Goal: Information Seeking & Learning: Find specific page/section

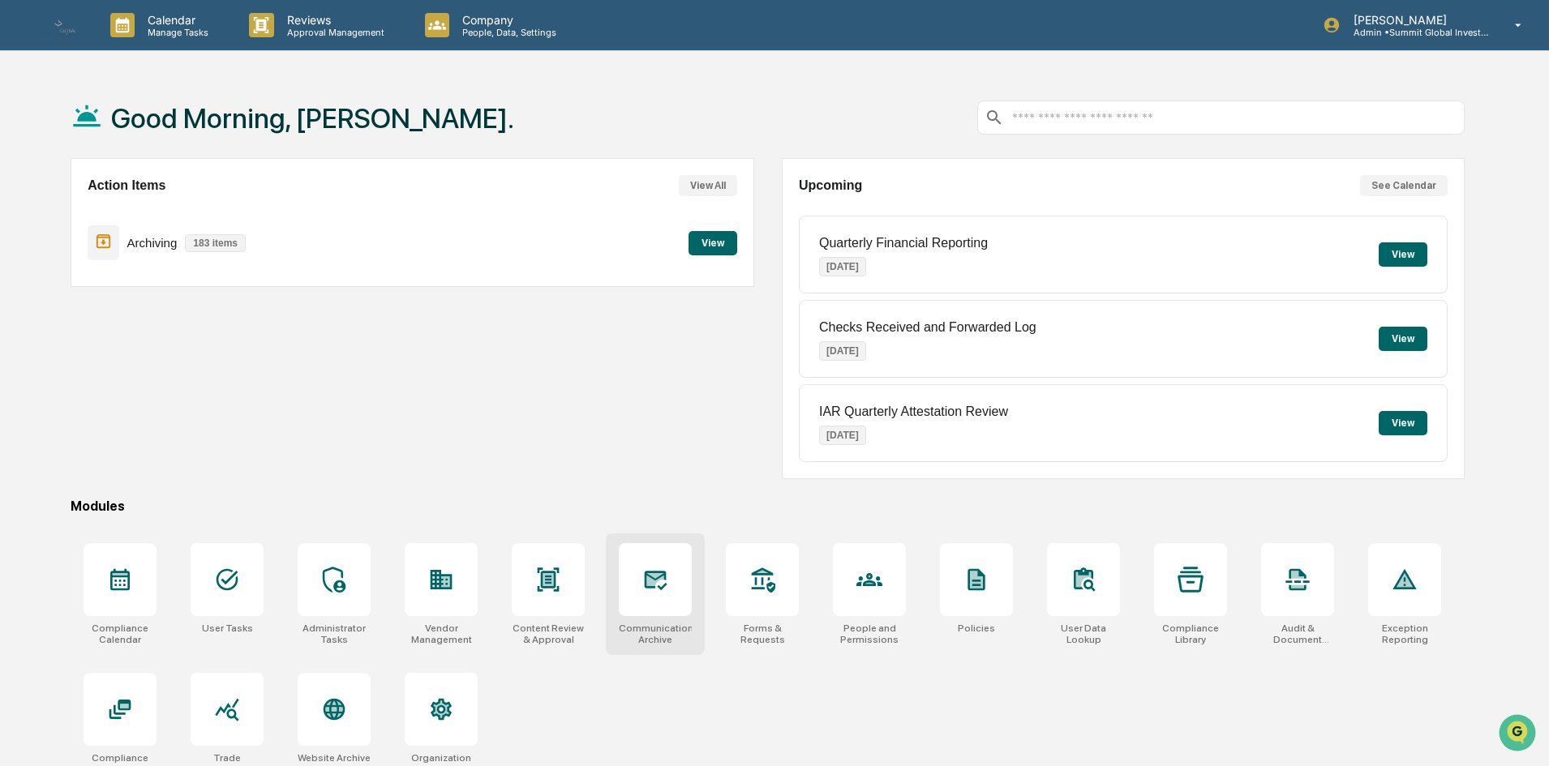
click at [691, 565] on div at bounding box center [655, 579] width 73 height 73
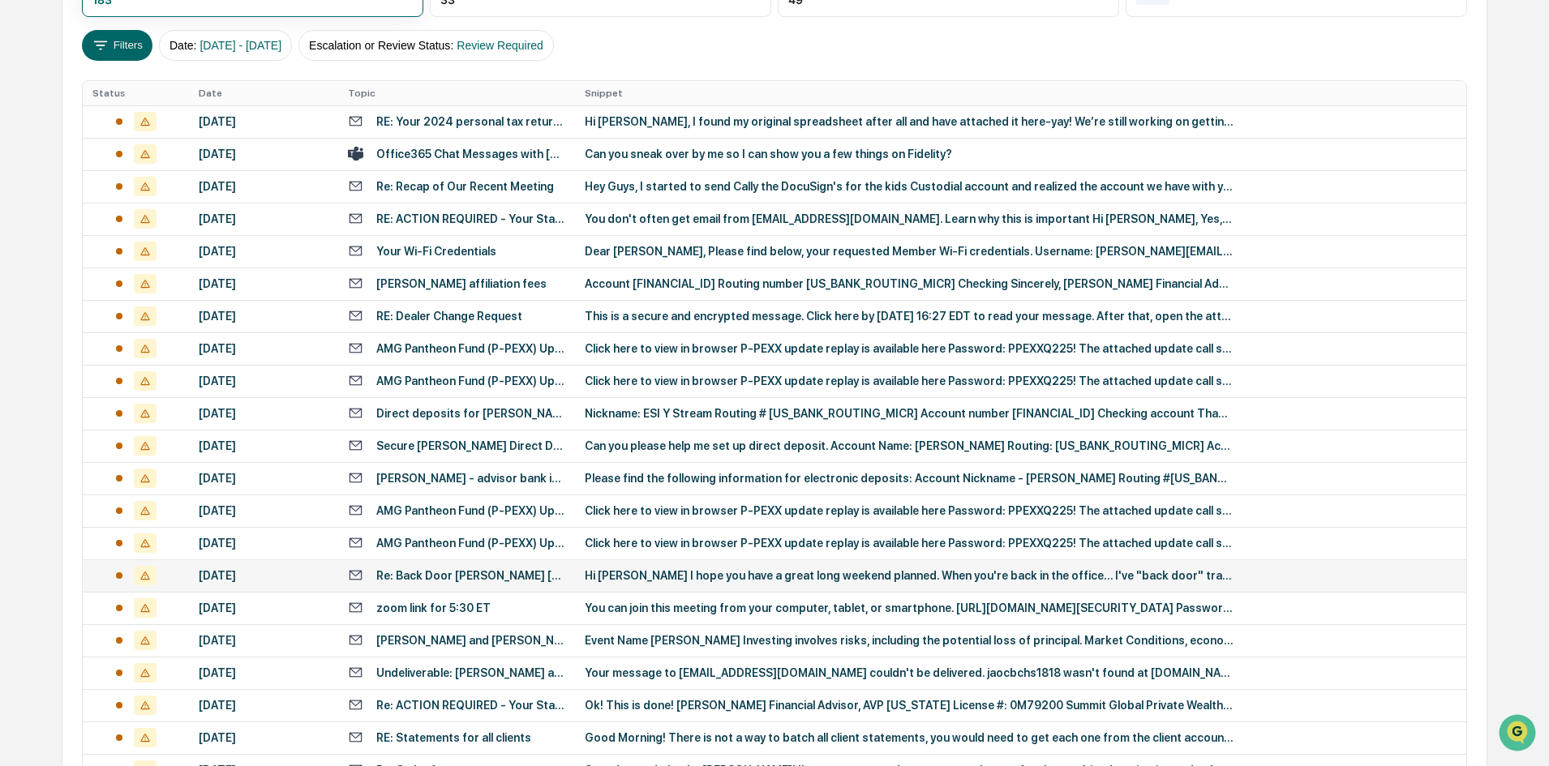
scroll to position [104, 0]
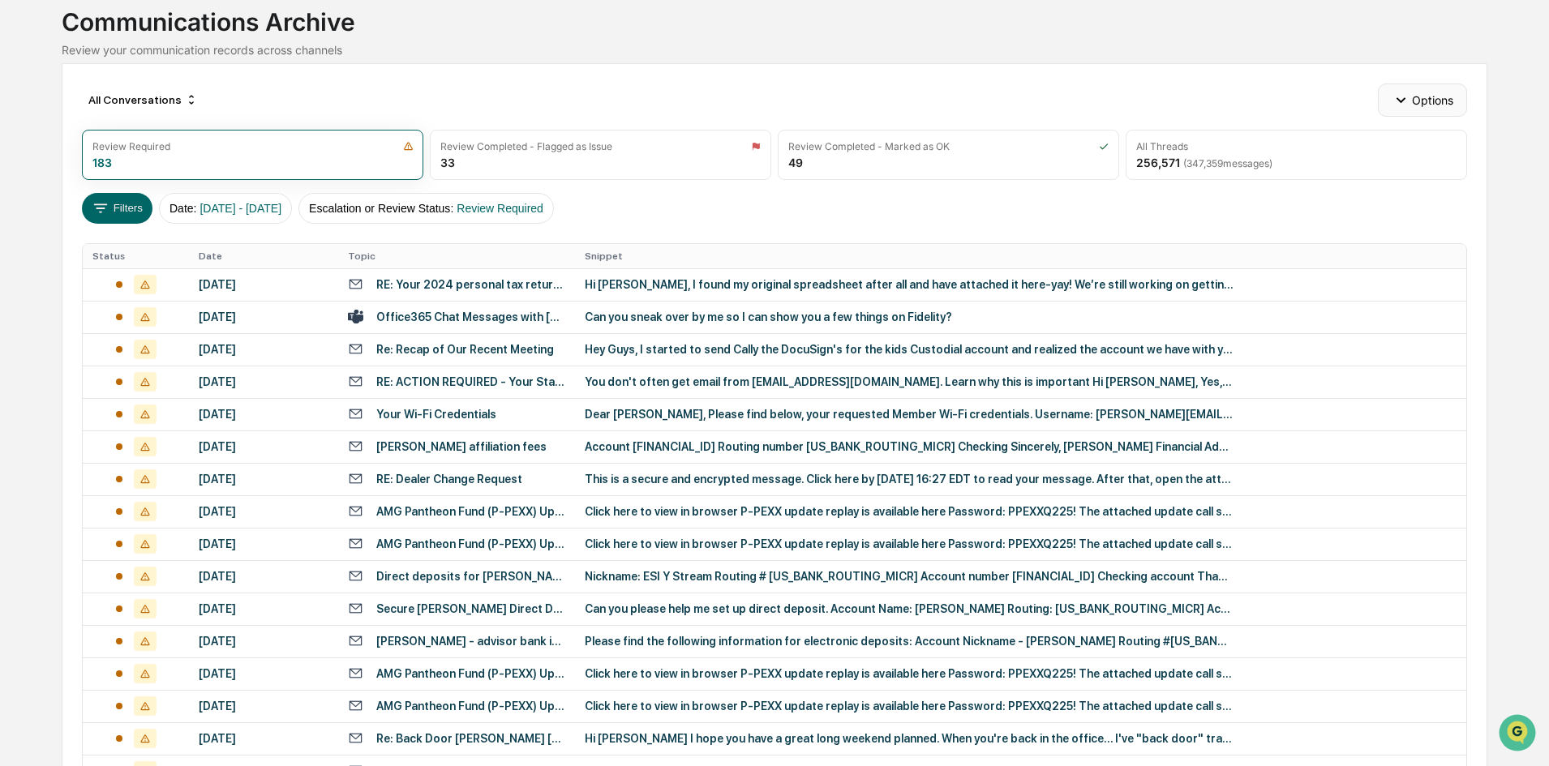
click at [1428, 91] on button "Options" at bounding box center [1422, 100] width 88 height 32
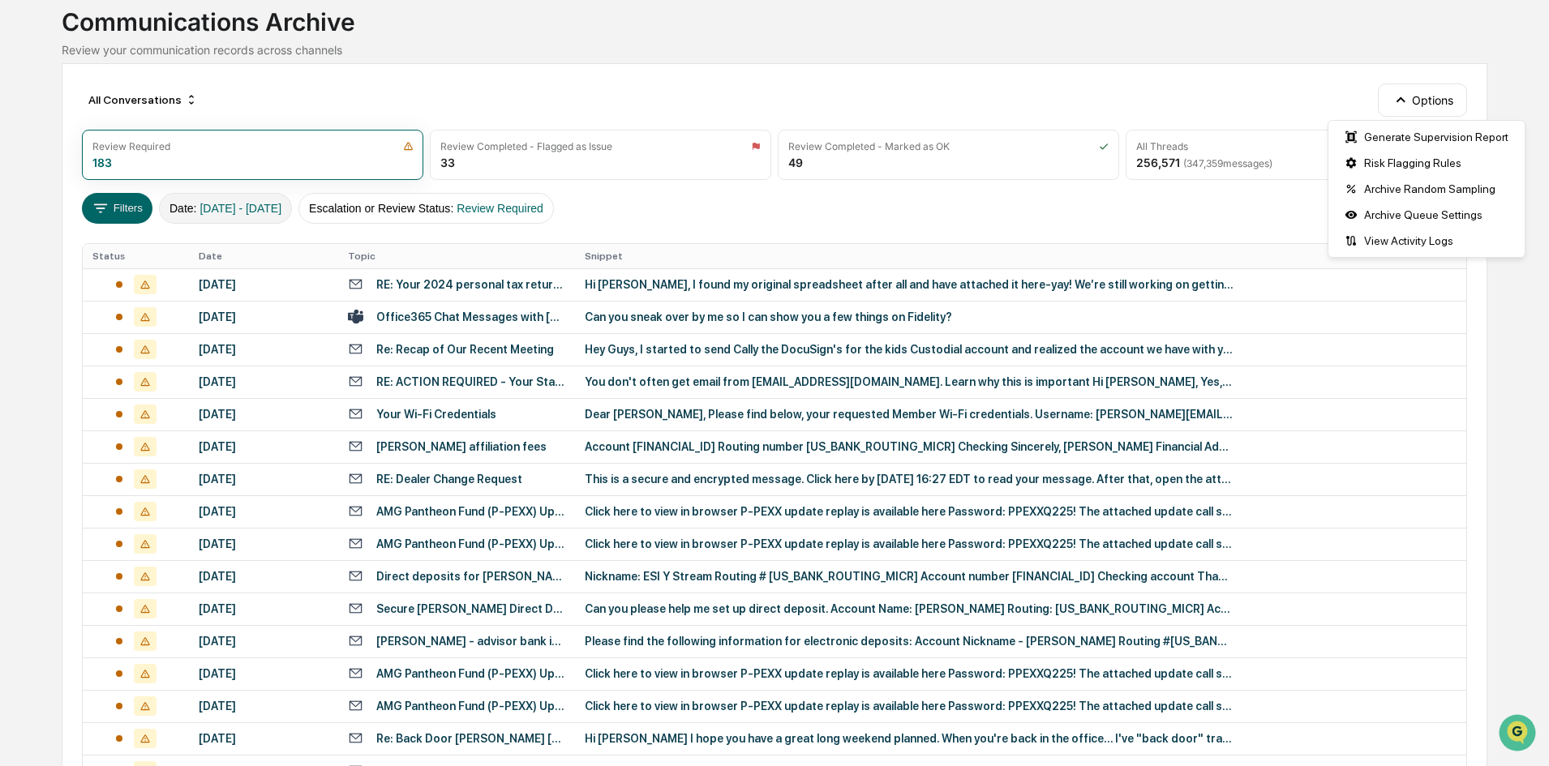
click at [290, 216] on button "Date : [DATE] - [DATE]" at bounding box center [225, 208] width 133 height 31
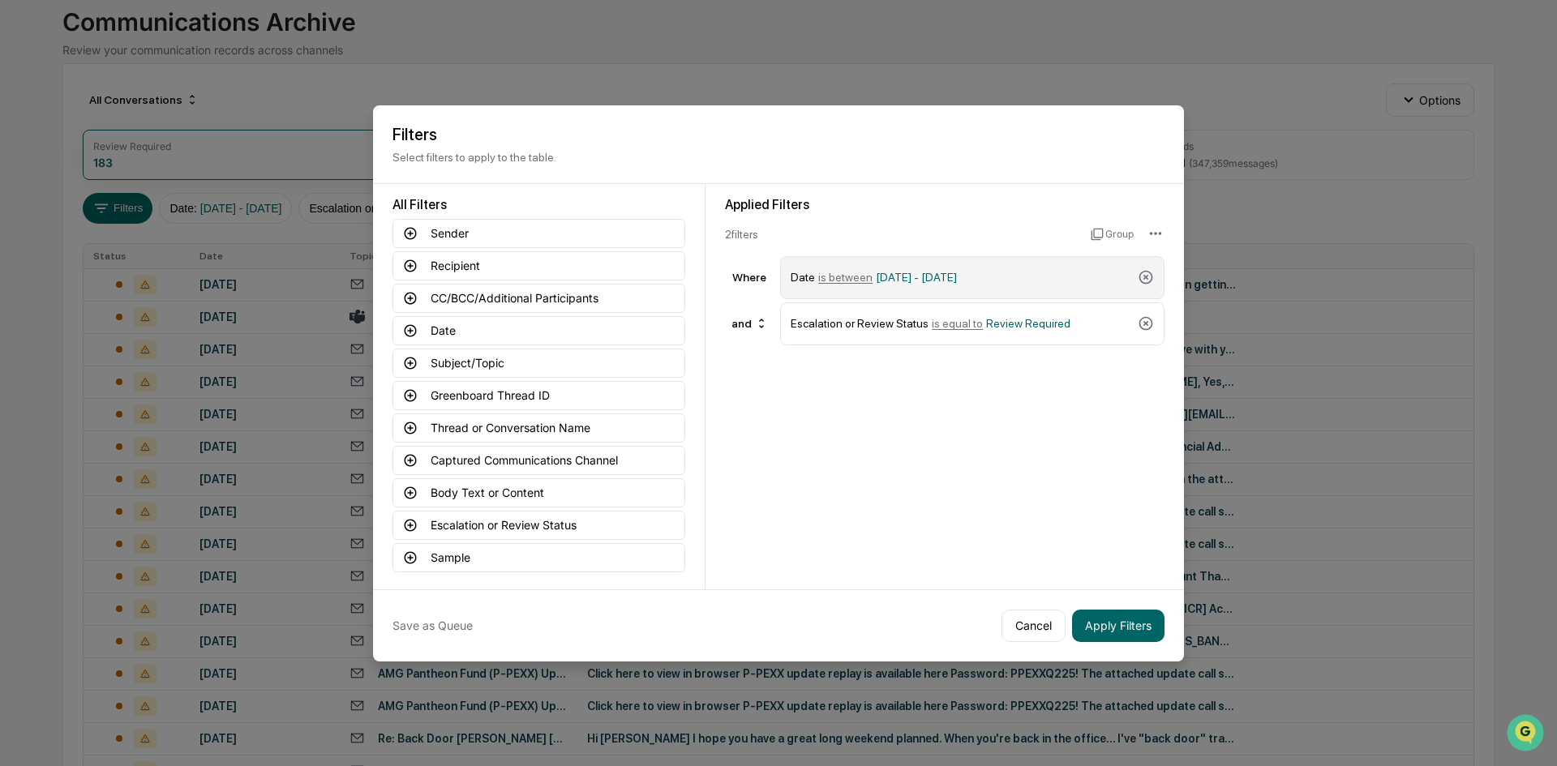
click at [883, 281] on span "[DATE] - [DATE]" at bounding box center [916, 277] width 81 height 13
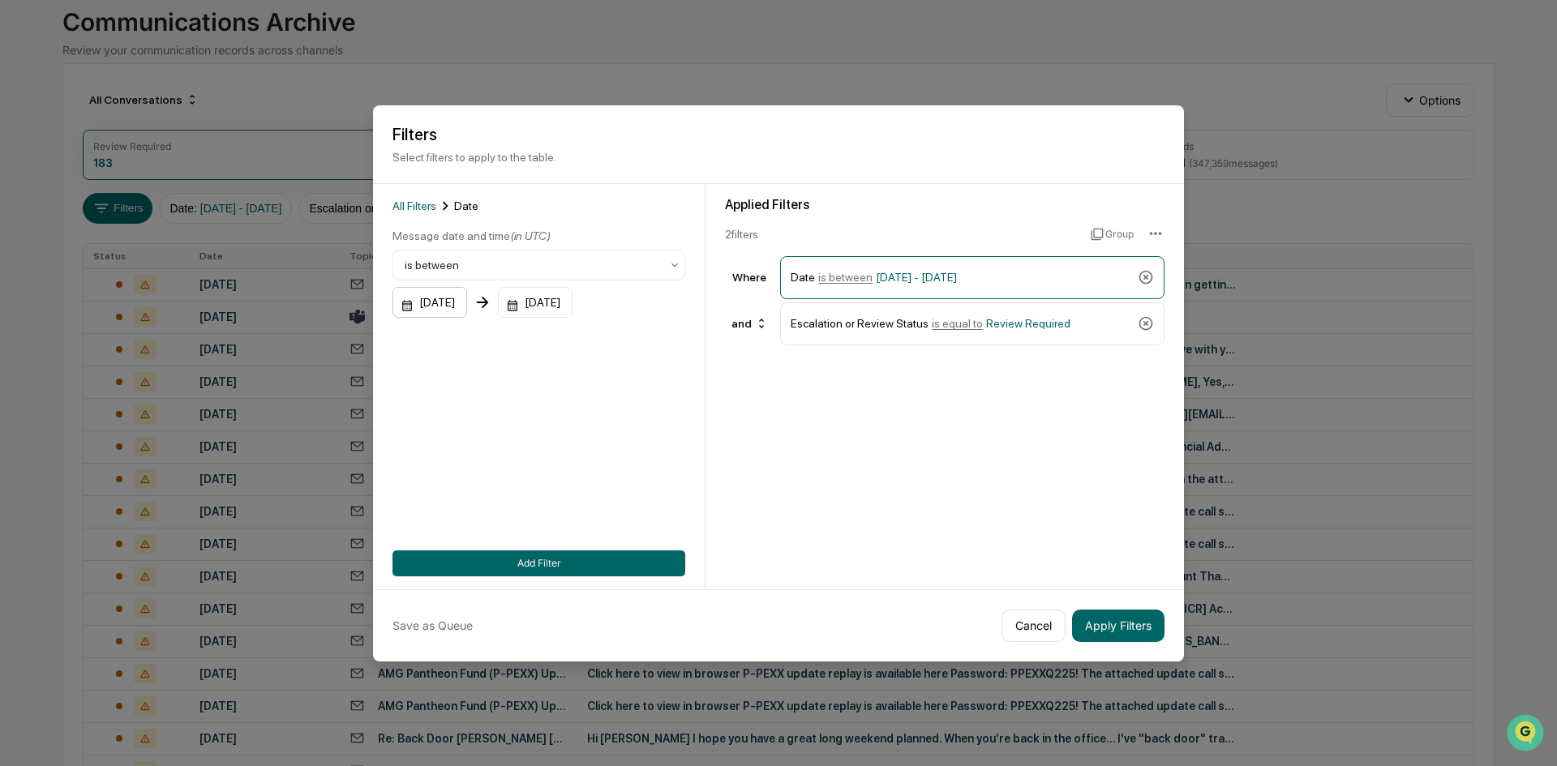
click at [467, 311] on div "[DATE]" at bounding box center [429, 302] width 75 height 31
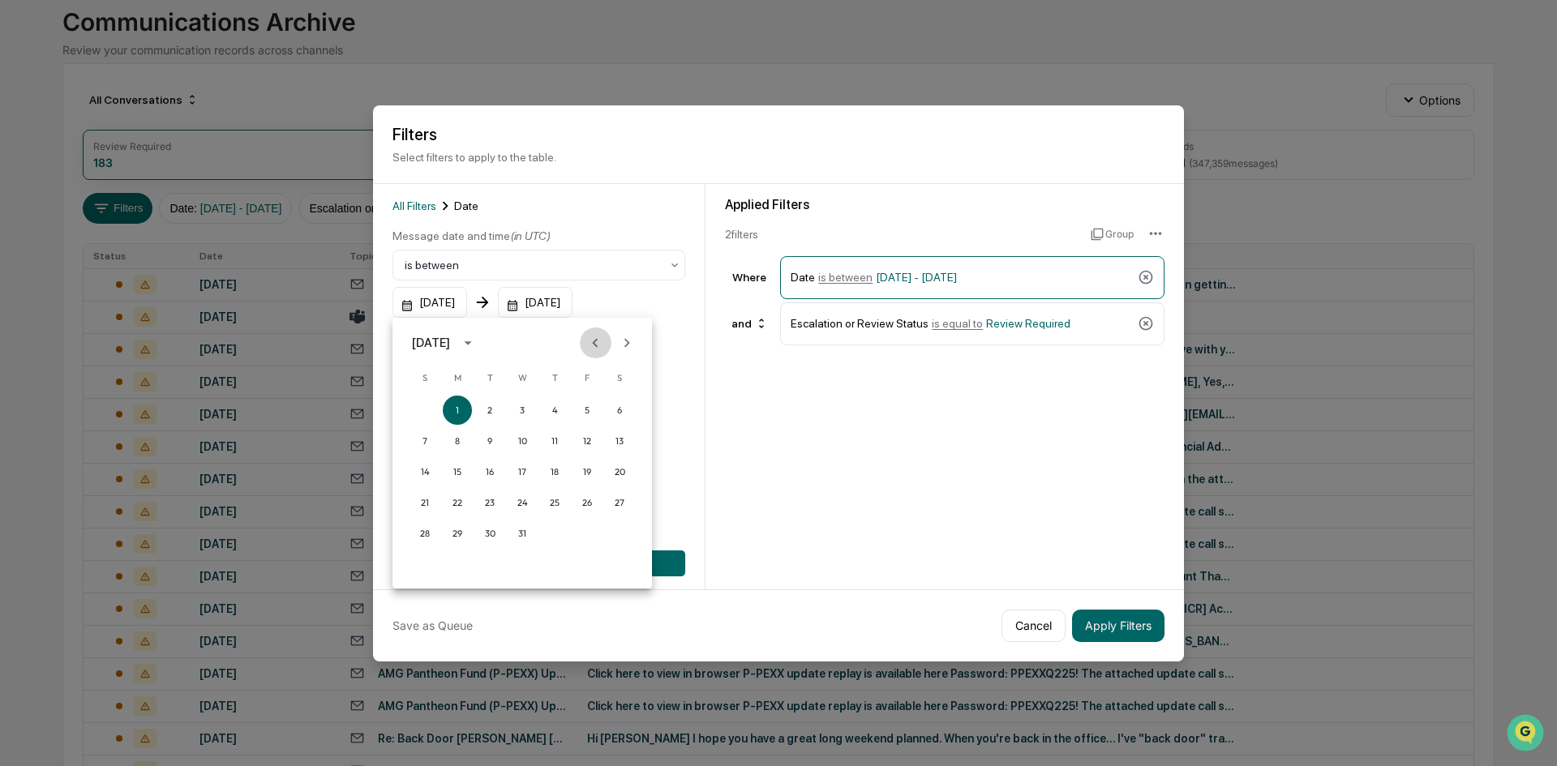
click at [598, 345] on icon "Previous month" at bounding box center [595, 343] width 18 height 18
click at [591, 347] on icon "Previous month" at bounding box center [595, 343] width 18 height 18
click at [591, 345] on icon "Previous month" at bounding box center [595, 343] width 18 height 18
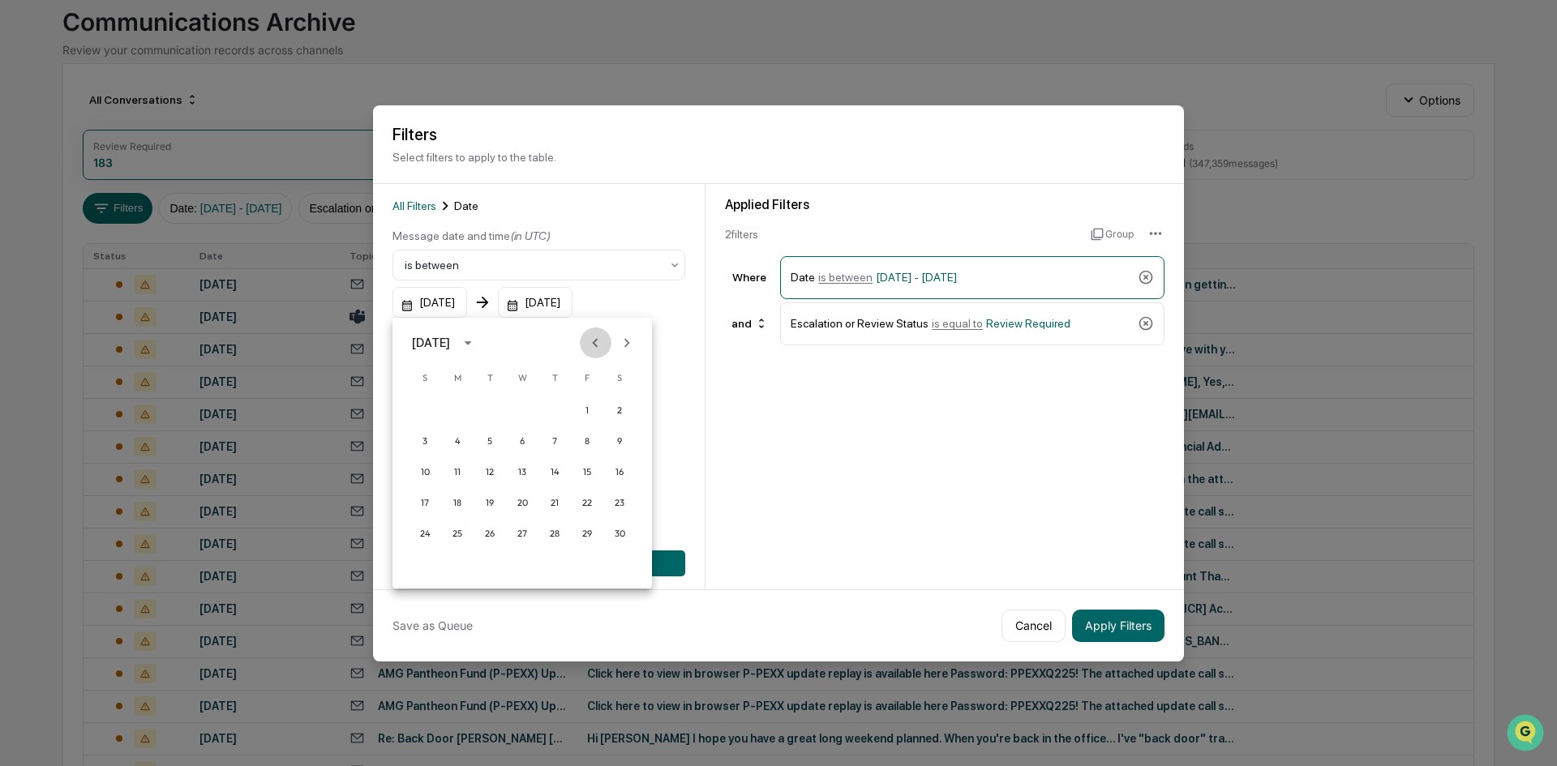
click at [591, 345] on icon "Previous month" at bounding box center [595, 343] width 18 height 18
click at [592, 345] on icon "Previous month" at bounding box center [595, 343] width 18 height 18
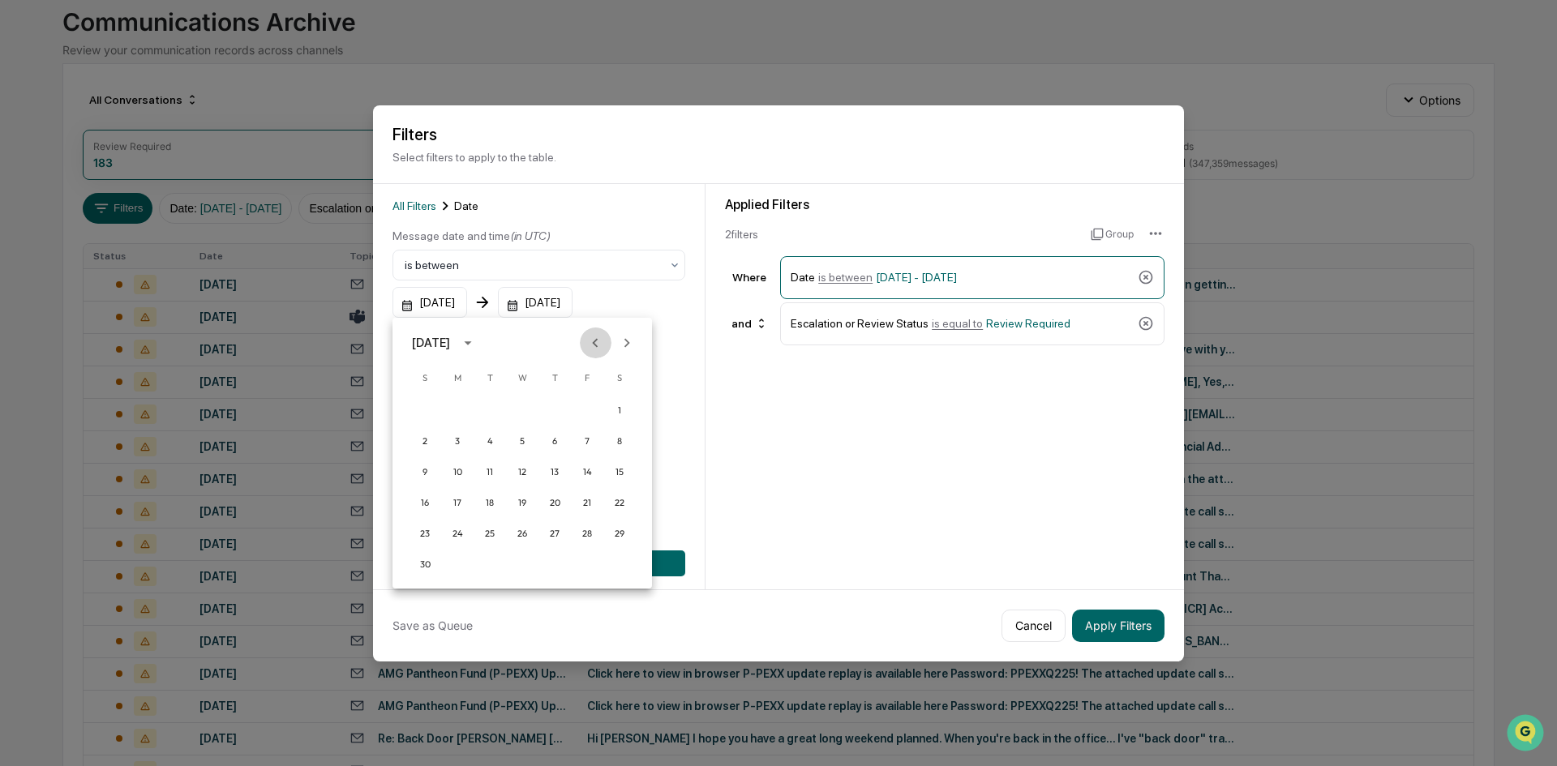
click at [594, 345] on icon "Previous month" at bounding box center [595, 343] width 18 height 18
click at [422, 405] on button "1" at bounding box center [424, 410] width 29 height 29
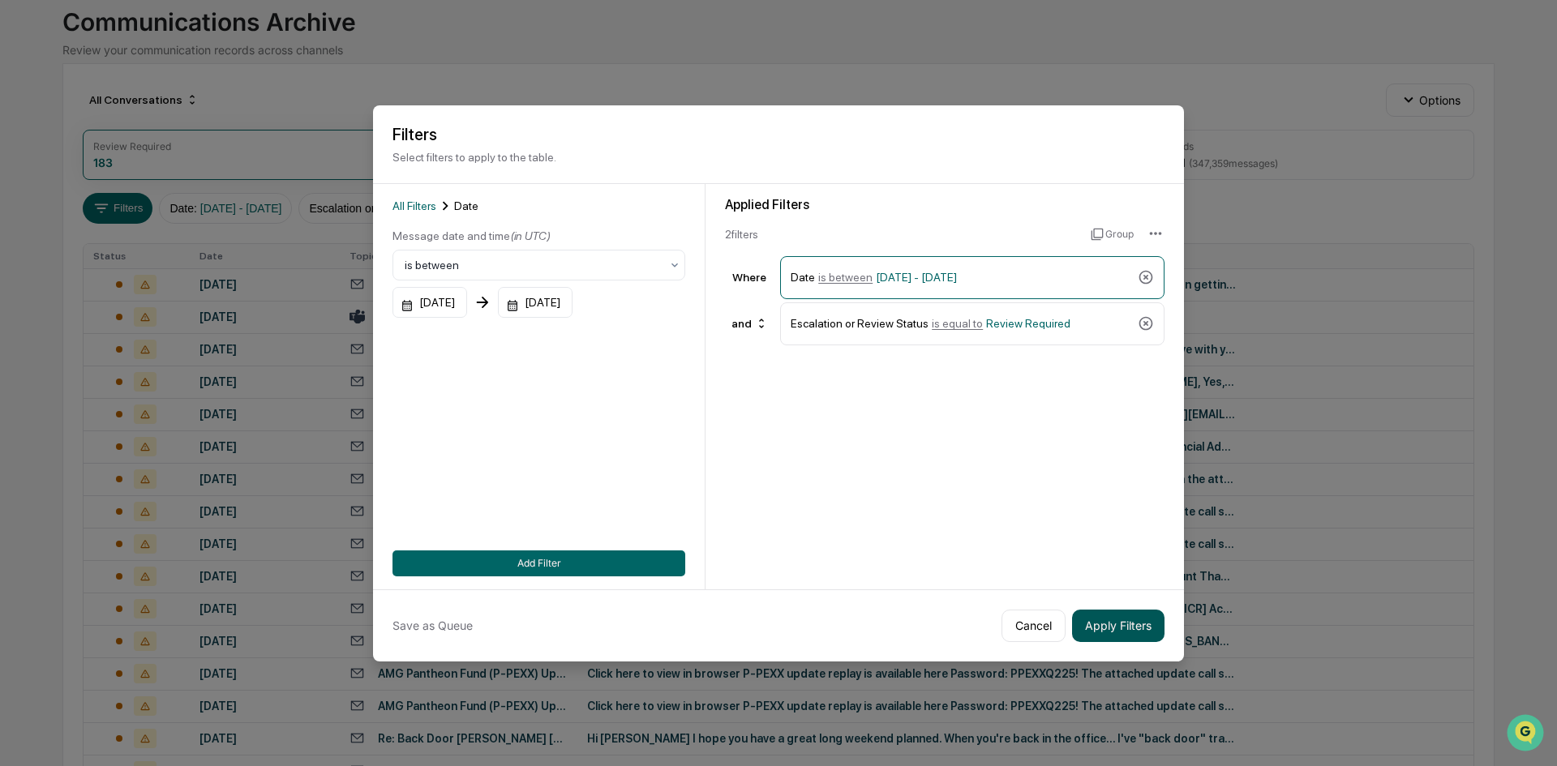
click at [1111, 631] on button "Apply Filters" at bounding box center [1118, 626] width 92 height 32
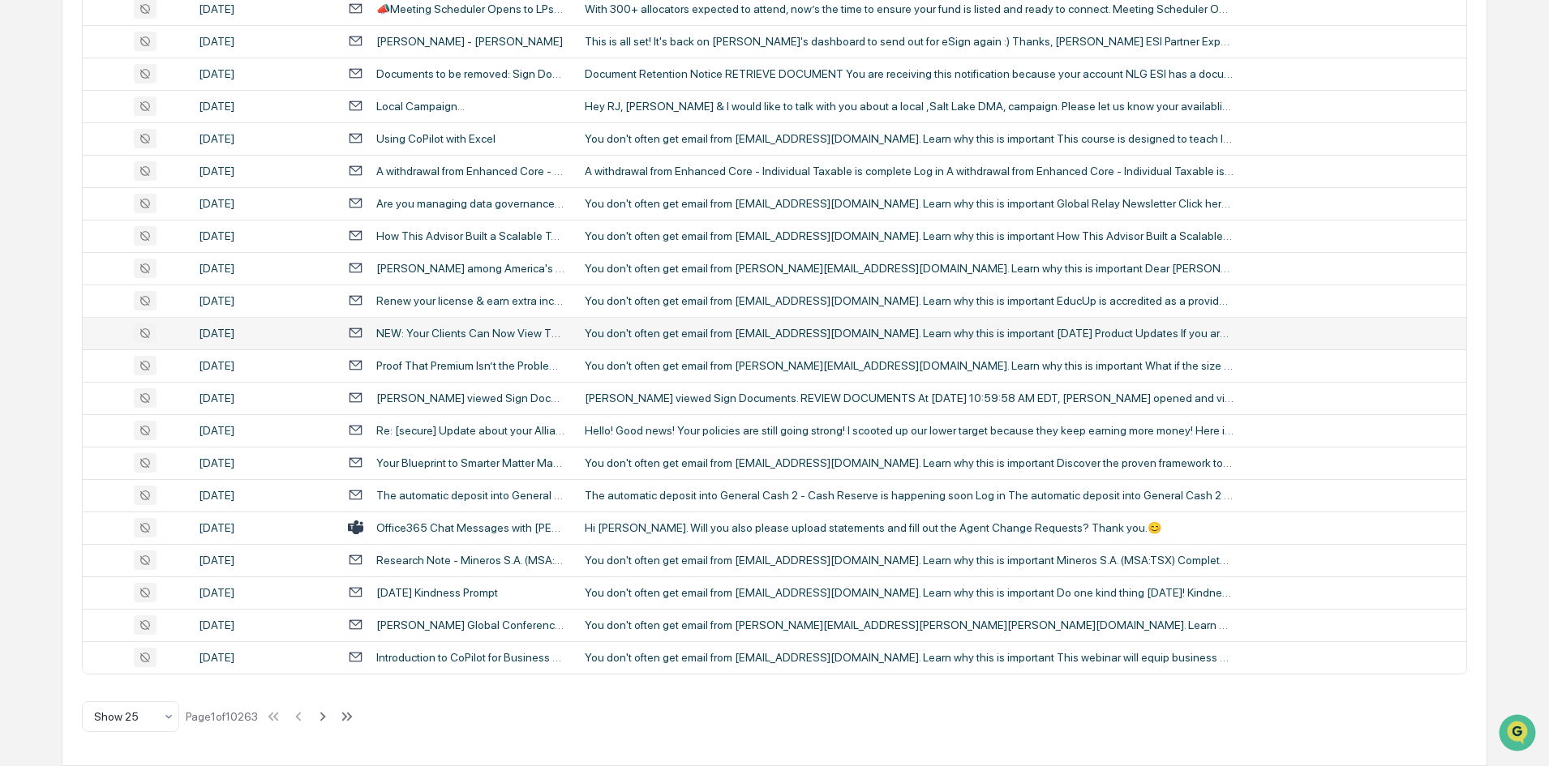
scroll to position [23, 0]
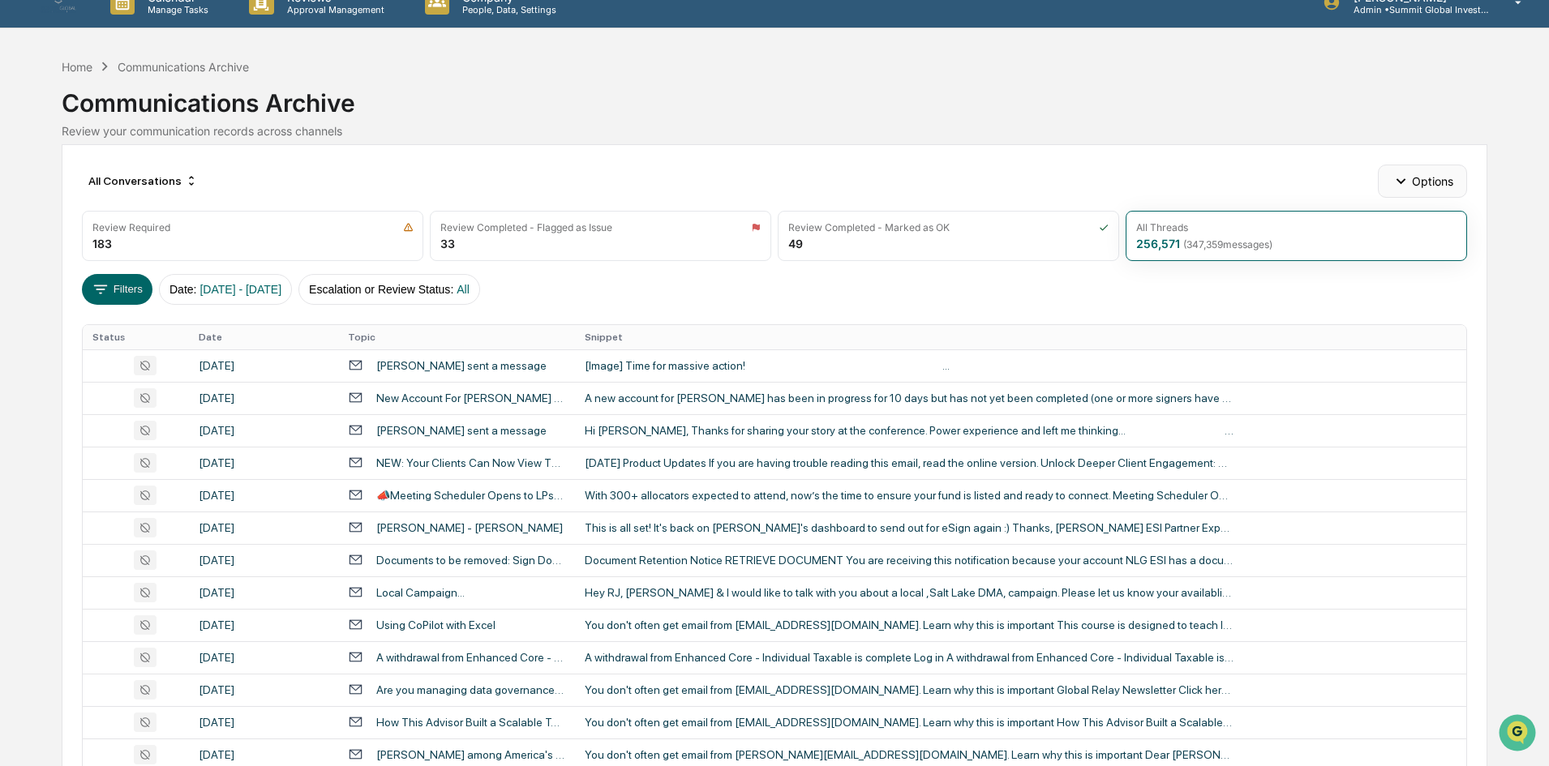
click at [1453, 191] on button "Options" at bounding box center [1422, 181] width 88 height 32
click at [1382, 224] on div "Generate Supervision Report" at bounding box center [1426, 218] width 190 height 26
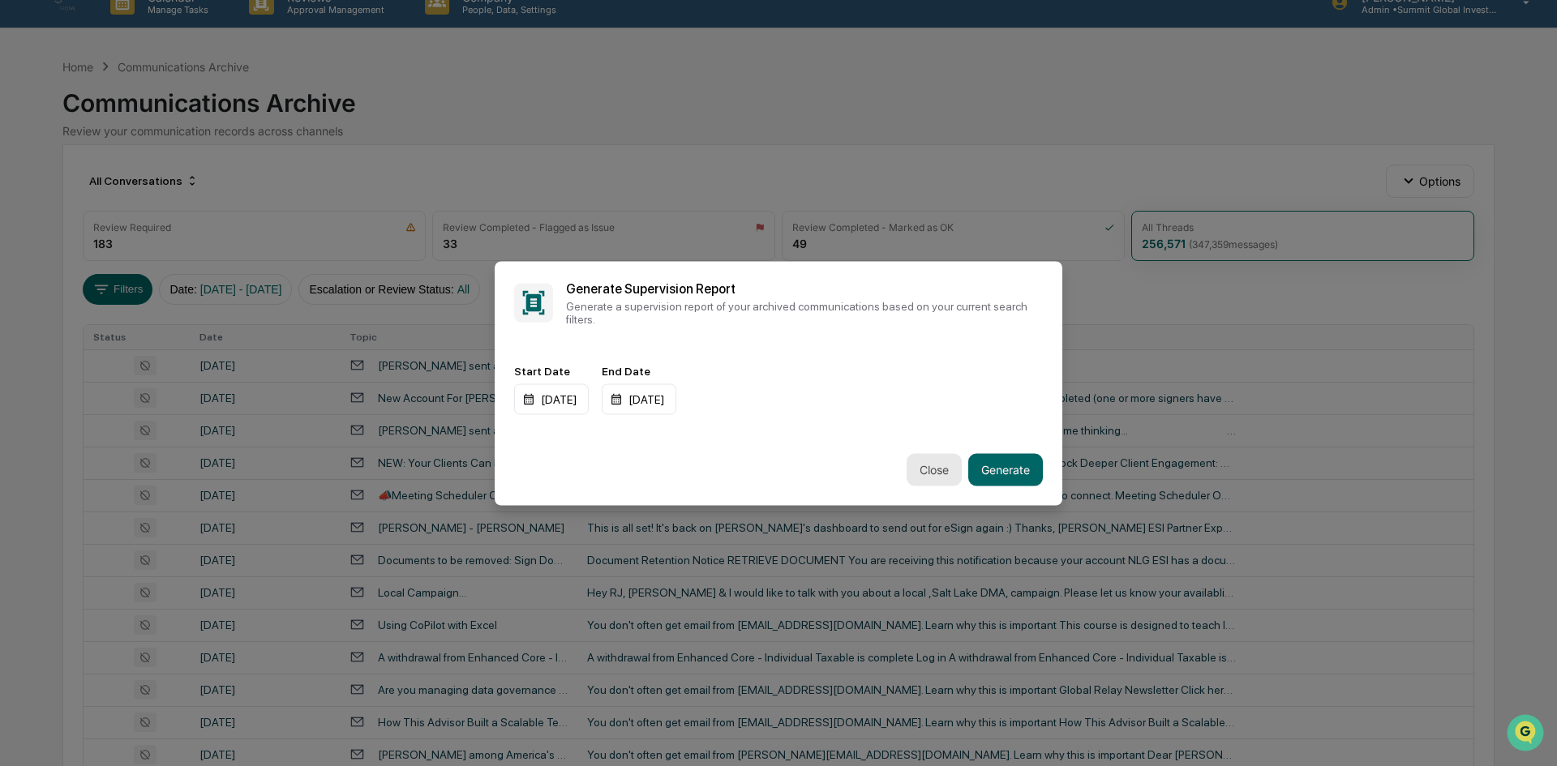
click at [924, 465] on button "Close" at bounding box center [933, 469] width 55 height 32
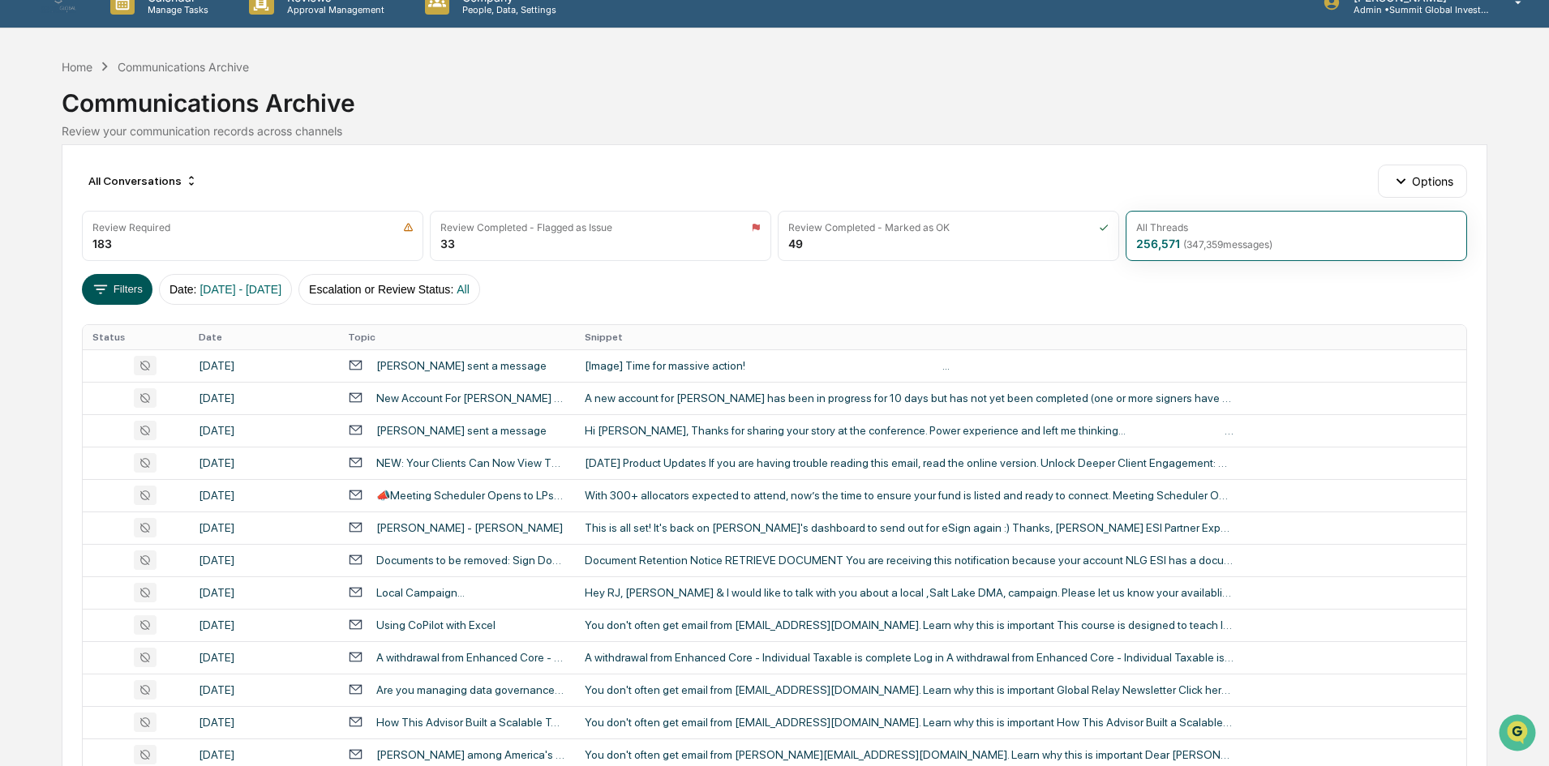
click at [138, 302] on button "Filters" at bounding box center [117, 289] width 71 height 31
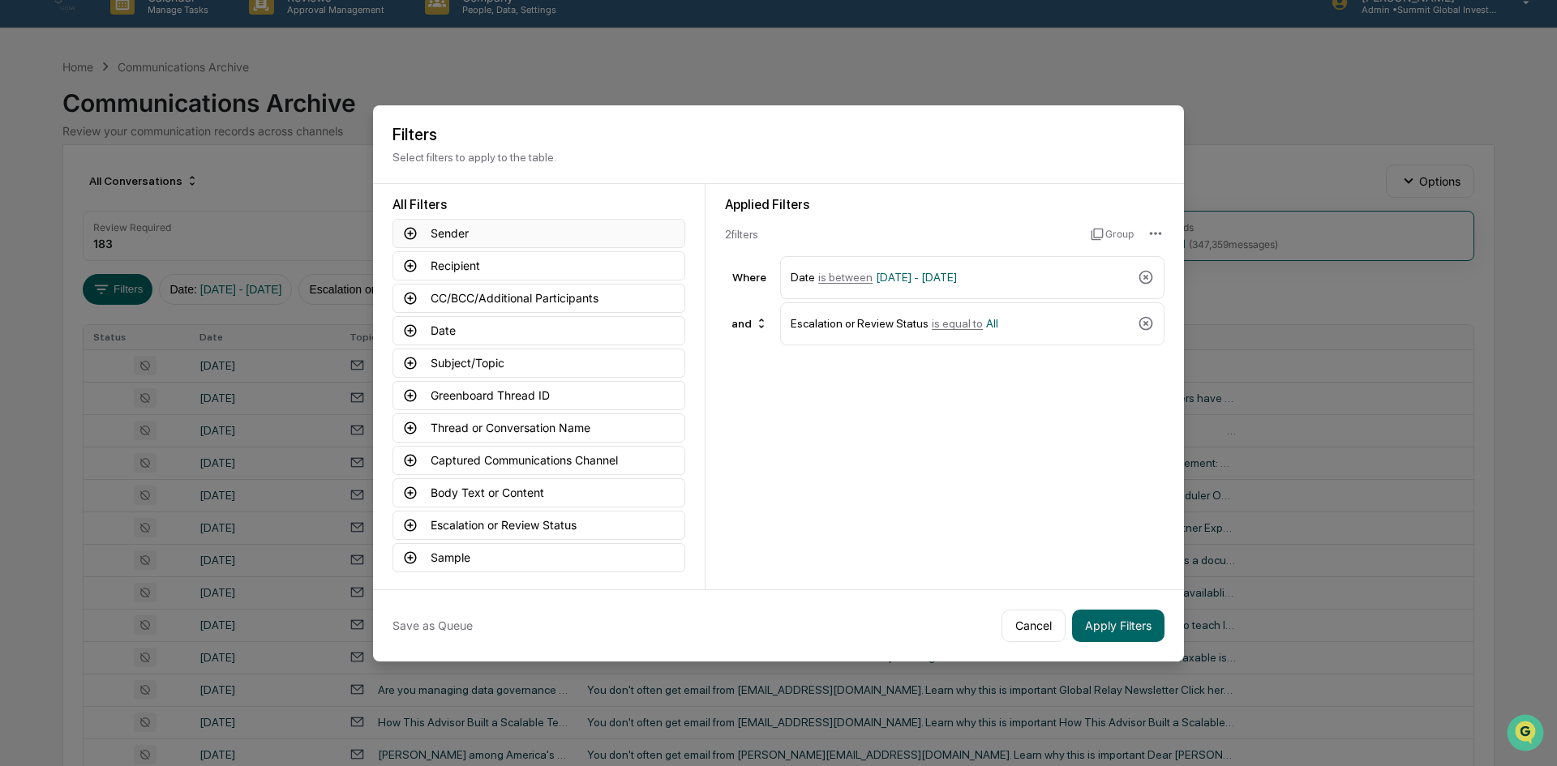
click at [409, 240] on icon at bounding box center [410, 233] width 15 height 15
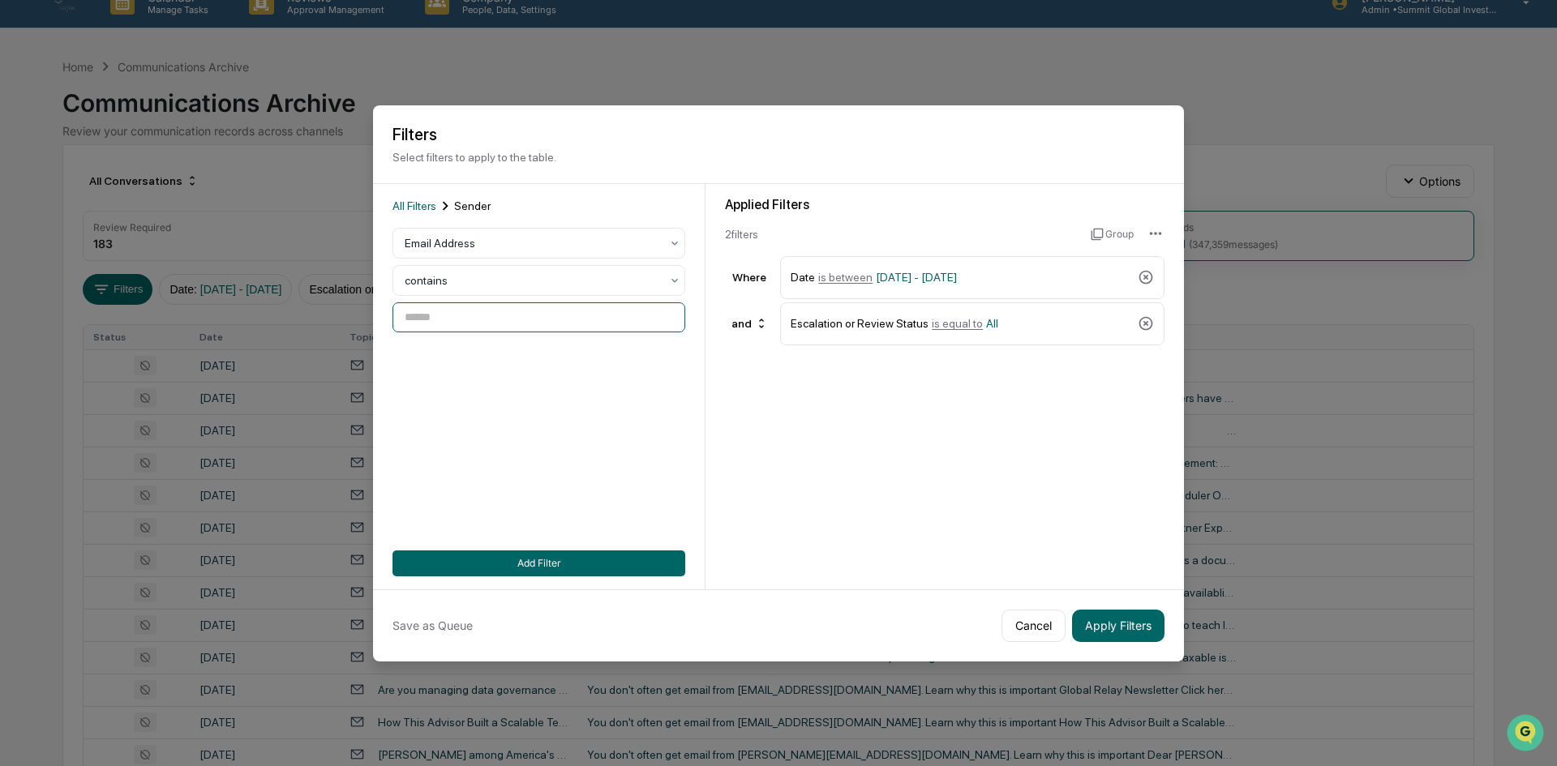
click at [428, 320] on input at bounding box center [538, 317] width 293 height 30
click at [448, 241] on div at bounding box center [532, 243] width 255 height 16
click at [447, 242] on div at bounding box center [532, 243] width 255 height 16
click at [1028, 627] on button "Cancel" at bounding box center [1033, 626] width 64 height 32
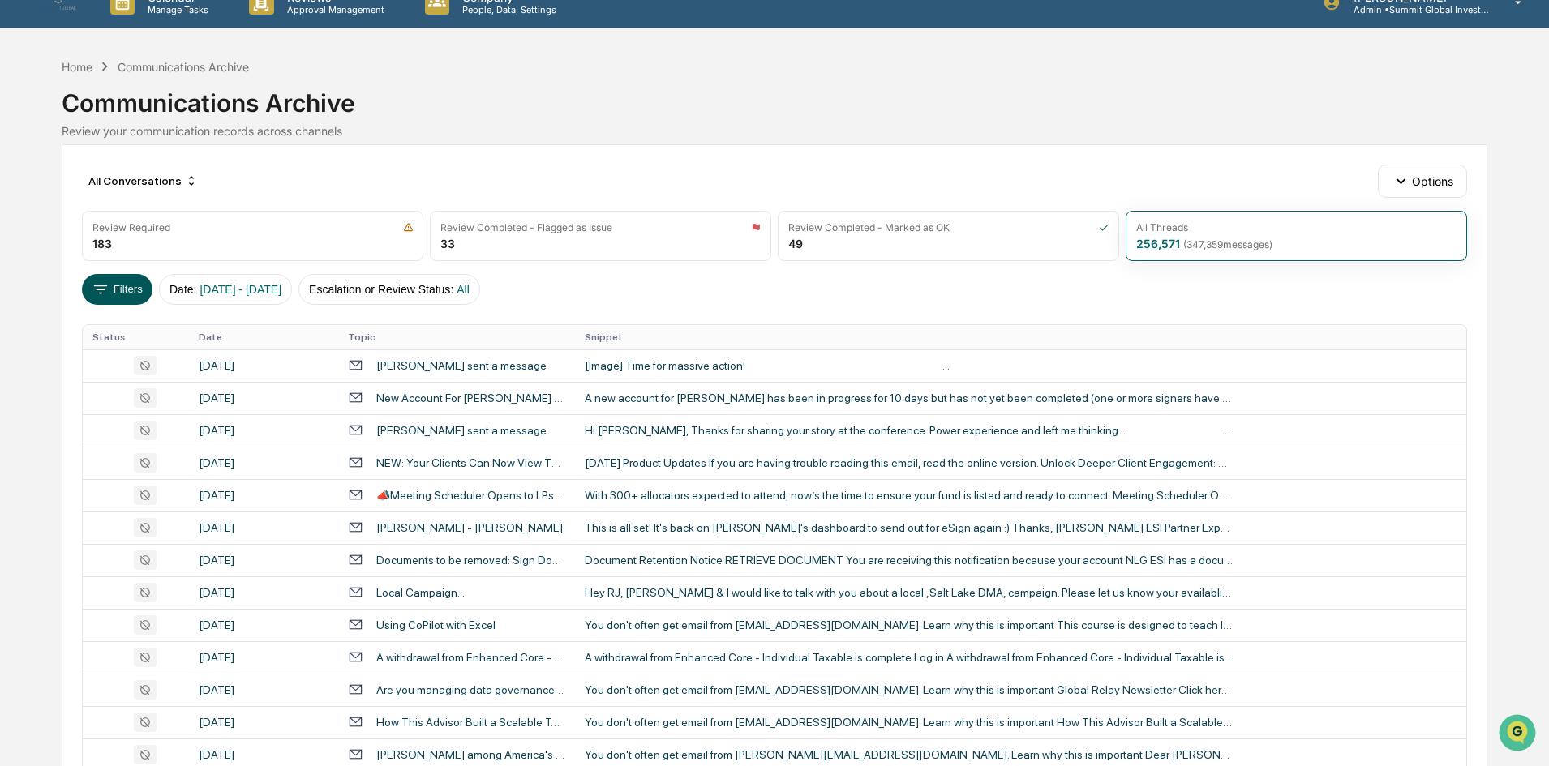
click at [144, 300] on button "Filters" at bounding box center [117, 289] width 71 height 31
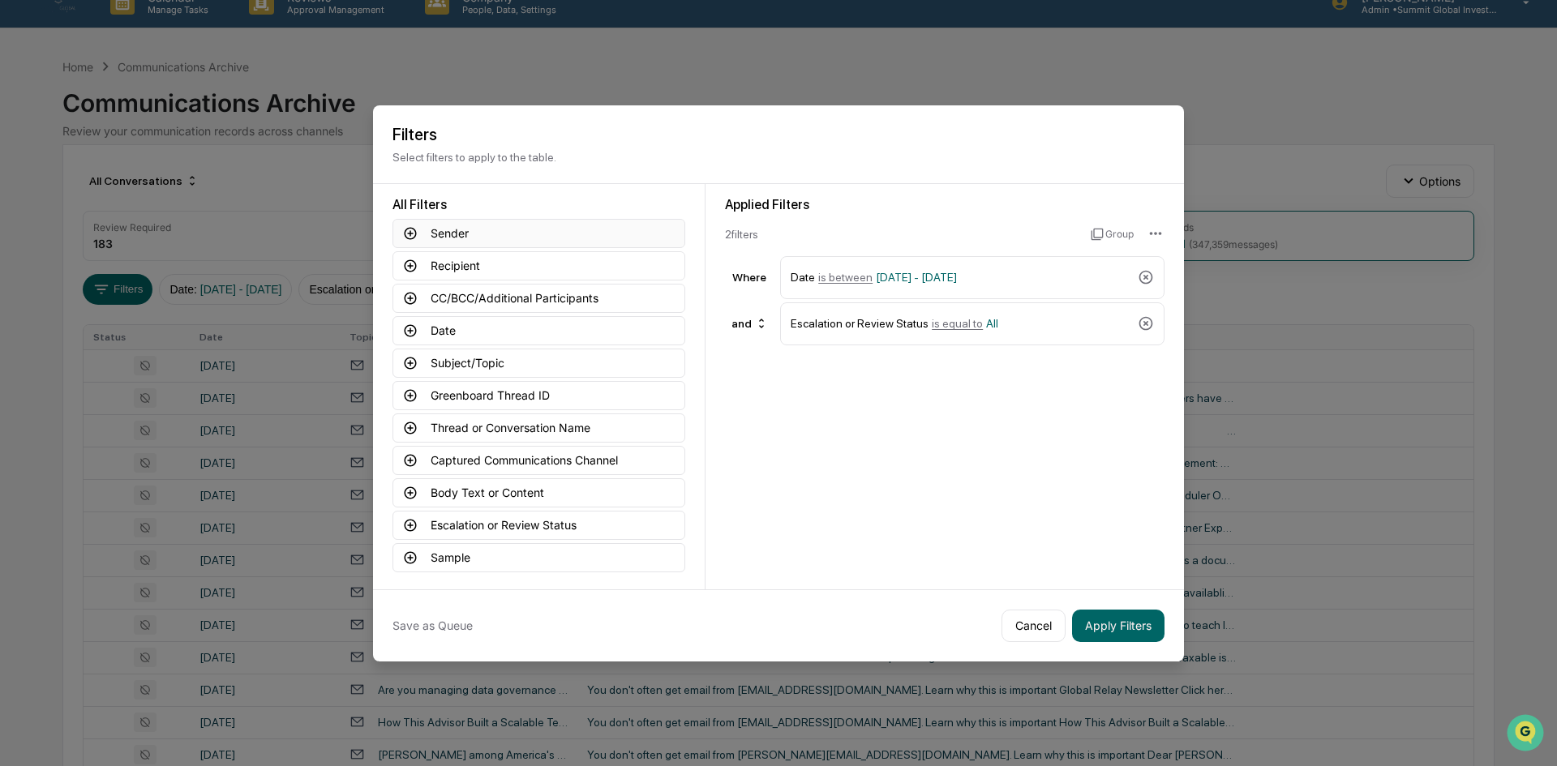
click at [475, 239] on button "Sender" at bounding box center [538, 233] width 293 height 29
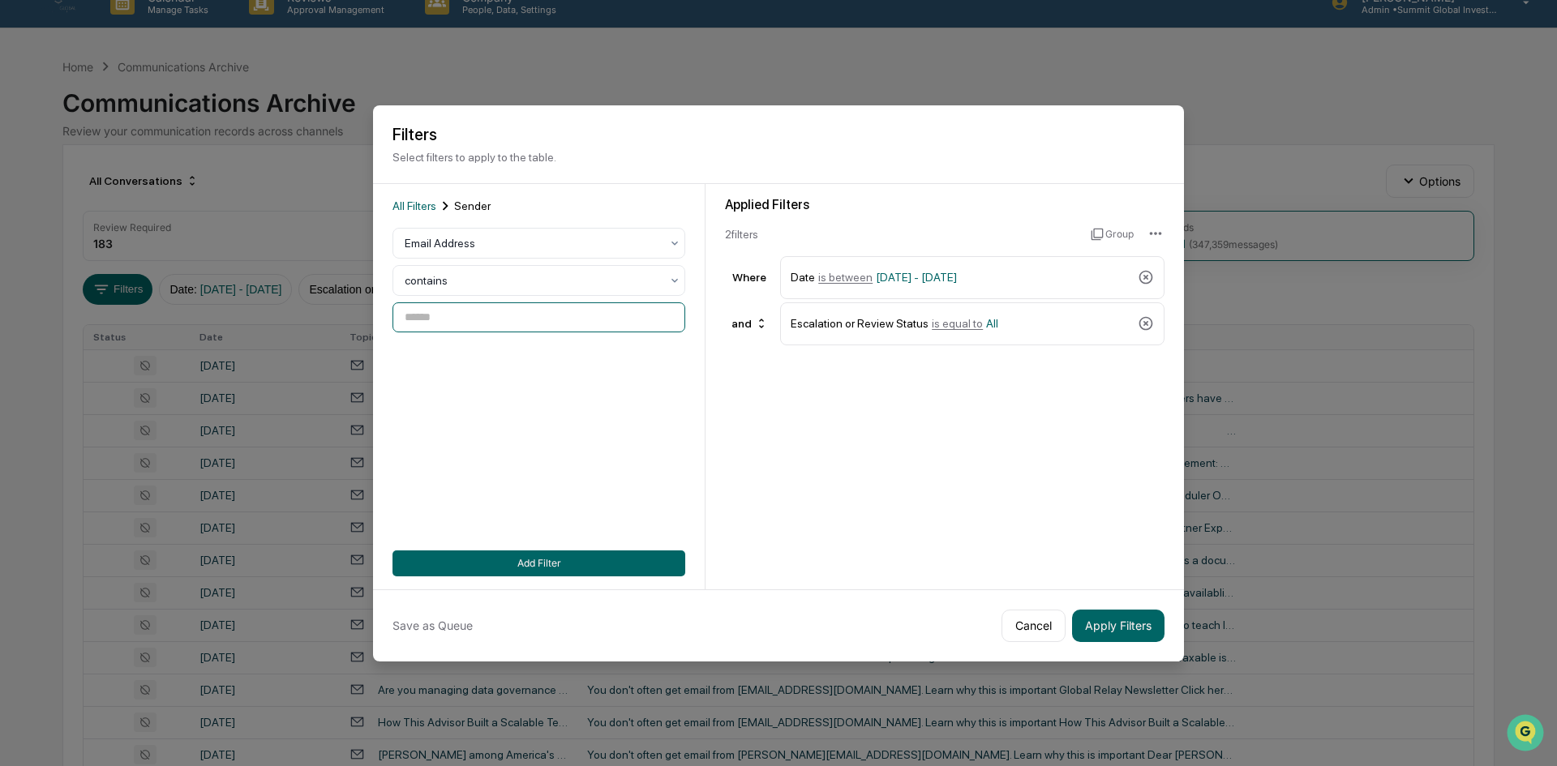
click at [468, 331] on input at bounding box center [538, 317] width 293 height 30
drag, startPoint x: 384, startPoint y: 311, endPoint x: 346, endPoint y: 310, distance: 38.1
click at [346, 310] on body "Calendar Manage Tasks Reviews Approval Management Company People, Data, Setting…" at bounding box center [778, 614] width 1557 height 1275
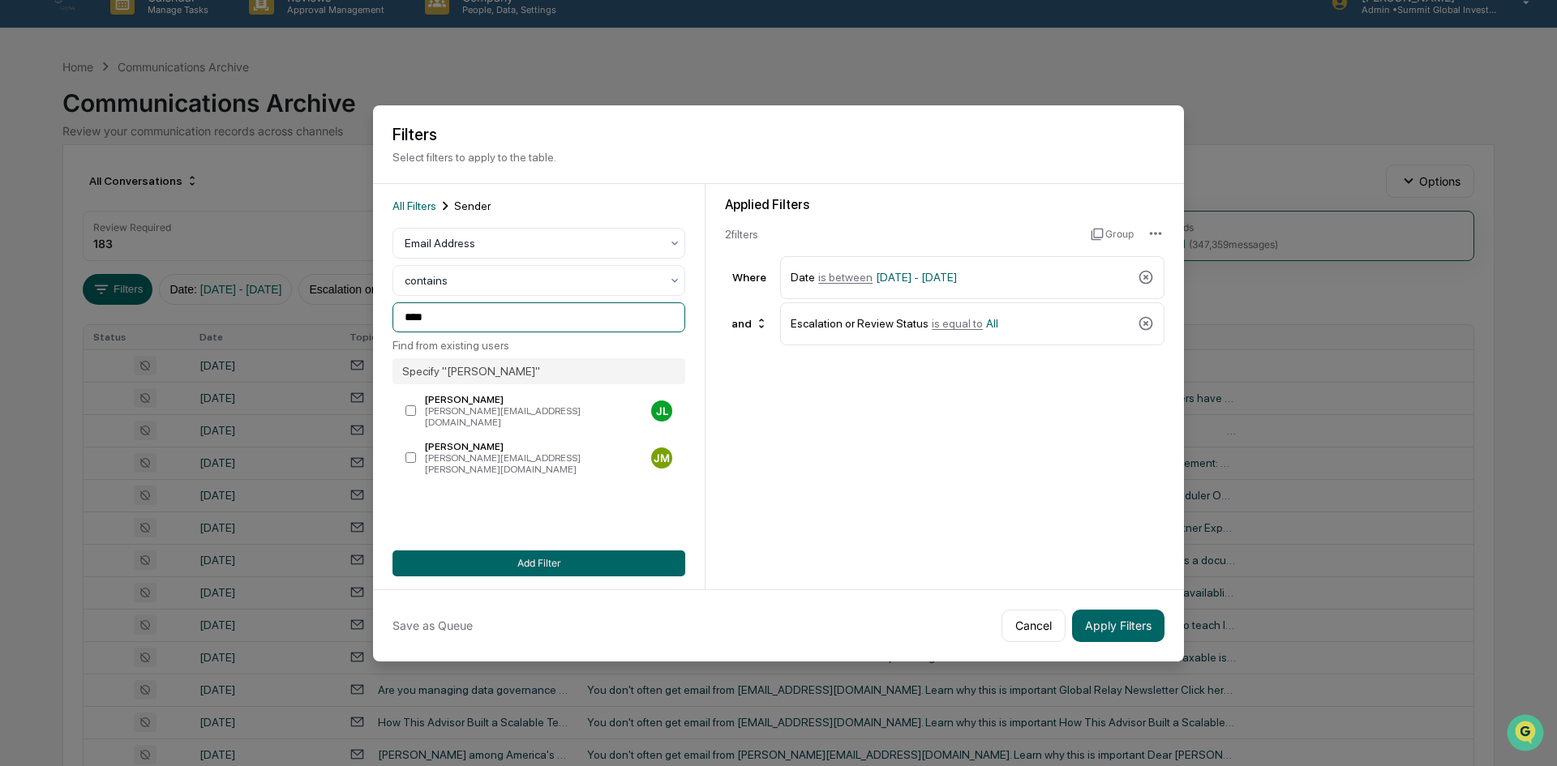
type input "****"
drag, startPoint x: 378, startPoint y: 324, endPoint x: 354, endPoint y: 326, distance: 24.4
click at [372, 326] on body "Calendar Manage Tasks Reviews Approval Management Company People, Data, Setting…" at bounding box center [778, 614] width 1557 height 1275
type input "*"
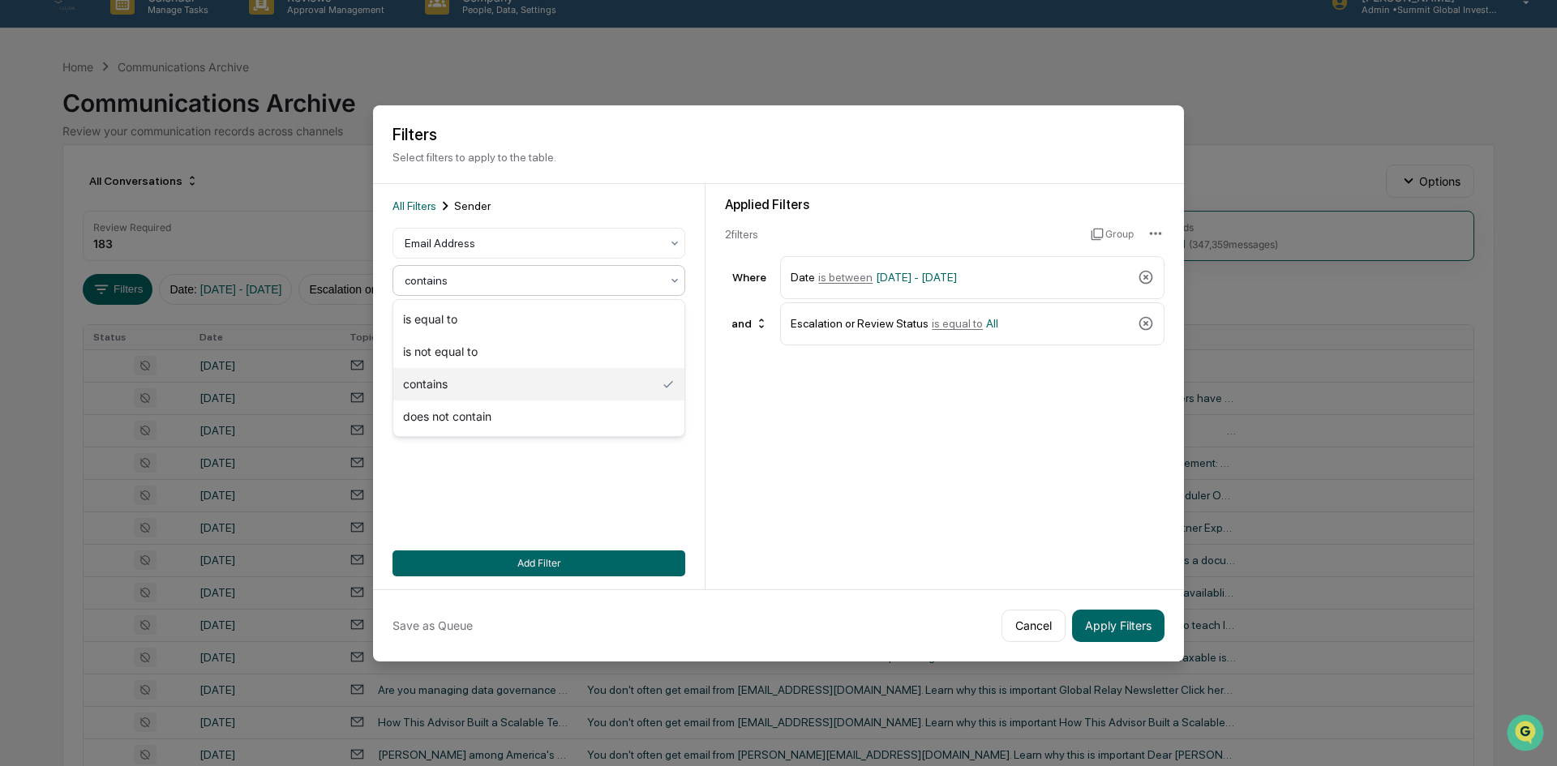
click at [480, 272] on div at bounding box center [532, 280] width 255 height 16
click at [481, 276] on div at bounding box center [532, 280] width 255 height 16
click at [455, 242] on div at bounding box center [532, 243] width 255 height 16
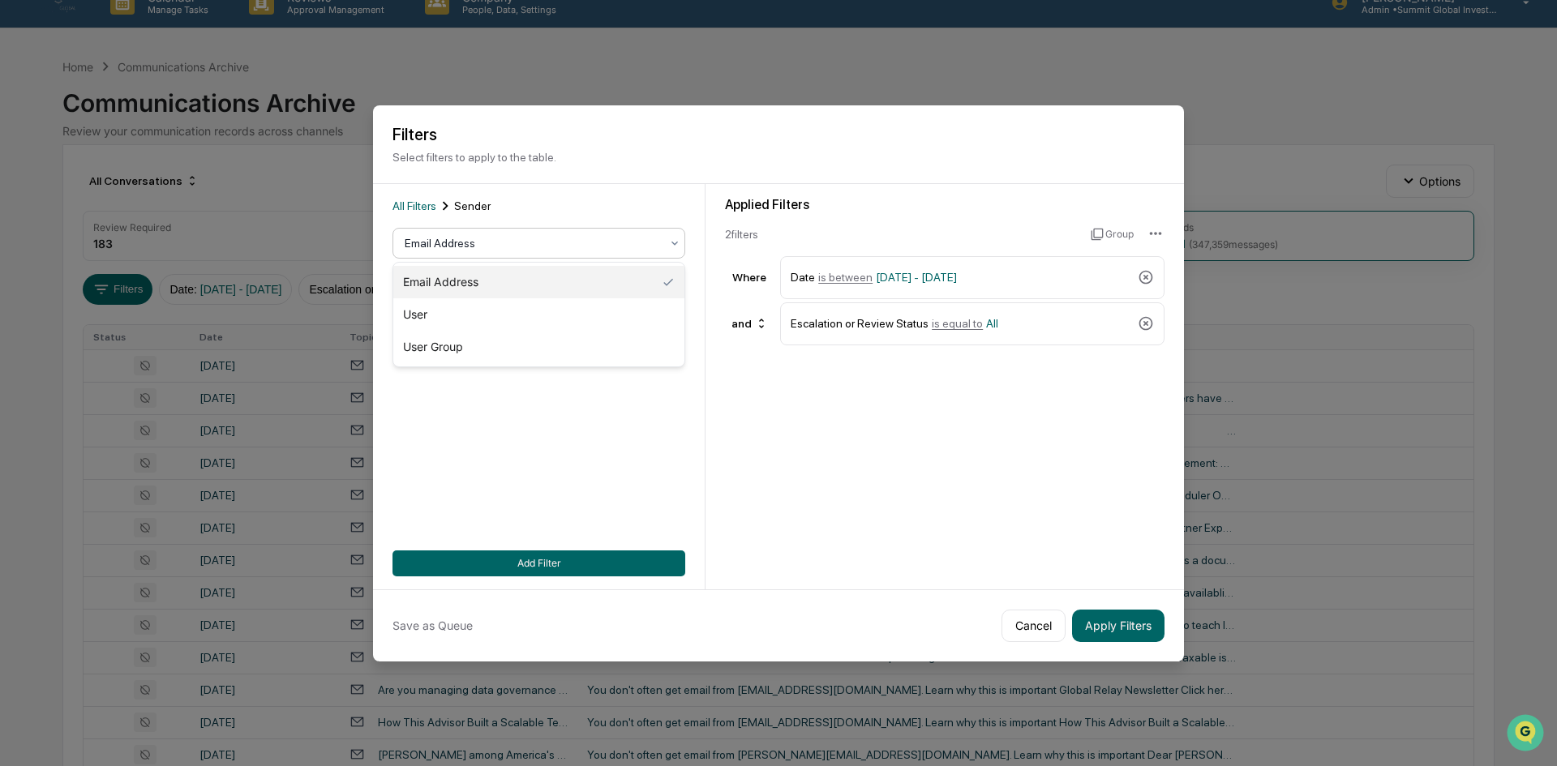
click at [454, 241] on div at bounding box center [532, 243] width 255 height 16
click at [464, 325] on input at bounding box center [538, 317] width 293 height 30
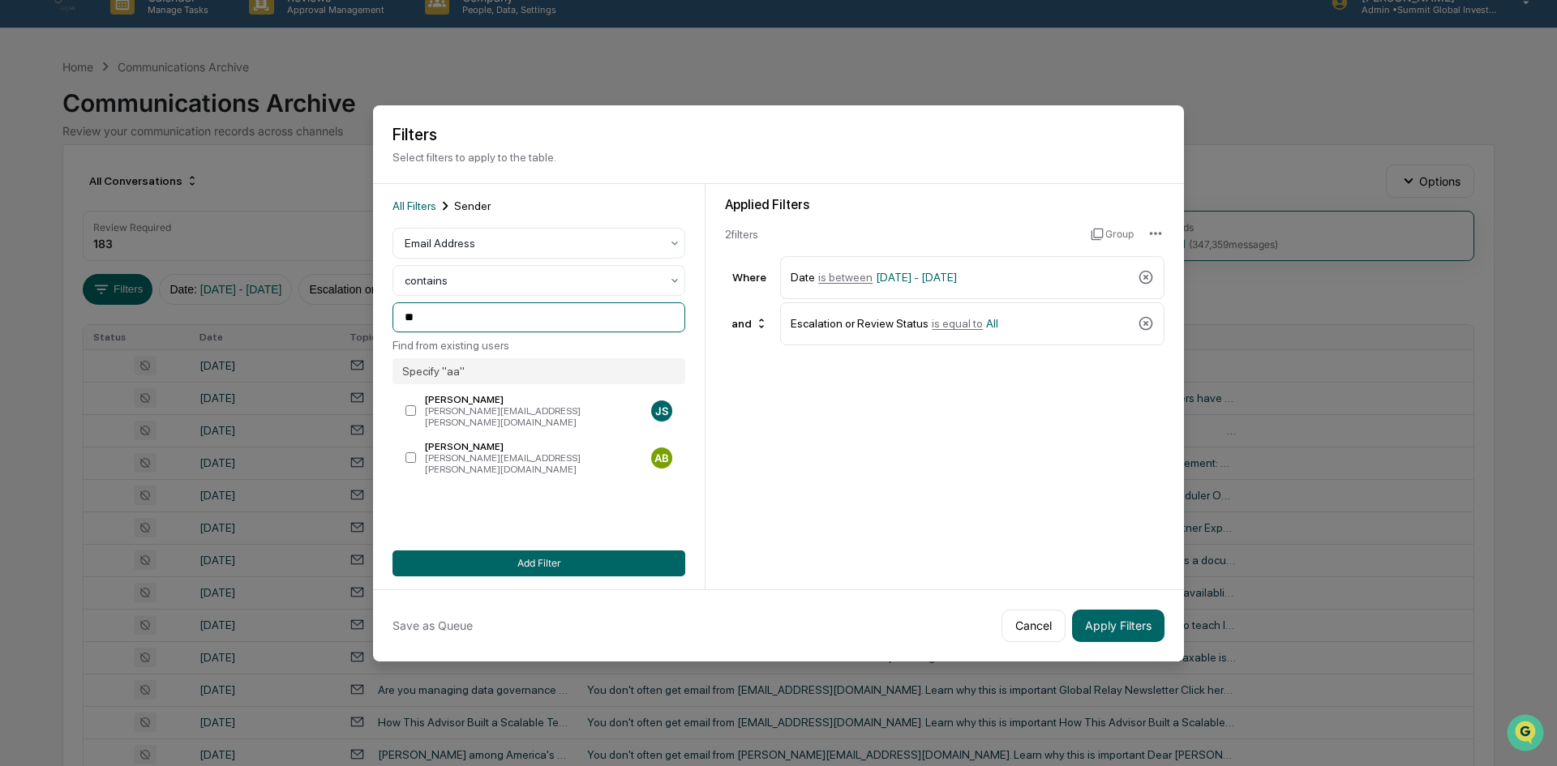
type input "*"
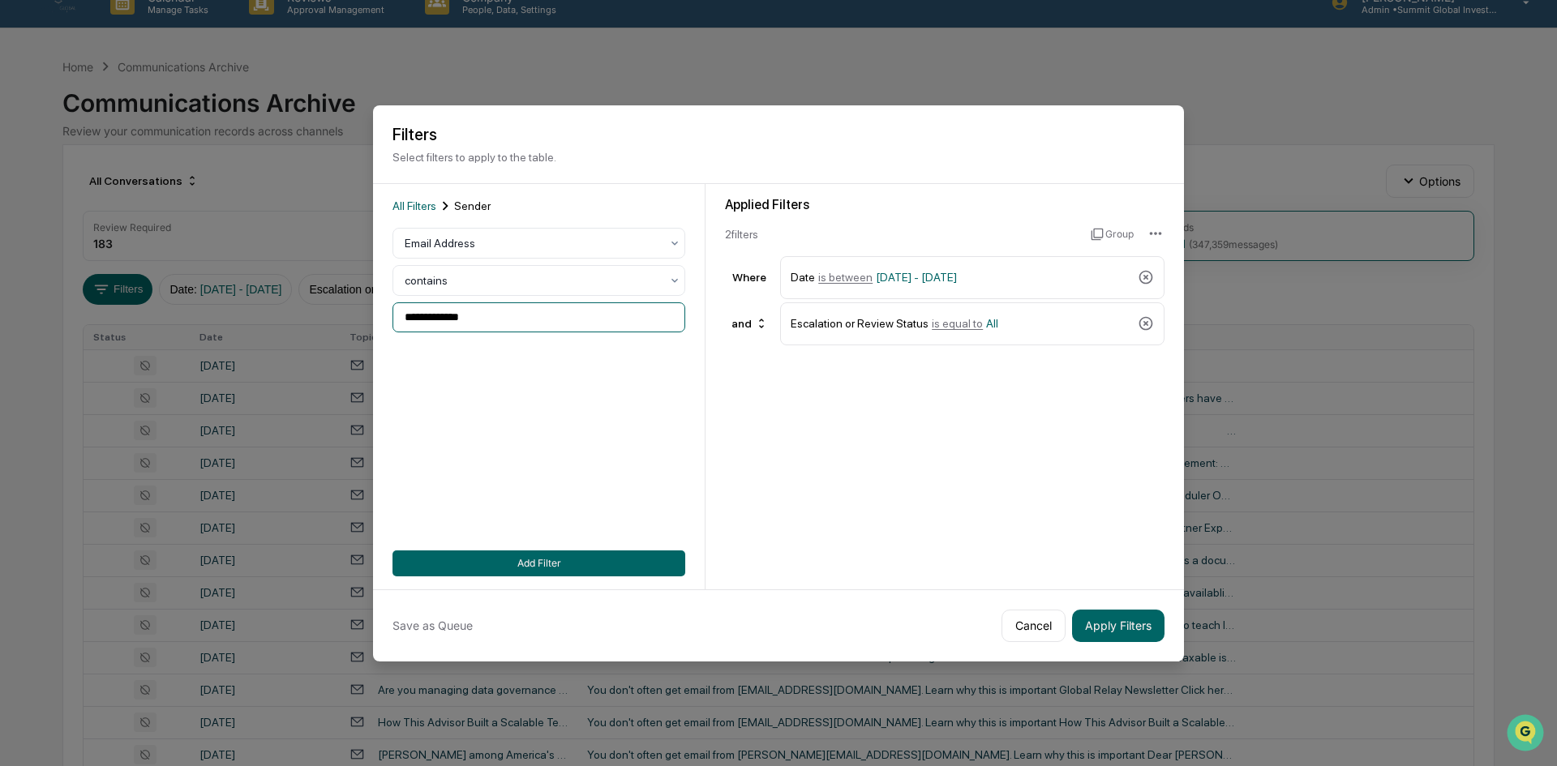
type input "**********"
click at [542, 578] on div "**********" at bounding box center [539, 386] width 332 height 405
click at [542, 570] on button "Add Filter" at bounding box center [538, 564] width 293 height 26
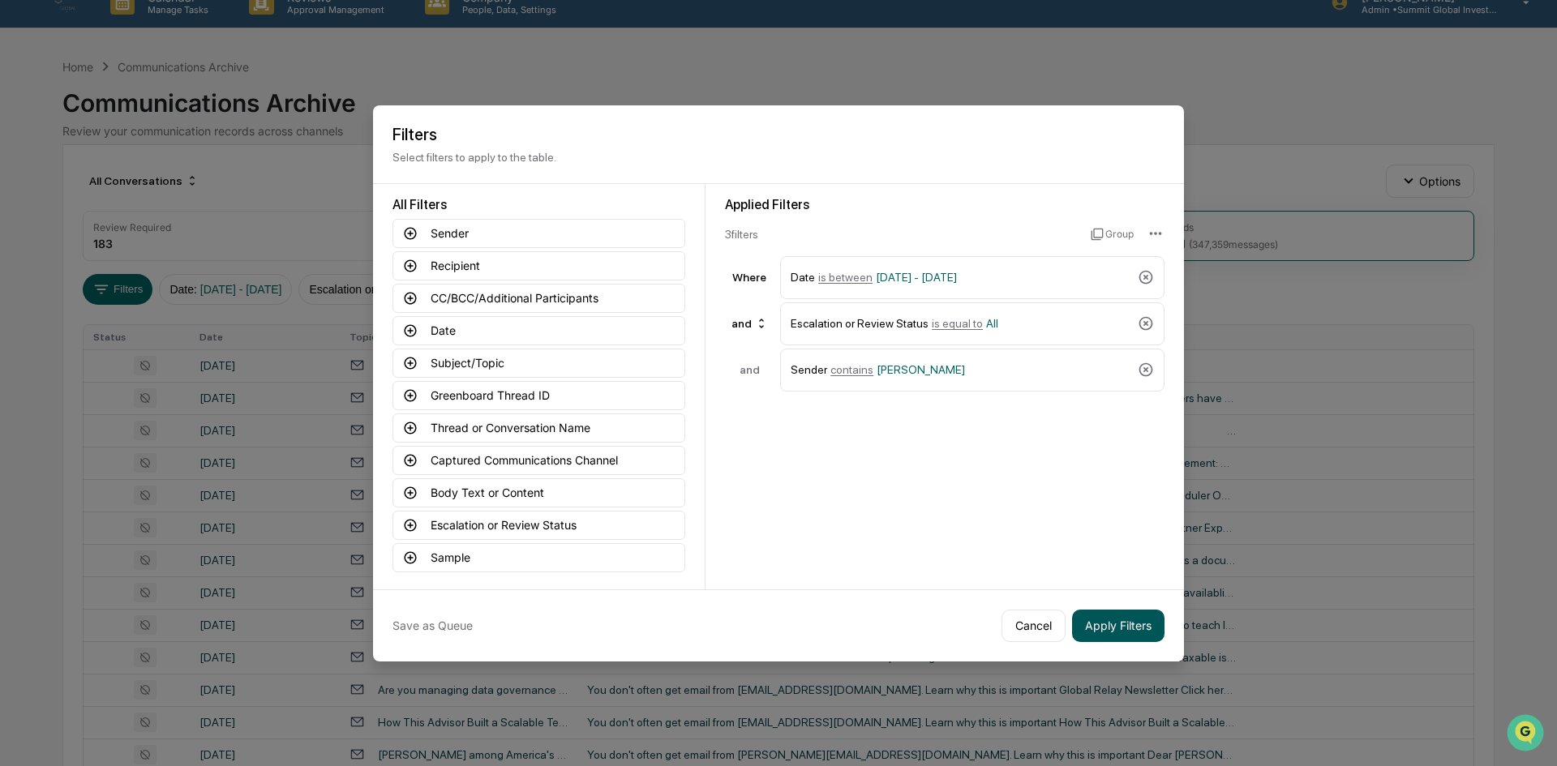
click at [1108, 625] on button "Apply Filters" at bounding box center [1118, 626] width 92 height 32
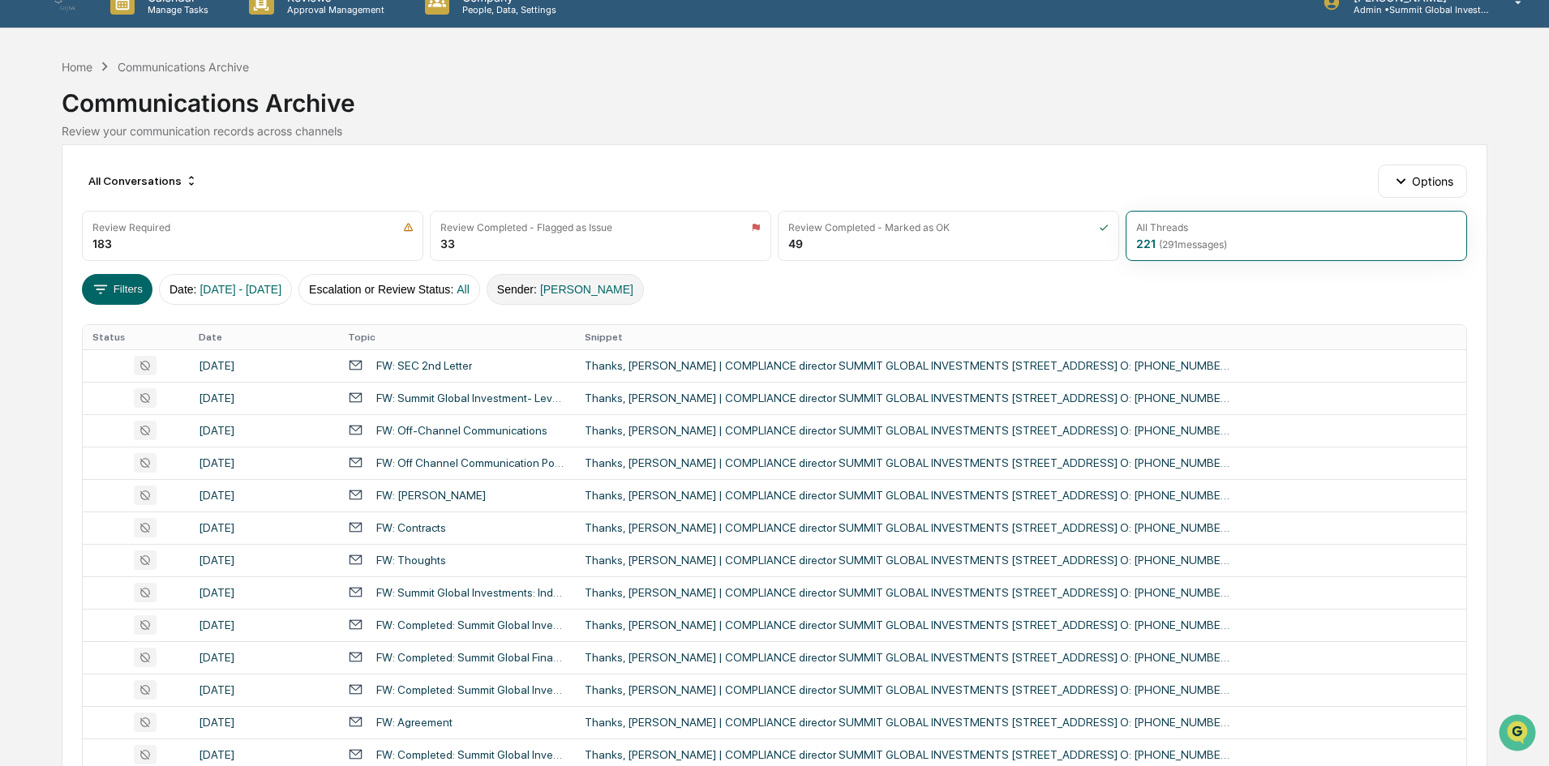
click at [575, 303] on button "Sender : [PERSON_NAME]" at bounding box center [564, 289] width 157 height 31
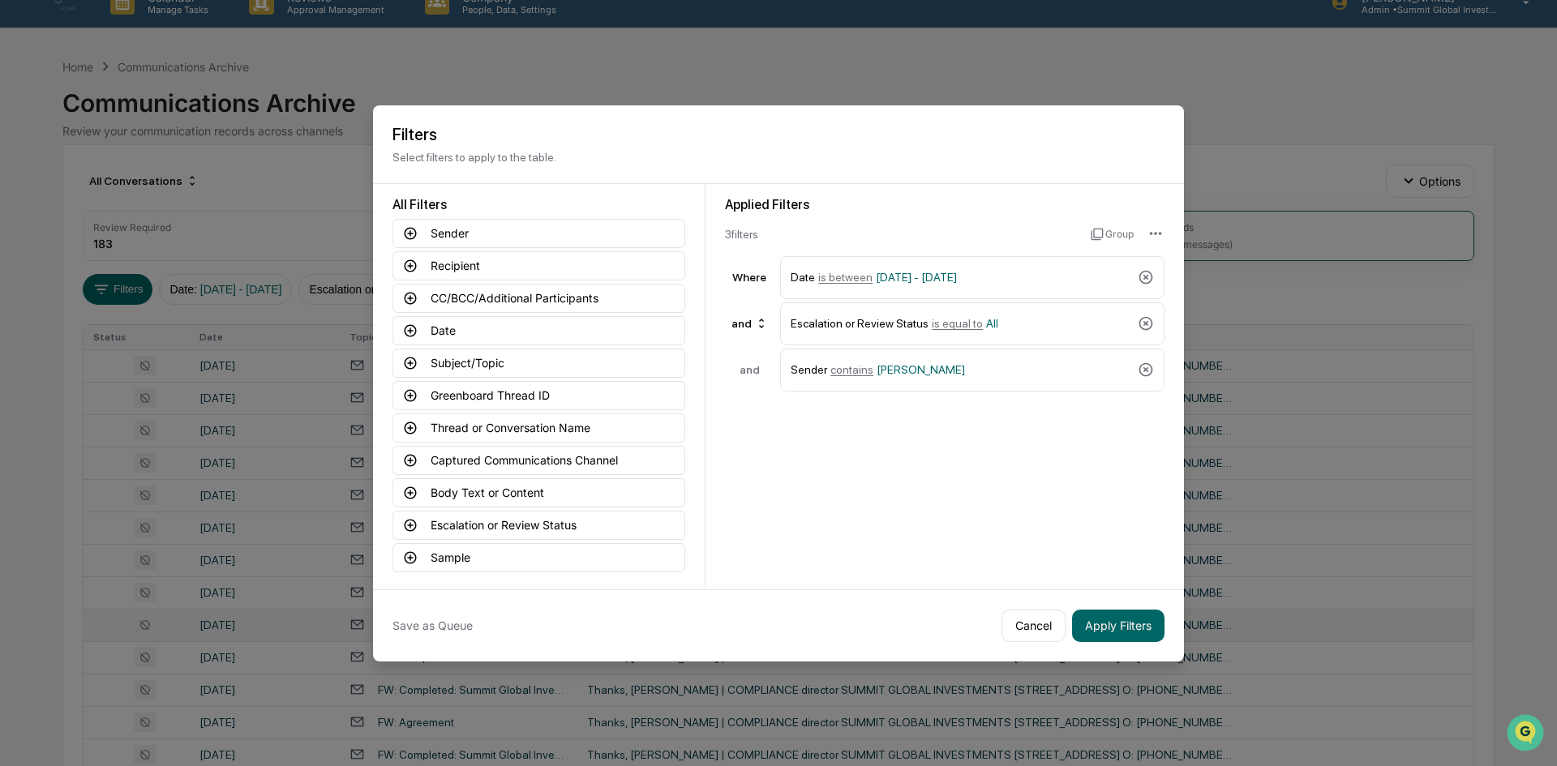
click at [1023, 638] on button "Cancel" at bounding box center [1033, 626] width 64 height 32
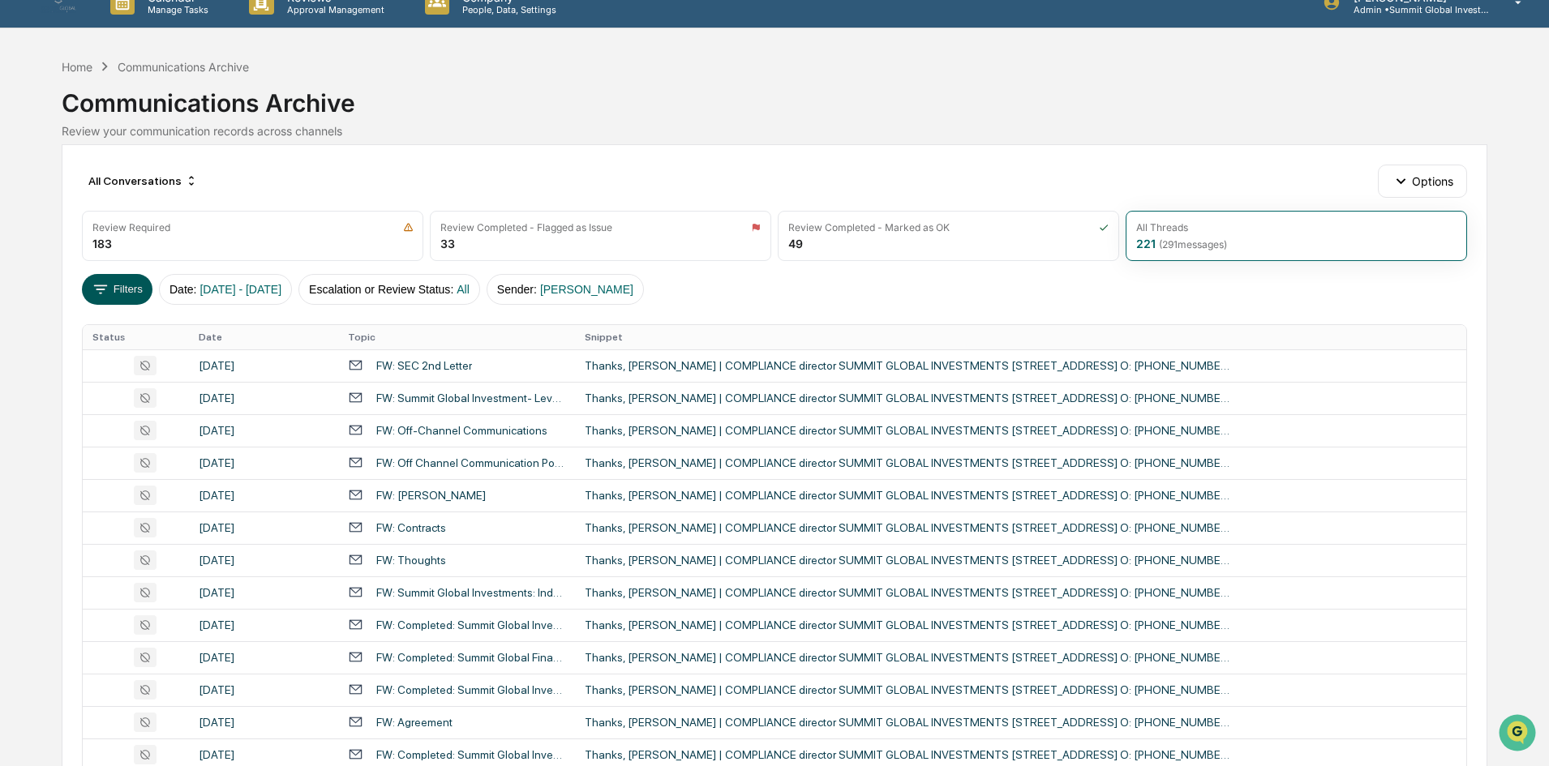
click at [119, 292] on button "Filters" at bounding box center [117, 289] width 71 height 31
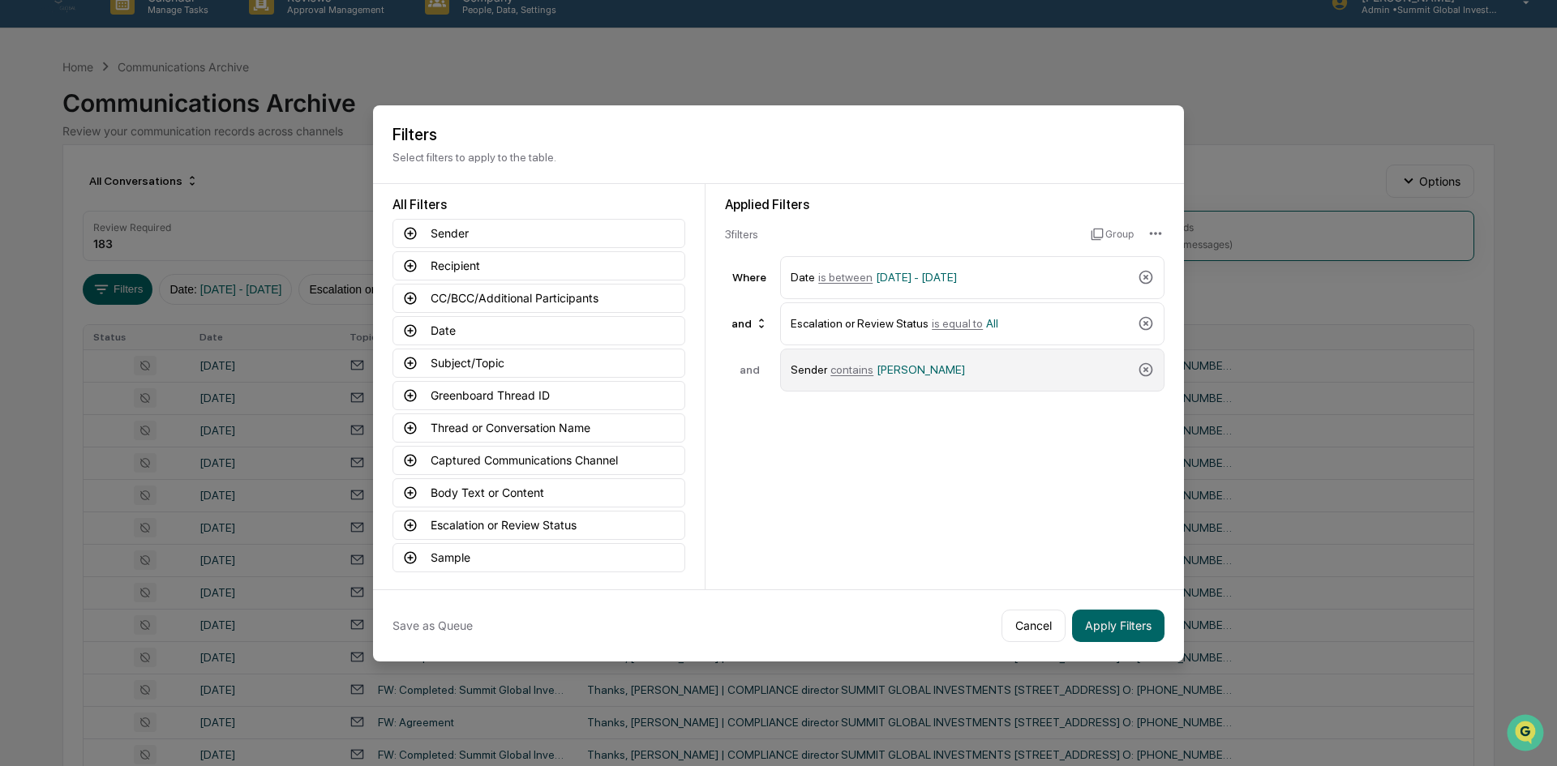
click at [912, 371] on span "[PERSON_NAME]" at bounding box center [920, 369] width 88 height 13
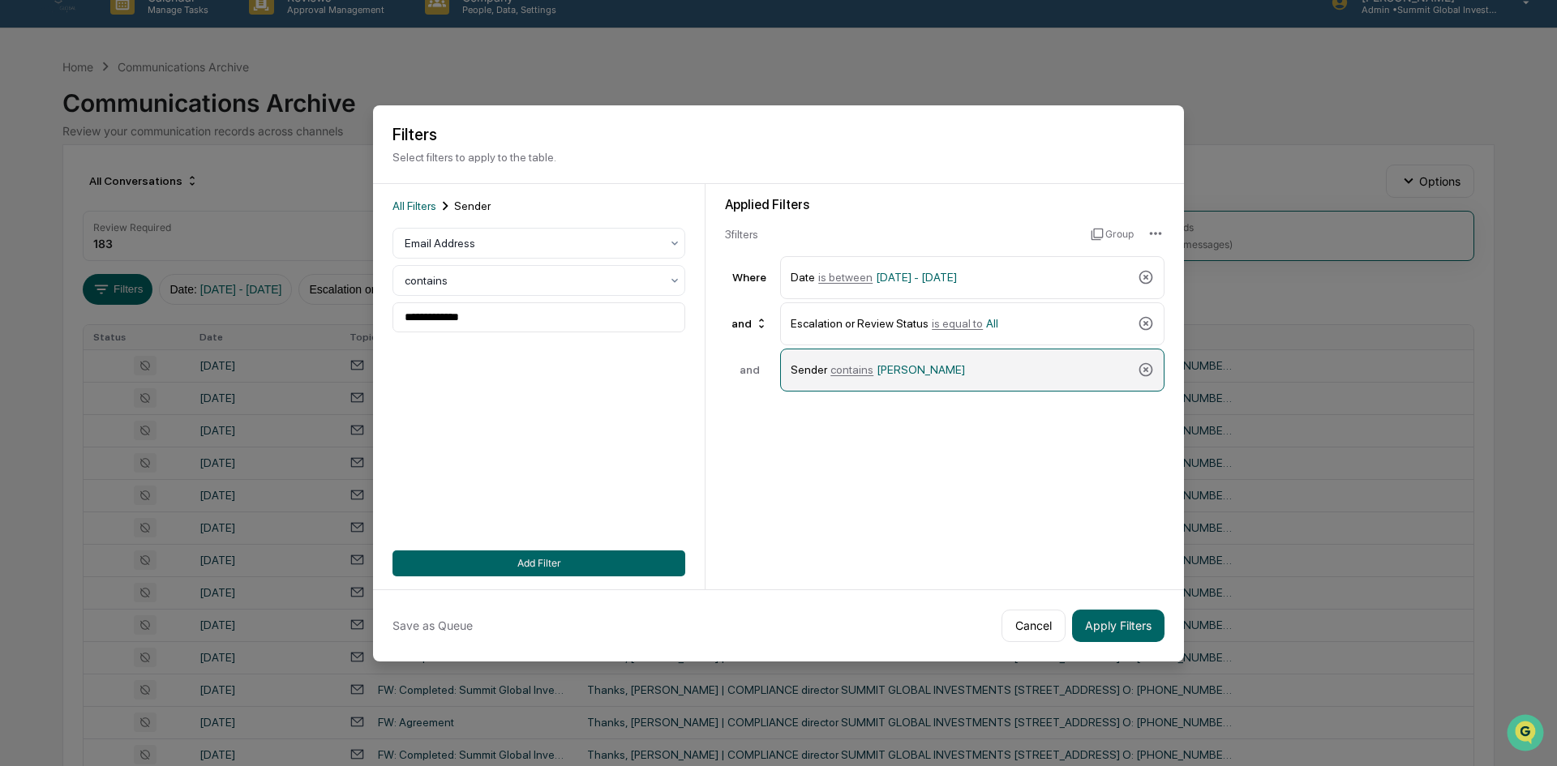
click at [906, 375] on span "[PERSON_NAME]" at bounding box center [920, 369] width 88 height 13
drag, startPoint x: 461, startPoint y: 319, endPoint x: 187, endPoint y: 315, distance: 274.1
click at [202, 319] on body "Calendar Manage Tasks Reviews Approval Management Company People, Data, Setting…" at bounding box center [778, 614] width 1557 height 1275
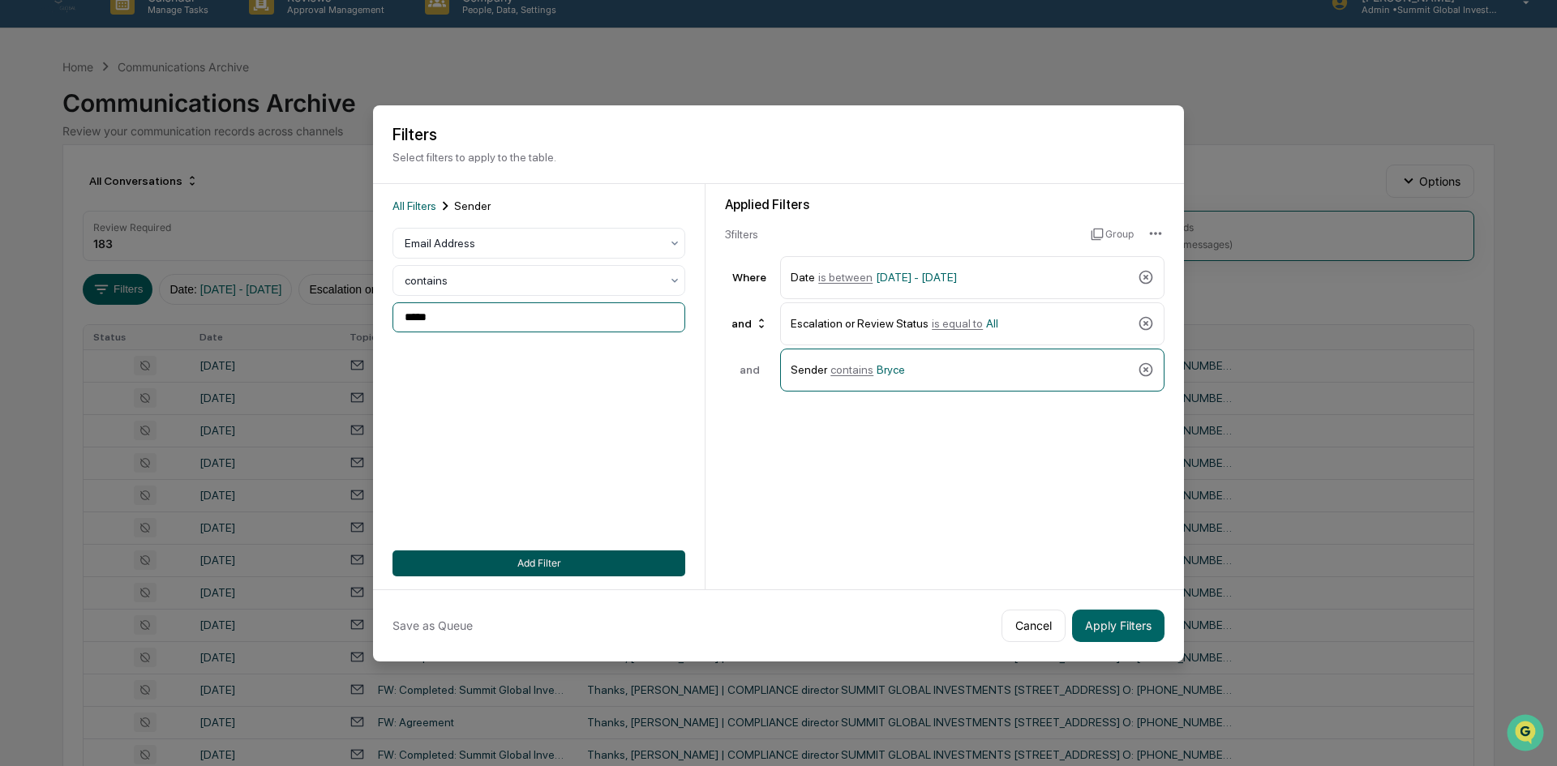
type input "*****"
click at [641, 552] on button "Add Filter" at bounding box center [538, 564] width 293 height 26
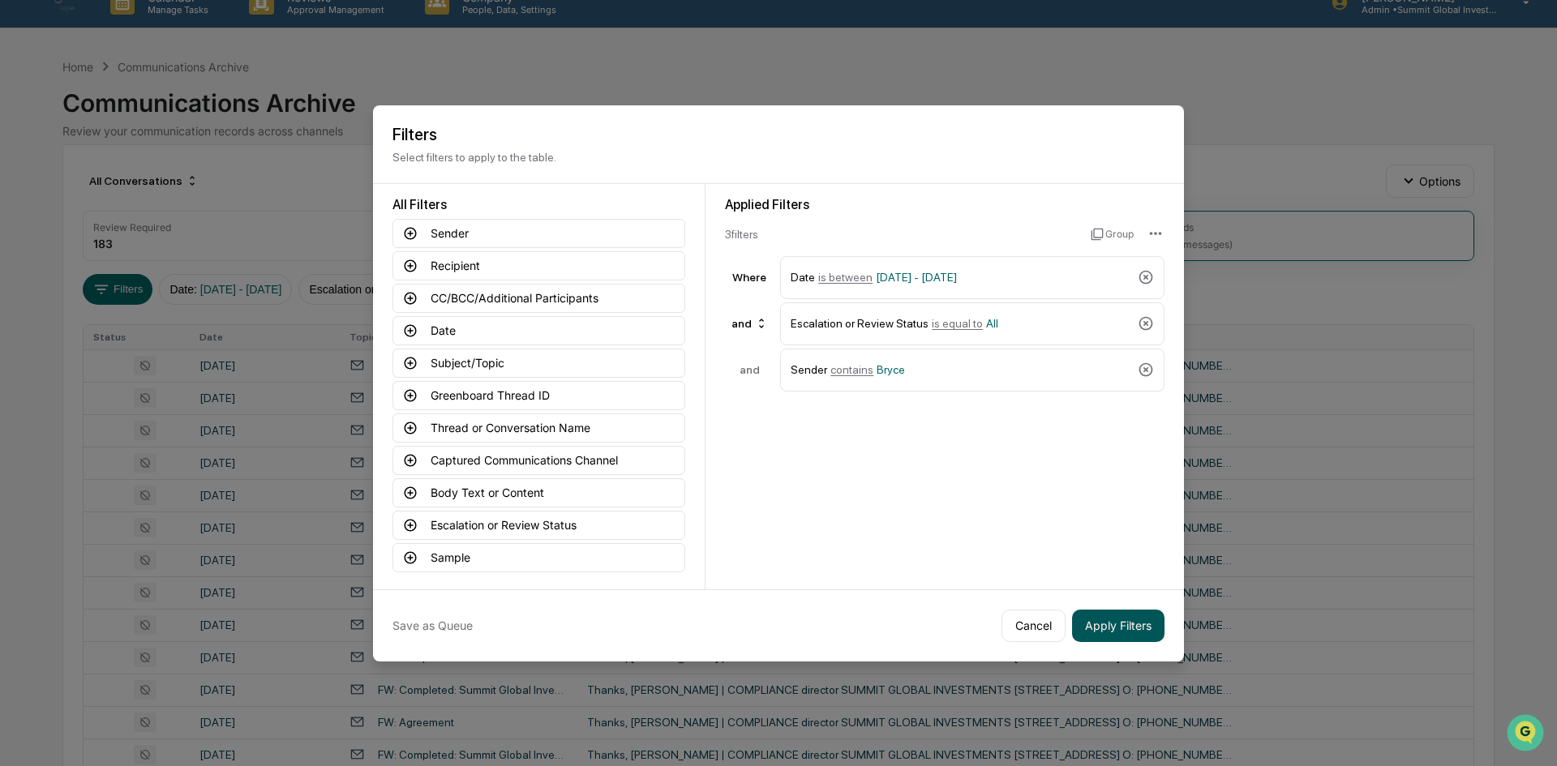
click at [1126, 621] on button "Apply Filters" at bounding box center [1118, 626] width 92 height 32
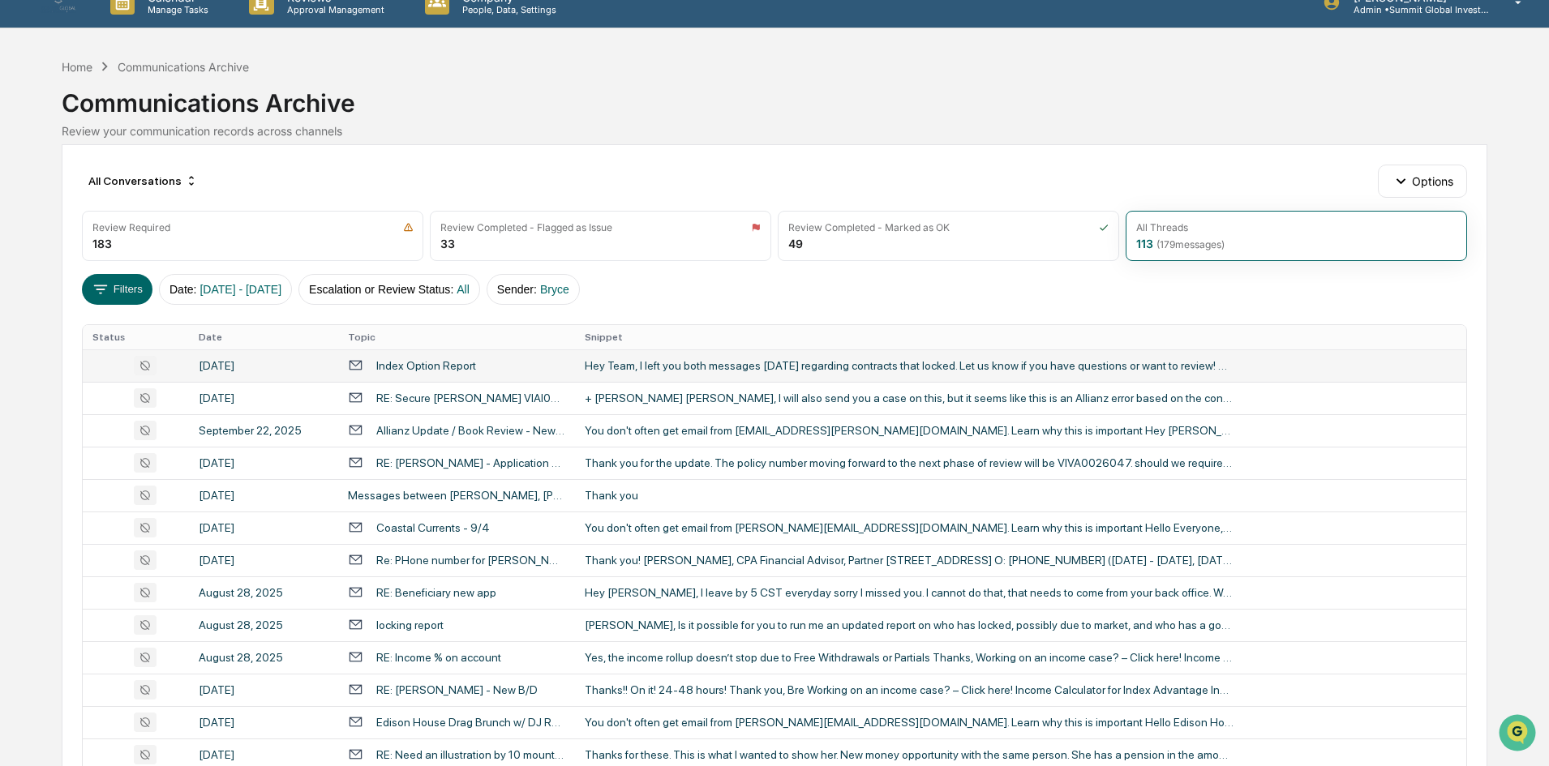
click at [494, 365] on div "Index Option Report" at bounding box center [456, 365] width 217 height 15
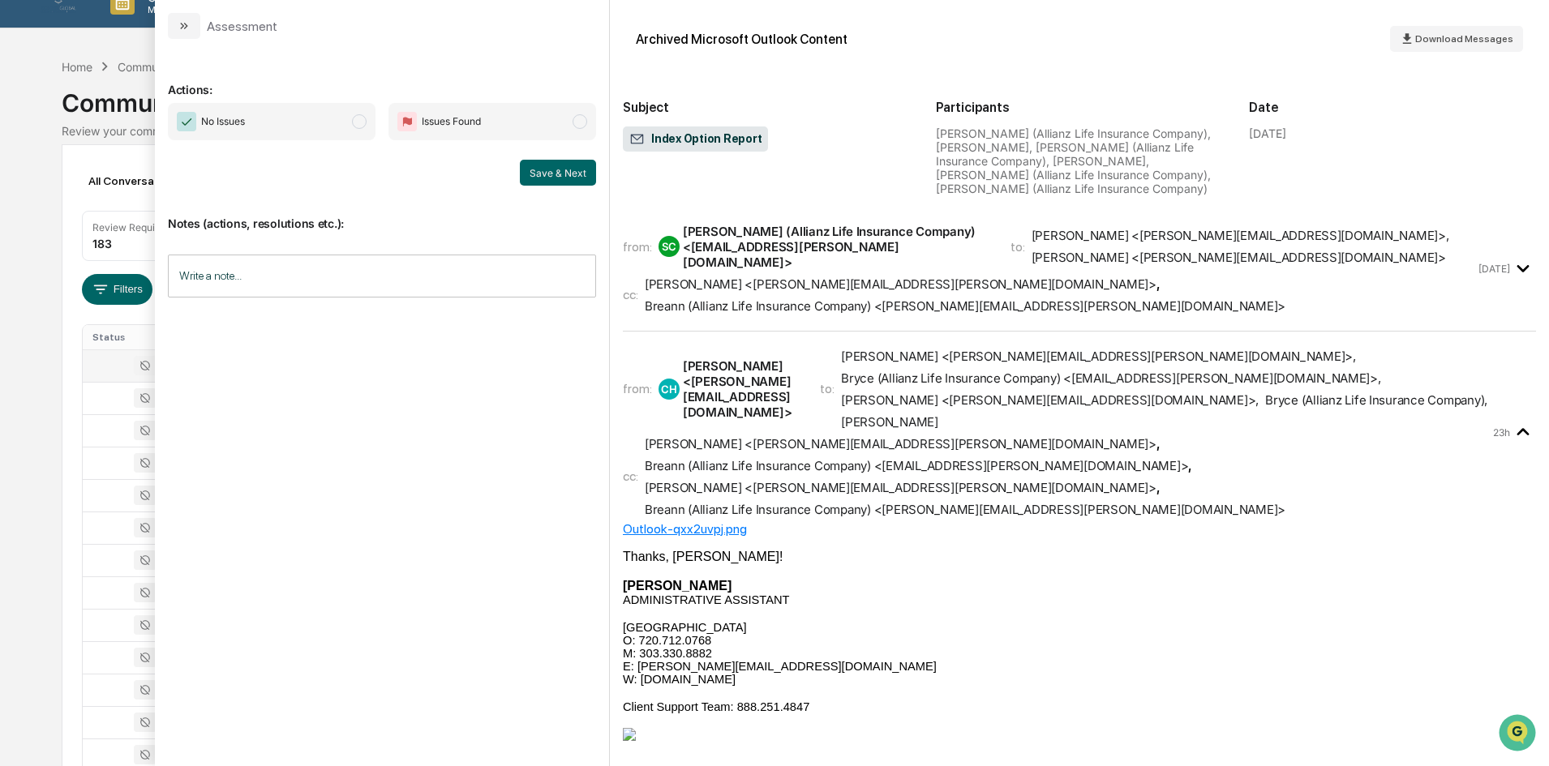
click at [55, 473] on div "Calendar Manage Tasks Reviews Approval Management Company People, Data, Setting…" at bounding box center [774, 614] width 1549 height 1275
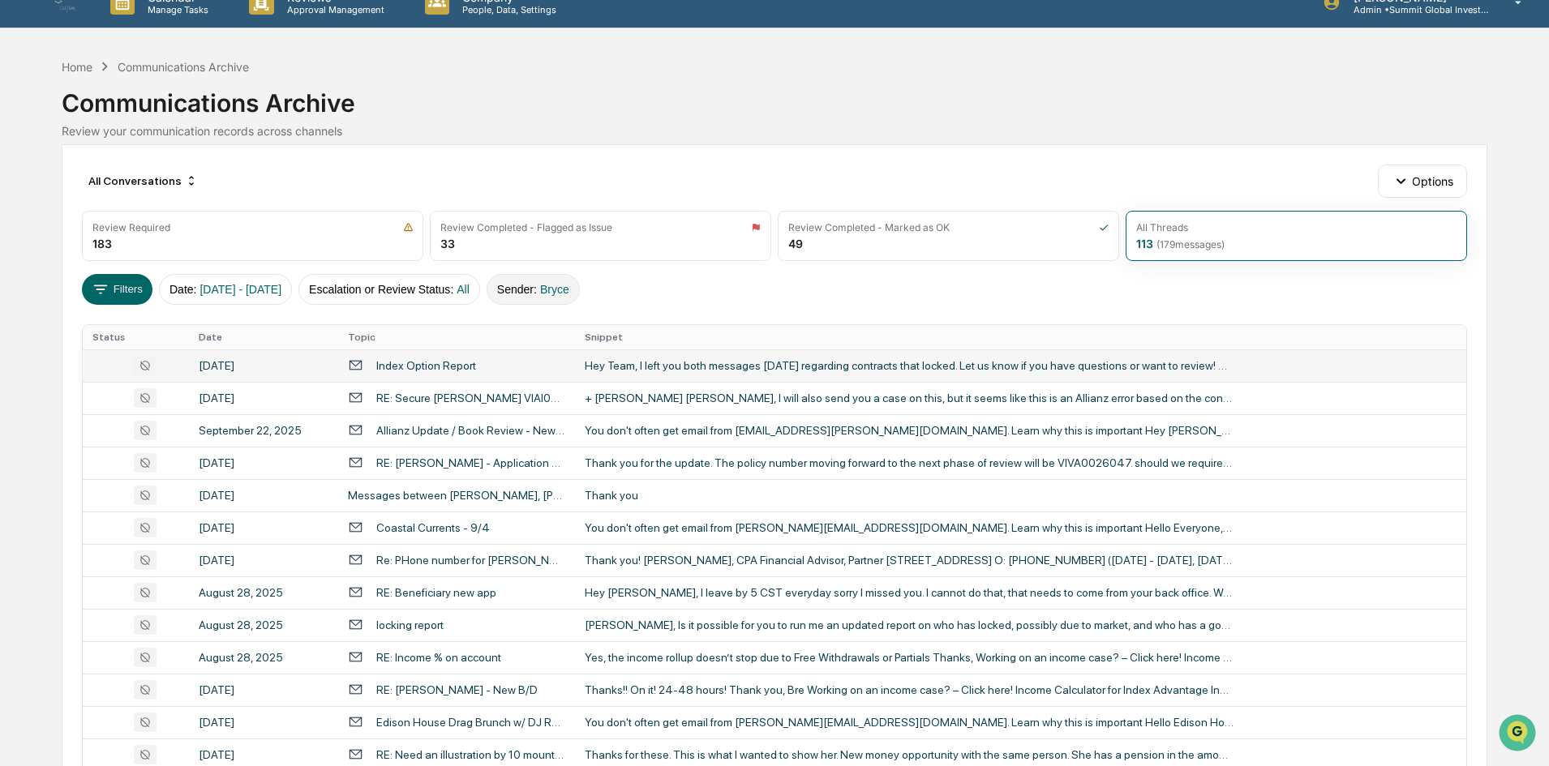
click at [572, 286] on button "Sender : [PERSON_NAME]" at bounding box center [532, 289] width 93 height 31
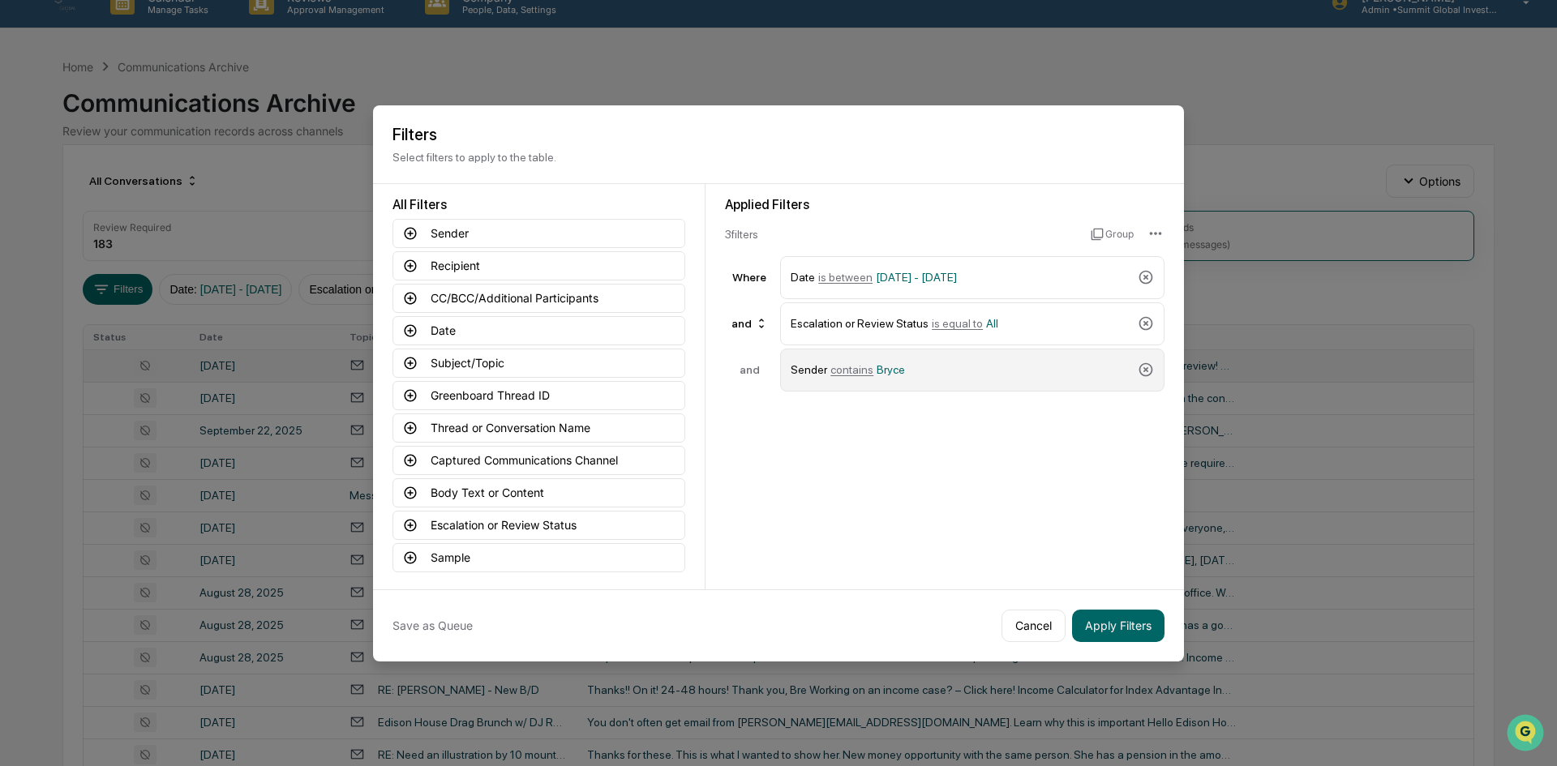
click at [906, 370] on div "Sender contains [PERSON_NAME]" at bounding box center [961, 370] width 341 height 28
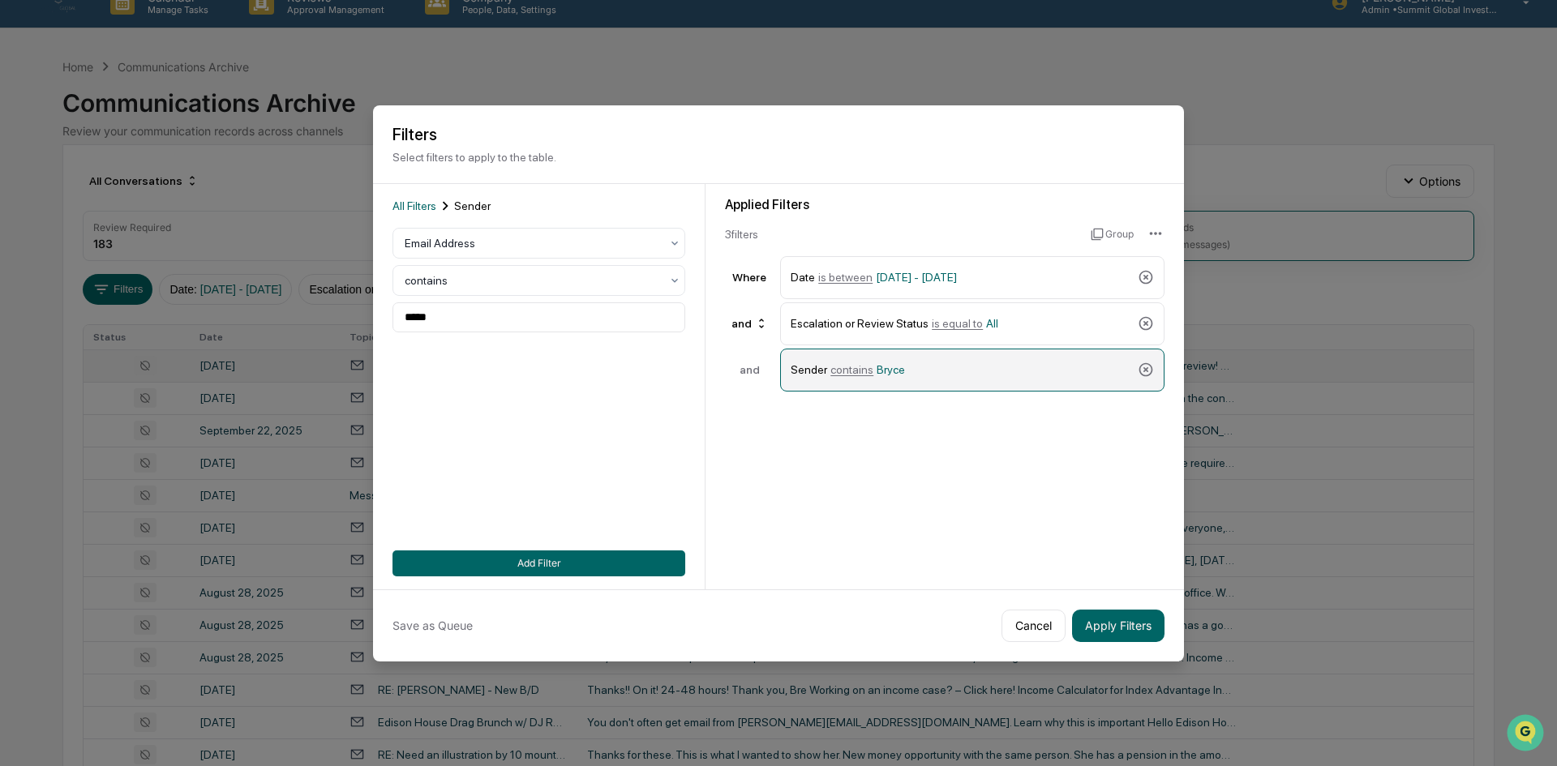
click at [907, 372] on div "Sender contains [PERSON_NAME]" at bounding box center [961, 370] width 341 height 28
click at [589, 329] on input "*****" at bounding box center [538, 317] width 293 height 30
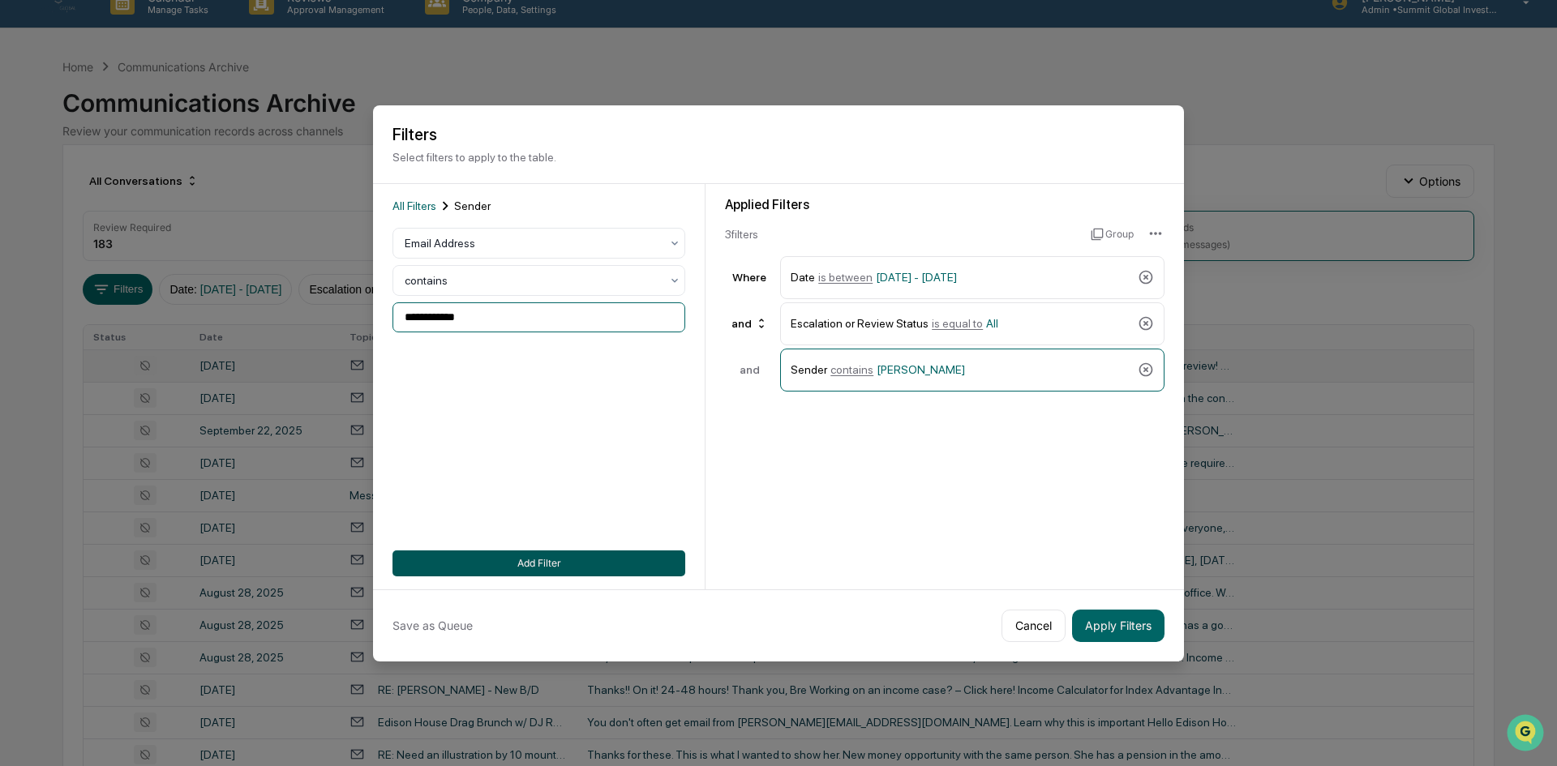
type input "**********"
click at [554, 560] on button "Add Filter" at bounding box center [538, 564] width 293 height 26
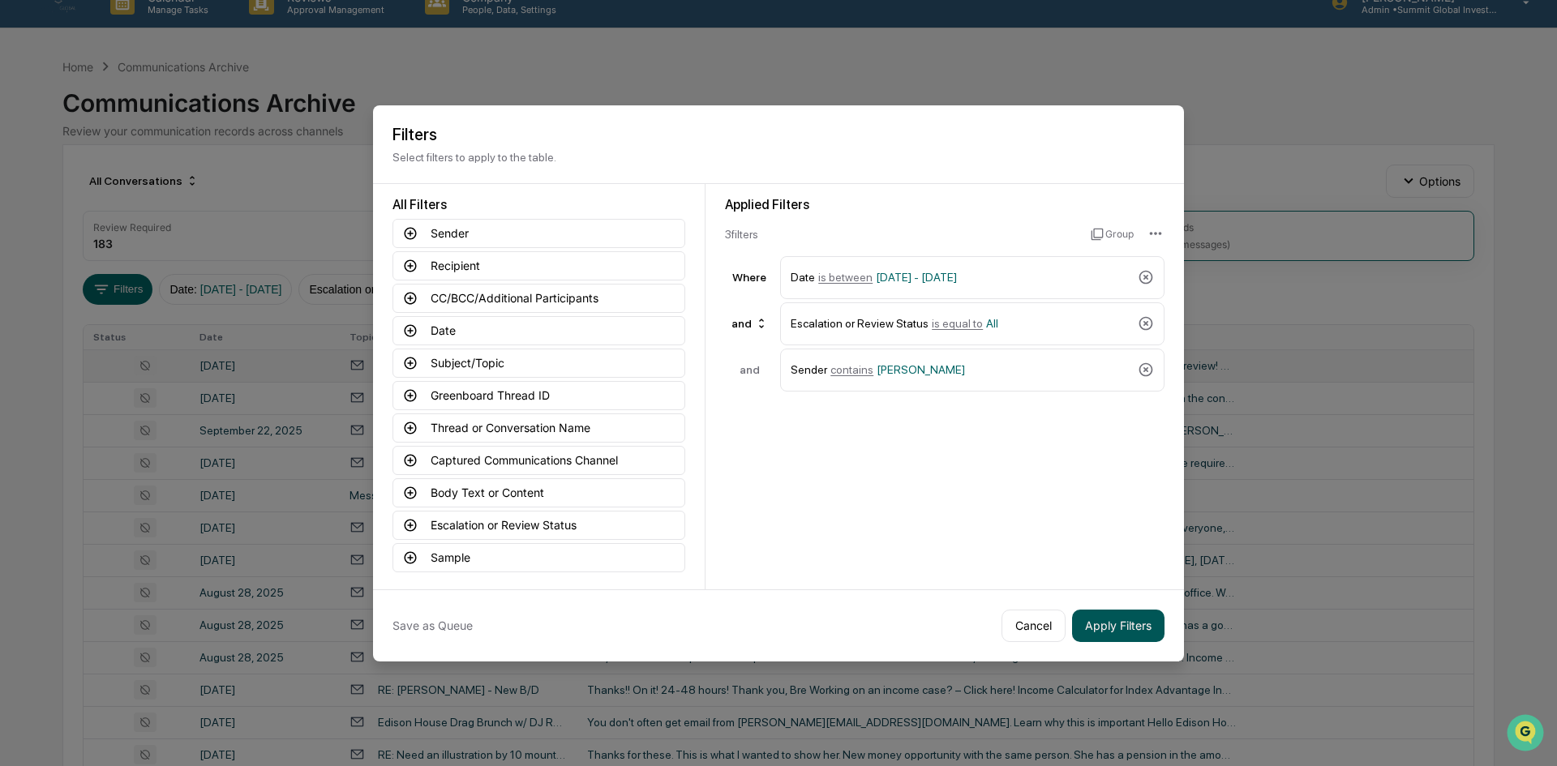
click at [1138, 632] on button "Apply Filters" at bounding box center [1118, 626] width 92 height 32
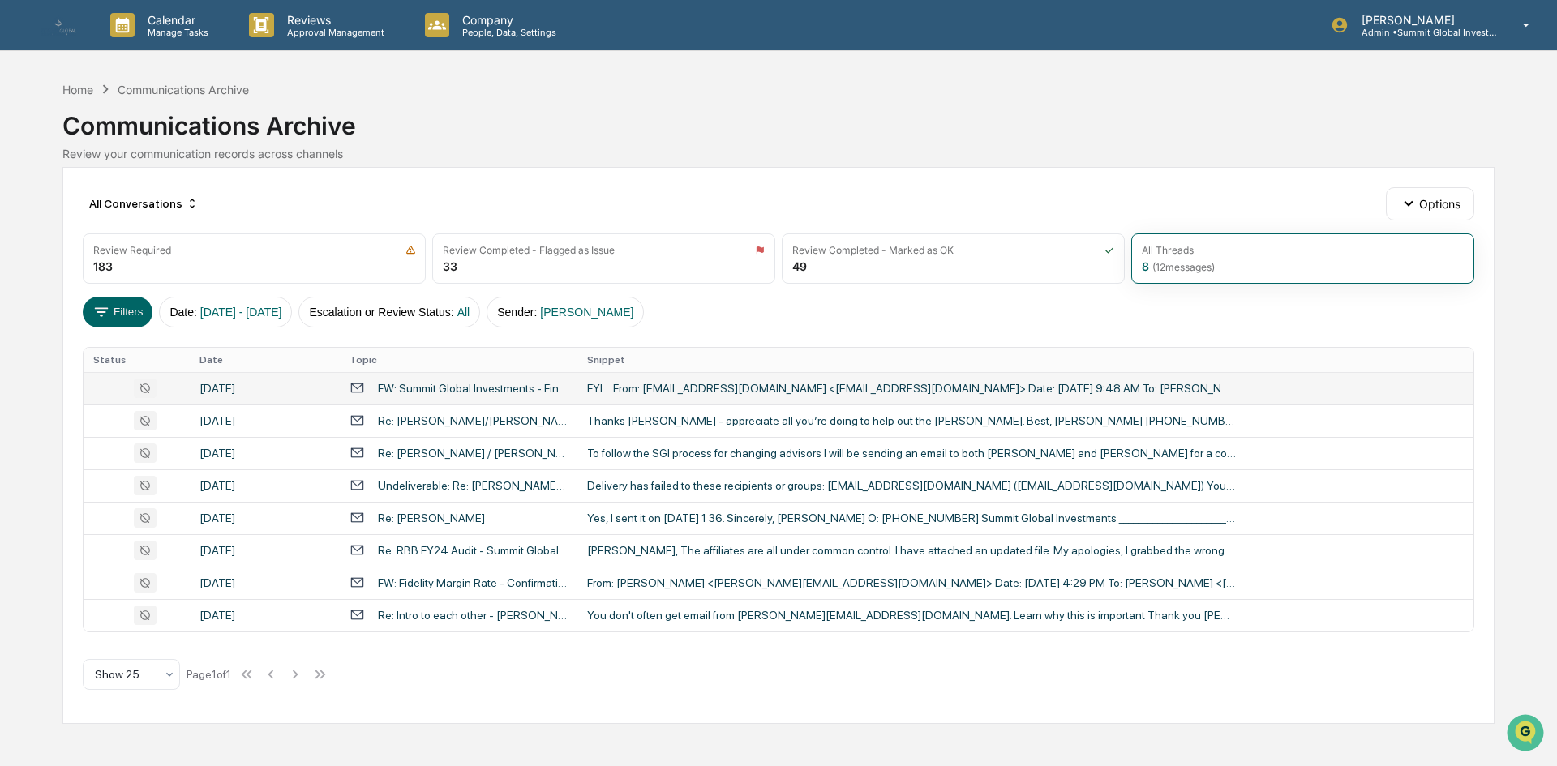
click at [526, 398] on td "FW: Summit Global Investments - Final Deadline is [DATE]" at bounding box center [459, 388] width 238 height 32
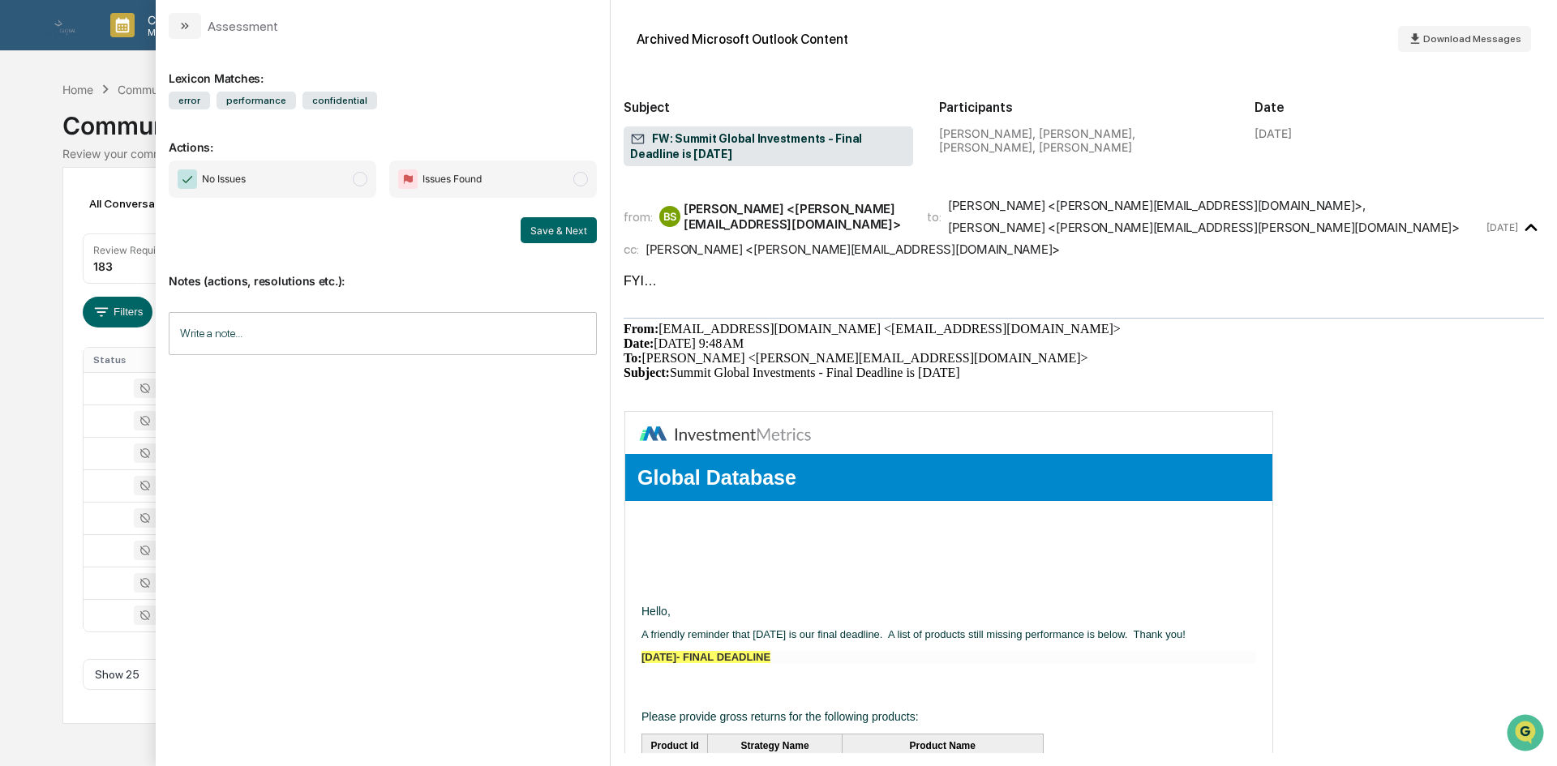
click at [51, 496] on div "Calendar Manage Tasks Reviews Approval Management Company People, Data, Setting…" at bounding box center [778, 383] width 1557 height 766
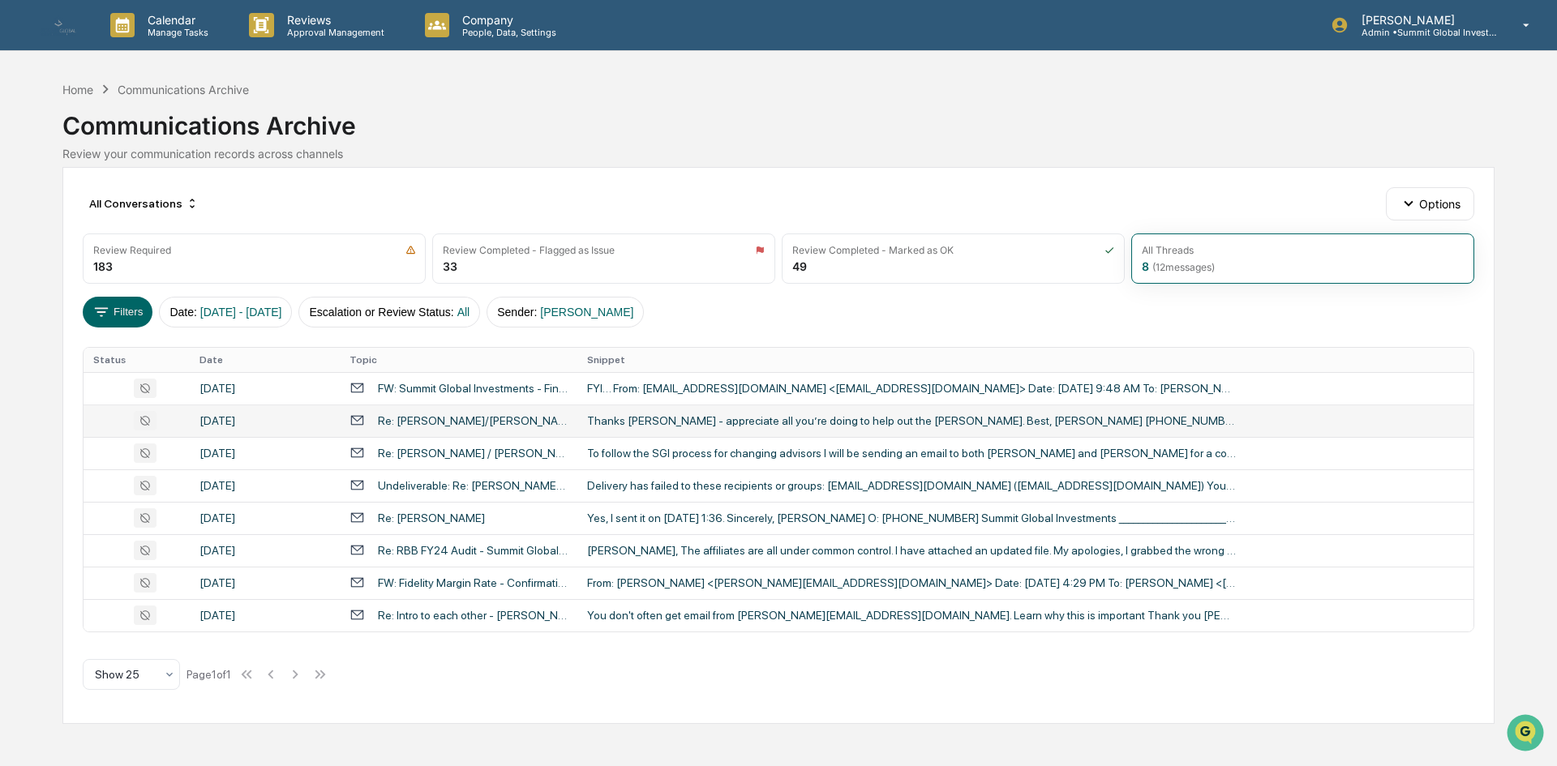
click at [735, 424] on div "Thanks [PERSON_NAME] - appreciate all you’re doing to help out the [PERSON_NAME…" at bounding box center [911, 420] width 649 height 13
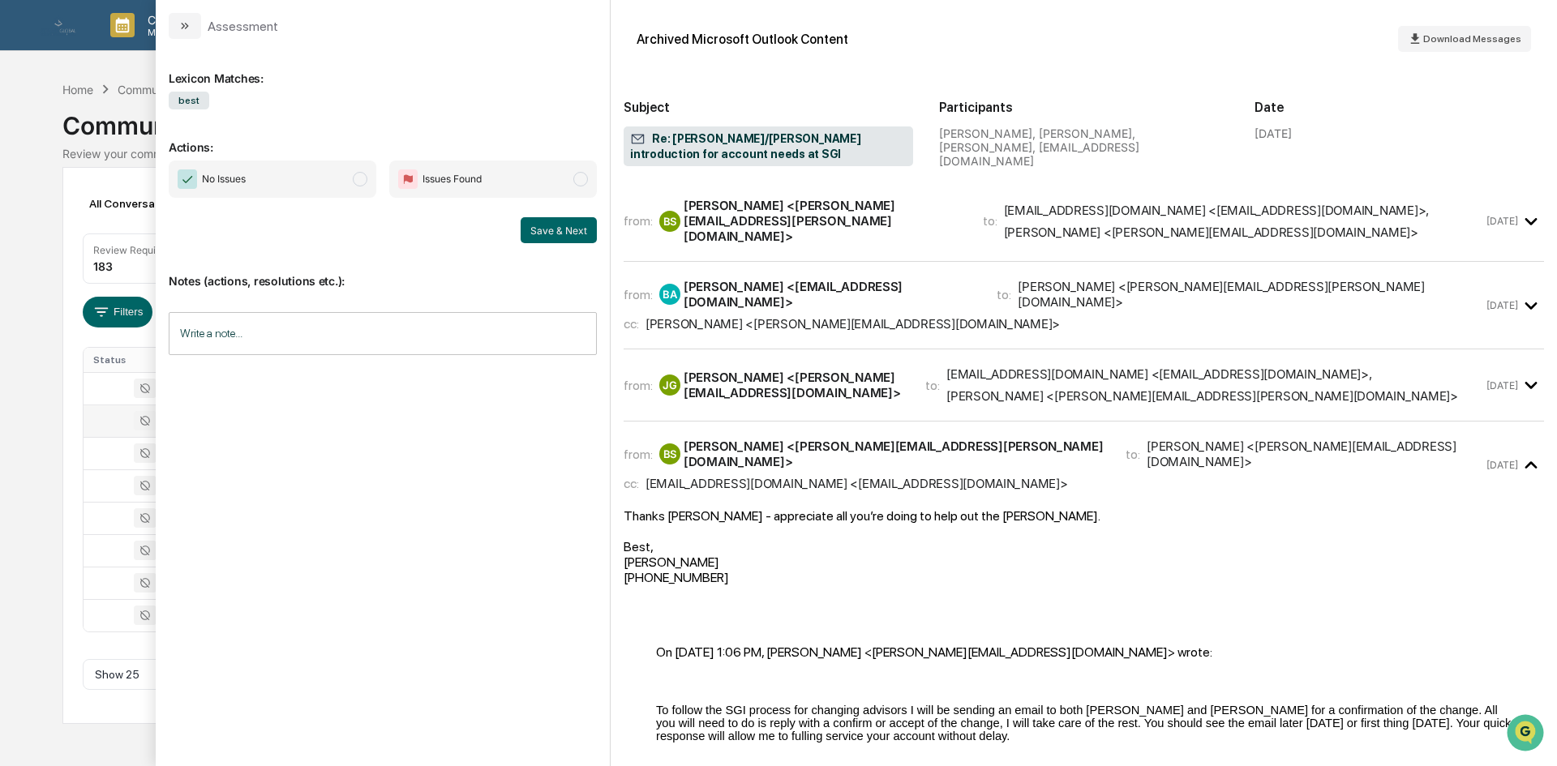
click at [726, 370] on div "[PERSON_NAME] <[PERSON_NAME][EMAIL_ADDRESS][DOMAIN_NAME]>" at bounding box center [795, 385] width 222 height 31
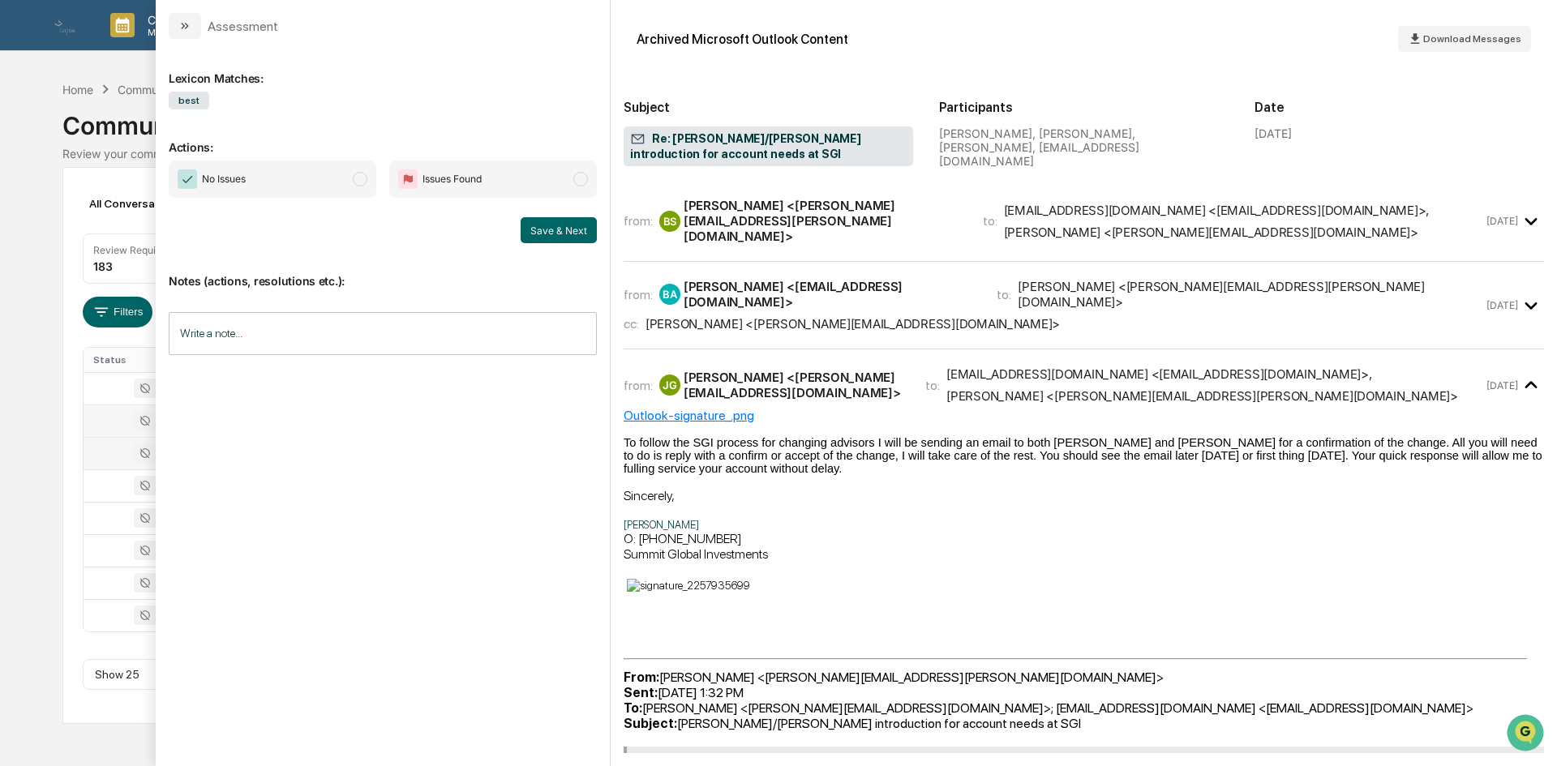
click at [118, 467] on td at bounding box center [137, 453] width 106 height 32
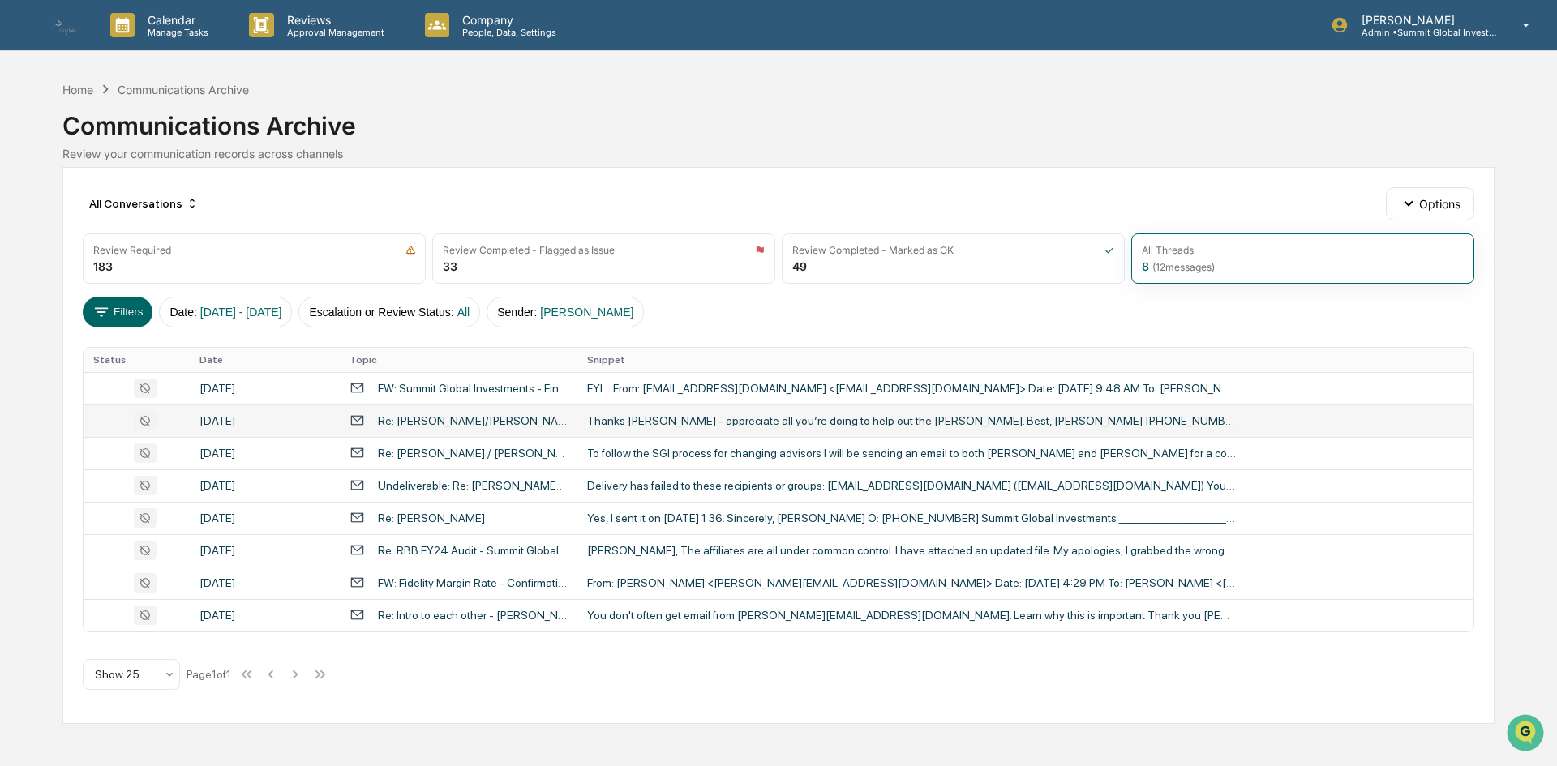
click at [32, 337] on div "Calendar Manage Tasks Reviews Approval Management Company People, Data, Setting…" at bounding box center [778, 383] width 1557 height 766
click at [646, 591] on td "From: [PERSON_NAME] <[PERSON_NAME][EMAIL_ADDRESS][DOMAIN_NAME]> Date: [DATE] 4:…" at bounding box center [1025, 583] width 896 height 32
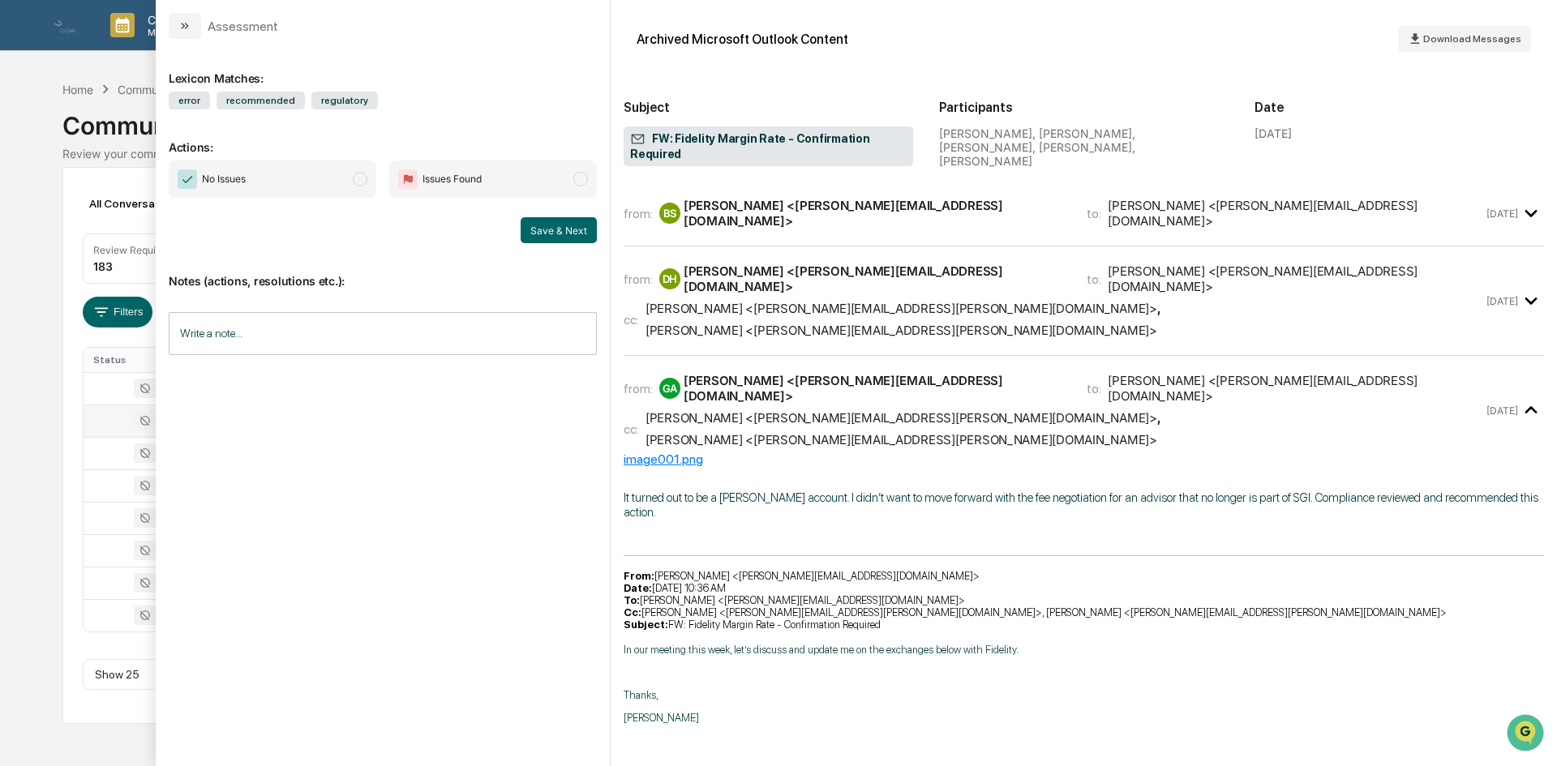
click at [757, 204] on div "[PERSON_NAME] <[PERSON_NAME][EMAIL_ADDRESS][DOMAIN_NAME]>" at bounding box center [876, 213] width 384 height 31
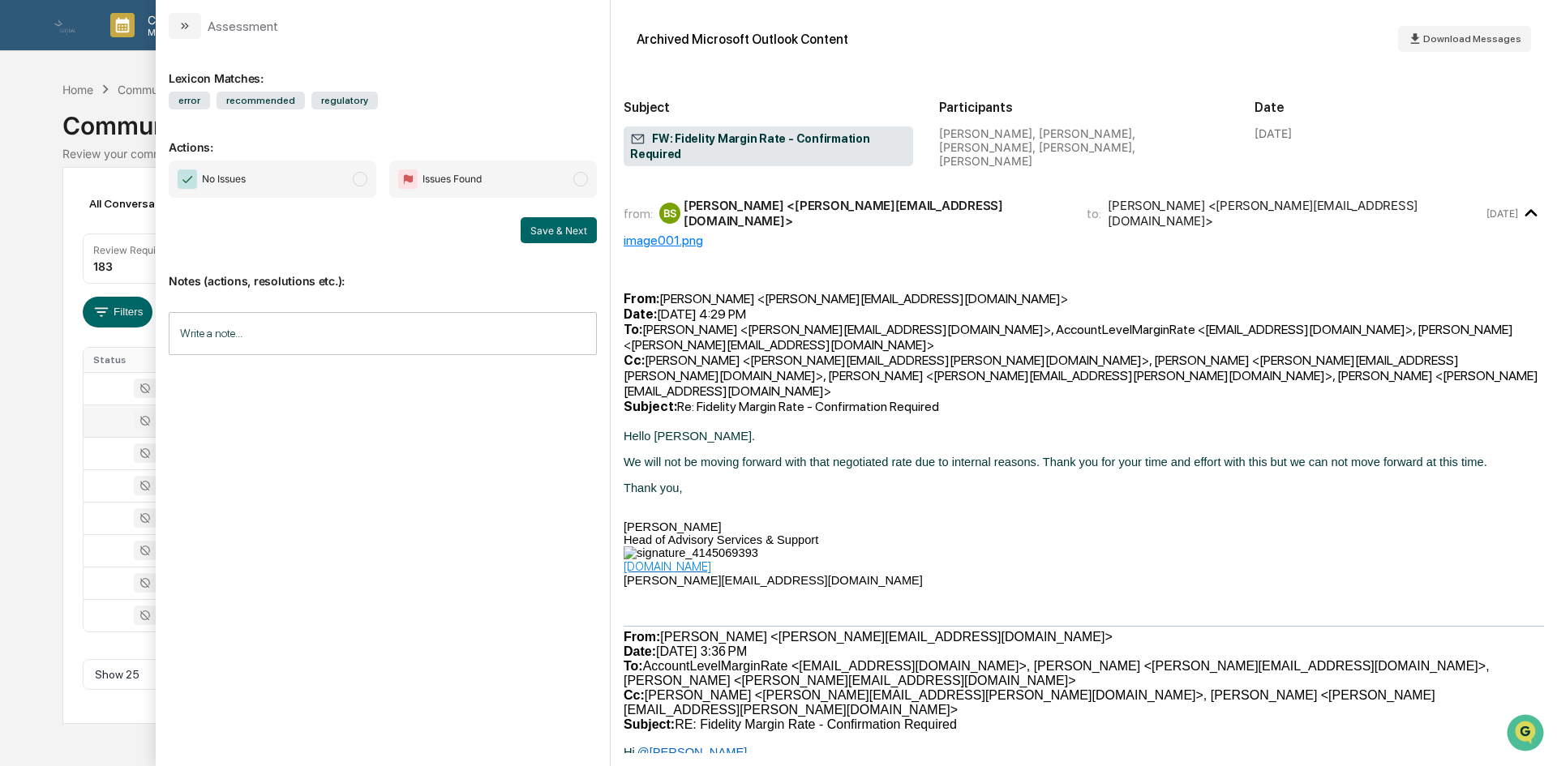
click at [31, 471] on div "Calendar Manage Tasks Reviews Approval Management Company People, Data, Setting…" at bounding box center [778, 383] width 1557 height 766
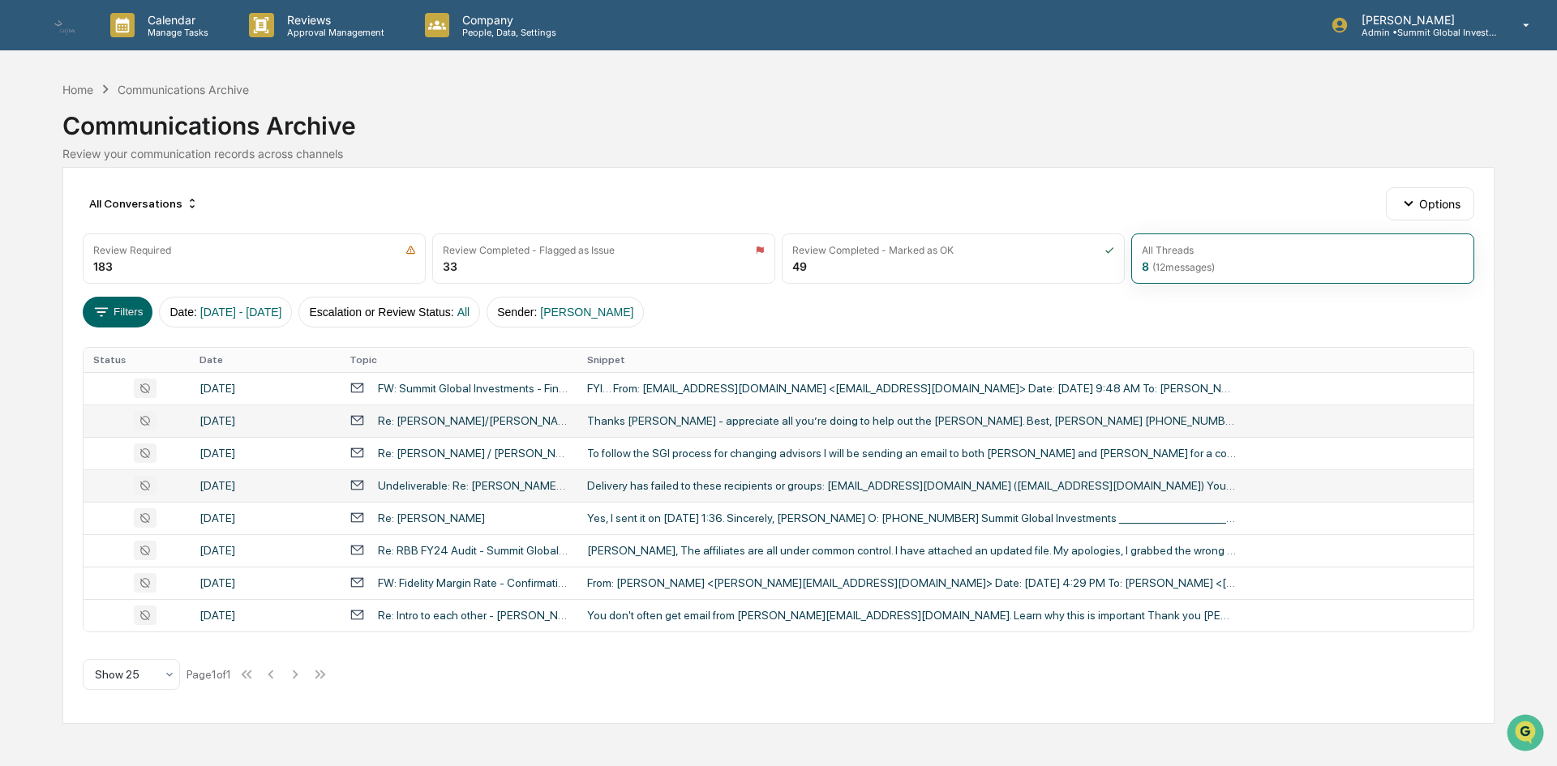
click at [657, 482] on div "Delivery has failed to these recipients or groups: [EMAIL_ADDRESS][DOMAIN_NAME]…" at bounding box center [911, 485] width 649 height 13
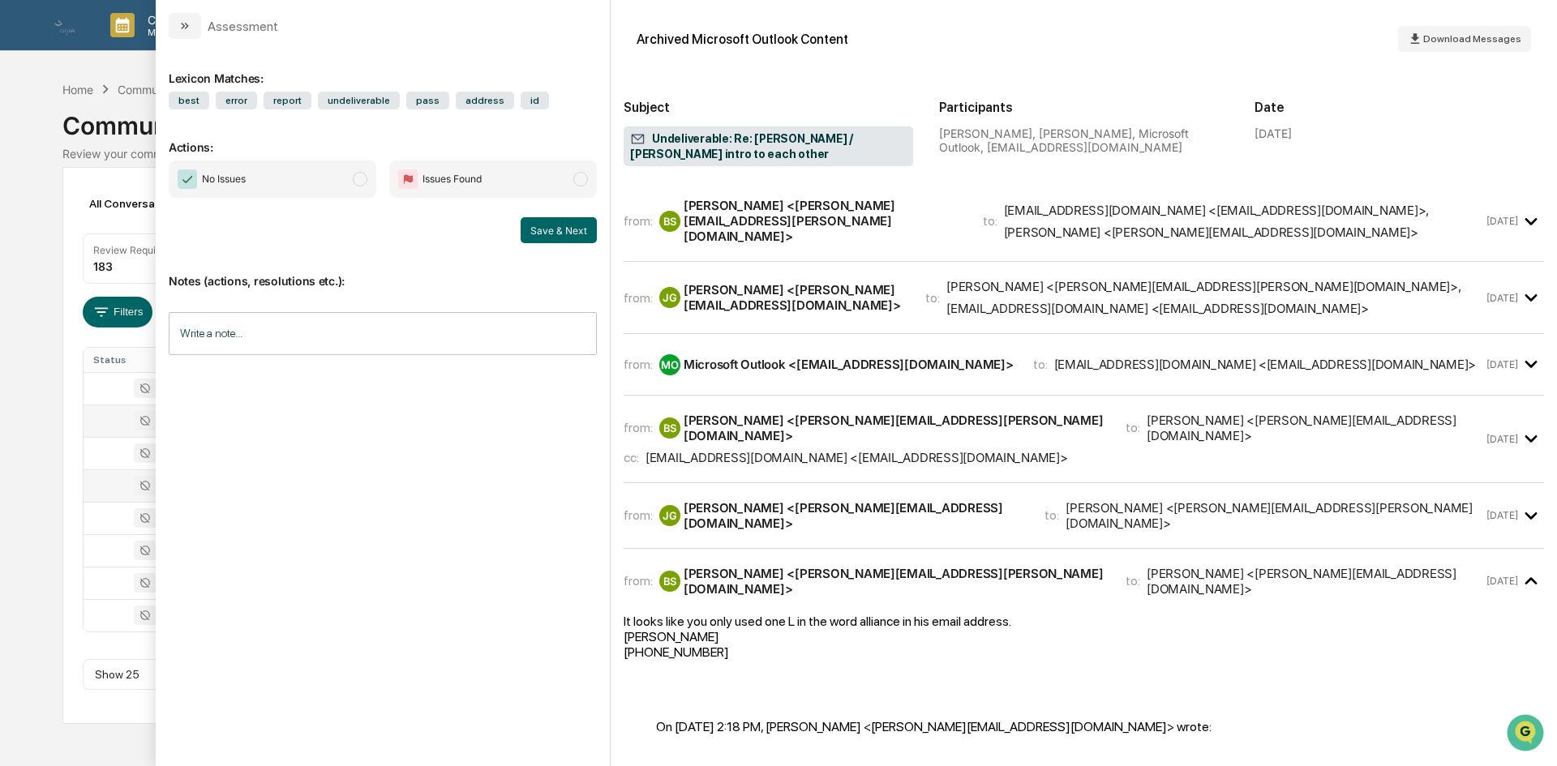
click at [779, 201] on div "[PERSON_NAME] <[PERSON_NAME][EMAIL_ADDRESS][PERSON_NAME][DOMAIN_NAME]>" at bounding box center [824, 221] width 280 height 46
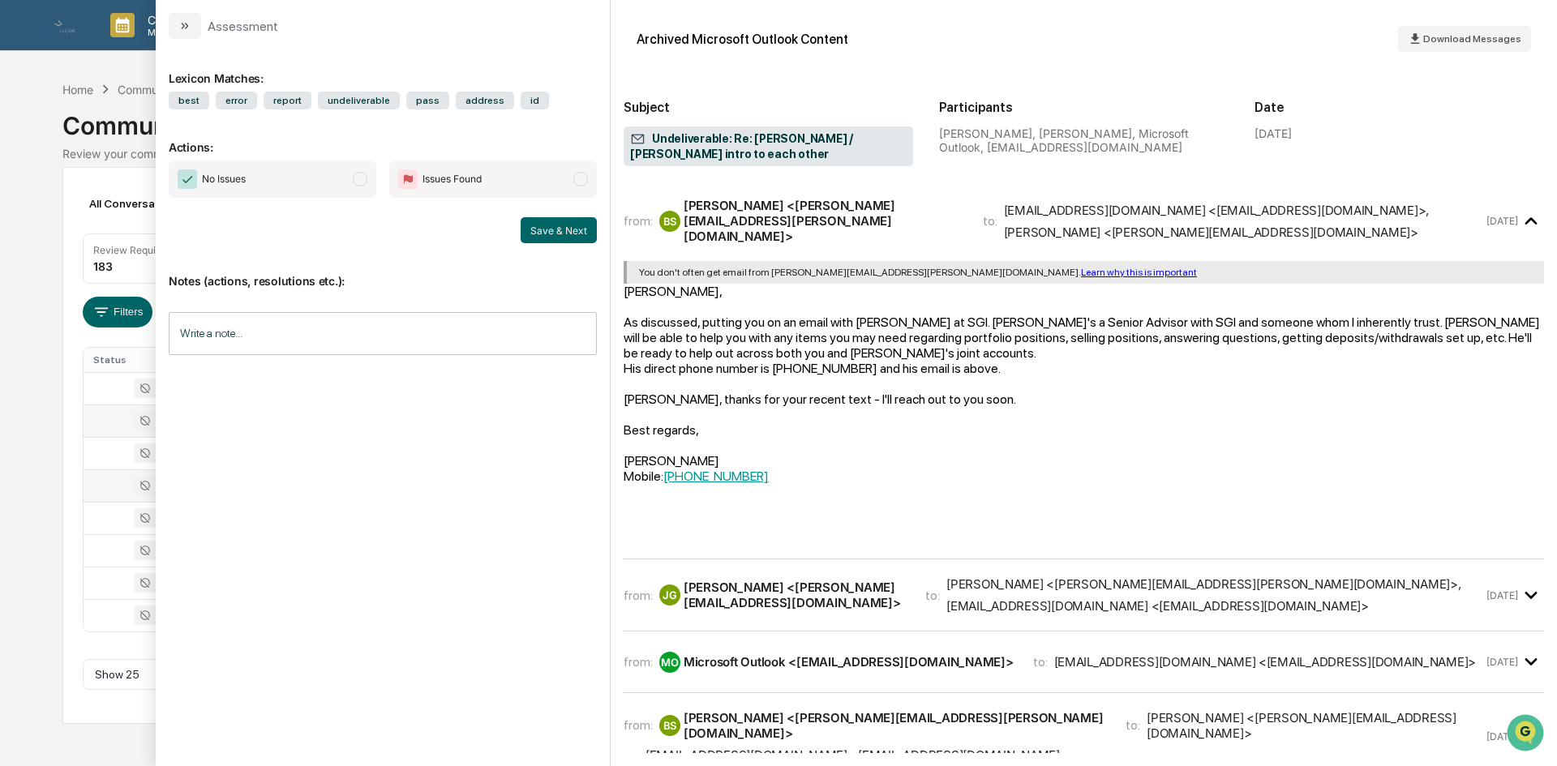
click at [49, 521] on div "Calendar Manage Tasks Reviews Approval Management Company People, Data, Setting…" at bounding box center [778, 383] width 1557 height 766
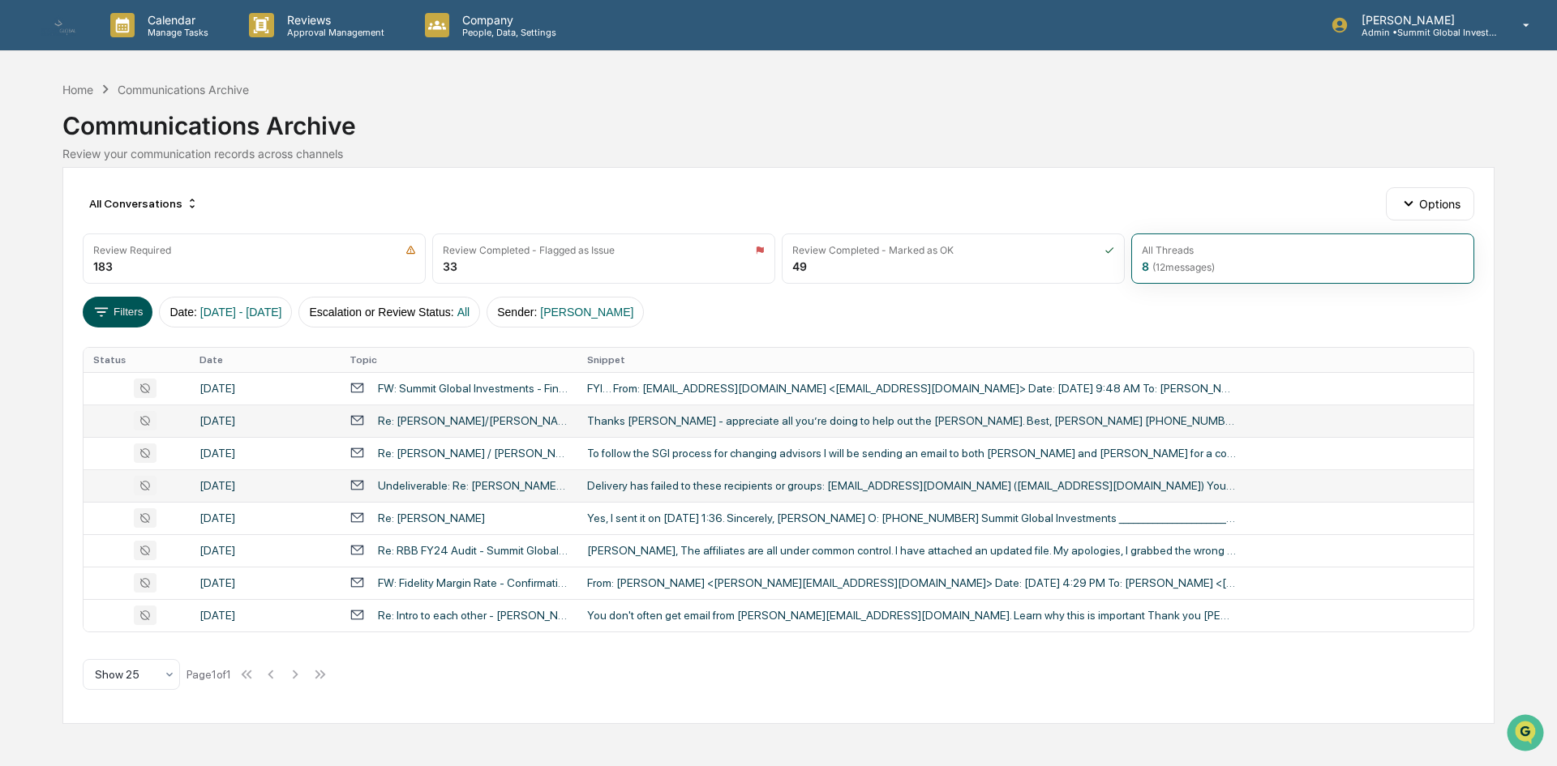
click at [109, 318] on icon at bounding box center [101, 312] width 18 height 18
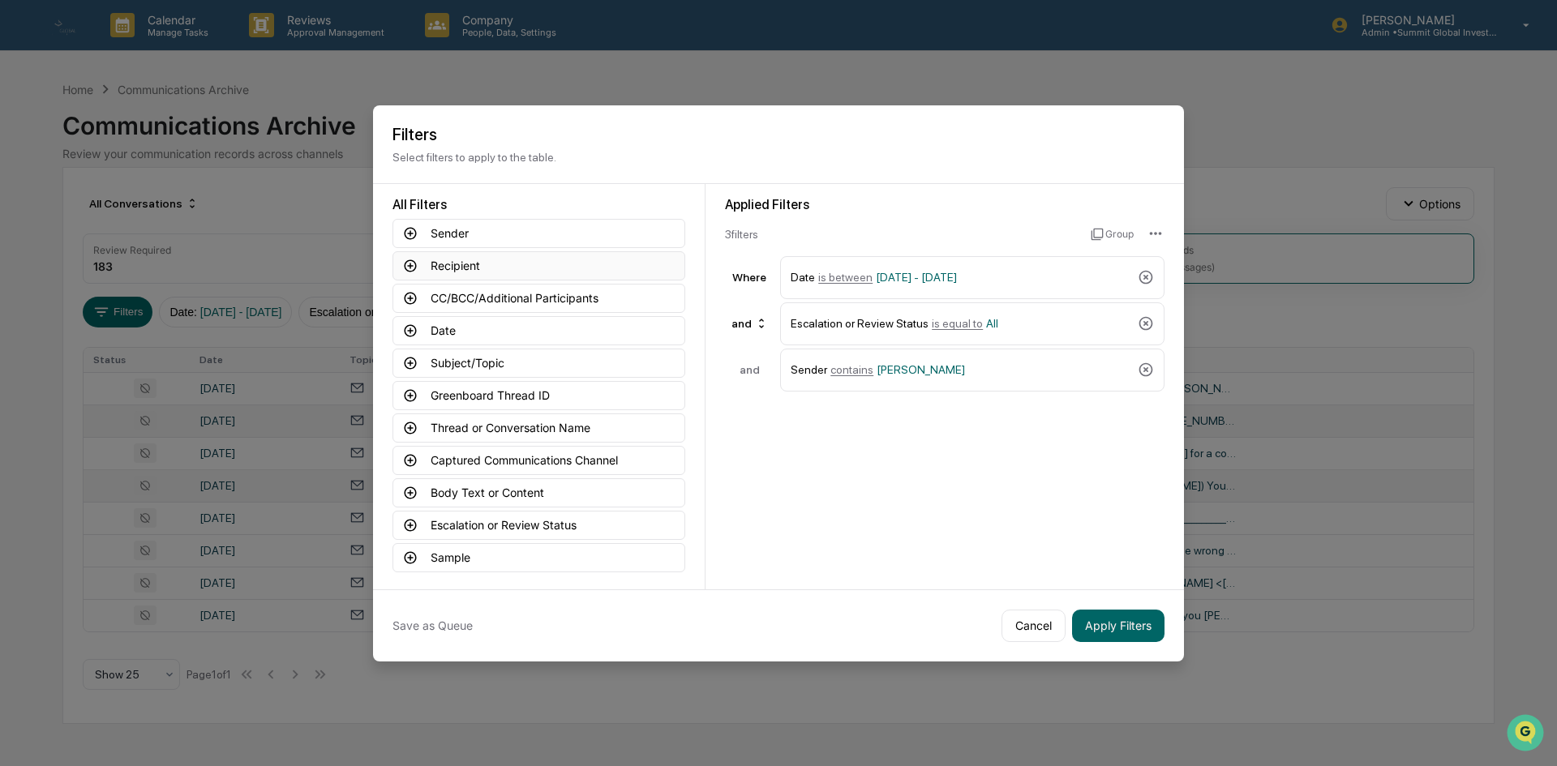
click at [508, 269] on button "Recipient" at bounding box center [538, 265] width 293 height 29
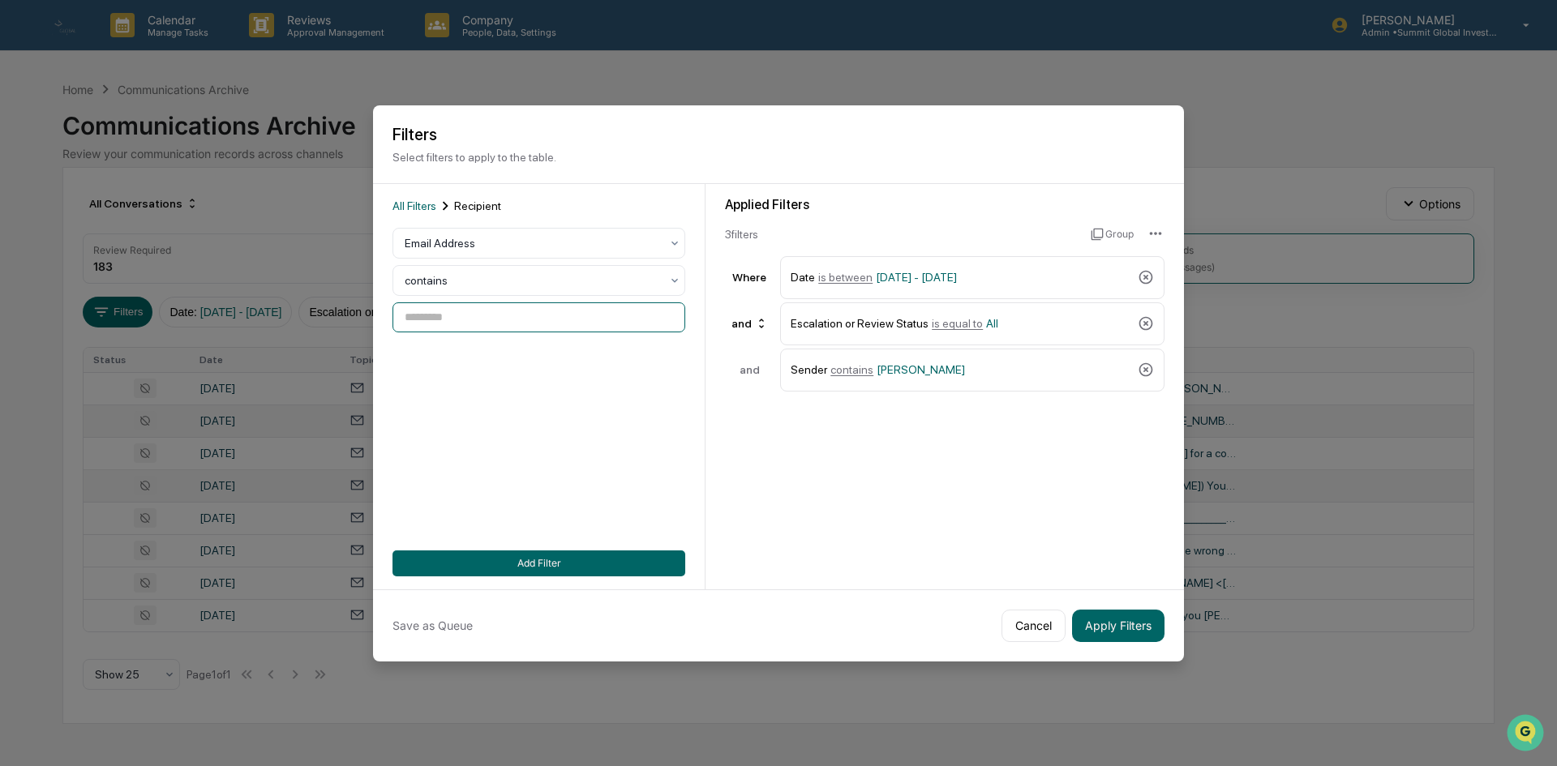
click at [493, 319] on input at bounding box center [538, 317] width 293 height 30
type input "**********"
click at [499, 551] on button "Add Filter" at bounding box center [538, 564] width 293 height 26
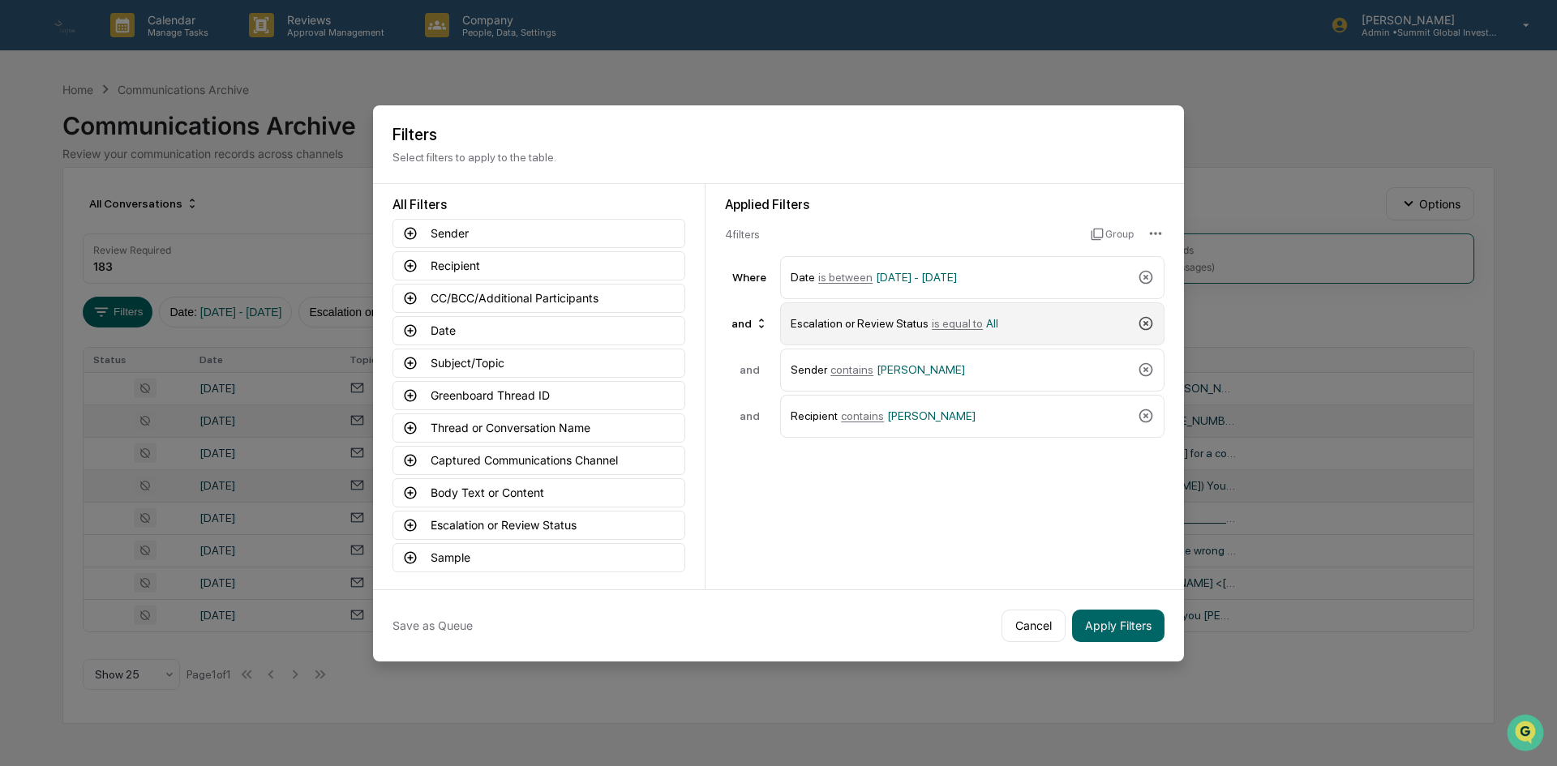
click at [1148, 326] on icon at bounding box center [1146, 323] width 16 height 16
click at [1145, 366] on icon at bounding box center [1146, 370] width 16 height 16
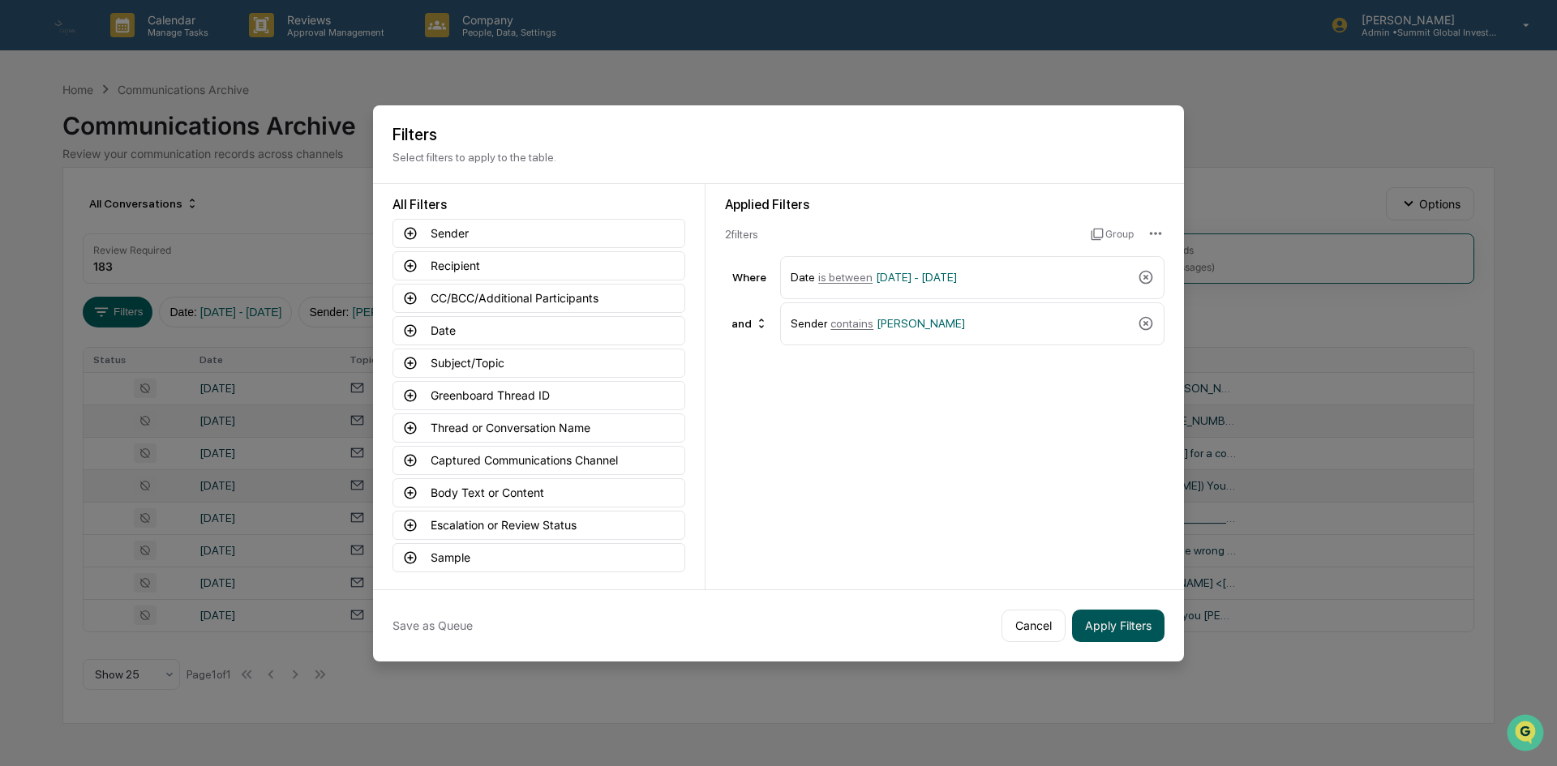
click at [1120, 633] on button "Apply Filters" at bounding box center [1118, 626] width 92 height 32
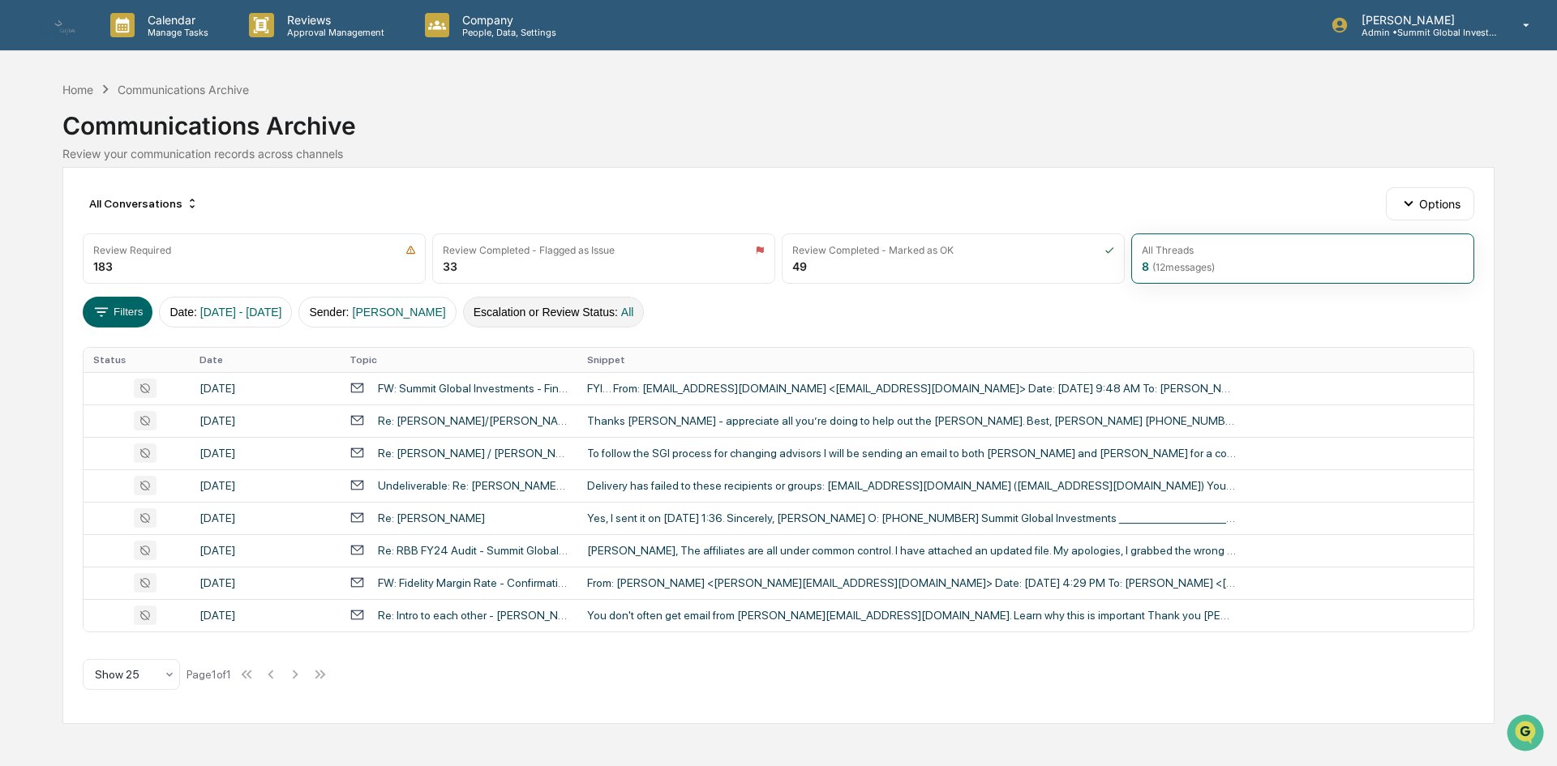
click at [584, 318] on button "Escalation or Review Status : All" at bounding box center [554, 312] width 182 height 31
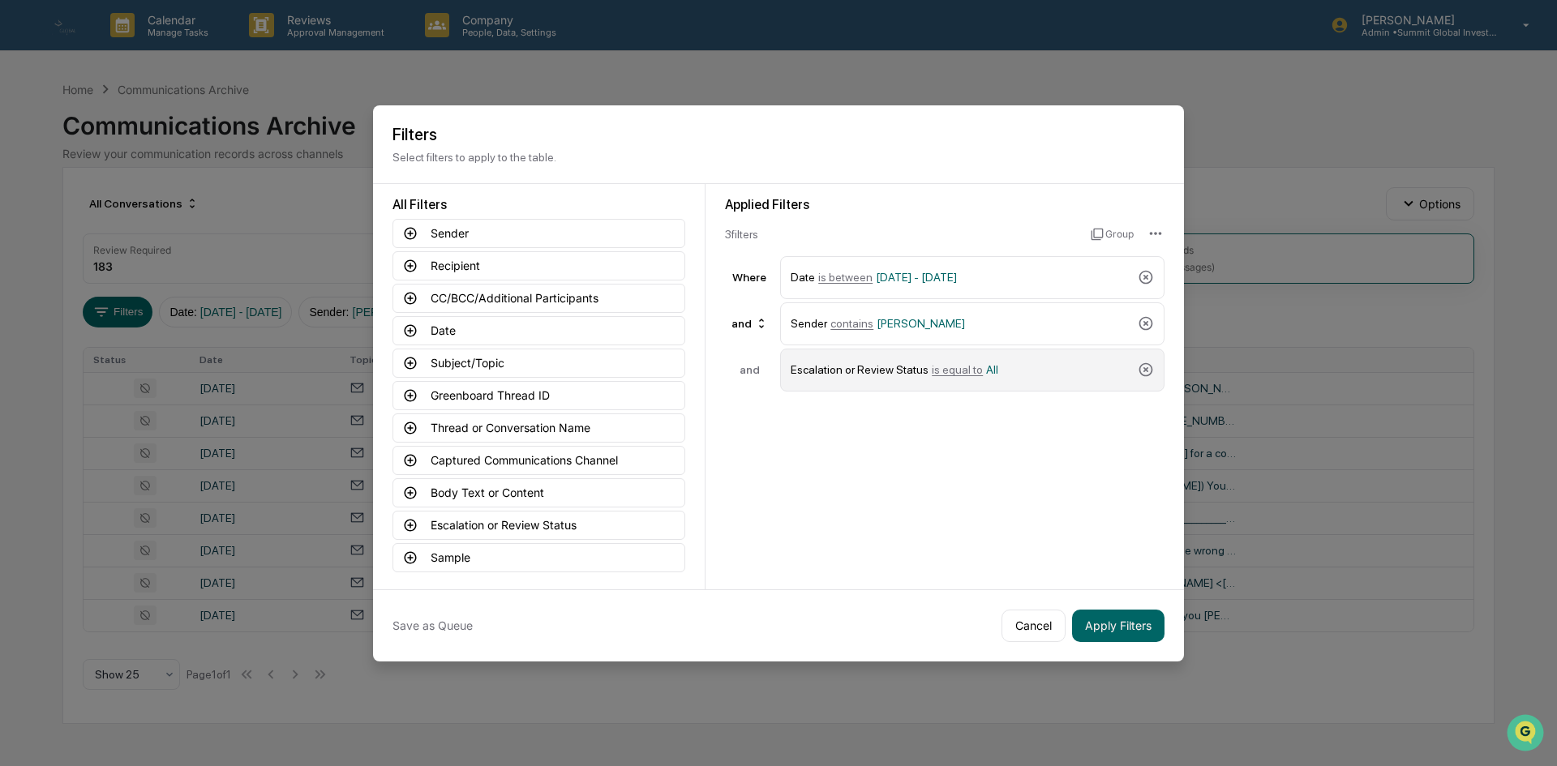
click at [953, 371] on span "is equal to" at bounding box center [957, 369] width 51 height 13
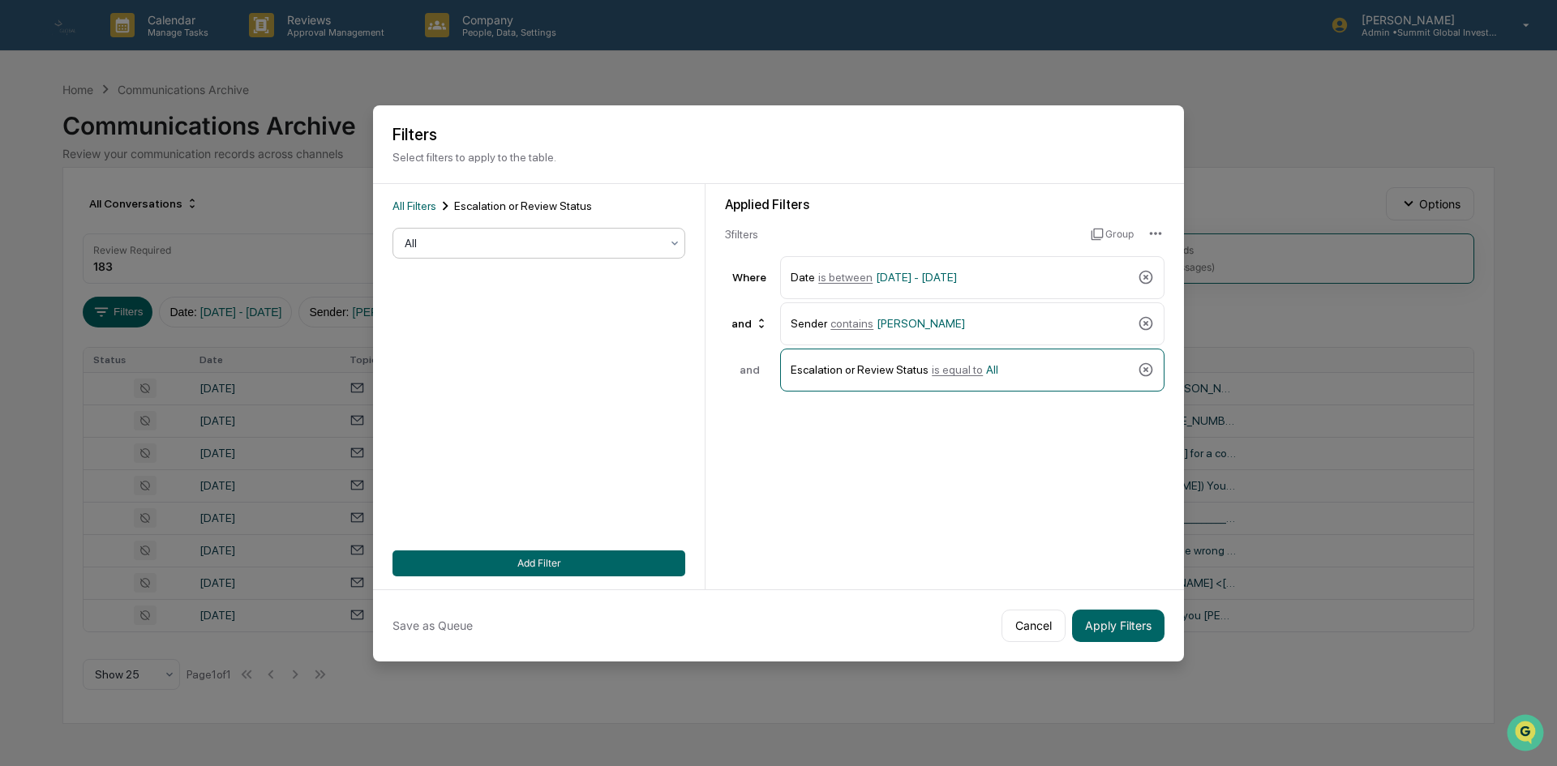
click at [609, 251] on div "All" at bounding box center [532, 243] width 272 height 23
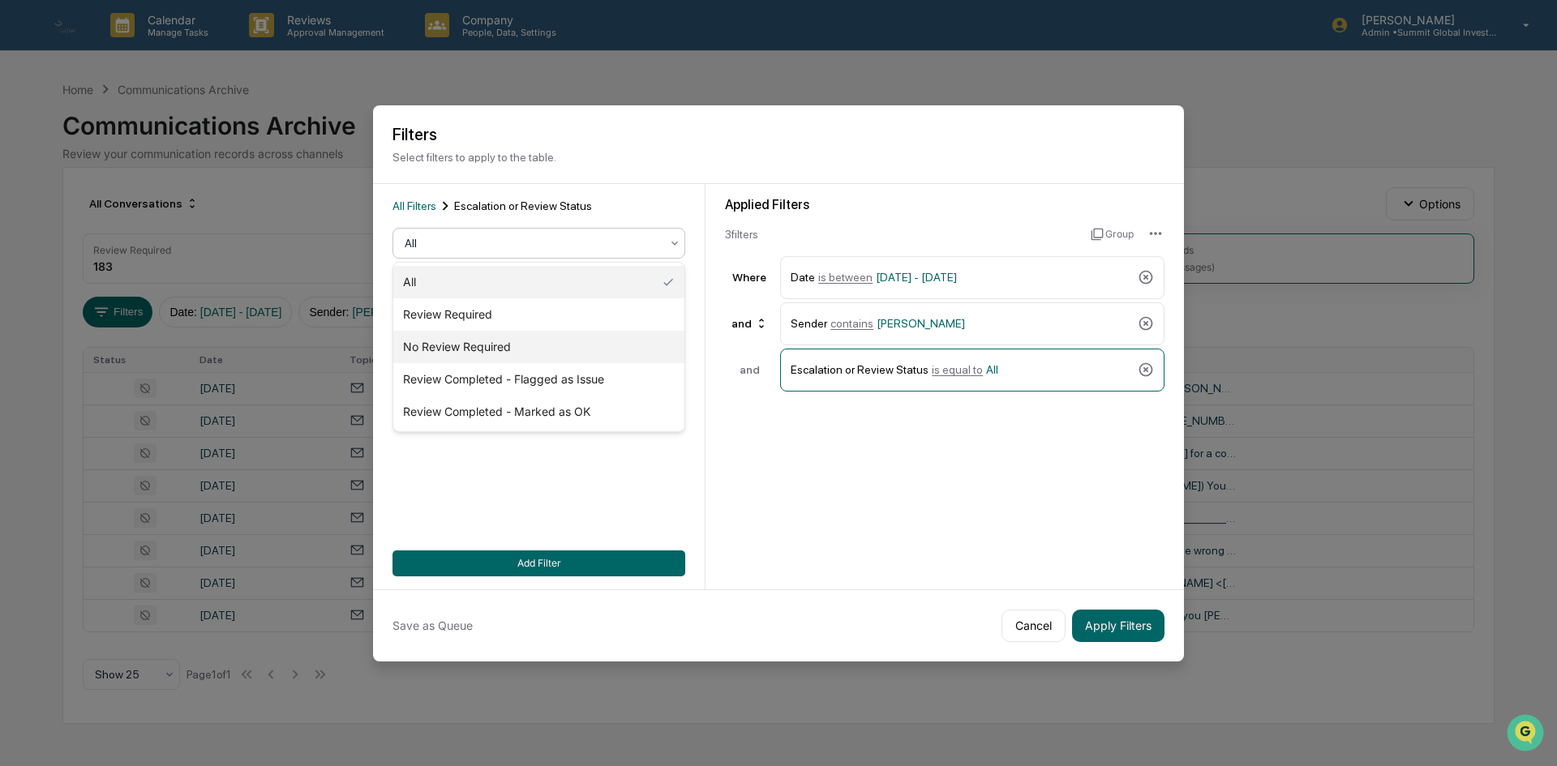
click at [546, 348] on div "No Review Required" at bounding box center [538, 347] width 291 height 32
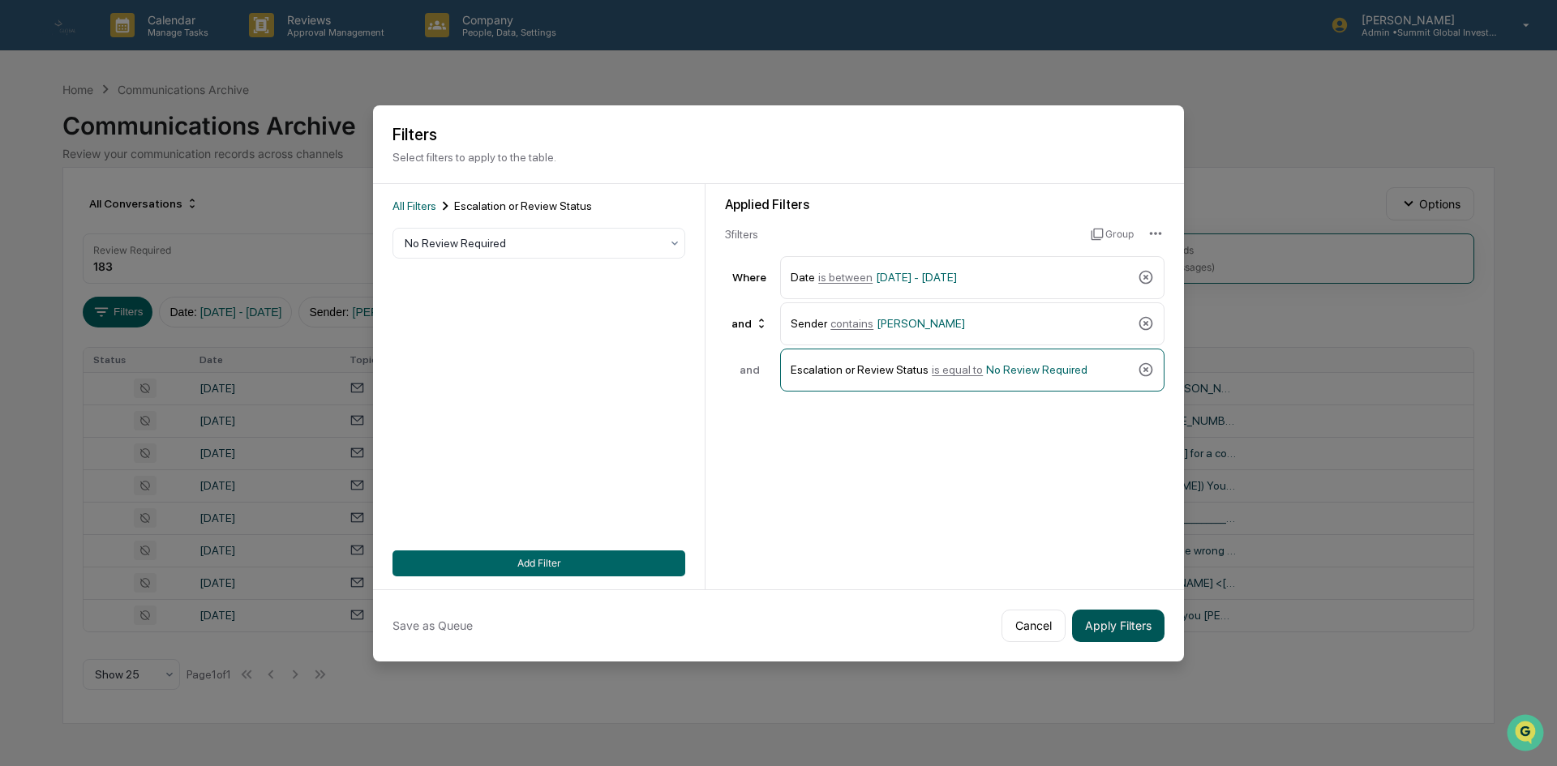
click at [1112, 626] on button "Apply Filters" at bounding box center [1118, 626] width 92 height 32
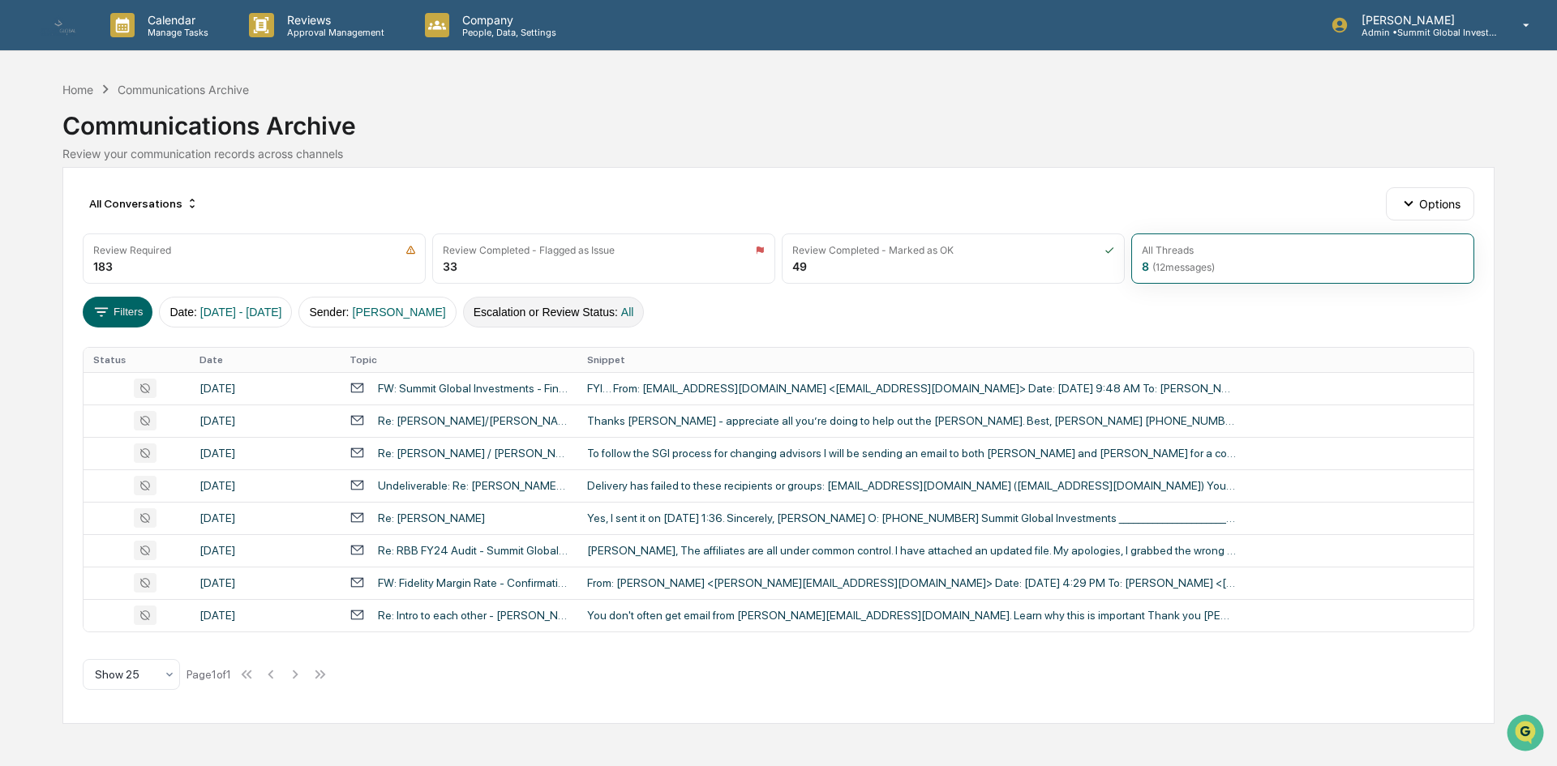
click at [502, 317] on button "Escalation or Review Status : All" at bounding box center [554, 312] width 182 height 31
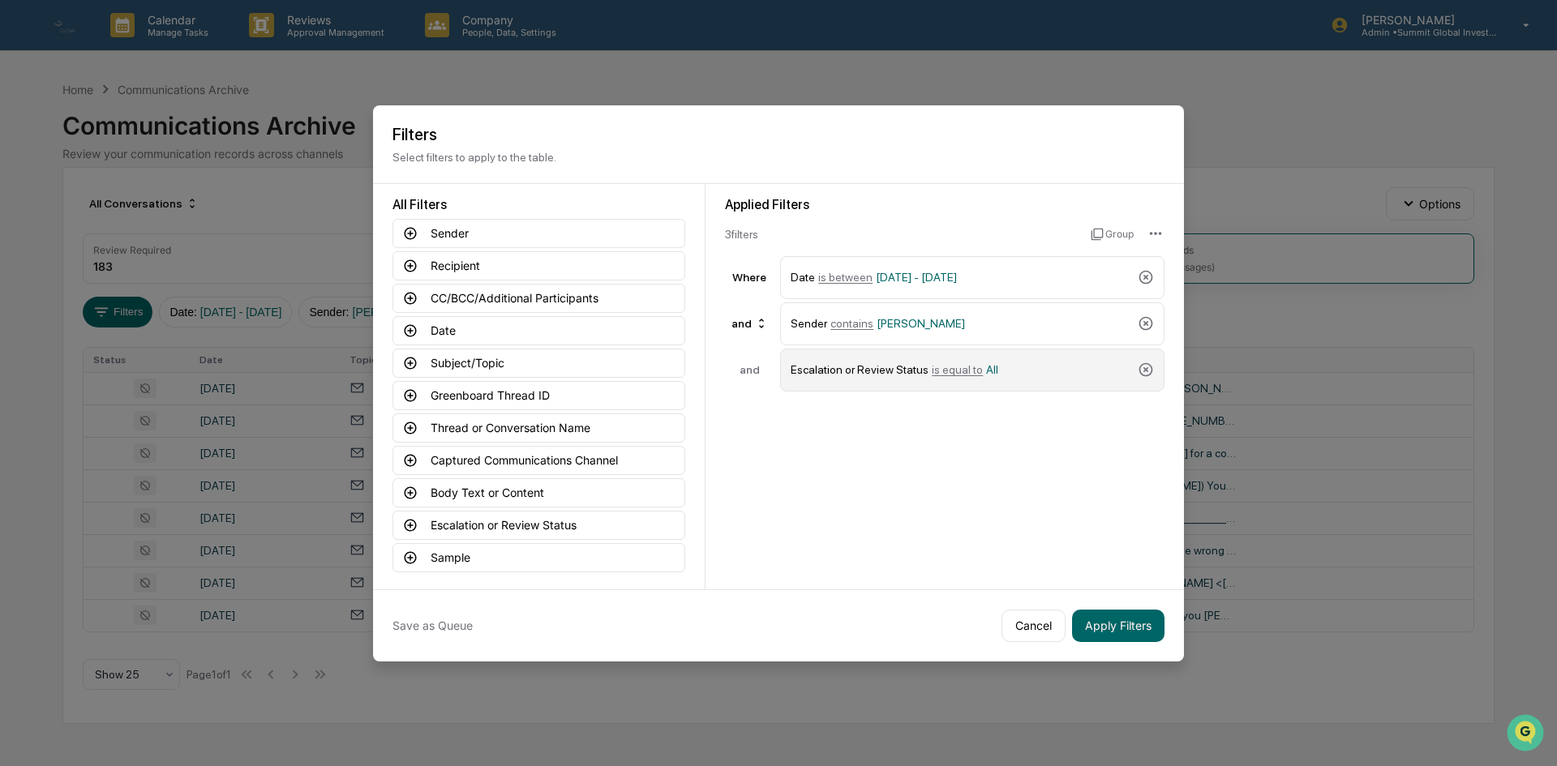
click at [822, 369] on div "Escalation or Review Status is equal to All" at bounding box center [961, 370] width 341 height 28
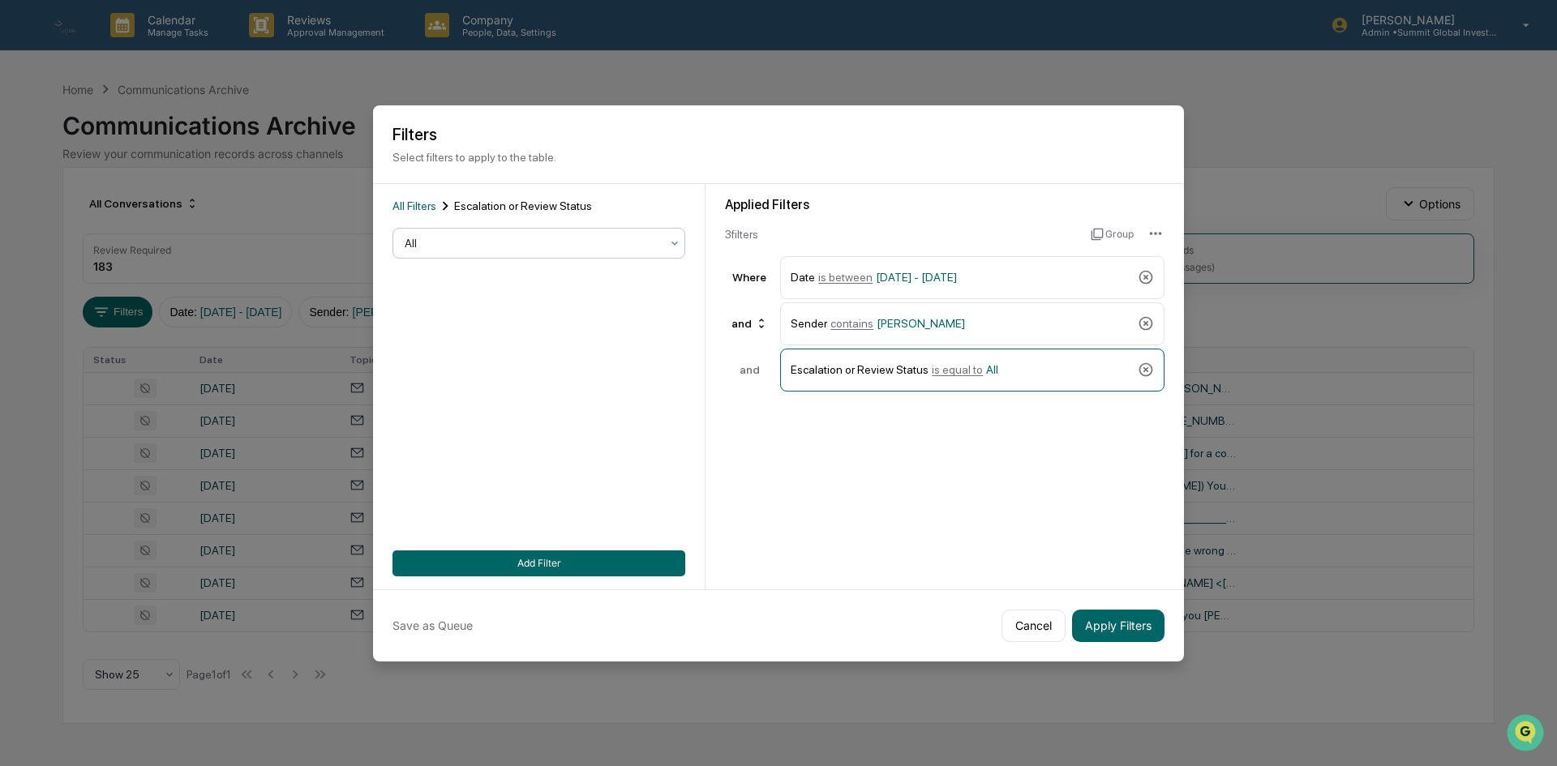
click at [563, 252] on div "All" at bounding box center [532, 243] width 272 height 23
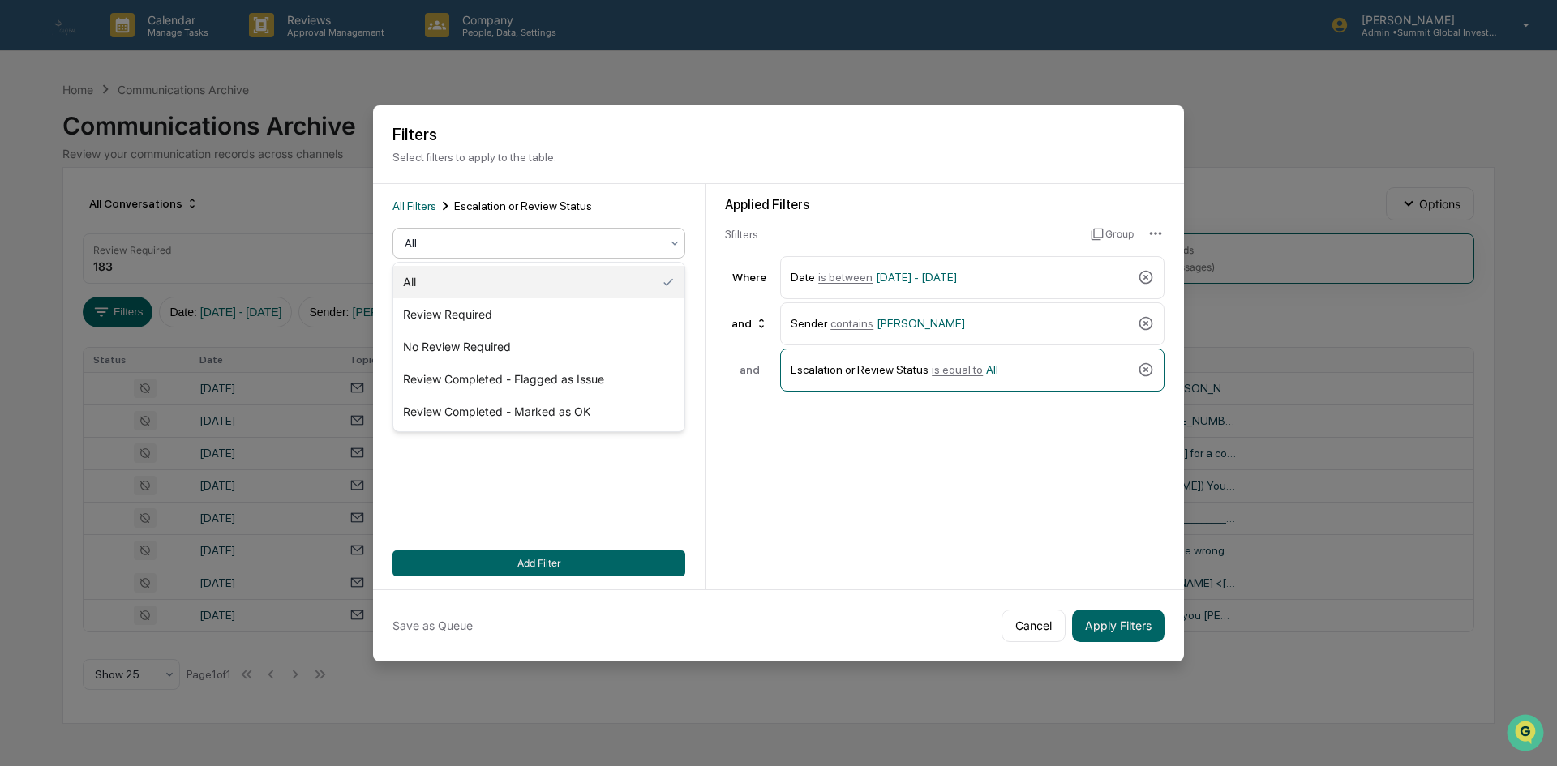
click at [486, 286] on div "All" at bounding box center [538, 282] width 291 height 32
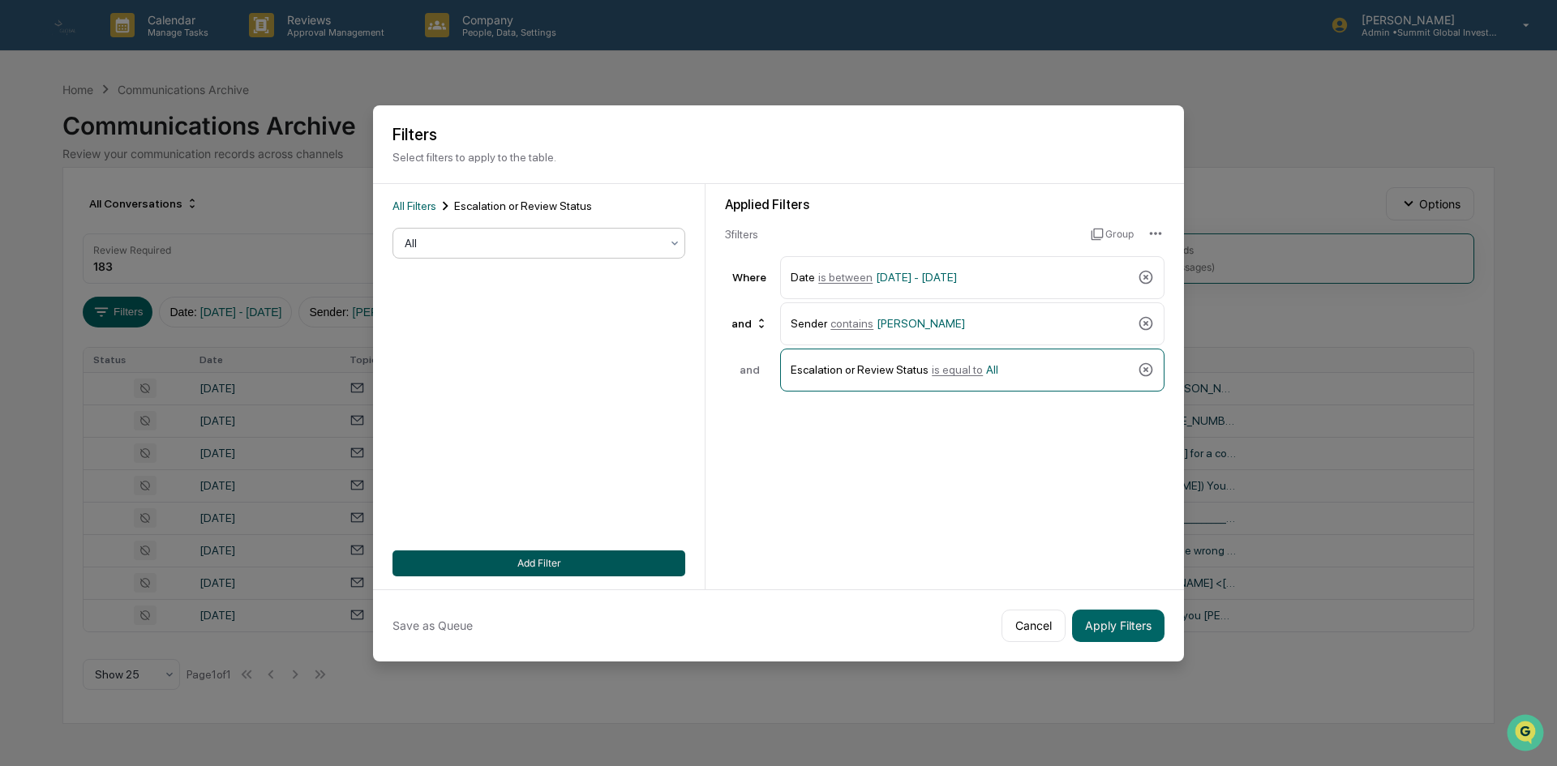
click at [596, 560] on button "Add Filter" at bounding box center [538, 564] width 293 height 26
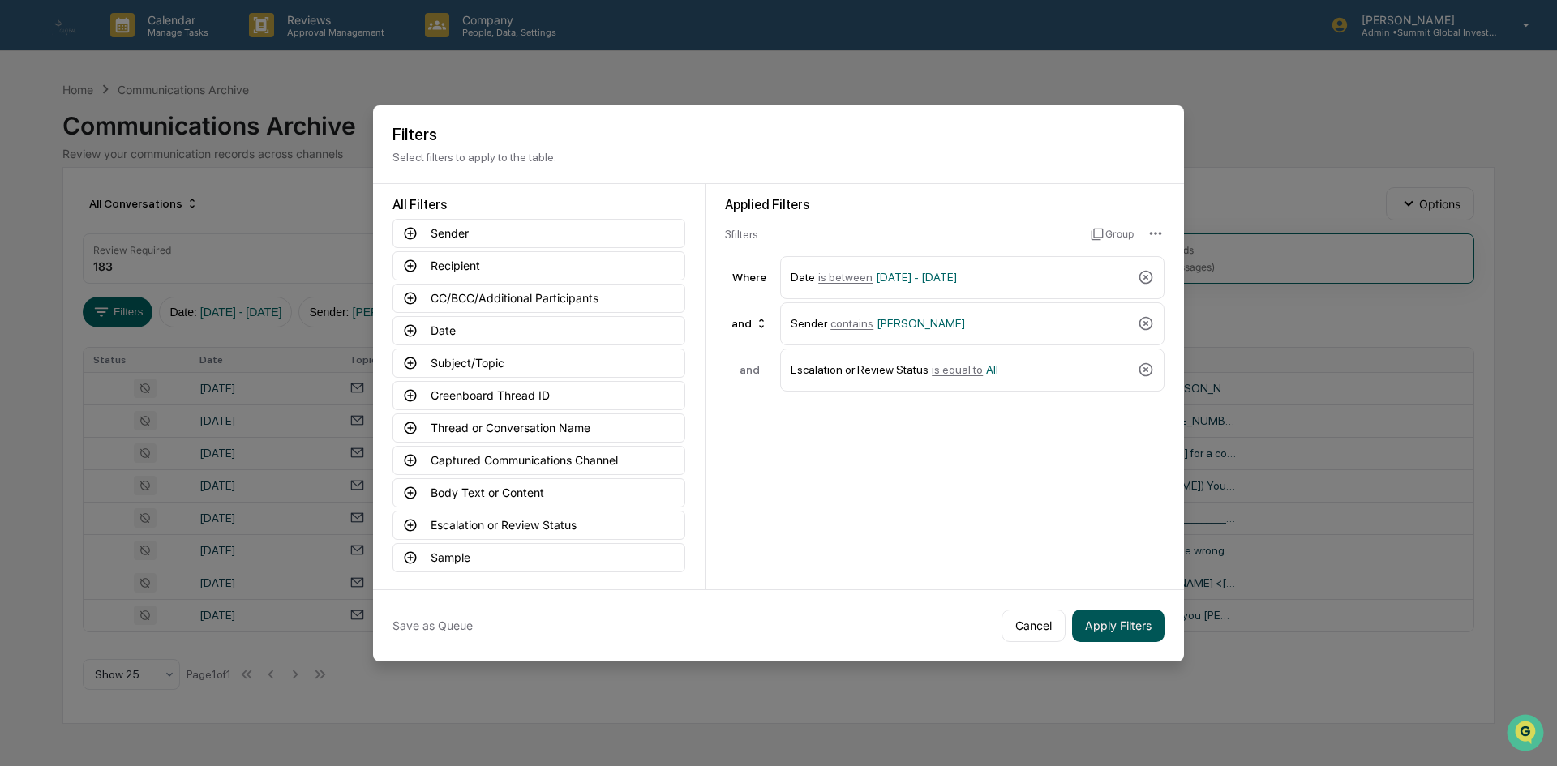
click at [1147, 636] on button "Apply Filters" at bounding box center [1118, 626] width 92 height 32
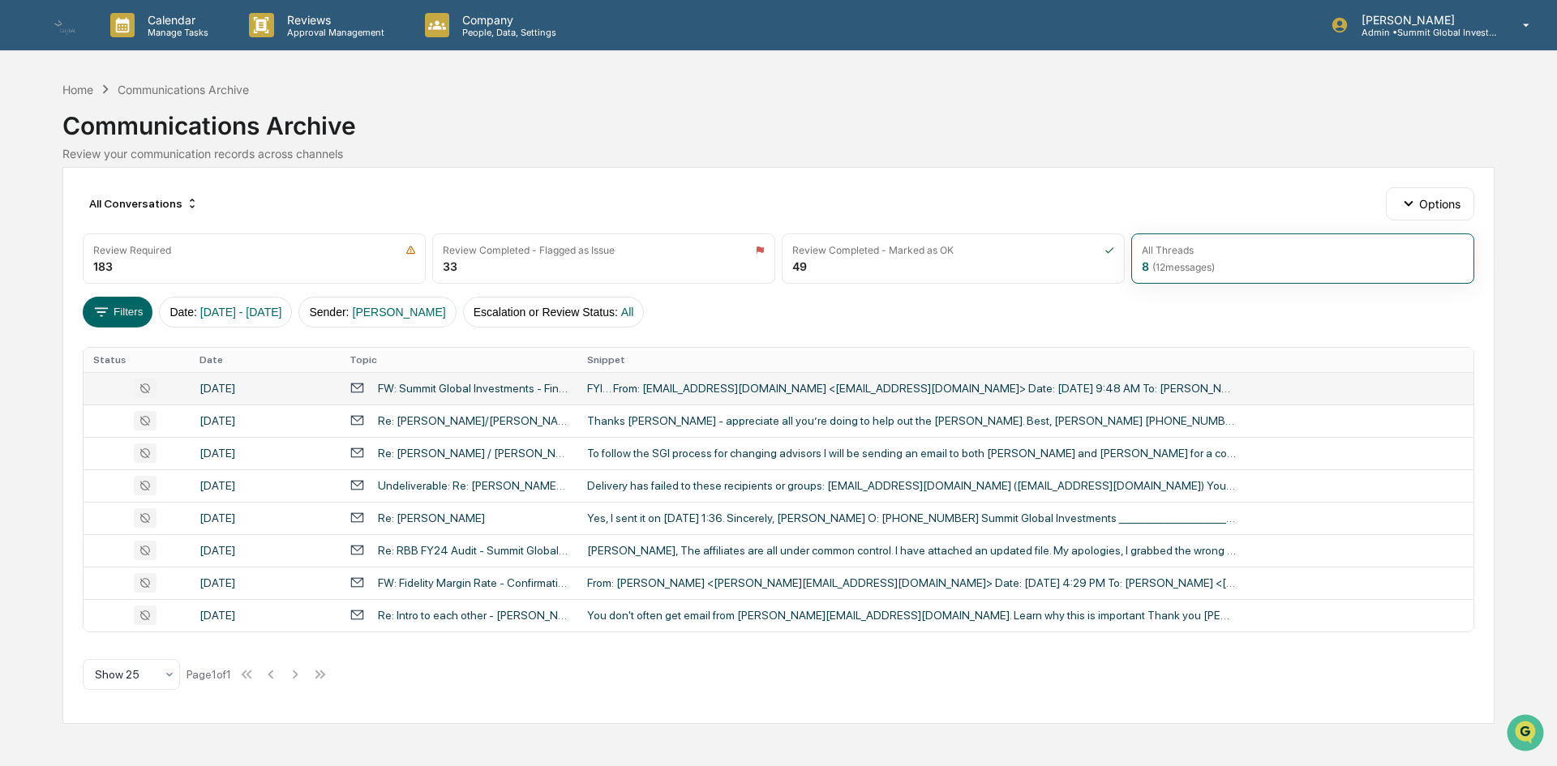
click at [696, 394] on div "FYI… From: [EMAIL_ADDRESS][DOMAIN_NAME] <[EMAIL_ADDRESS][DOMAIN_NAME]> Date: [D…" at bounding box center [911, 388] width 649 height 13
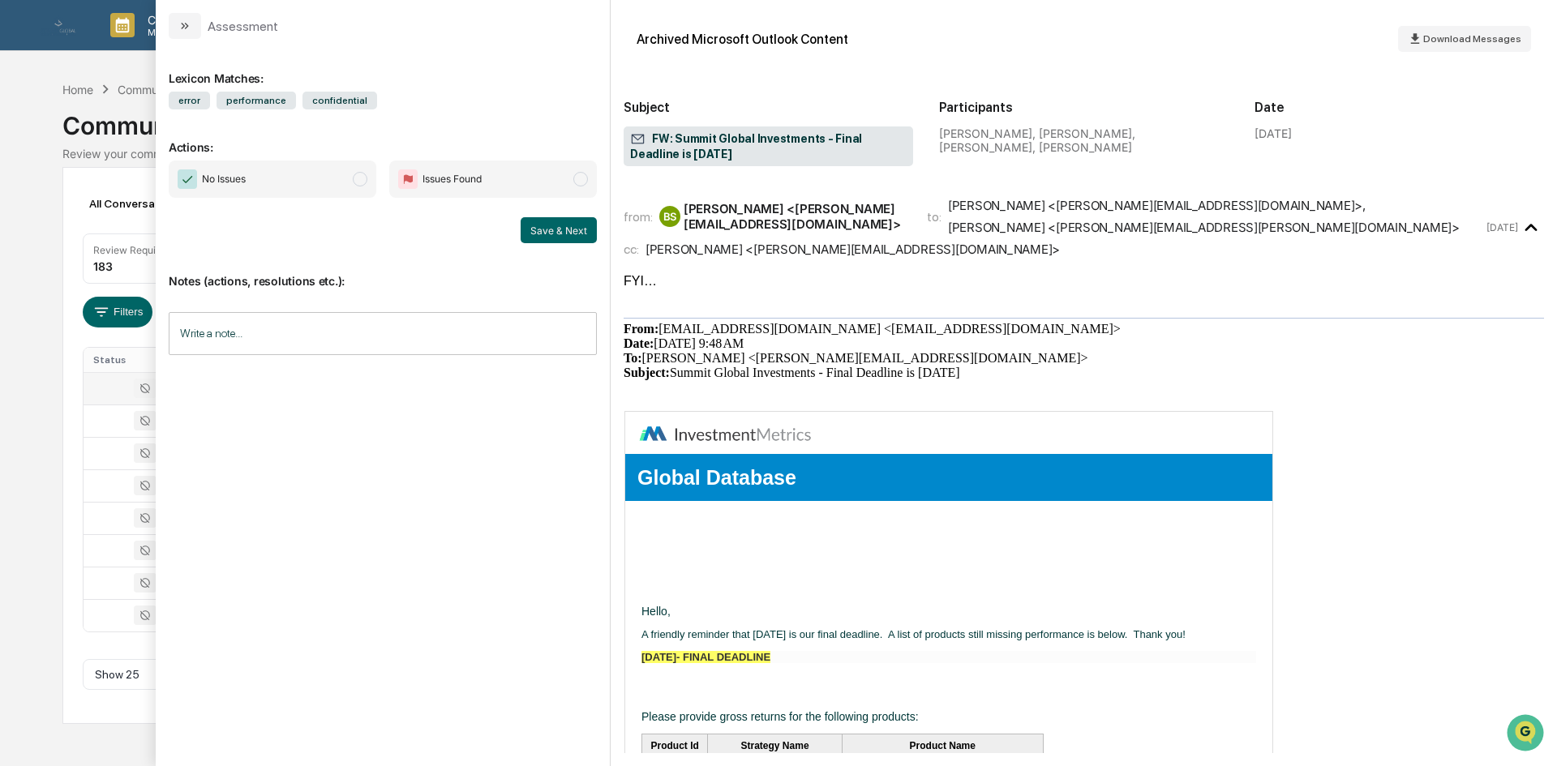
click at [54, 435] on div "Calendar Manage Tasks Reviews Approval Management Company People, Data, Setting…" at bounding box center [778, 383] width 1557 height 766
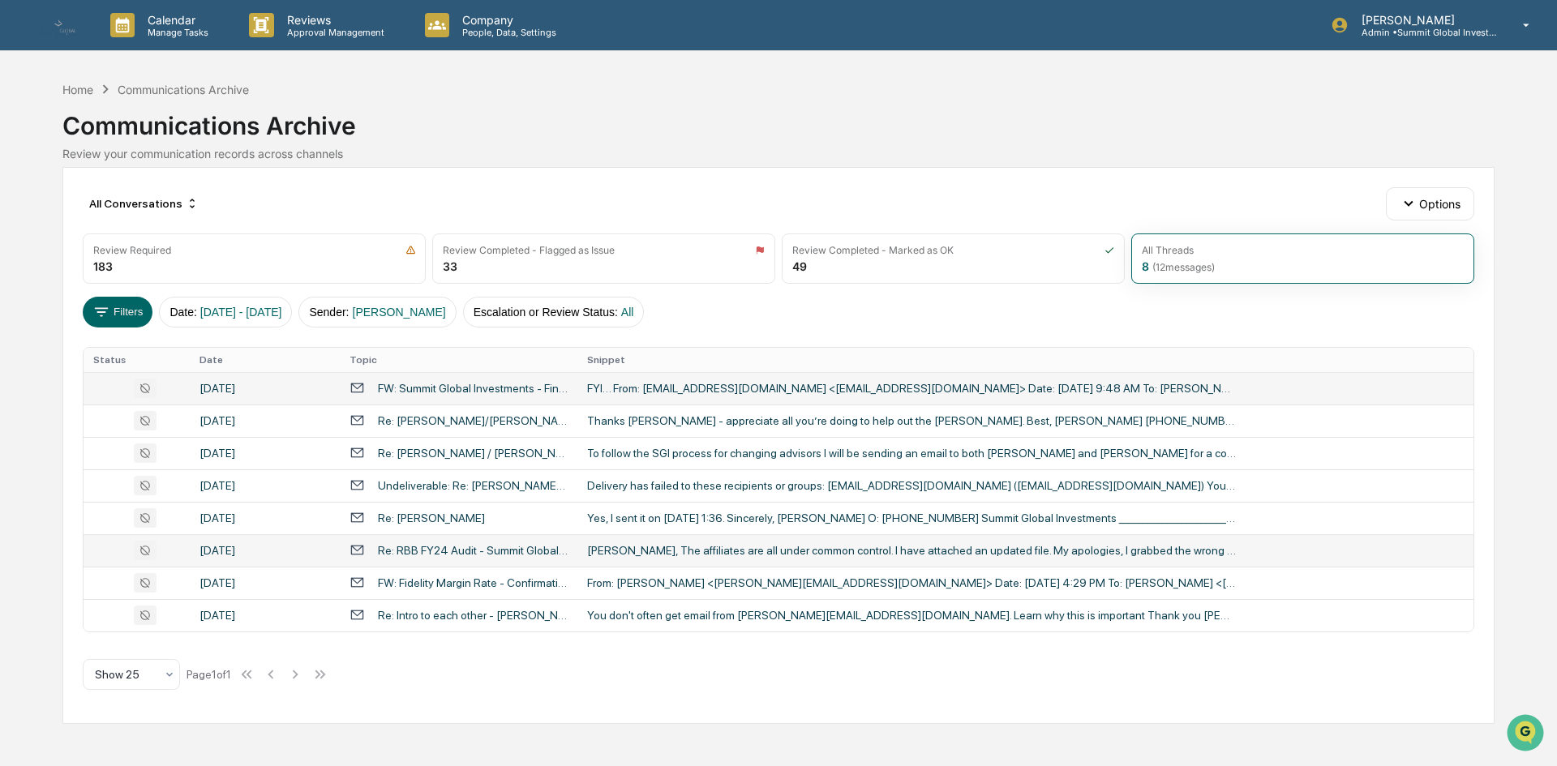
click at [695, 535] on td "[PERSON_NAME], The affiliates are all under common control. I have attached an …" at bounding box center [1025, 550] width 896 height 32
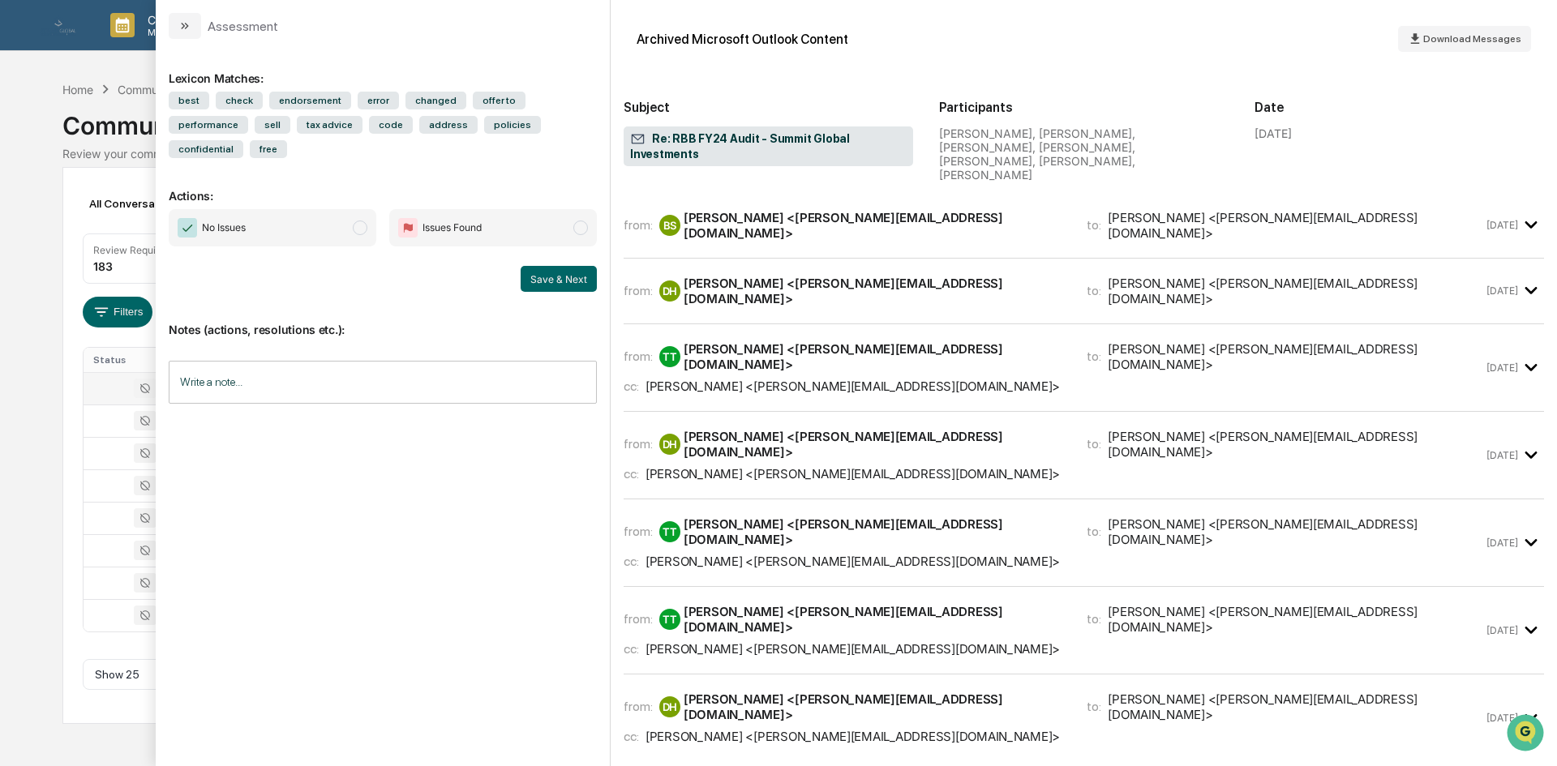
click at [68, 492] on div "All Conversations Options Review Required 183 Review Completed - Flagged as Iss…" at bounding box center [778, 445] width 1432 height 557
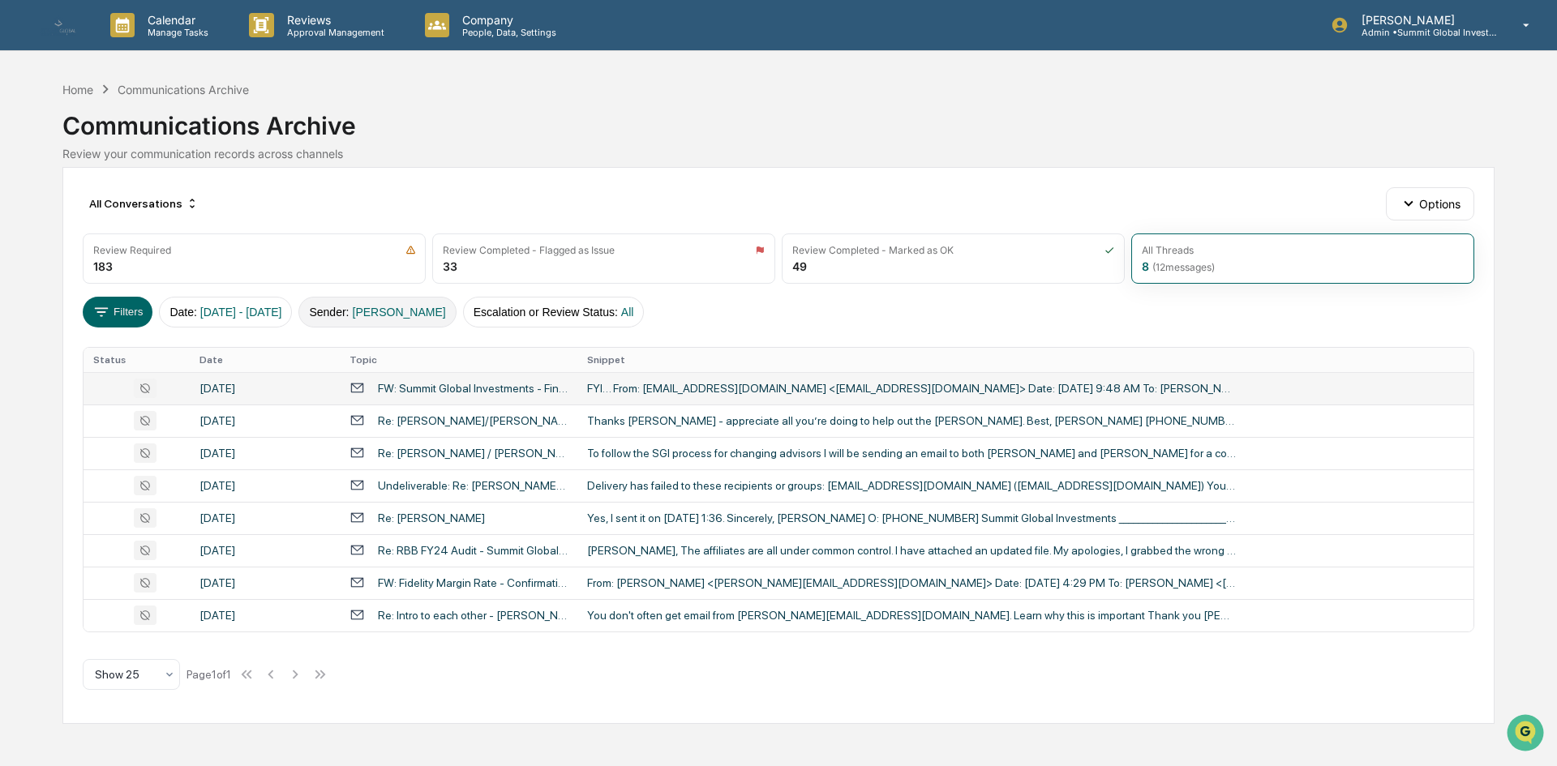
click at [439, 315] on span "[PERSON_NAME]" at bounding box center [399, 312] width 93 height 13
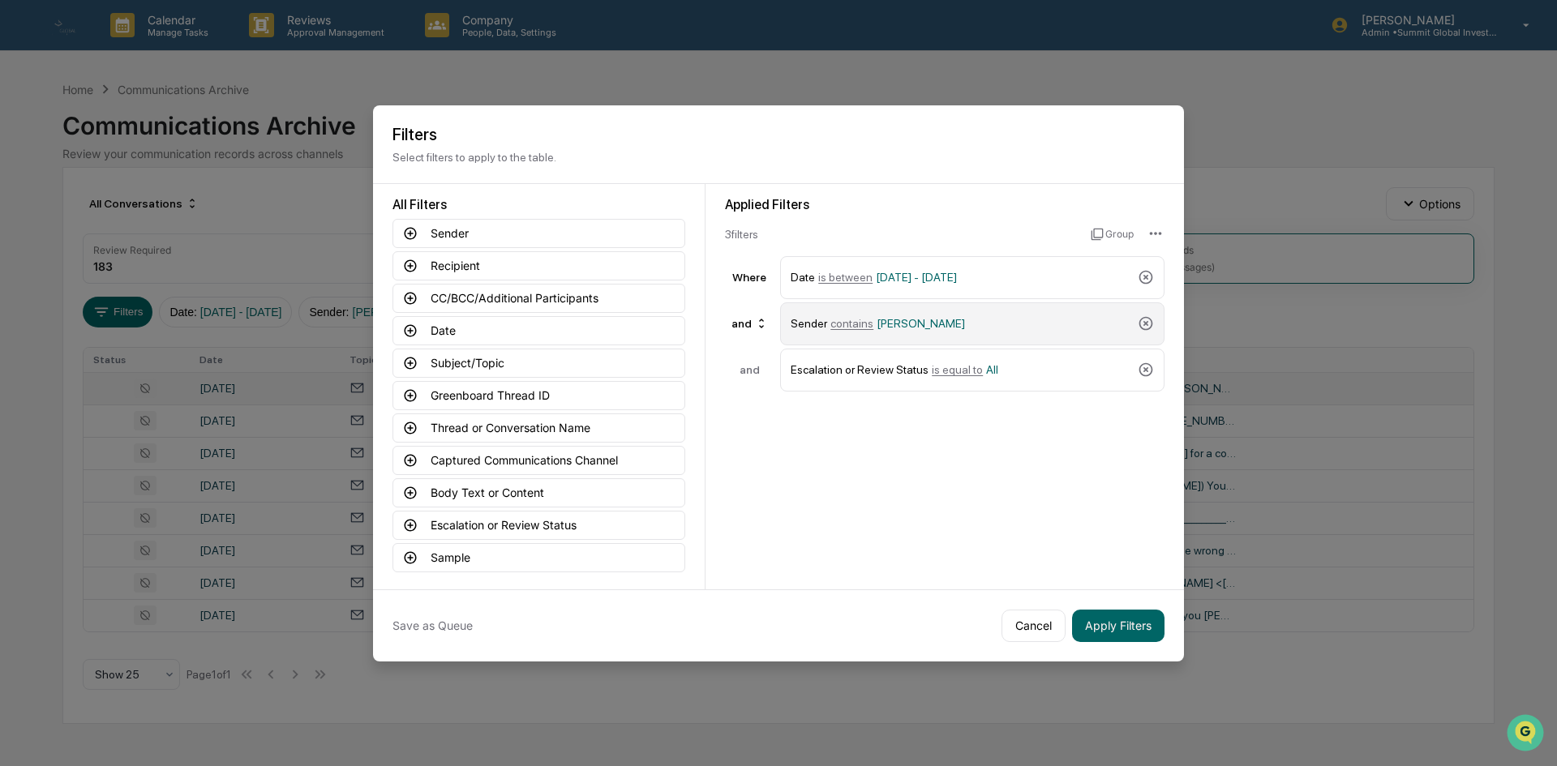
click at [951, 324] on div "Sender contains [PERSON_NAME]" at bounding box center [961, 324] width 341 height 28
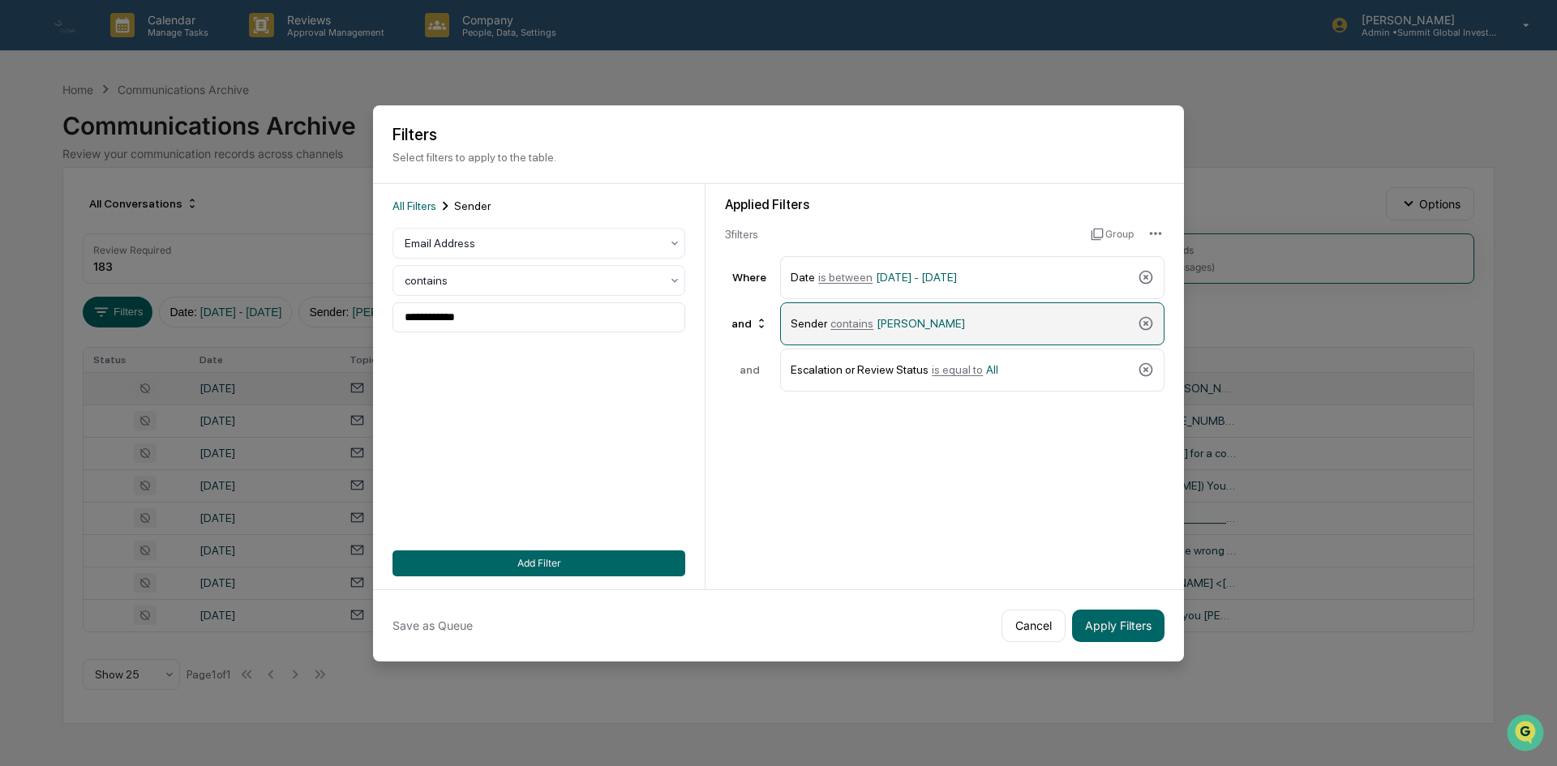
click at [918, 330] on div "Sender contains [PERSON_NAME]" at bounding box center [961, 324] width 341 height 28
click at [495, 328] on input "**********" at bounding box center [538, 317] width 293 height 30
drag, startPoint x: 486, startPoint y: 325, endPoint x: 212, endPoint y: 325, distance: 274.9
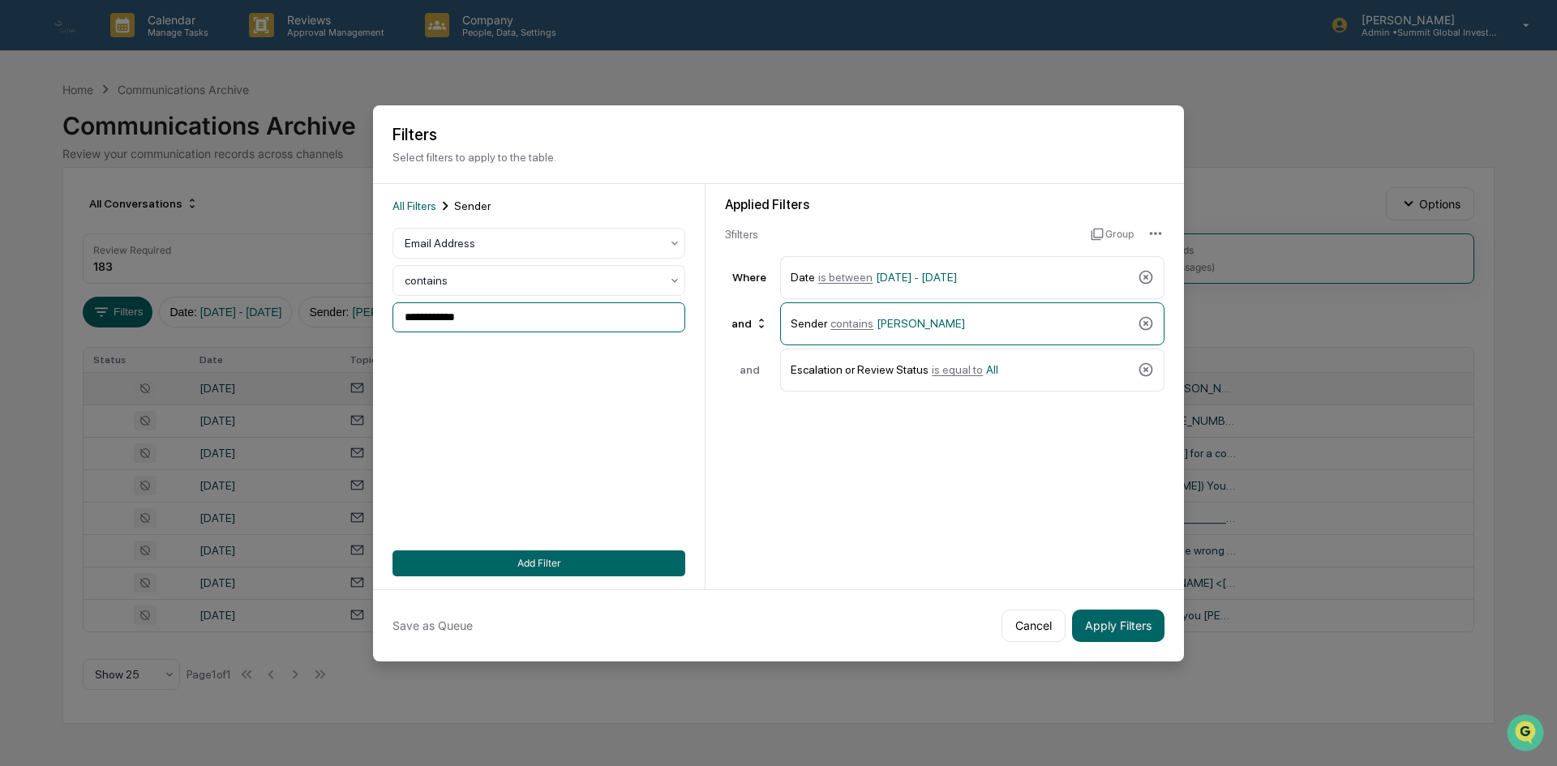
click at [217, 325] on body "Calendar Manage Tasks Reviews Approval Management Company People, Data, Setting…" at bounding box center [778, 383] width 1557 height 766
type input "**********"
click at [1109, 627] on button "Apply Filters" at bounding box center [1118, 626] width 92 height 32
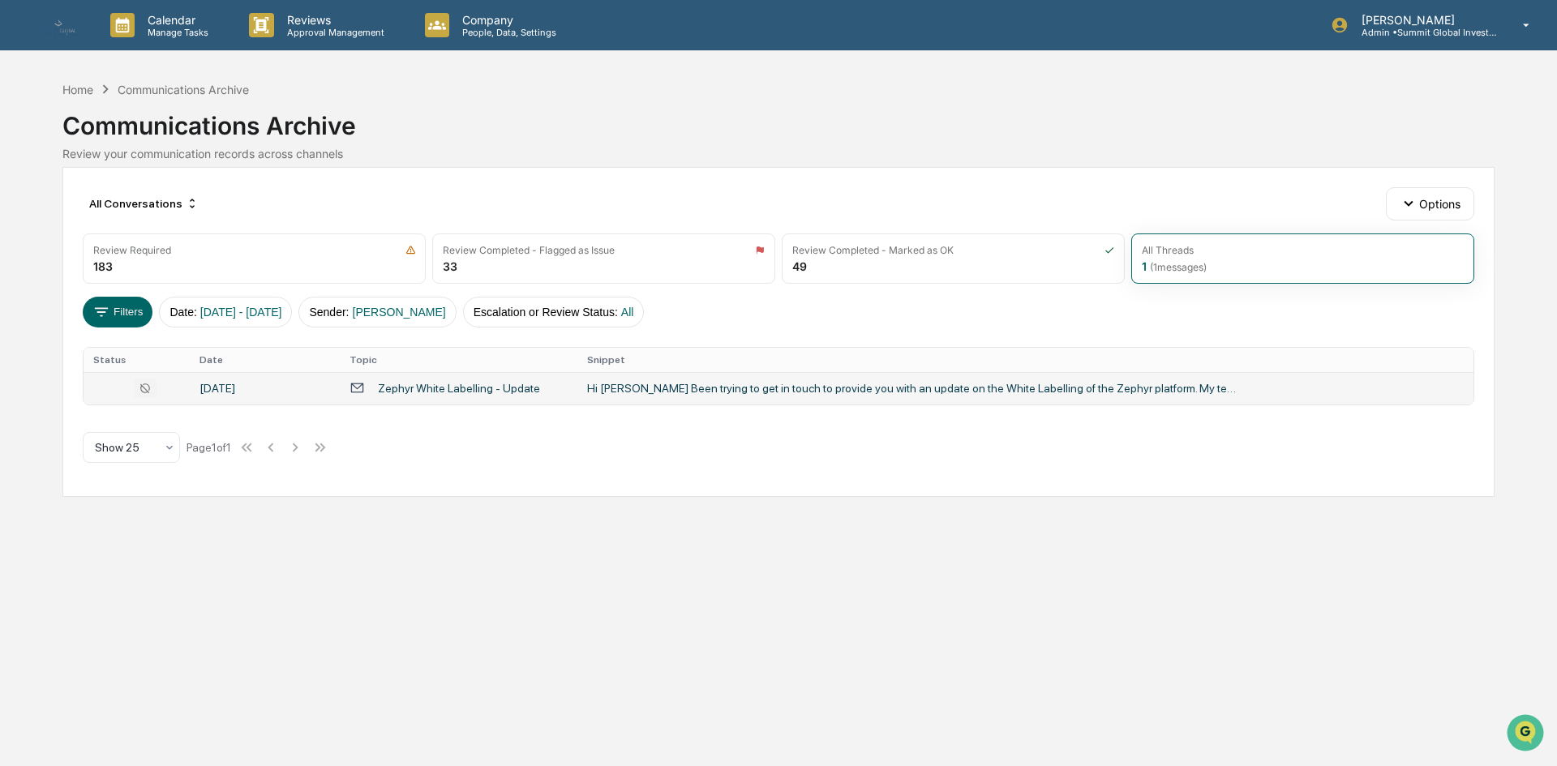
click at [598, 397] on td "Hi [PERSON_NAME] Been trying to get in touch to provide you with an update on t…" at bounding box center [1025, 388] width 896 height 32
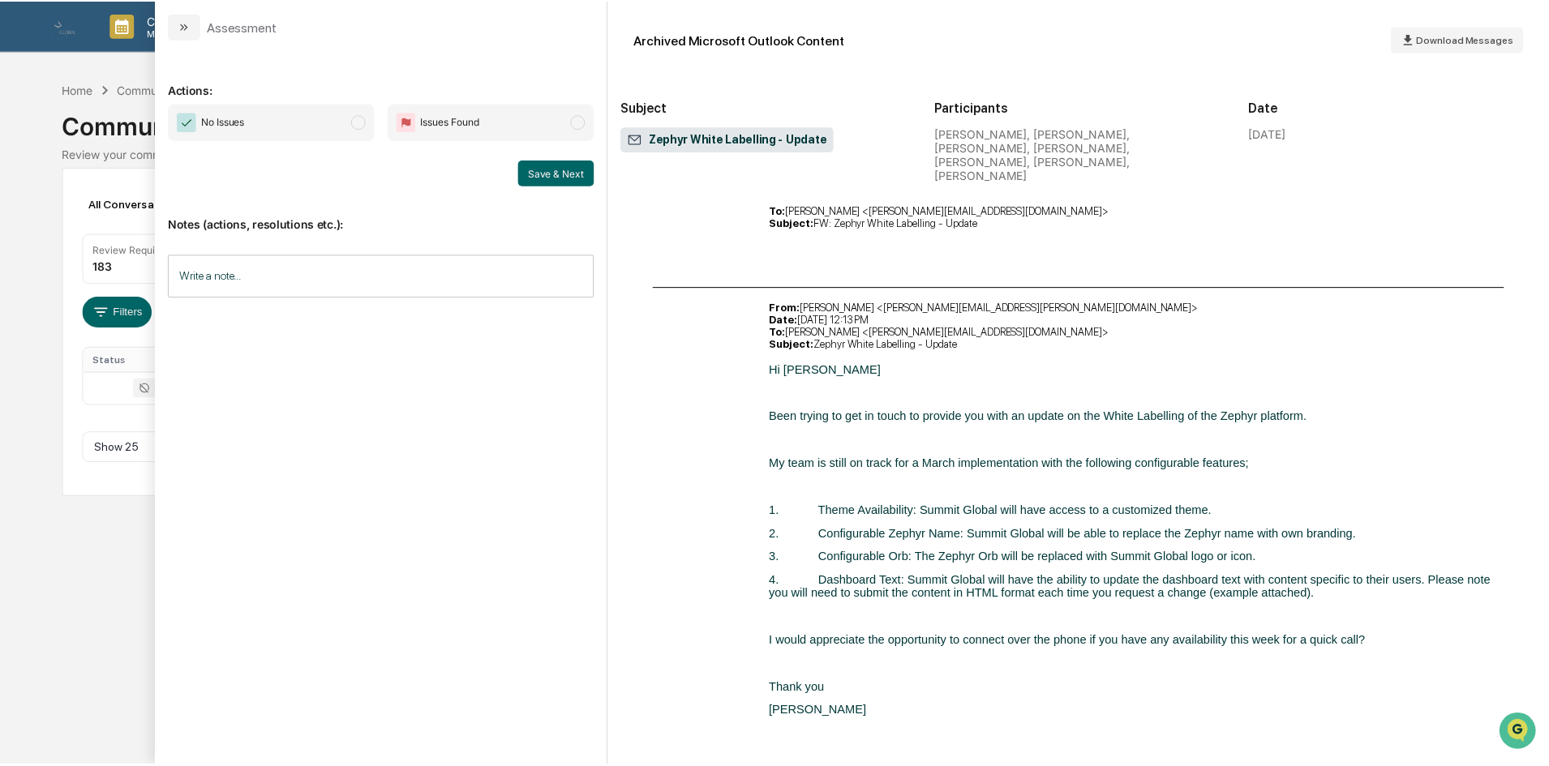
scroll to position [2027, 0]
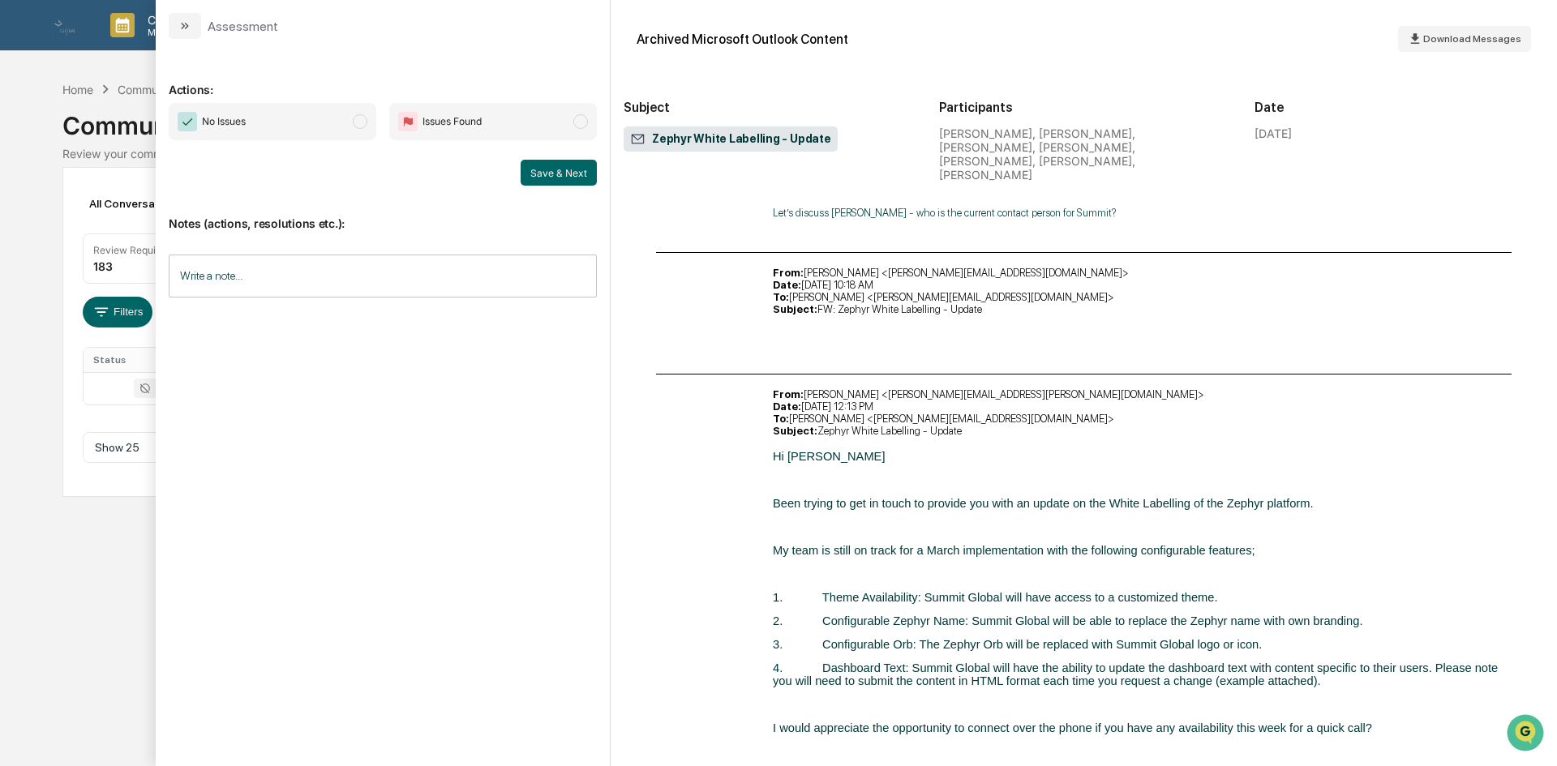
click at [110, 531] on div "Calendar Manage Tasks Reviews Approval Management Company People, Data, Setting…" at bounding box center [778, 383] width 1557 height 766
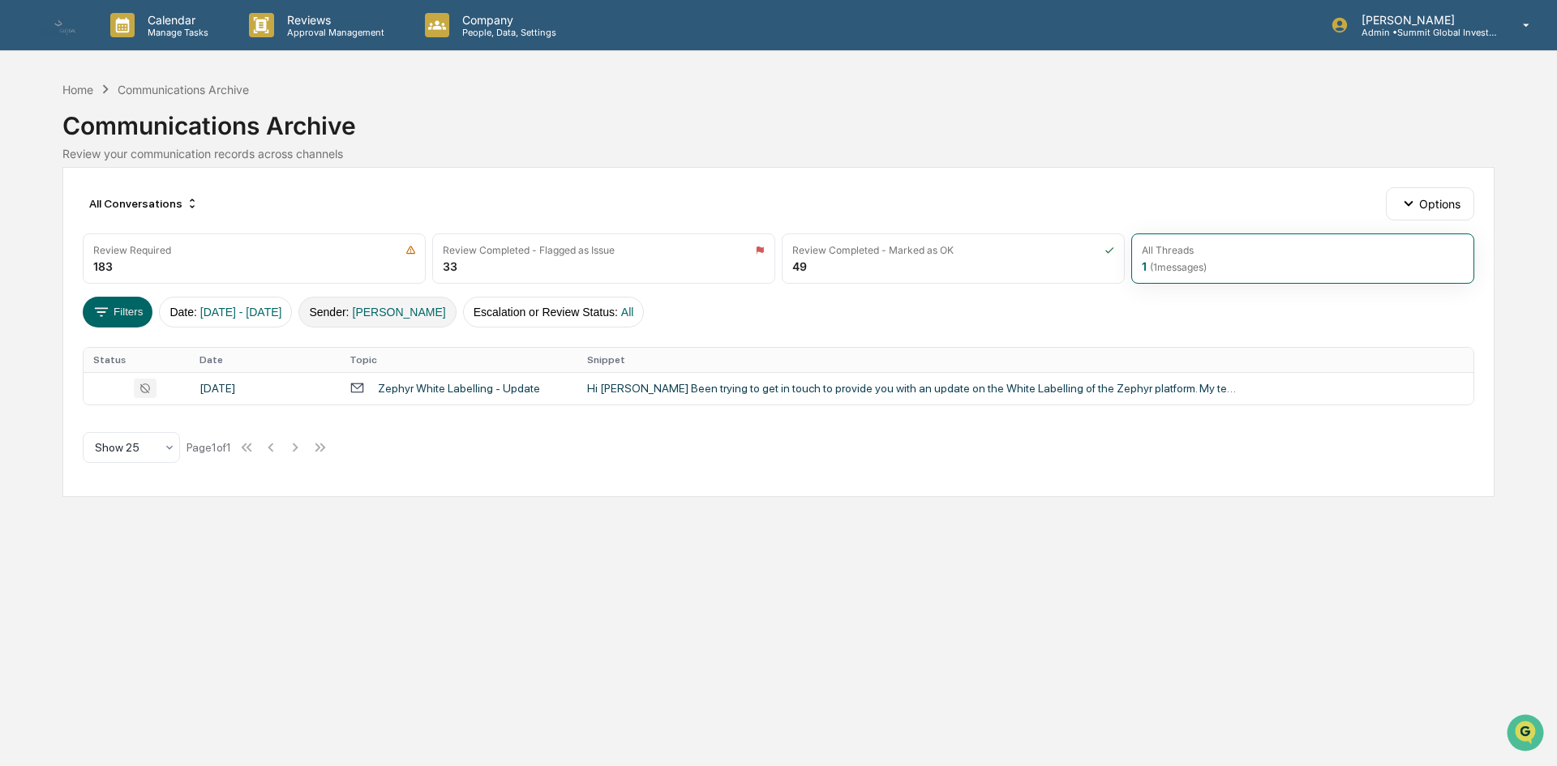
click at [366, 306] on button "Sender : [PERSON_NAME]" at bounding box center [376, 312] width 157 height 31
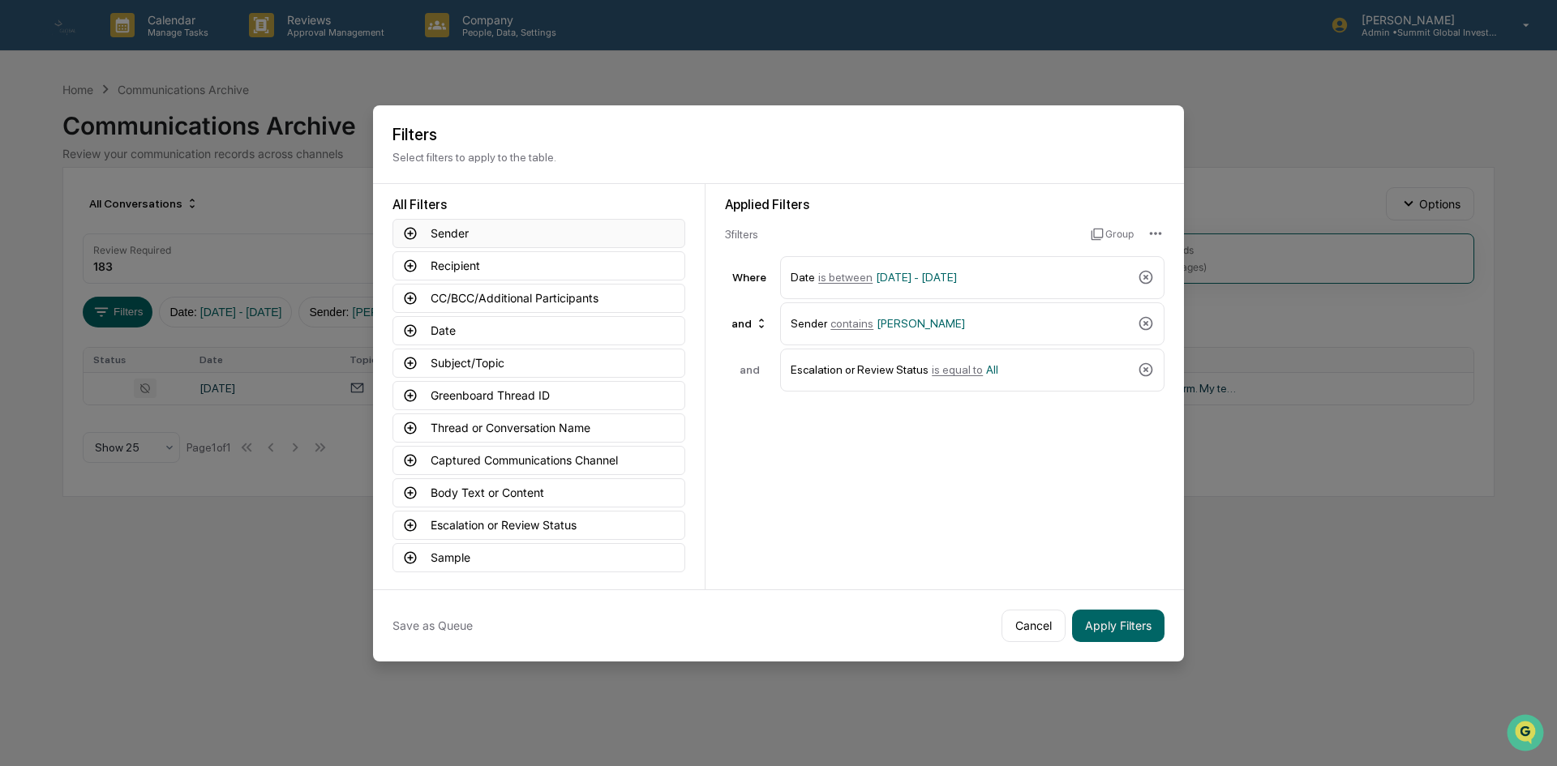
click at [467, 229] on button "Sender" at bounding box center [538, 233] width 293 height 29
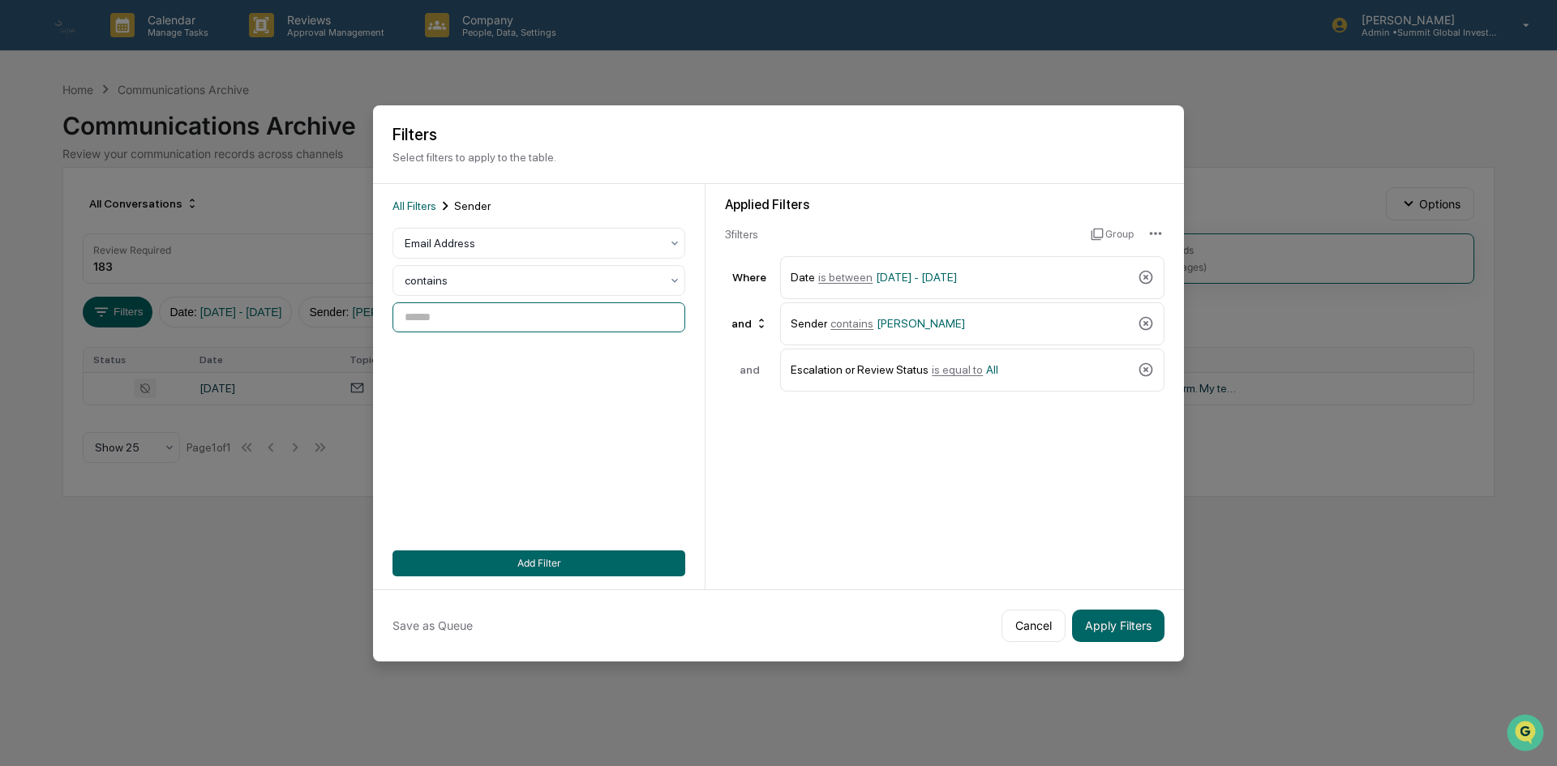
click at [439, 313] on input at bounding box center [538, 317] width 293 height 30
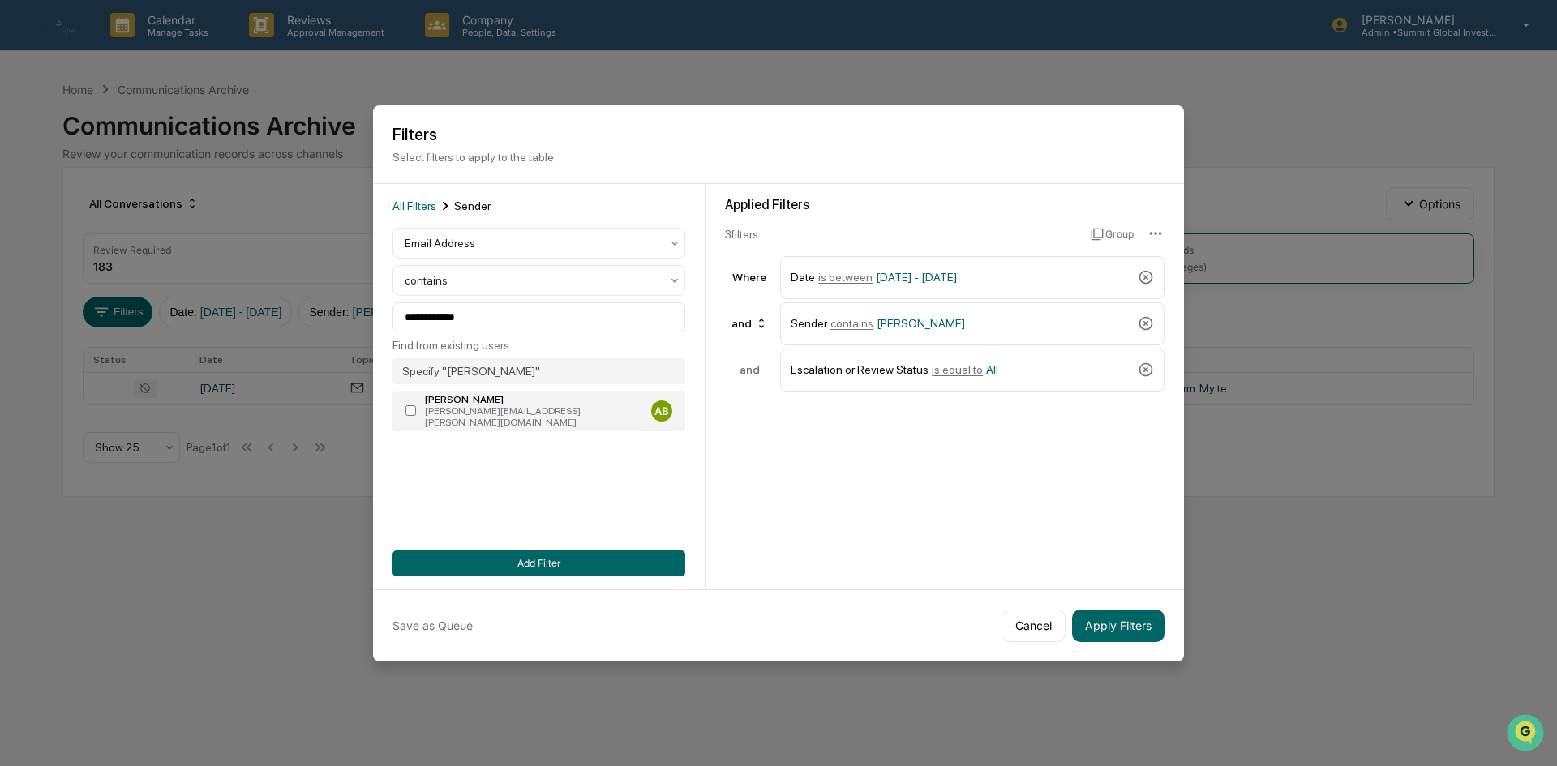
click at [476, 396] on div "[PERSON_NAME]" at bounding box center [535, 399] width 220 height 11
type input "**********"
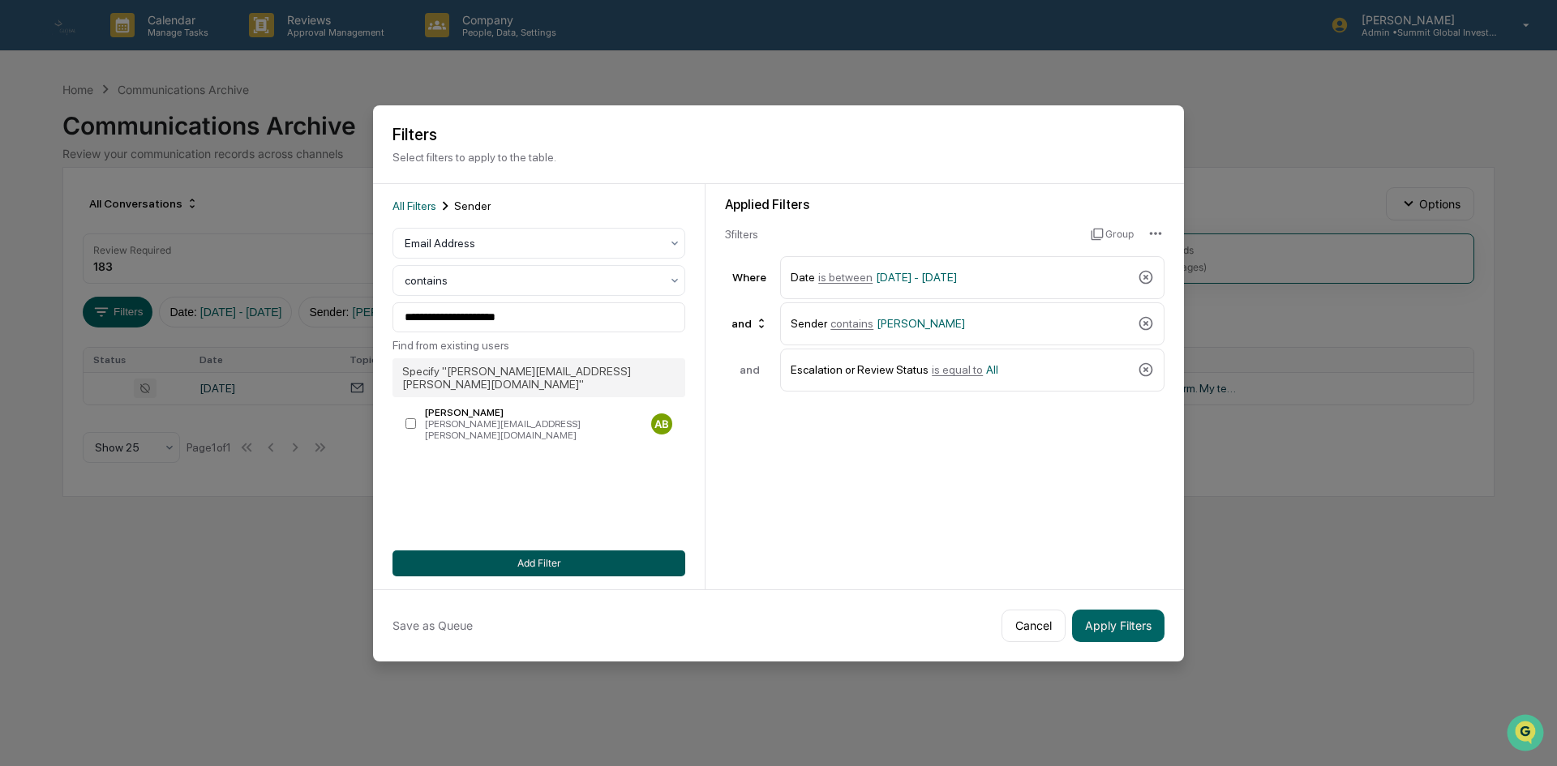
click at [579, 571] on button "Add Filter" at bounding box center [538, 564] width 293 height 26
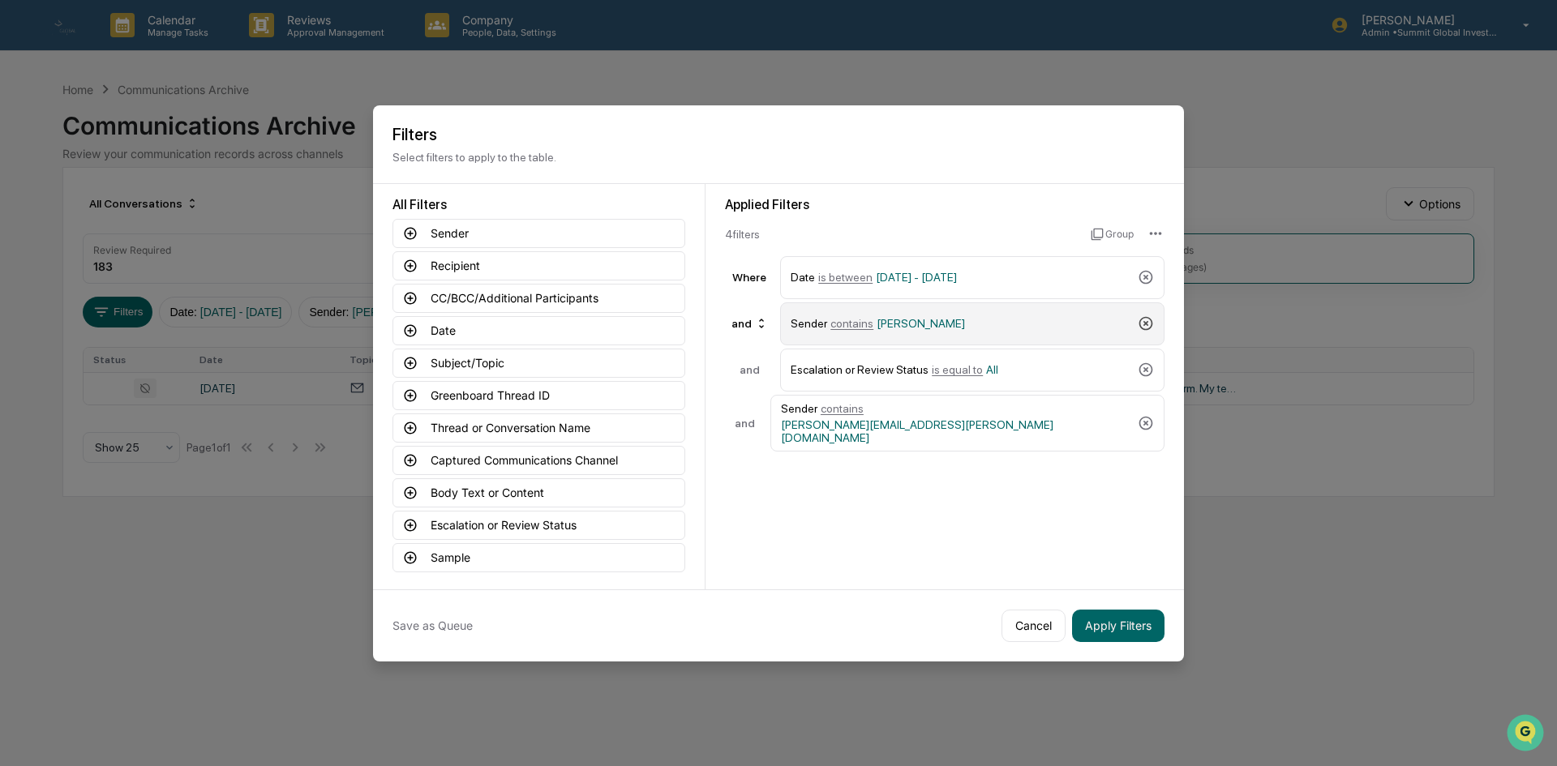
click at [1143, 322] on icon at bounding box center [1146, 323] width 16 height 16
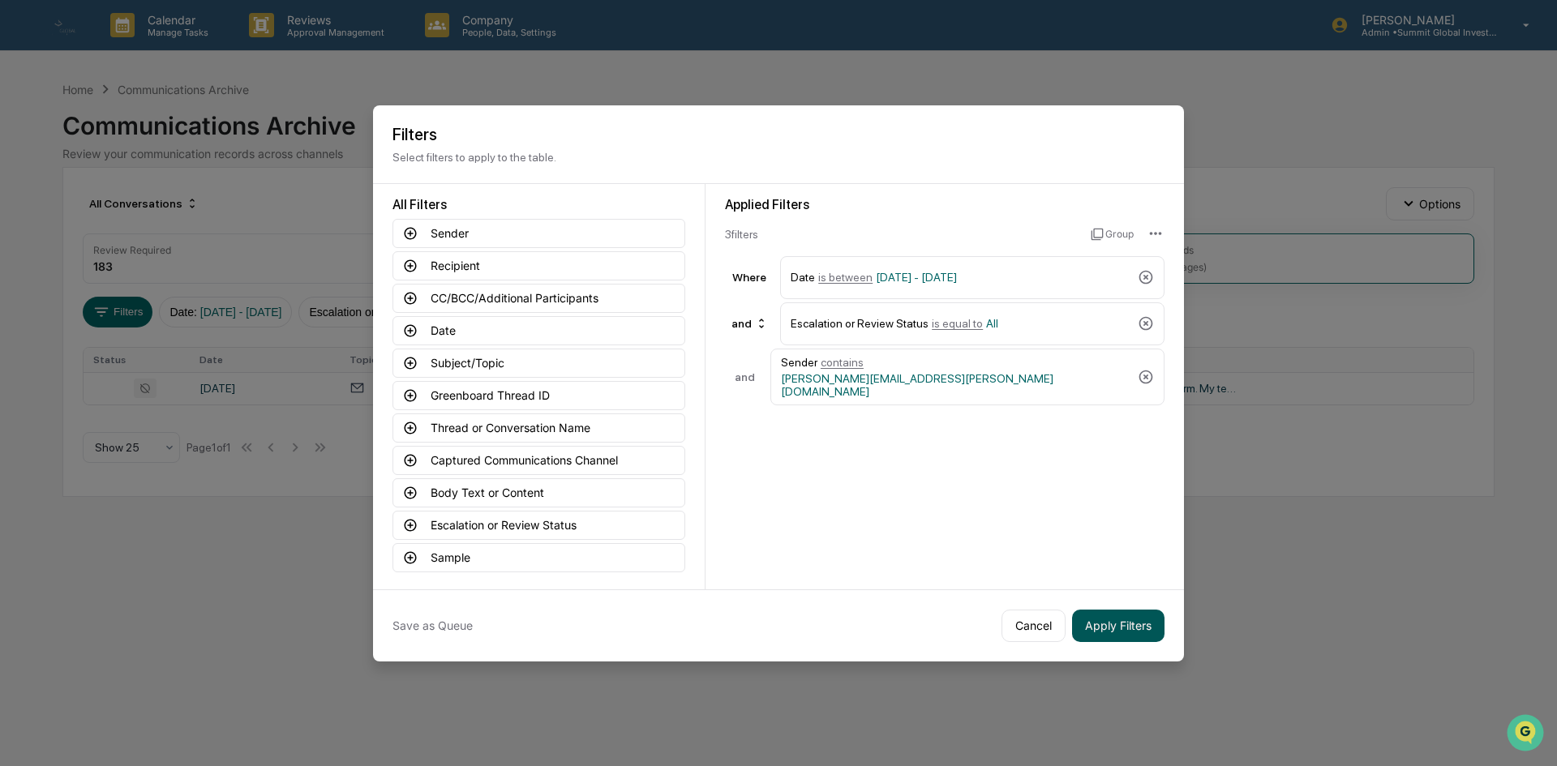
click at [1134, 629] on button "Apply Filters" at bounding box center [1118, 626] width 92 height 32
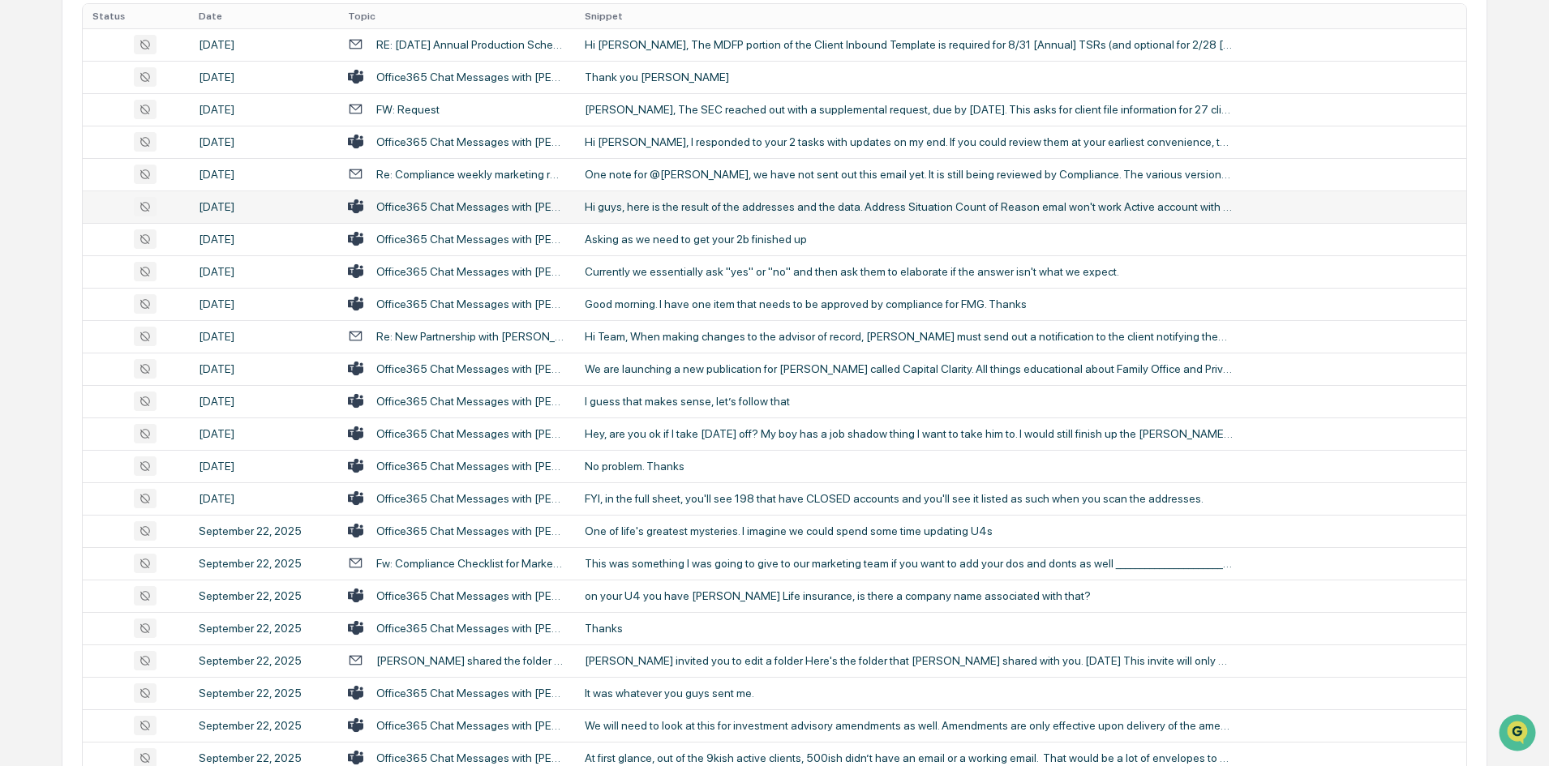
scroll to position [509, 0]
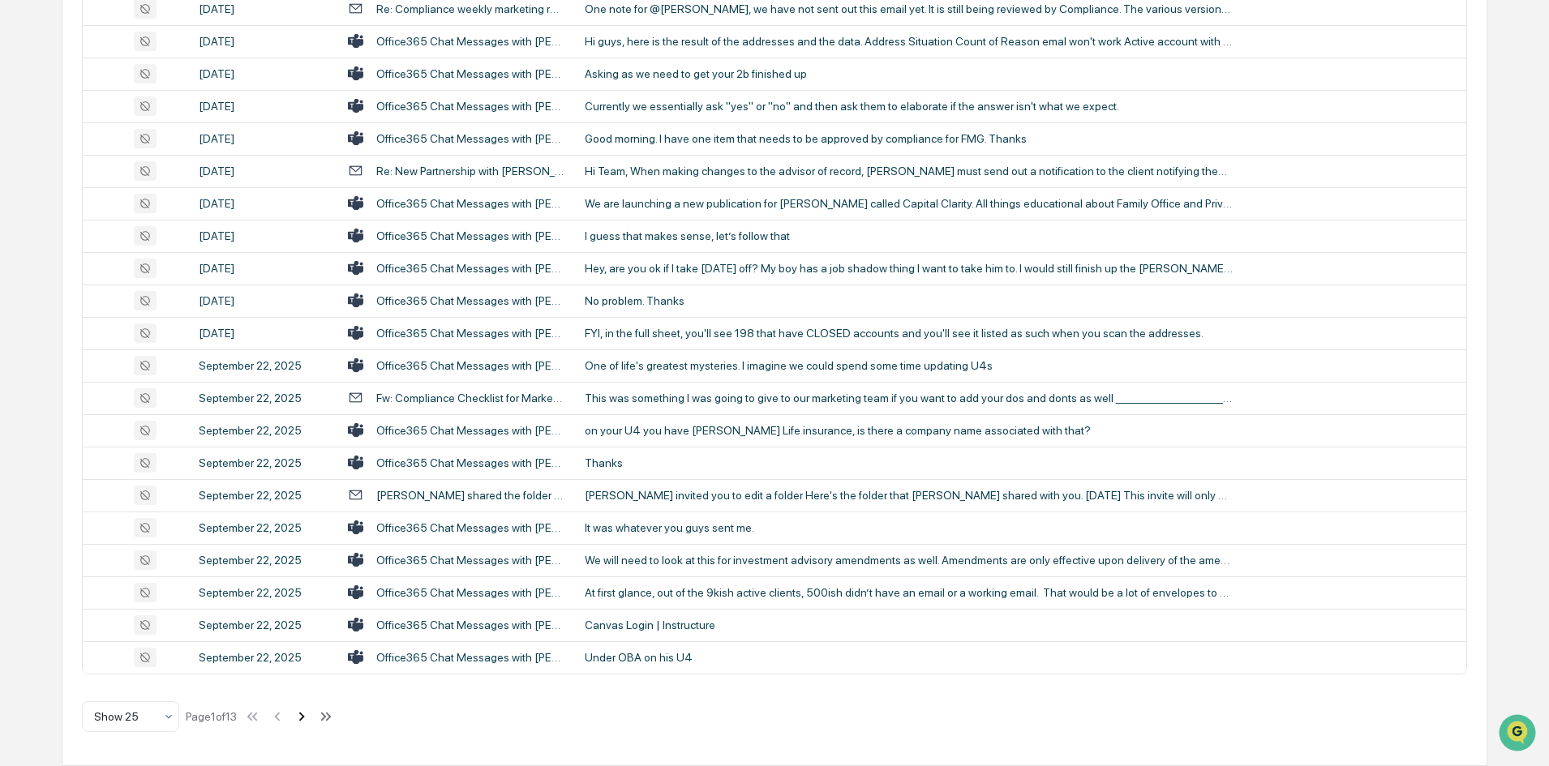
click at [302, 718] on icon at bounding box center [302, 717] width 18 height 18
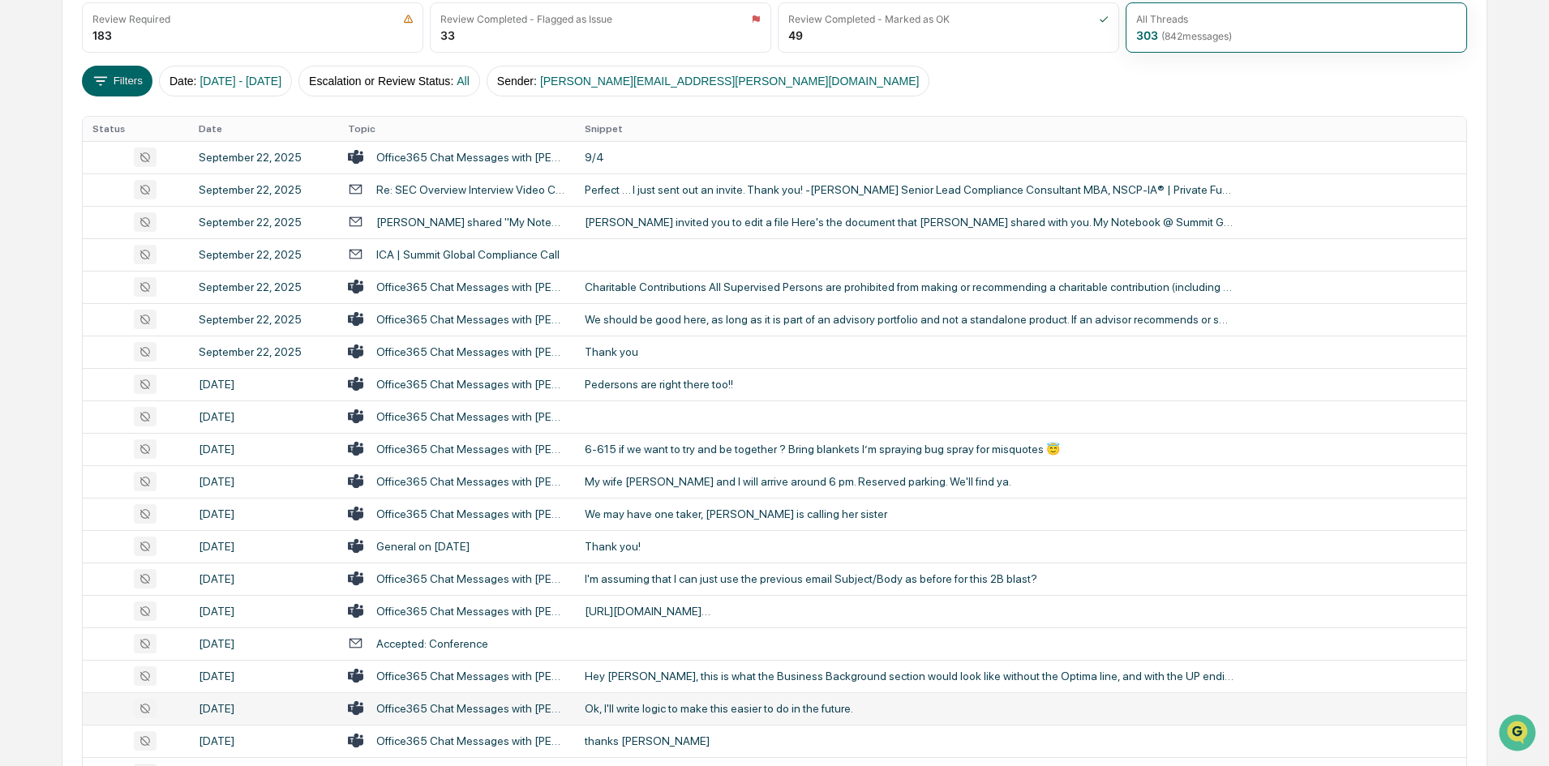
scroll to position [0, 0]
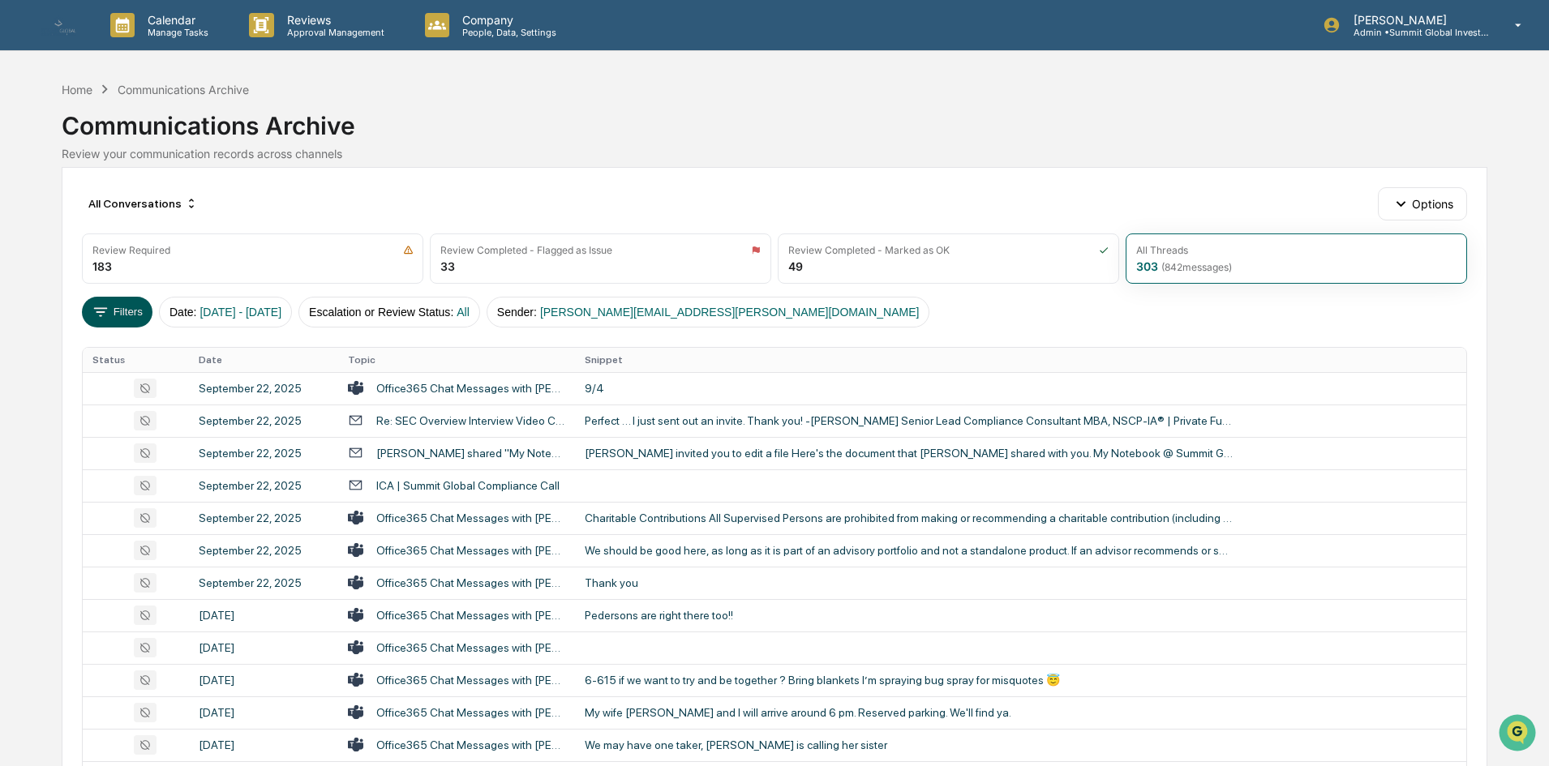
click at [149, 313] on button "Filters" at bounding box center [117, 312] width 71 height 31
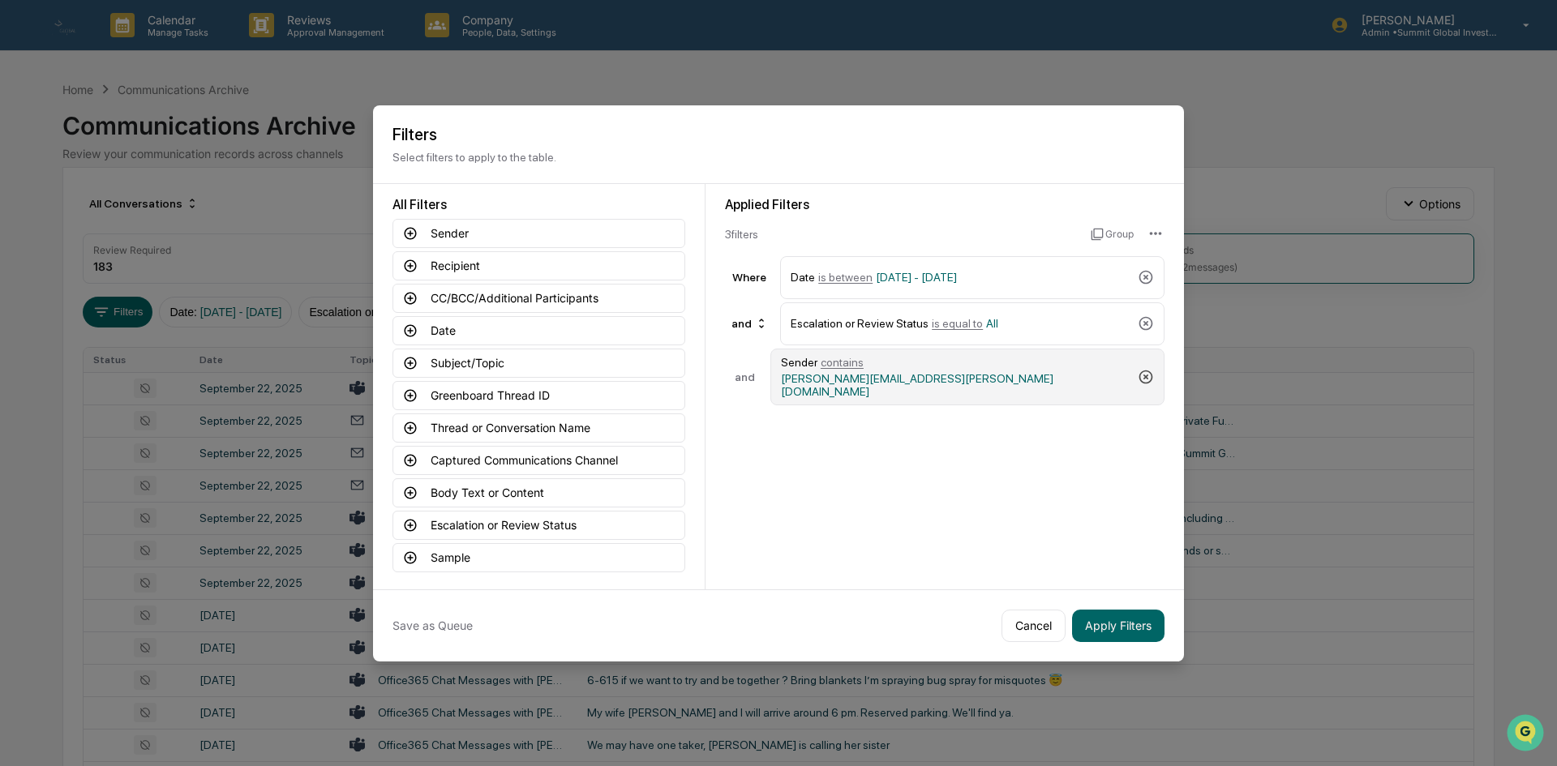
click at [1145, 371] on icon at bounding box center [1146, 377] width 14 height 14
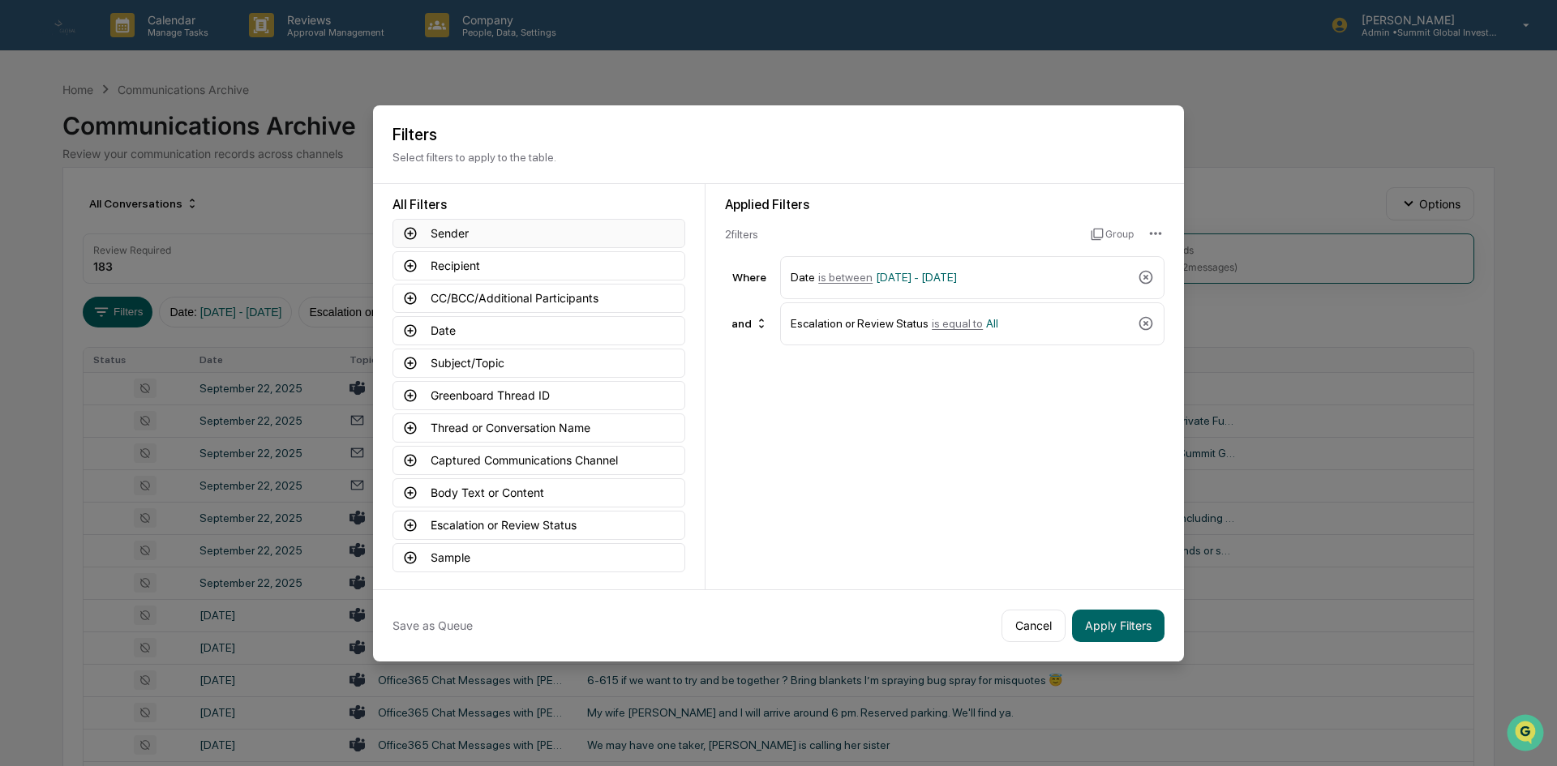
click at [457, 231] on button "Sender" at bounding box center [538, 233] width 293 height 29
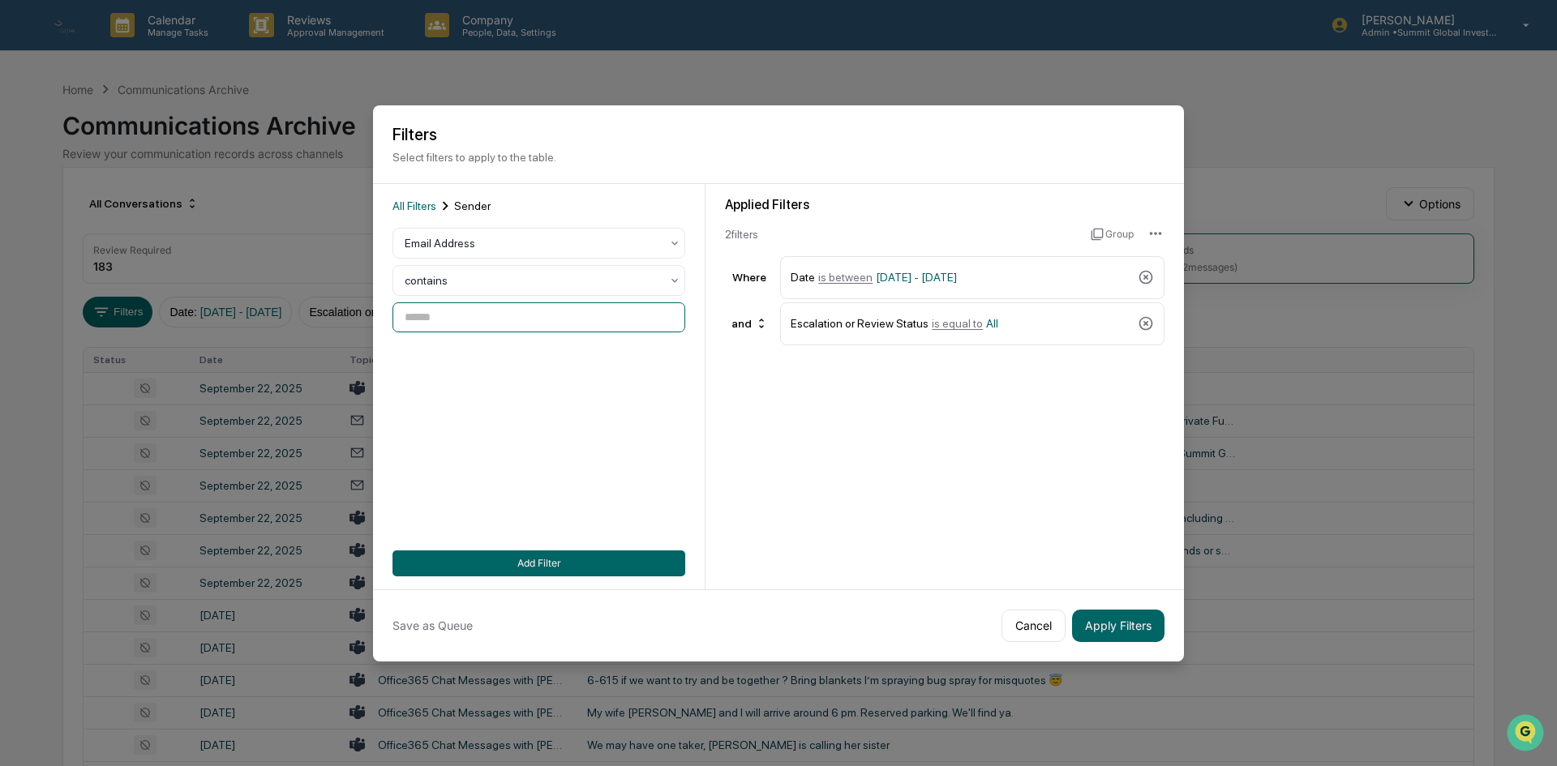
click at [467, 324] on input at bounding box center [538, 317] width 293 height 30
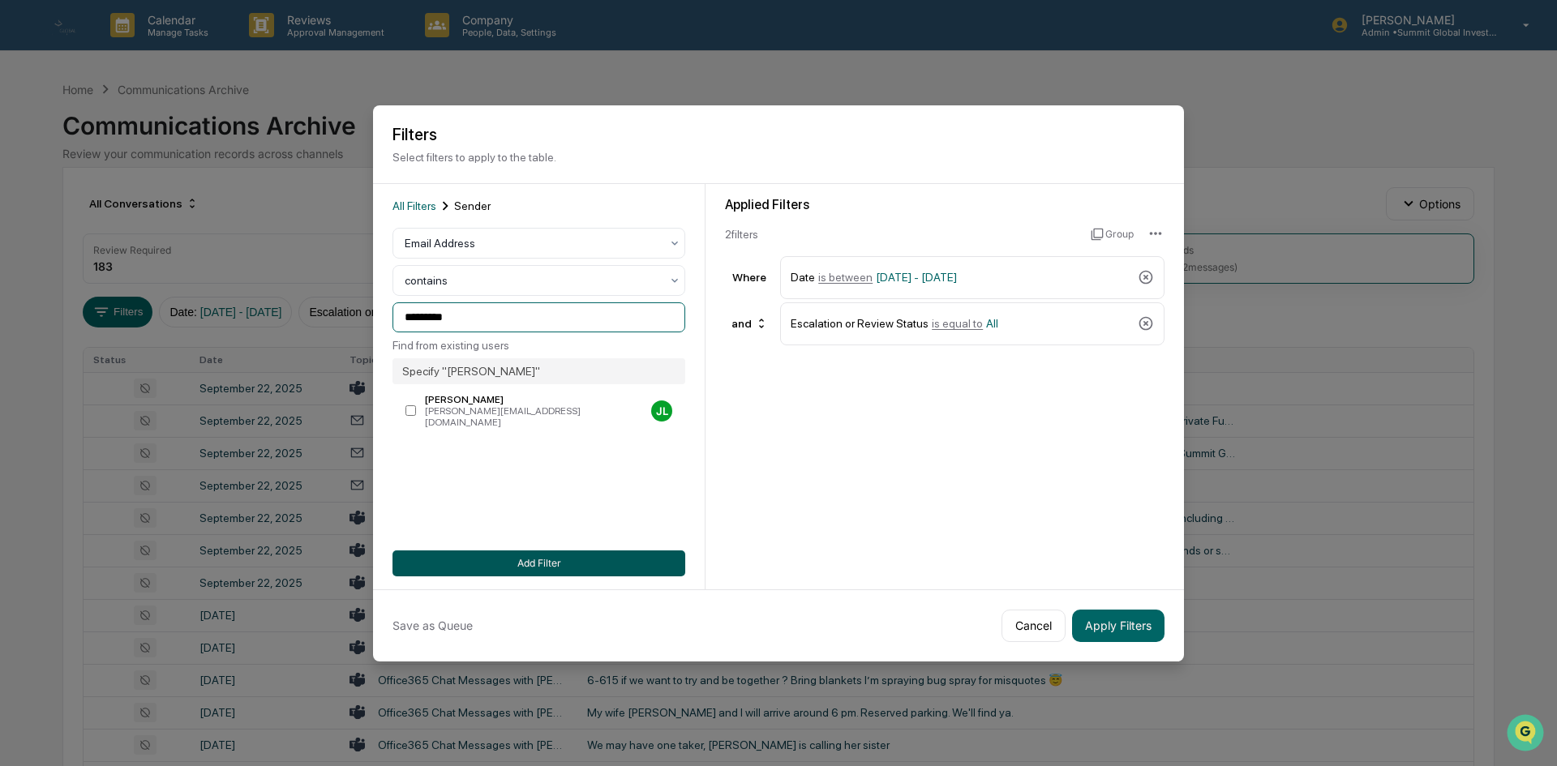
type input "*********"
drag, startPoint x: 555, startPoint y: 572, endPoint x: 758, endPoint y: 589, distance: 203.4
click at [556, 572] on button "Add Filter" at bounding box center [538, 564] width 293 height 26
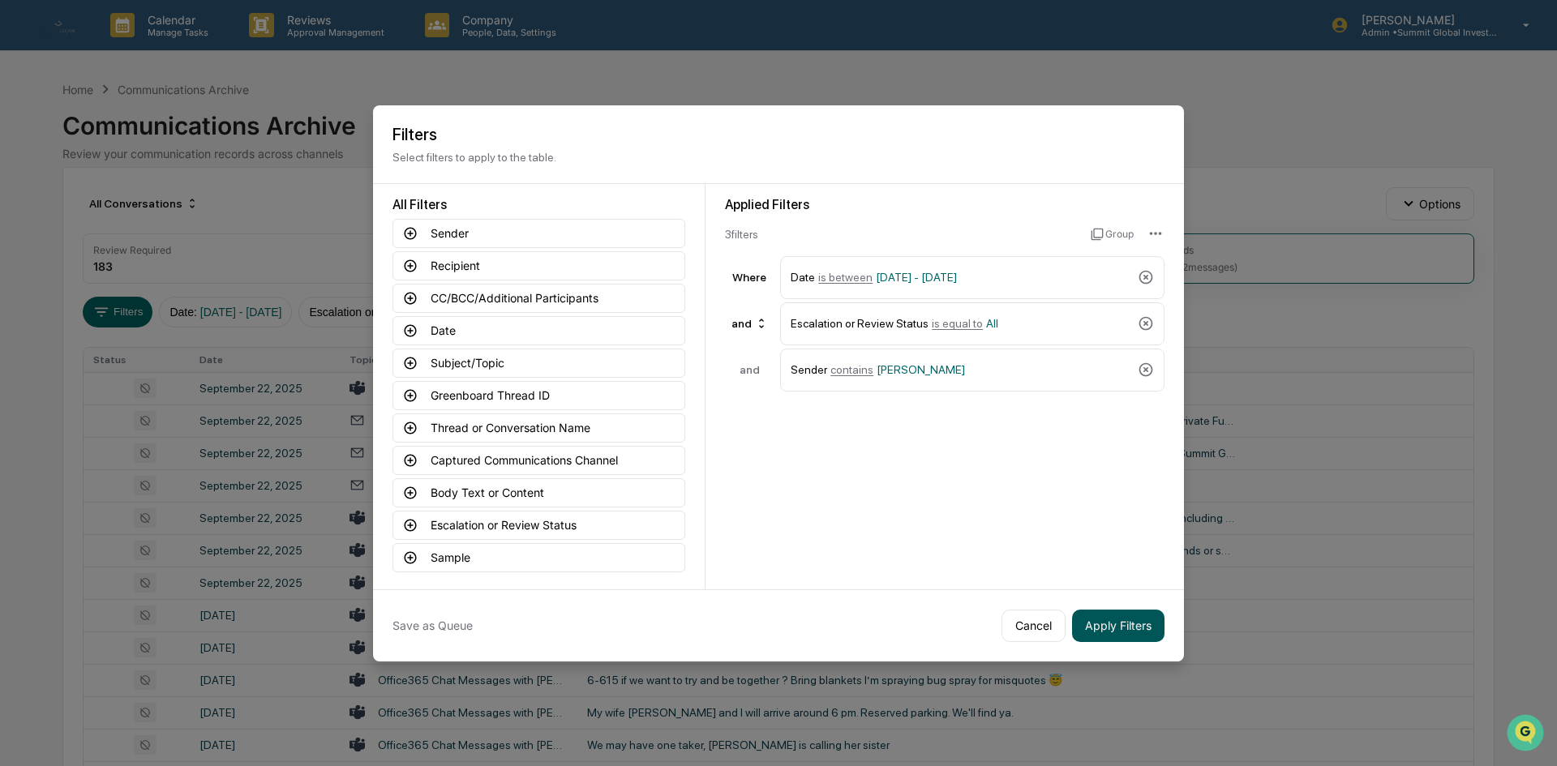
click at [1129, 629] on button "Apply Filters" at bounding box center [1118, 626] width 92 height 32
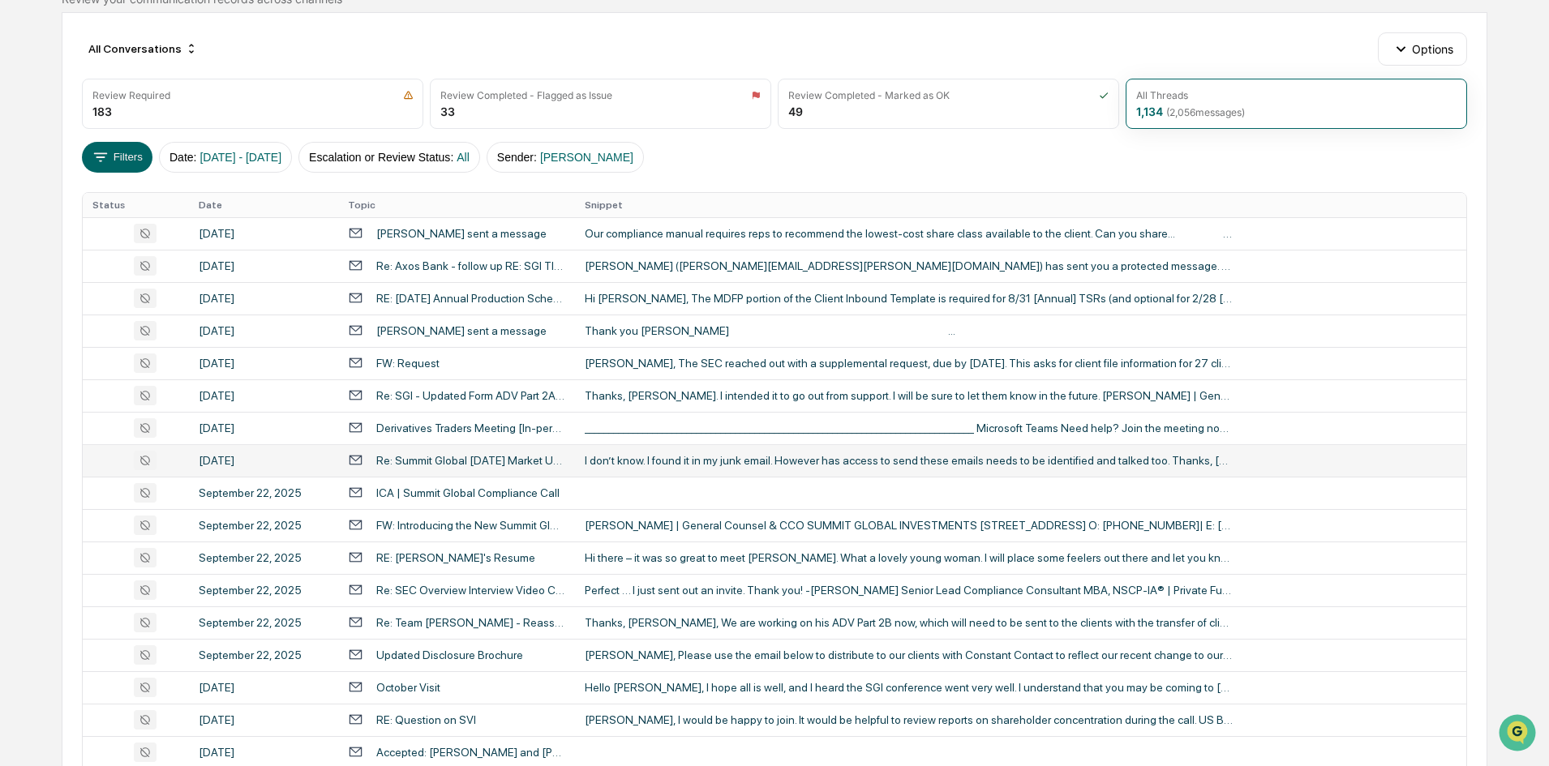
scroll to position [486, 0]
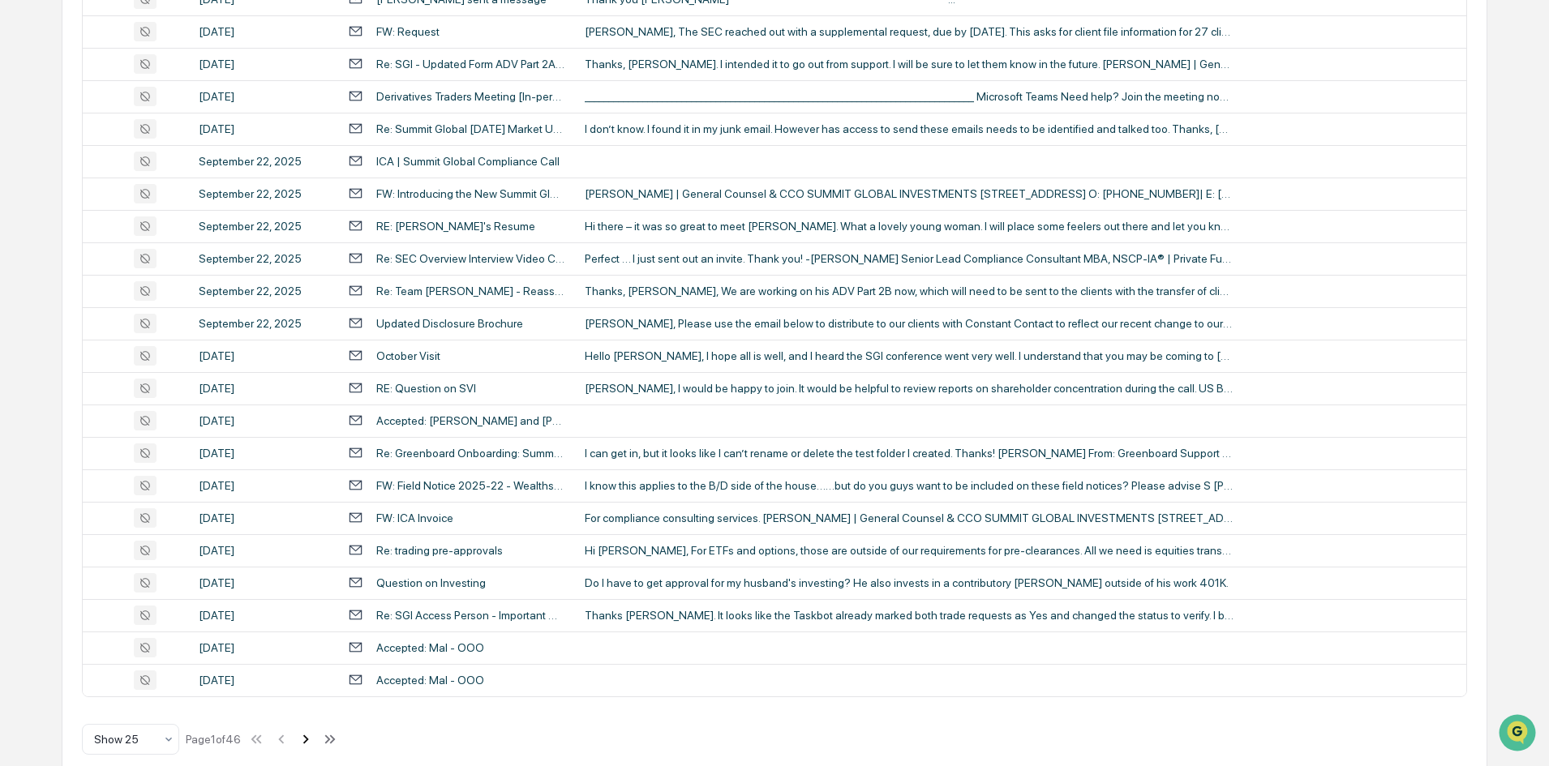
click at [308, 739] on icon at bounding box center [306, 740] width 18 height 18
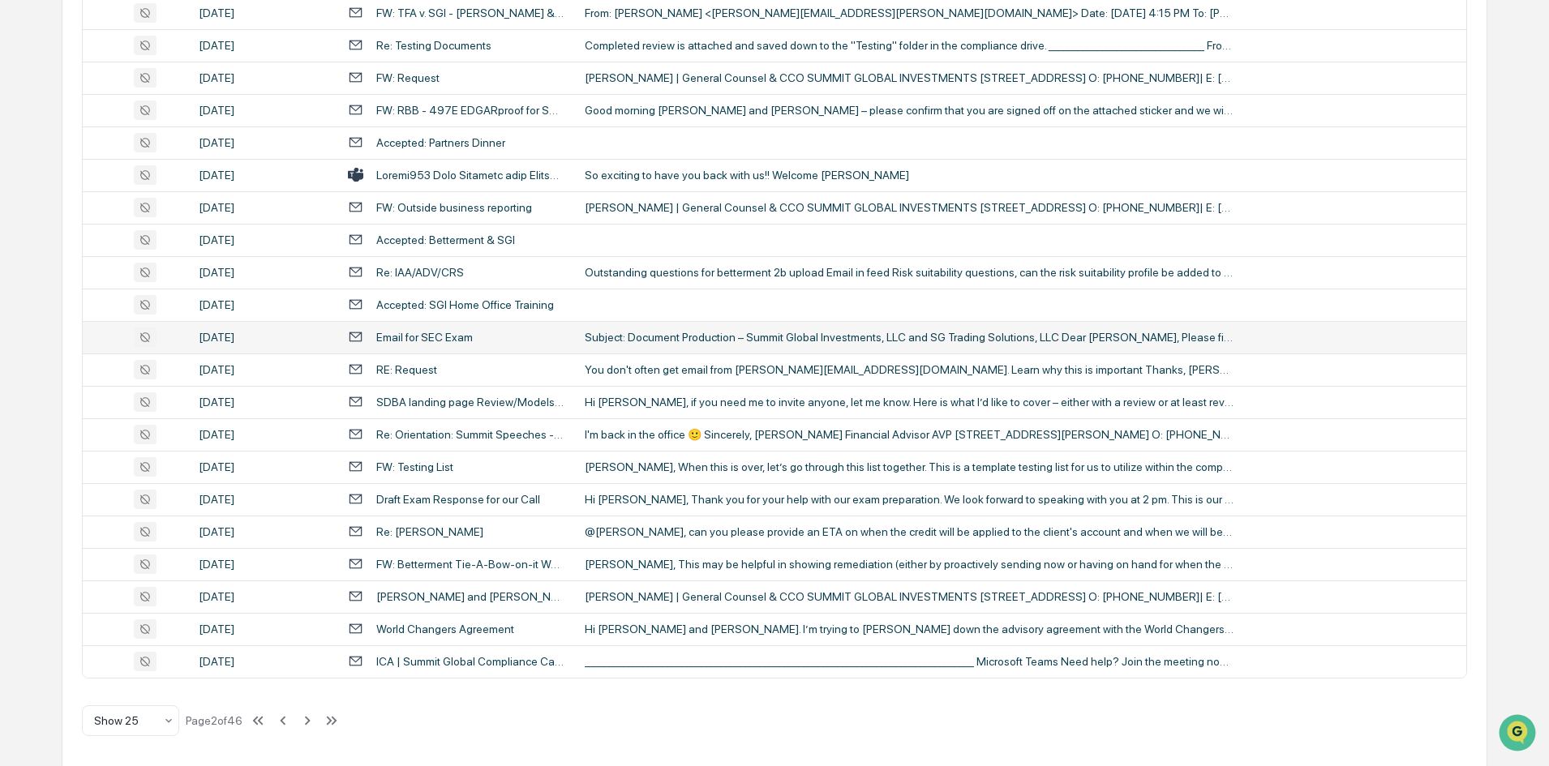
scroll to position [509, 0]
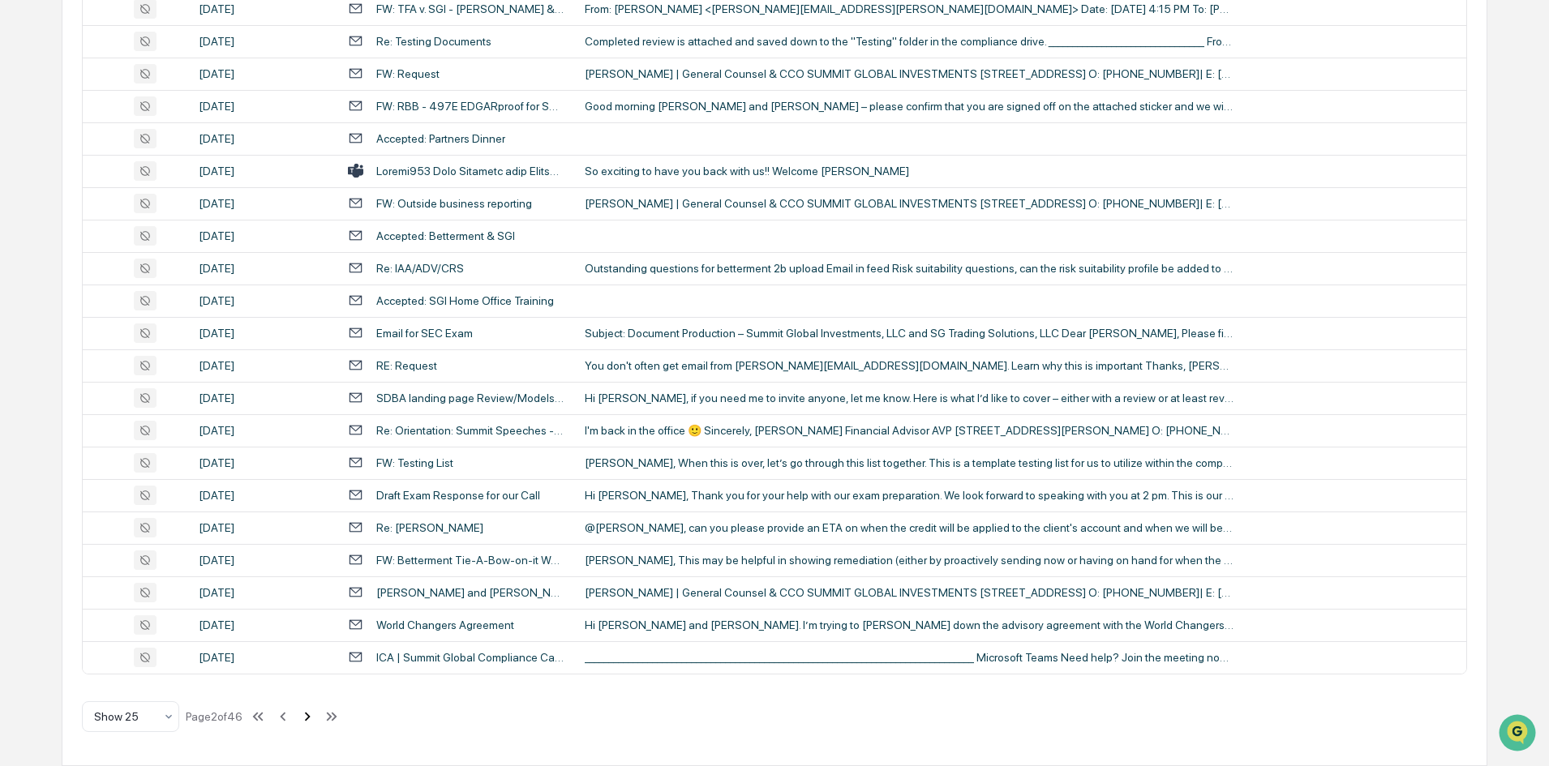
click at [311, 717] on icon at bounding box center [307, 717] width 18 height 18
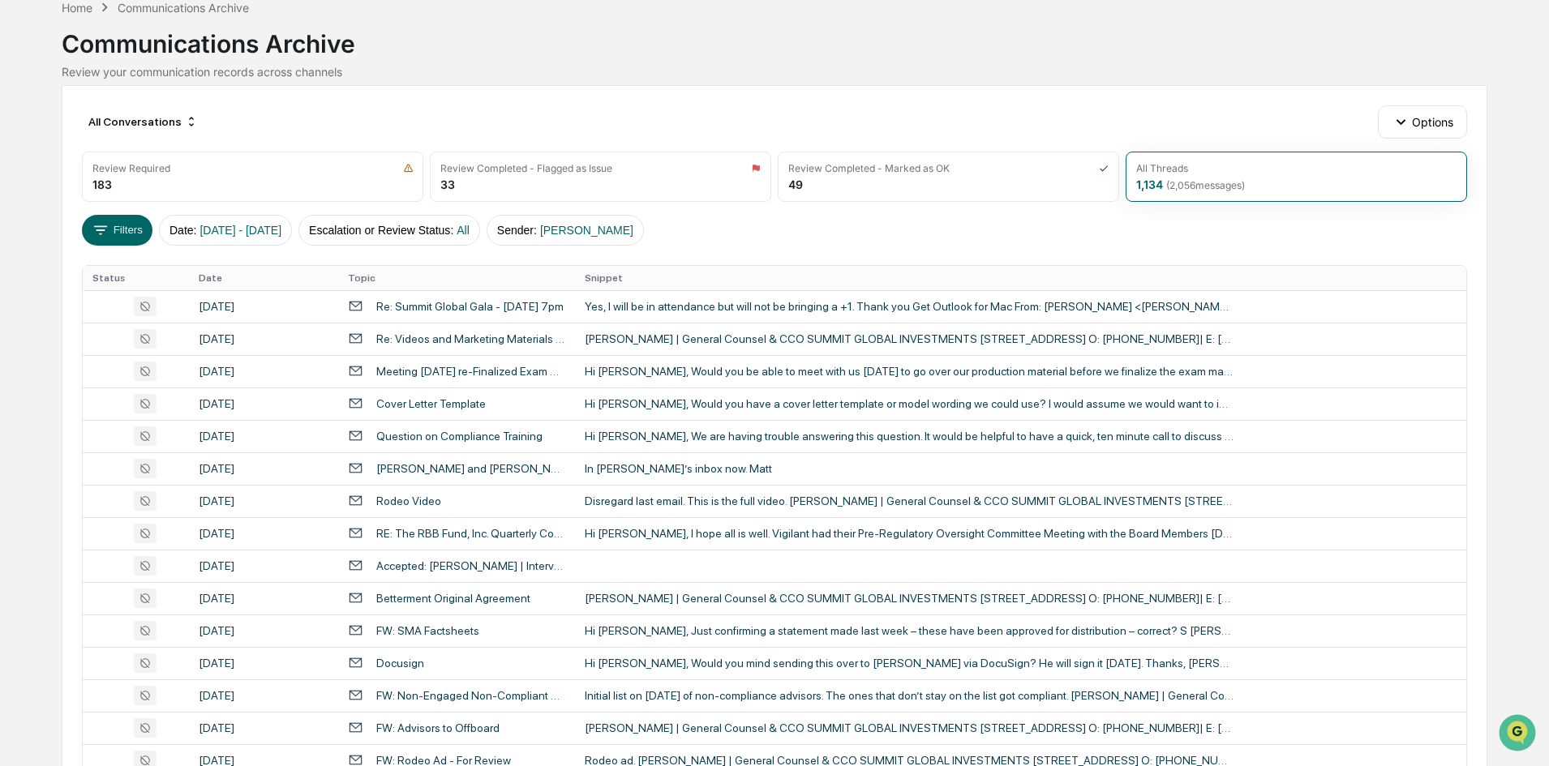
scroll to position [0, 0]
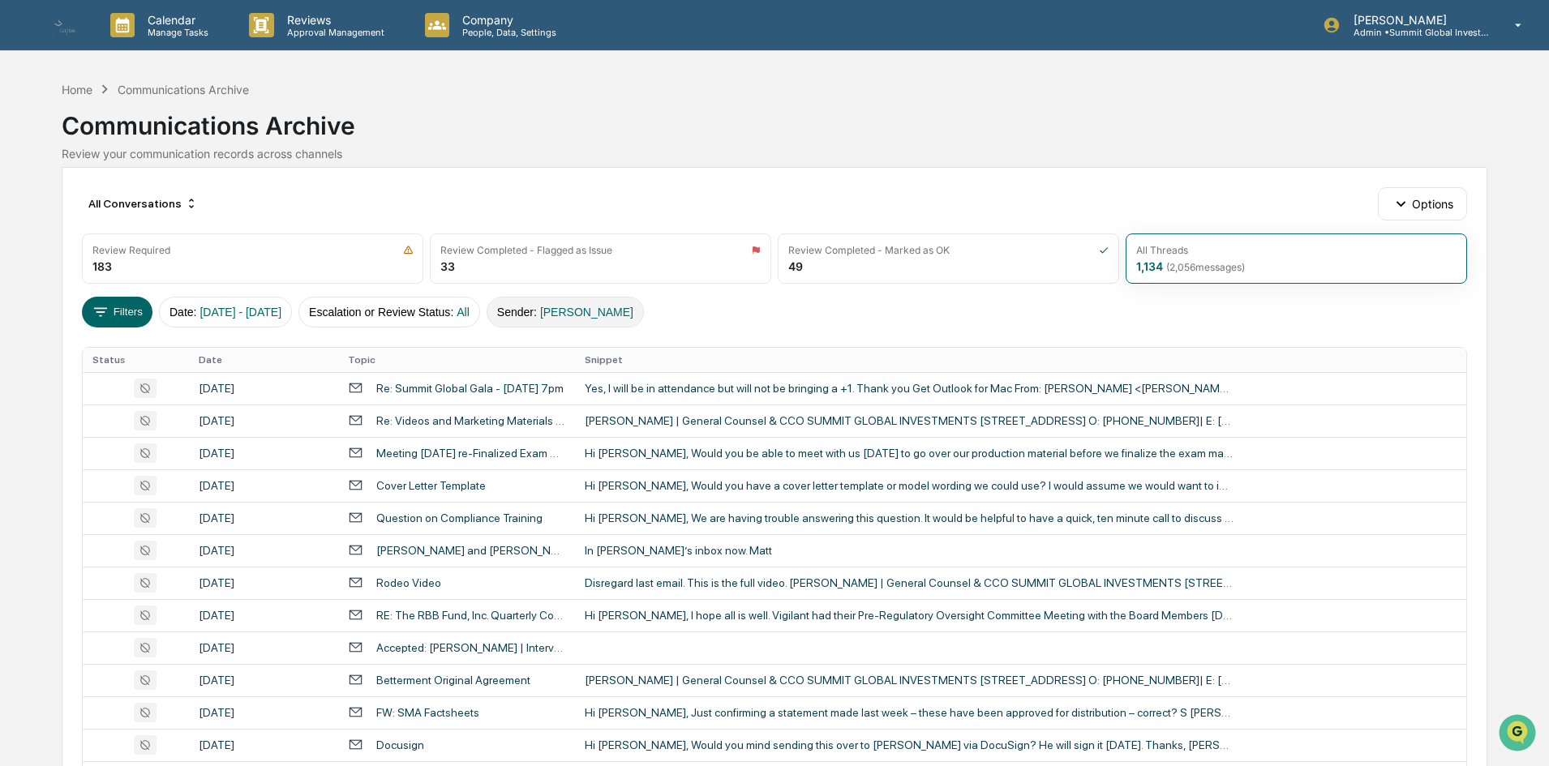
click at [589, 314] on span "[PERSON_NAME]" at bounding box center [586, 312] width 93 height 13
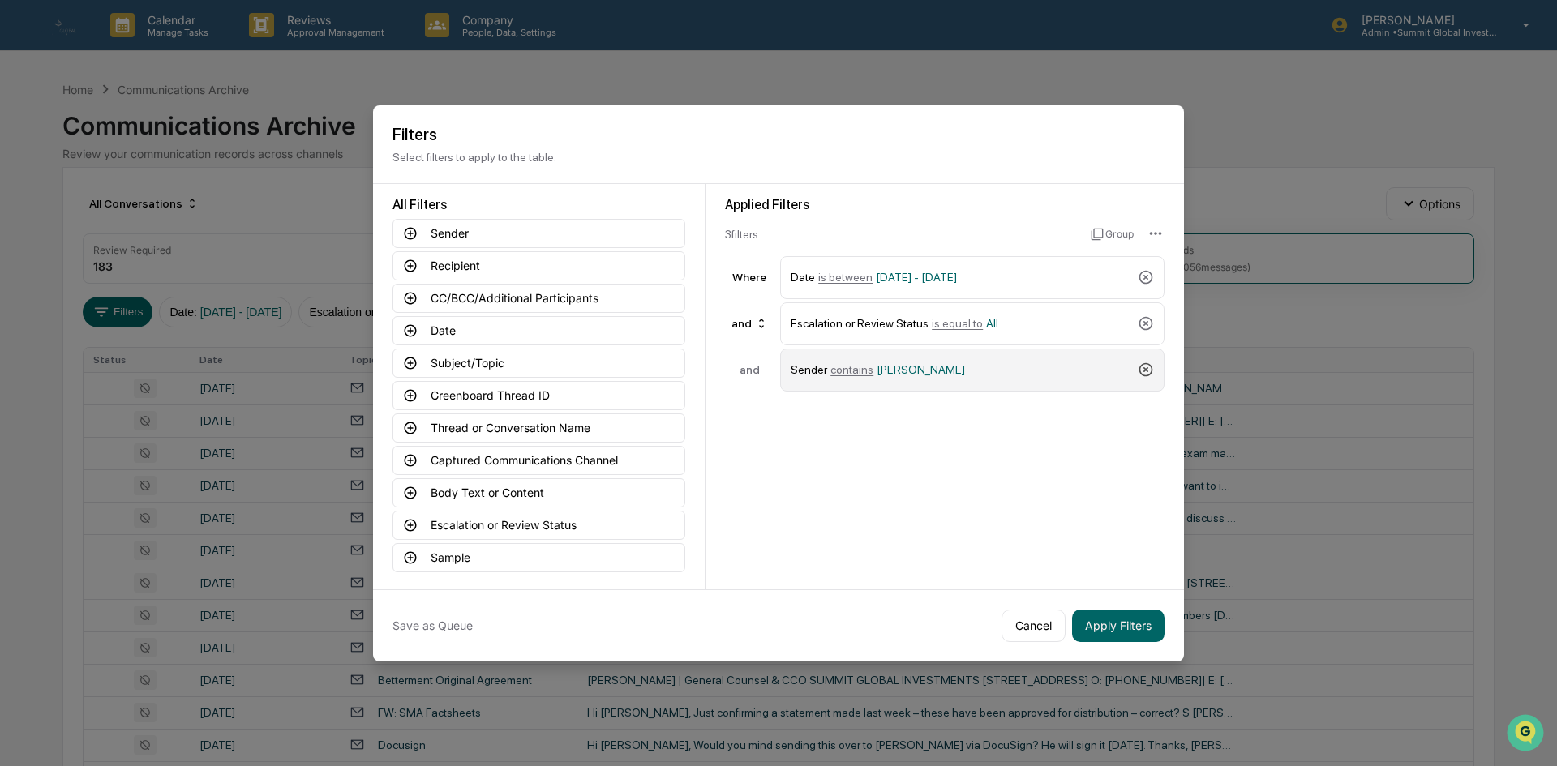
click at [1148, 374] on icon at bounding box center [1146, 370] width 16 height 16
click at [1150, 621] on button "Apply Filters" at bounding box center [1118, 626] width 92 height 32
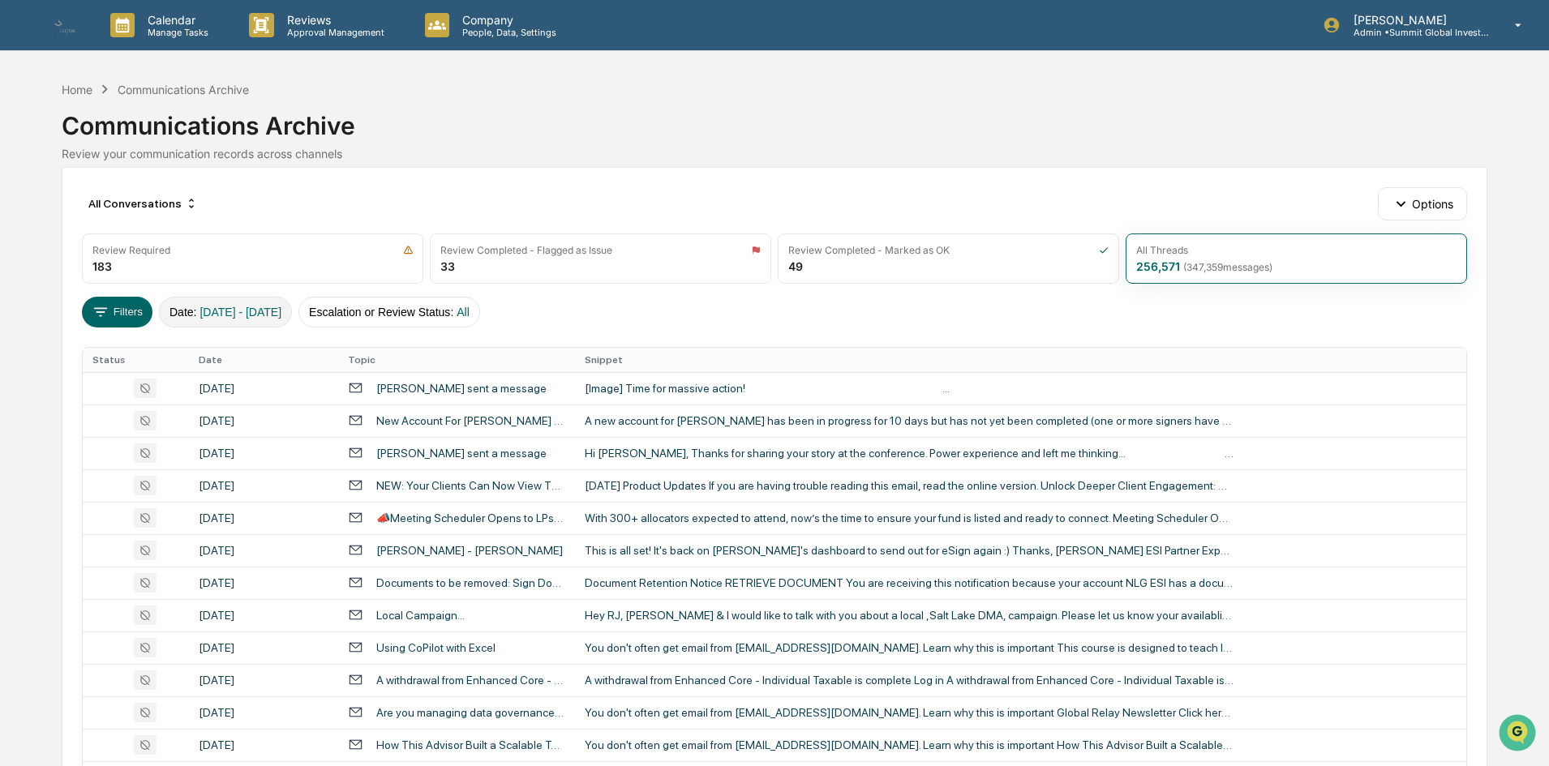
click at [268, 312] on span "[DATE] - [DATE]" at bounding box center [240, 312] width 82 height 13
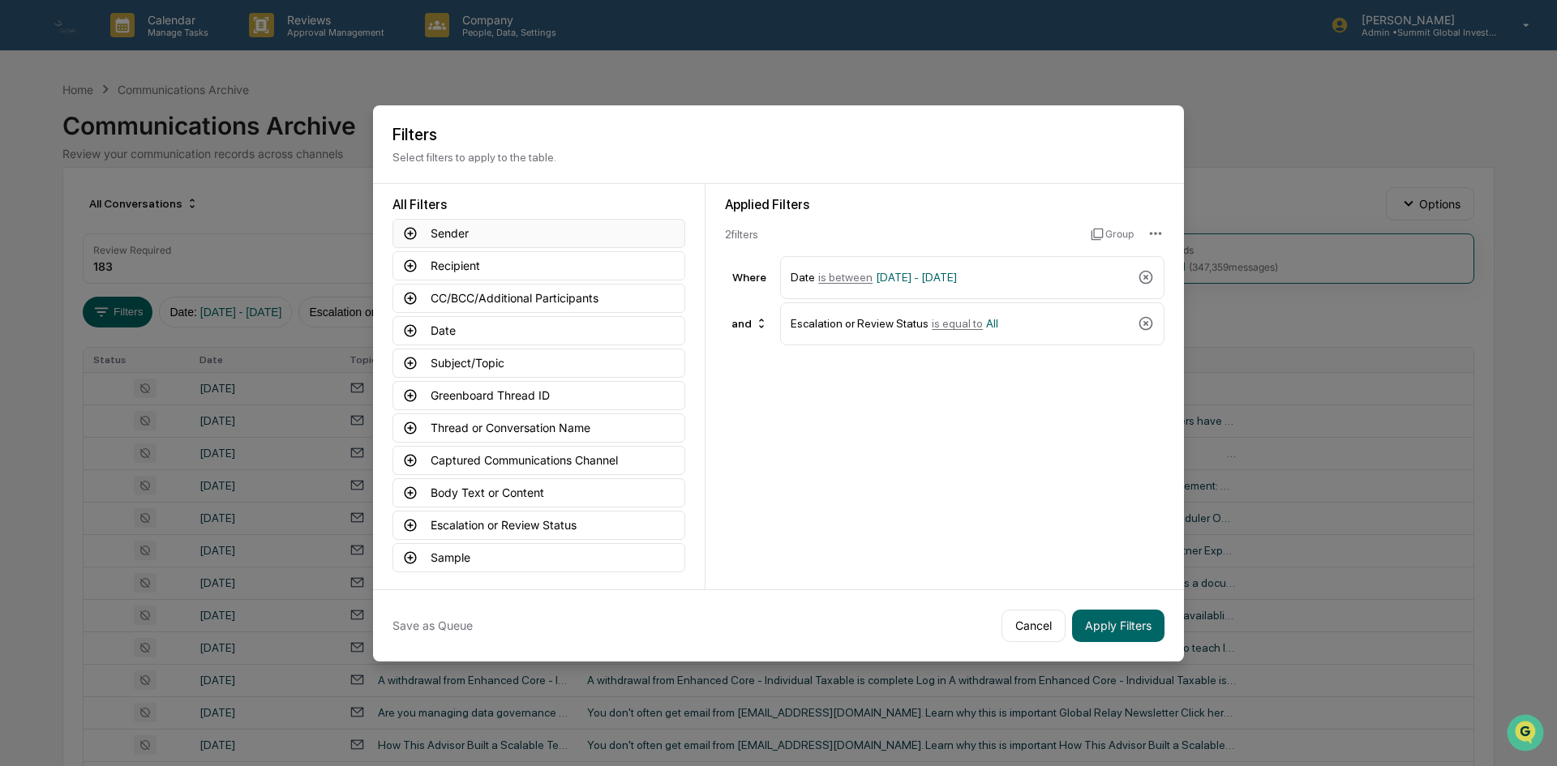
click at [452, 238] on button "Sender" at bounding box center [538, 233] width 293 height 29
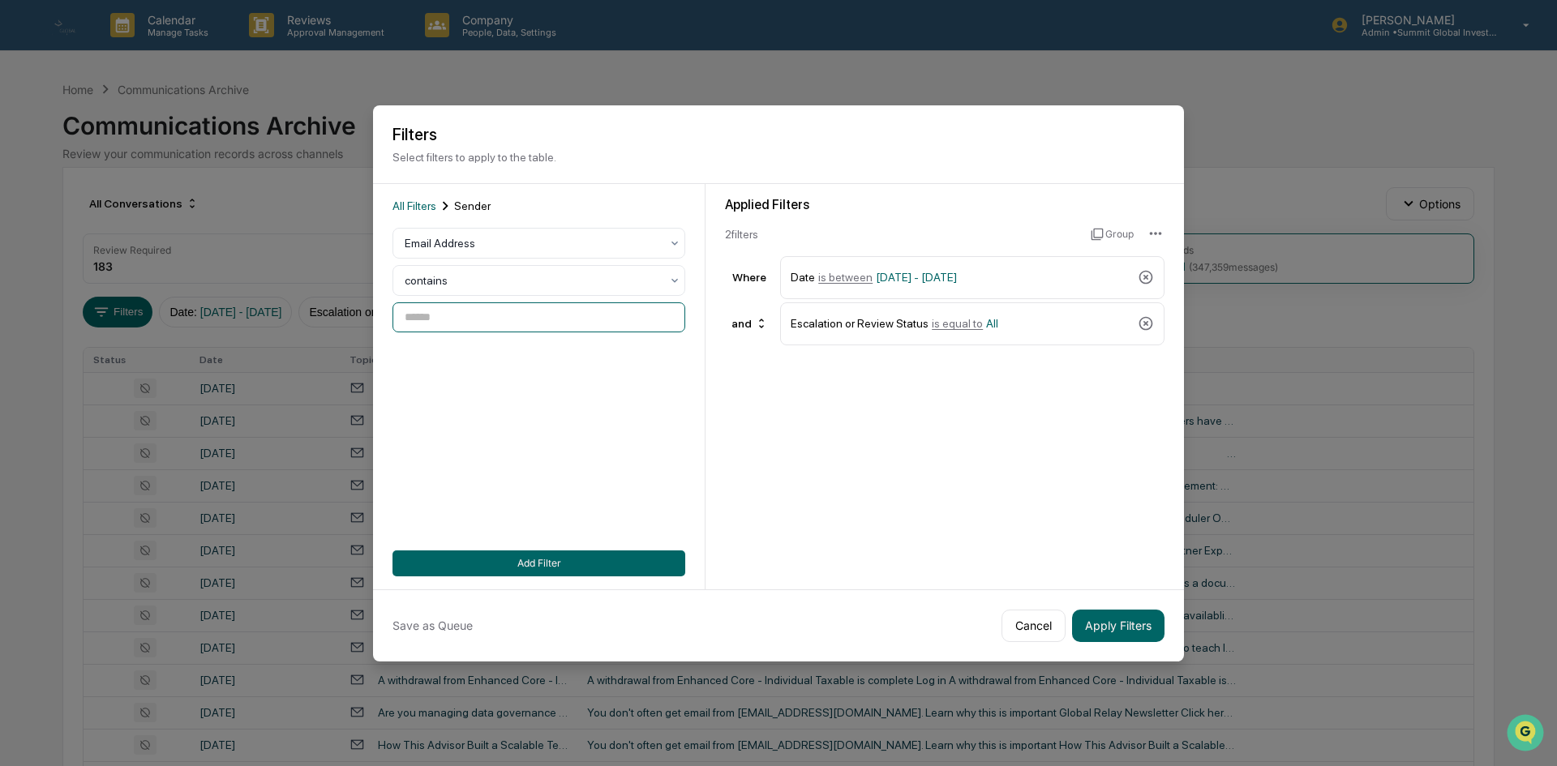
click at [418, 324] on input at bounding box center [538, 317] width 293 height 30
type input "**********"
click at [610, 552] on button "Add Filter" at bounding box center [538, 564] width 293 height 26
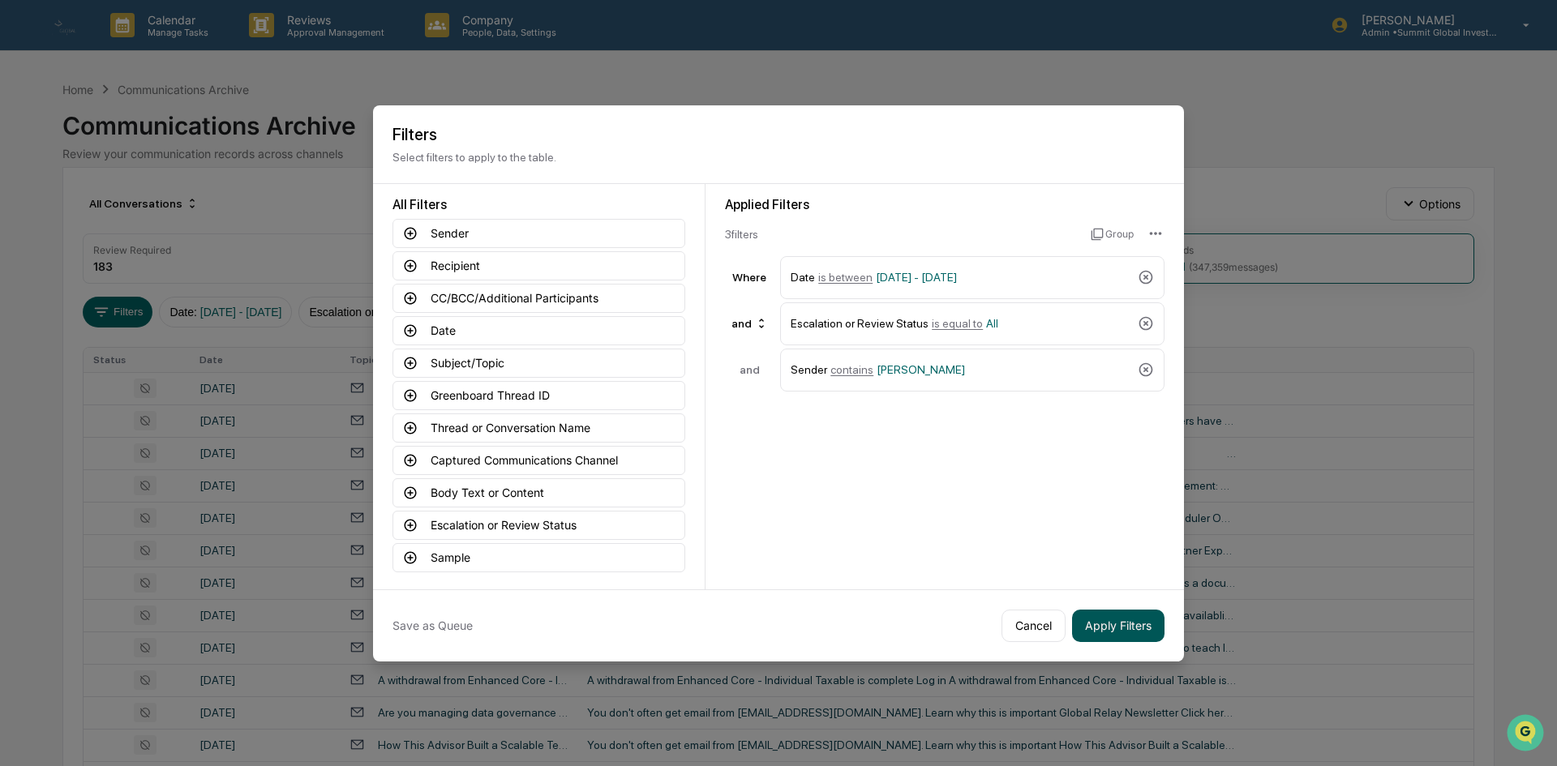
click at [1119, 622] on button "Apply Filters" at bounding box center [1118, 626] width 92 height 32
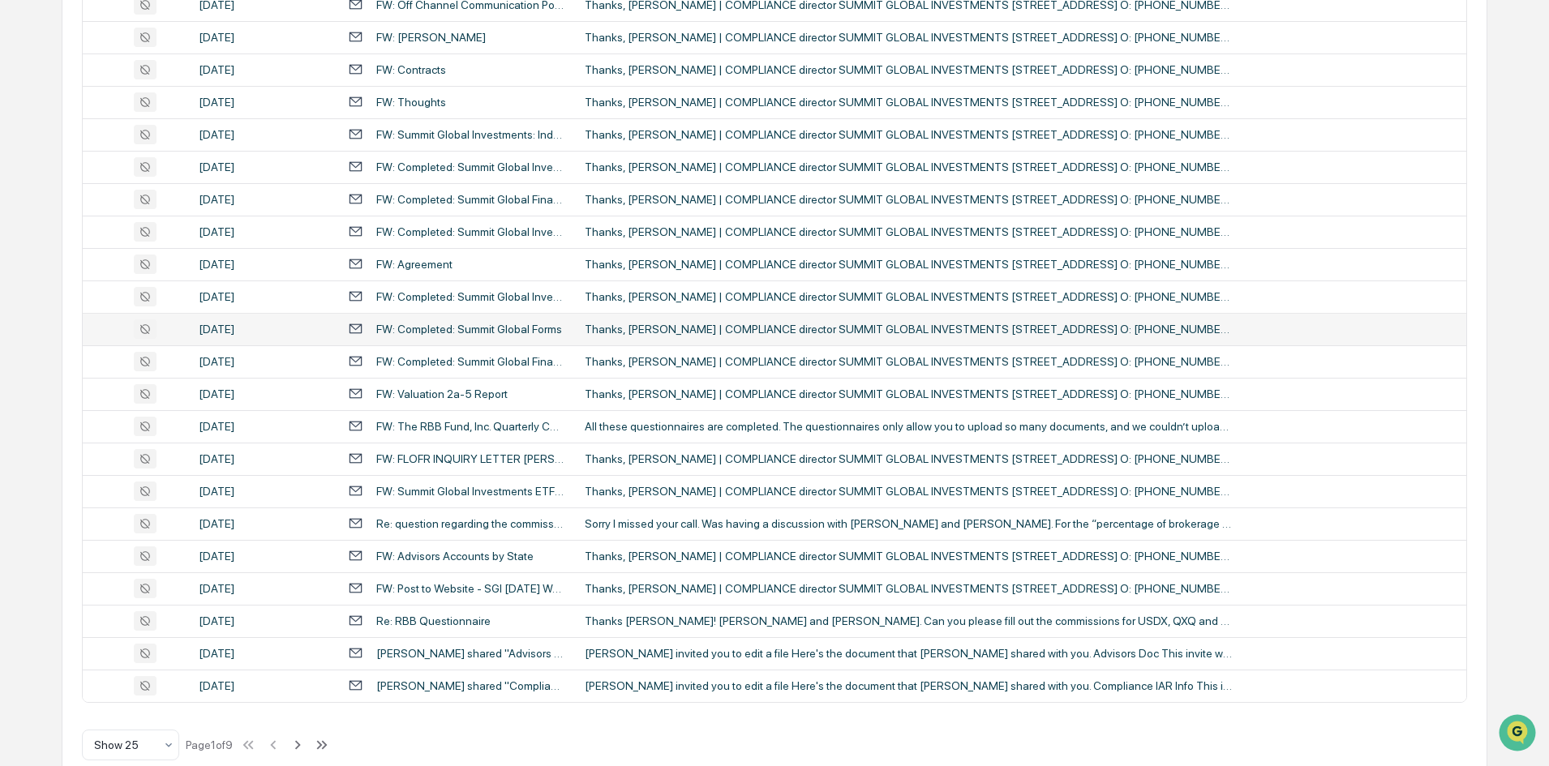
scroll to position [509, 0]
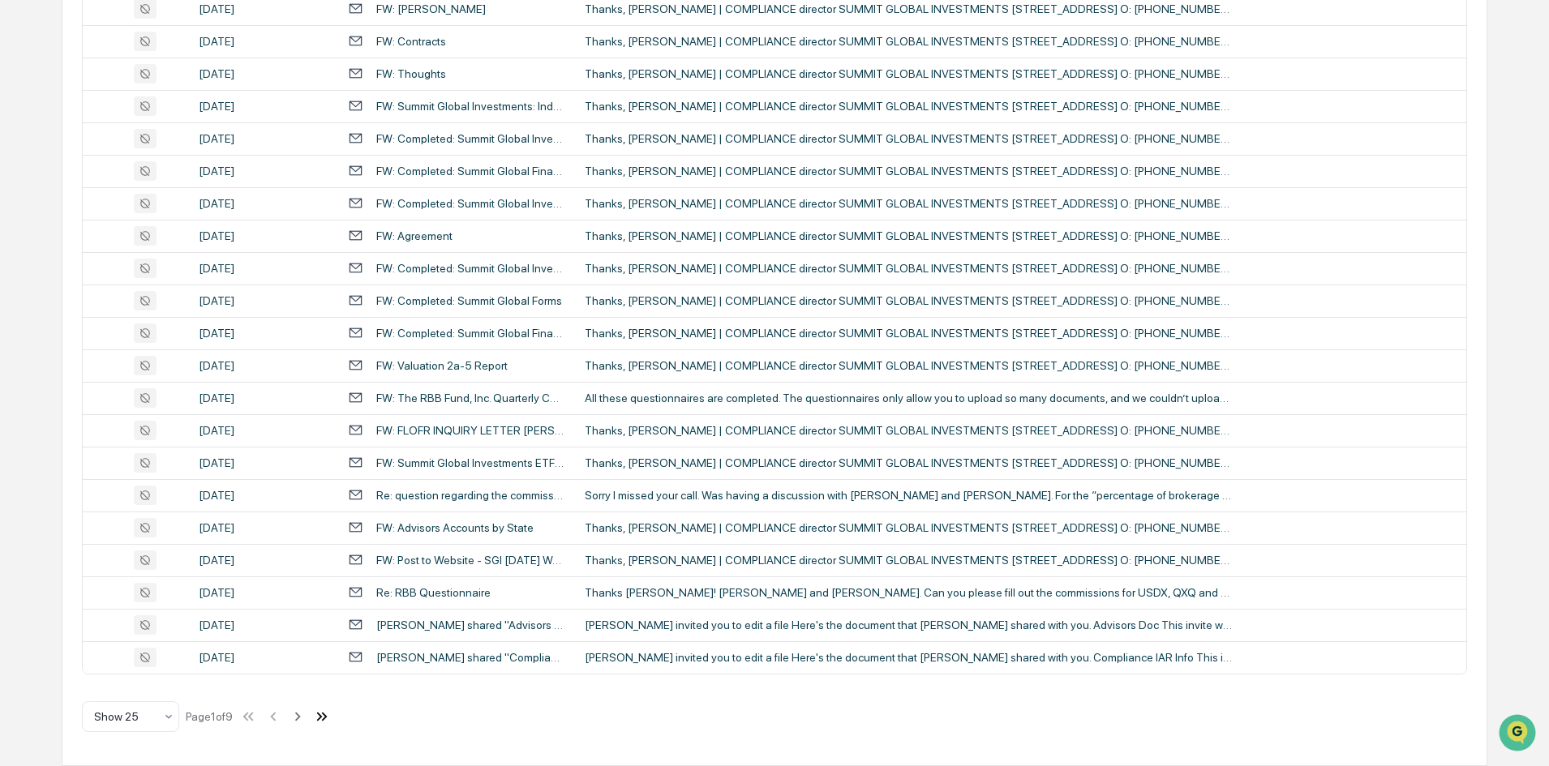
click at [331, 723] on icon at bounding box center [322, 717] width 18 height 18
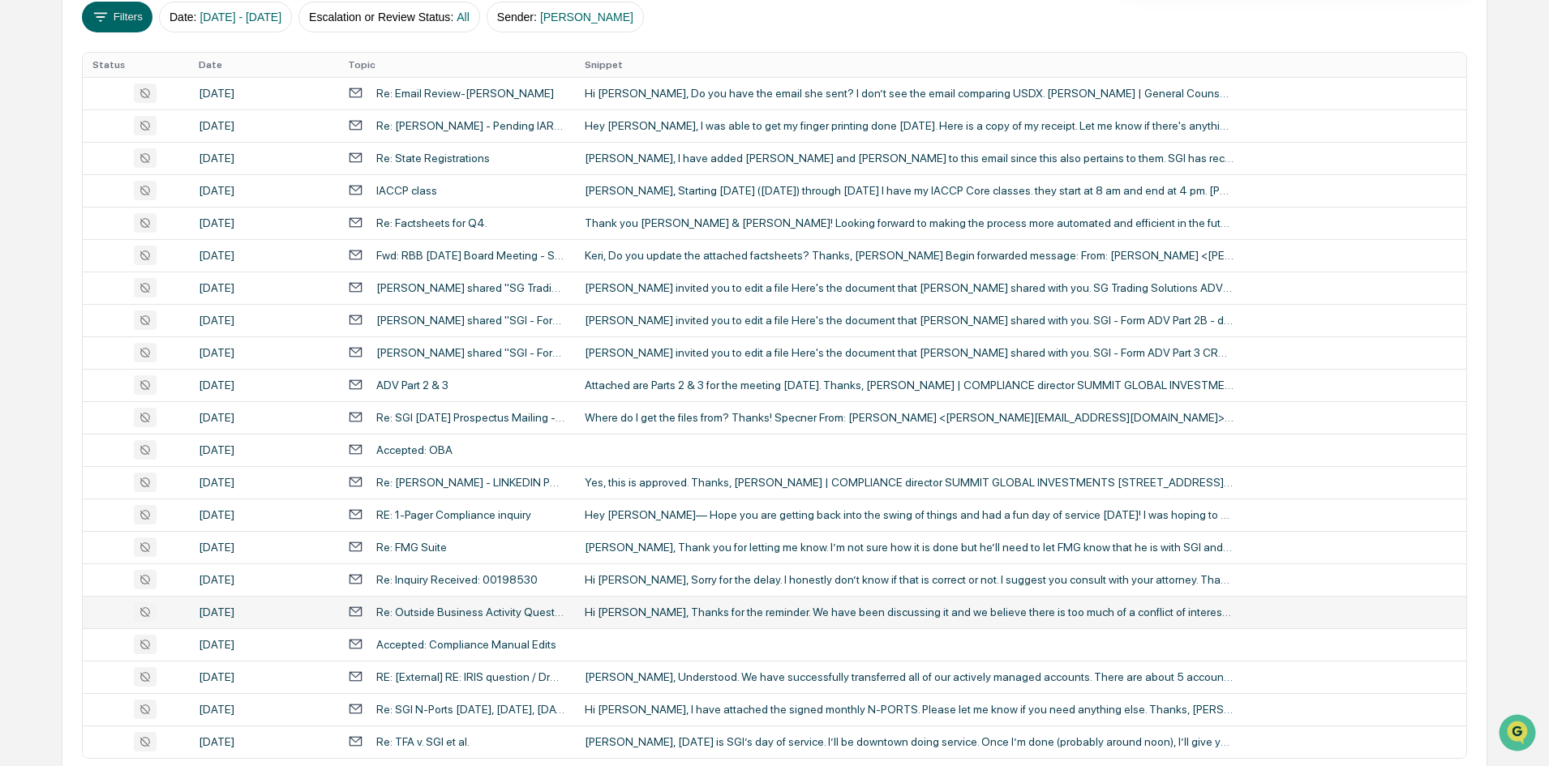
scroll to position [379, 0]
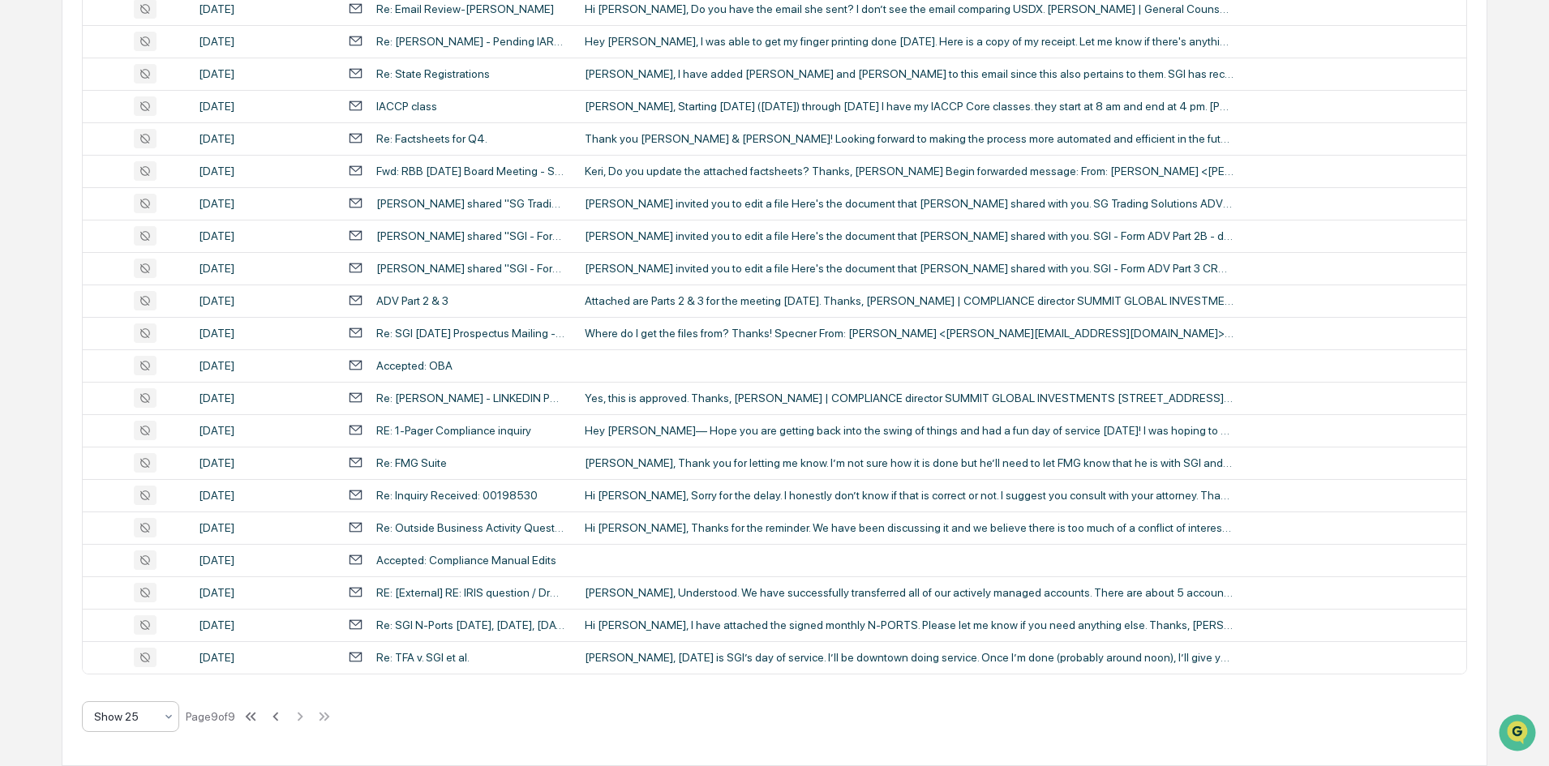
click at [155, 730] on div "Show 25" at bounding box center [130, 716] width 97 height 31
click at [157, 686] on div "Show 100" at bounding box center [131, 674] width 96 height 32
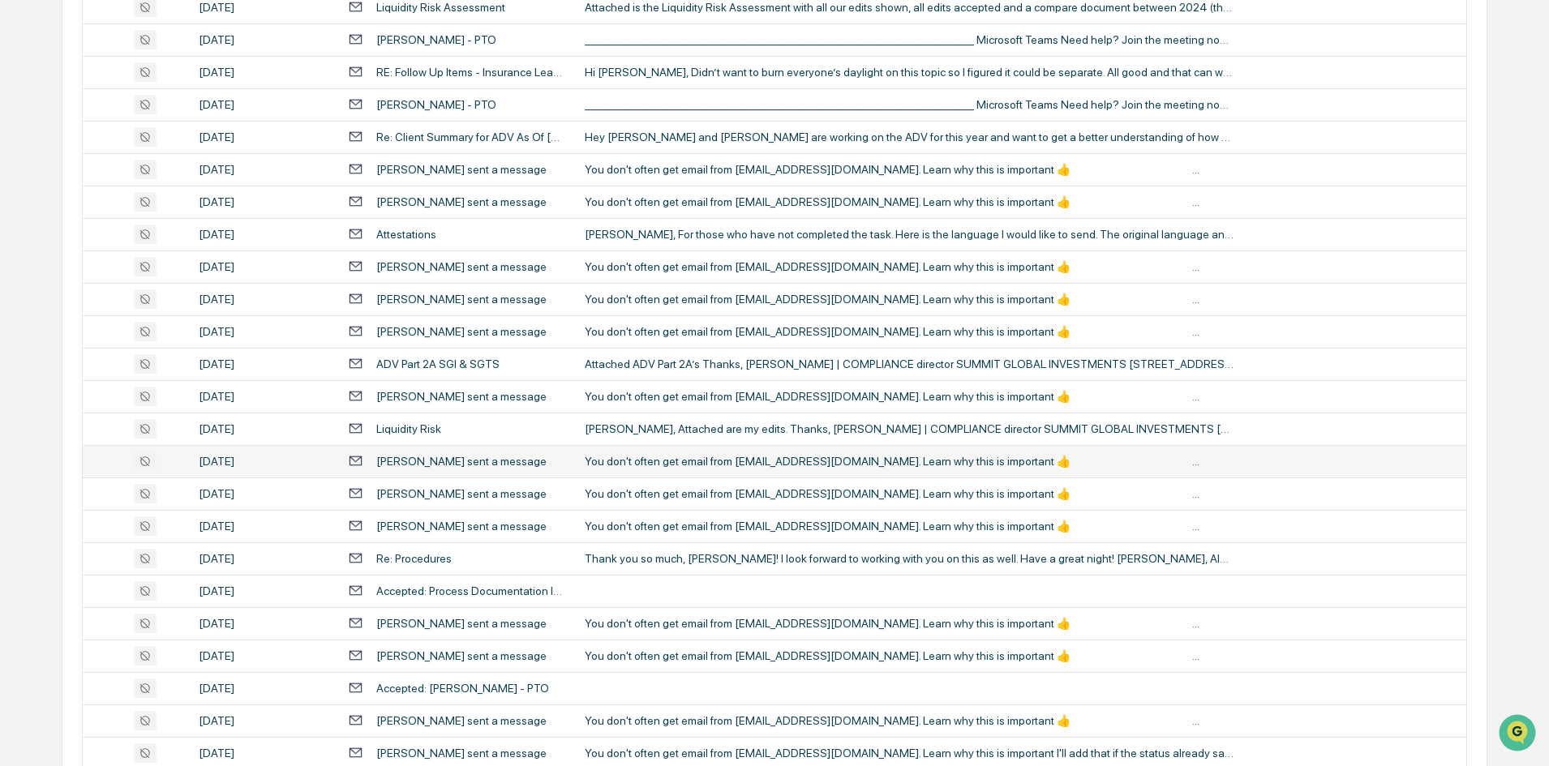
scroll to position [2942, 0]
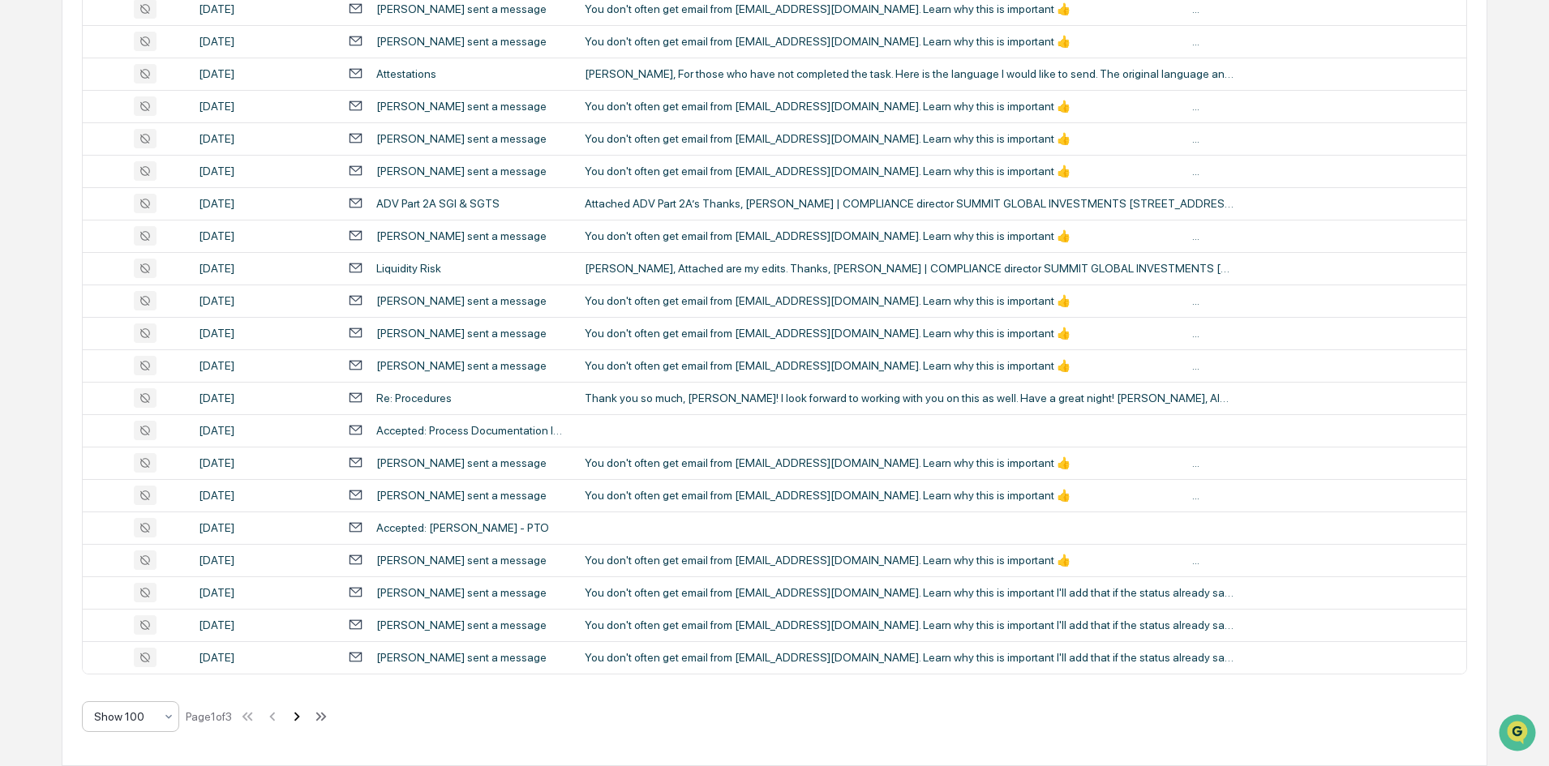
click at [300, 718] on icon at bounding box center [297, 716] width 6 height 9
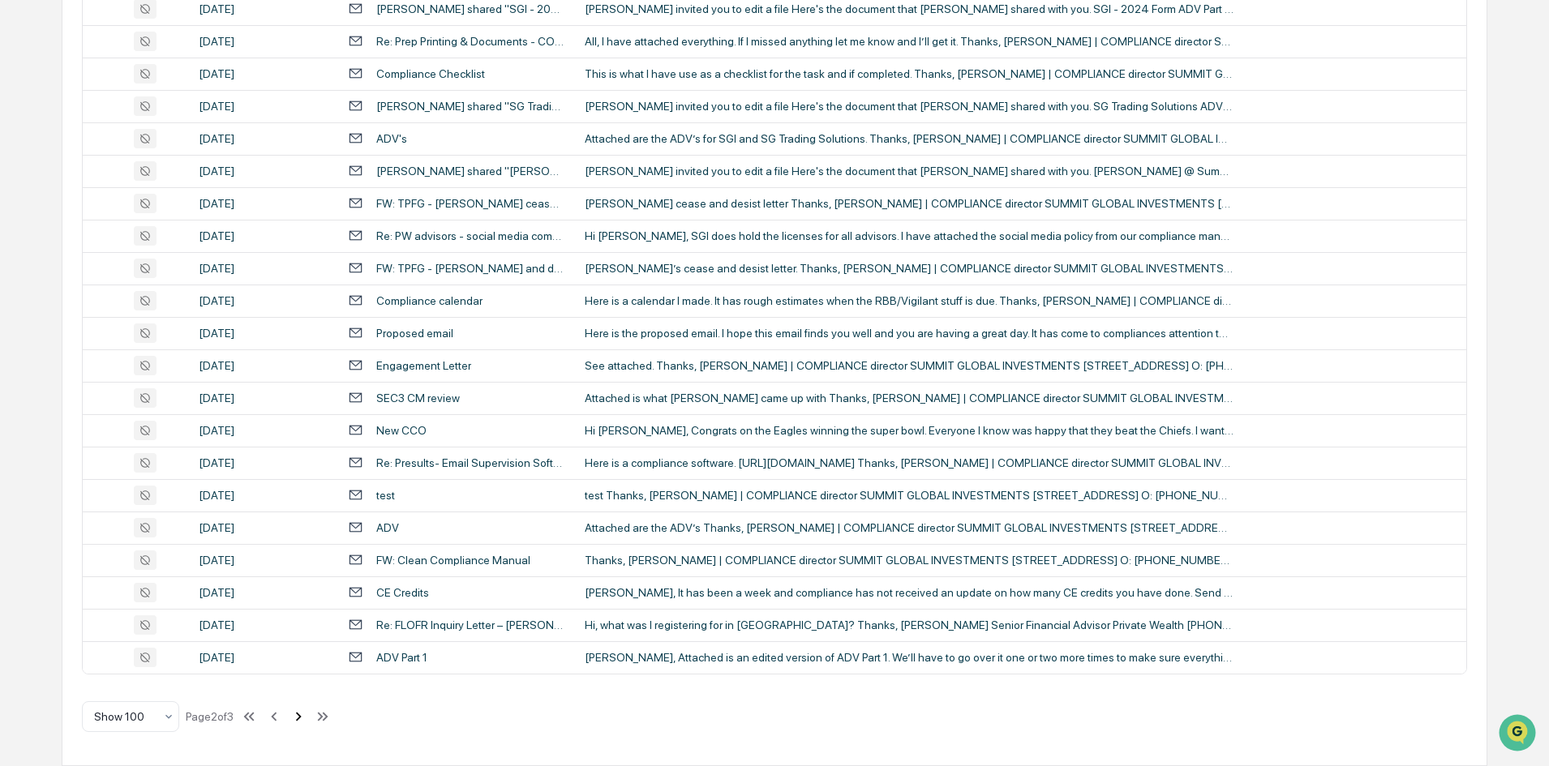
click at [301, 722] on icon at bounding box center [298, 717] width 18 height 18
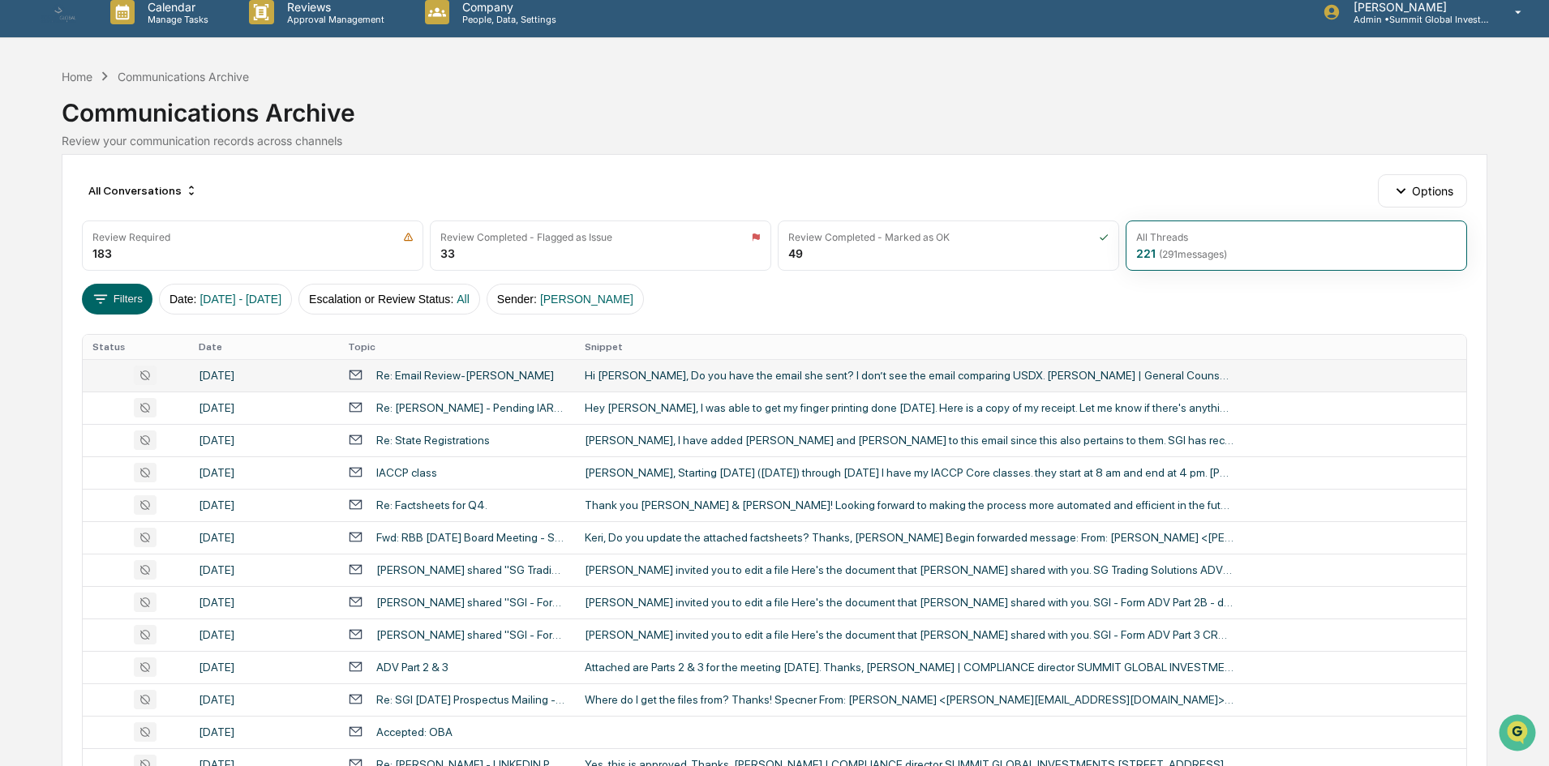
scroll to position [0, 0]
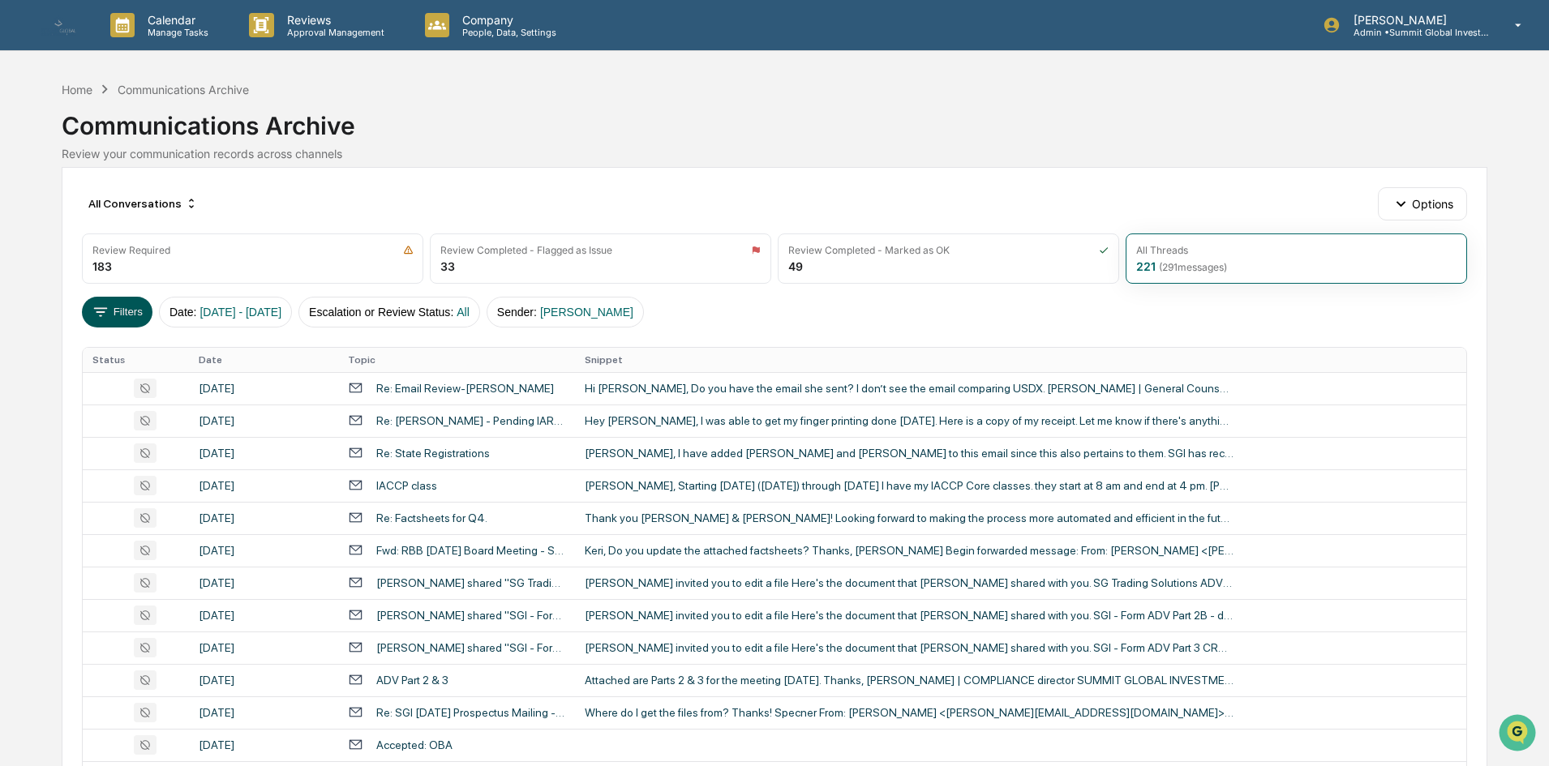
click at [88, 313] on button "Filters" at bounding box center [117, 312] width 71 height 31
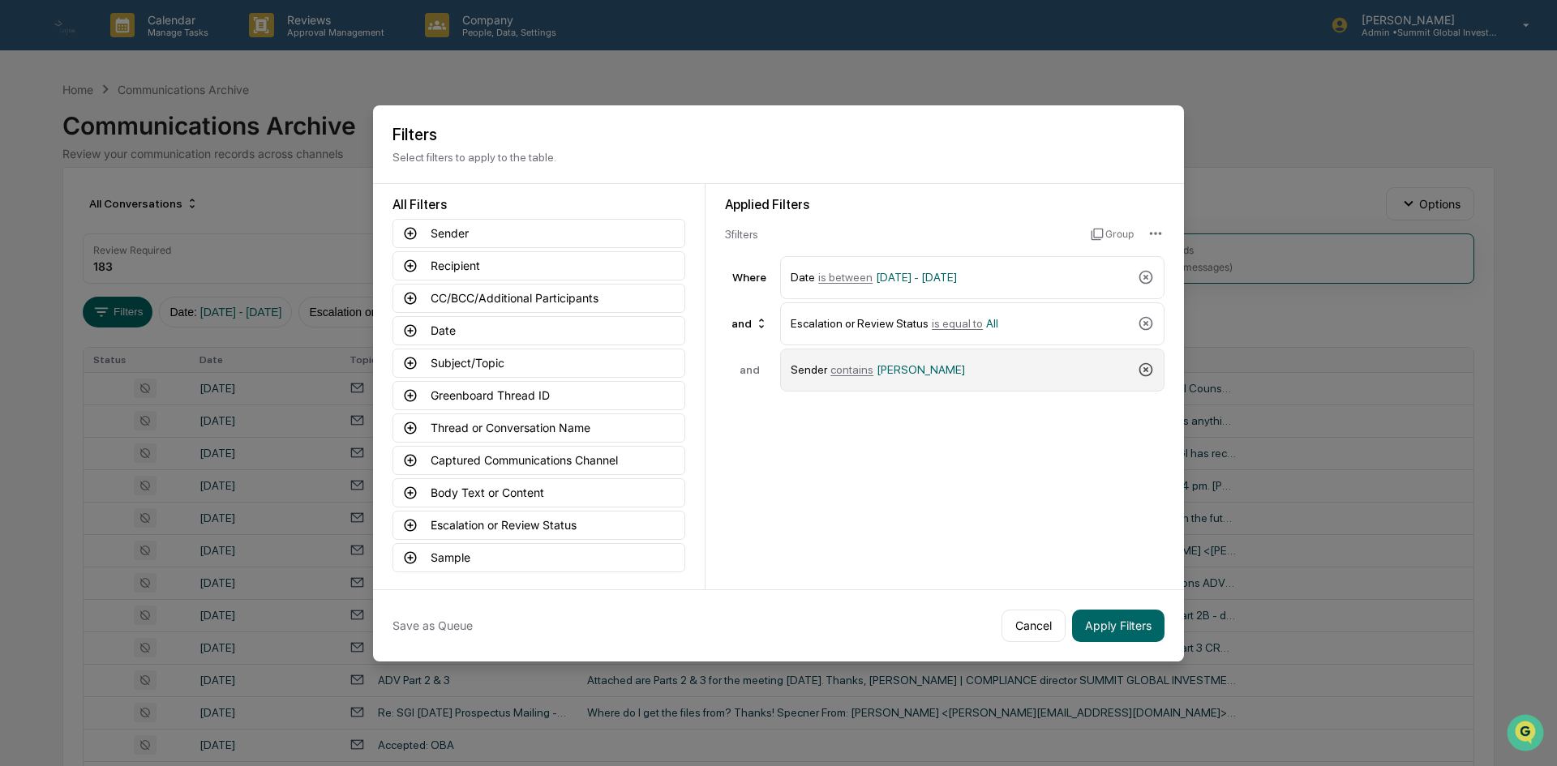
click at [1145, 377] on icon at bounding box center [1146, 370] width 16 height 16
click at [485, 492] on button "Body Text or Content" at bounding box center [538, 492] width 293 height 29
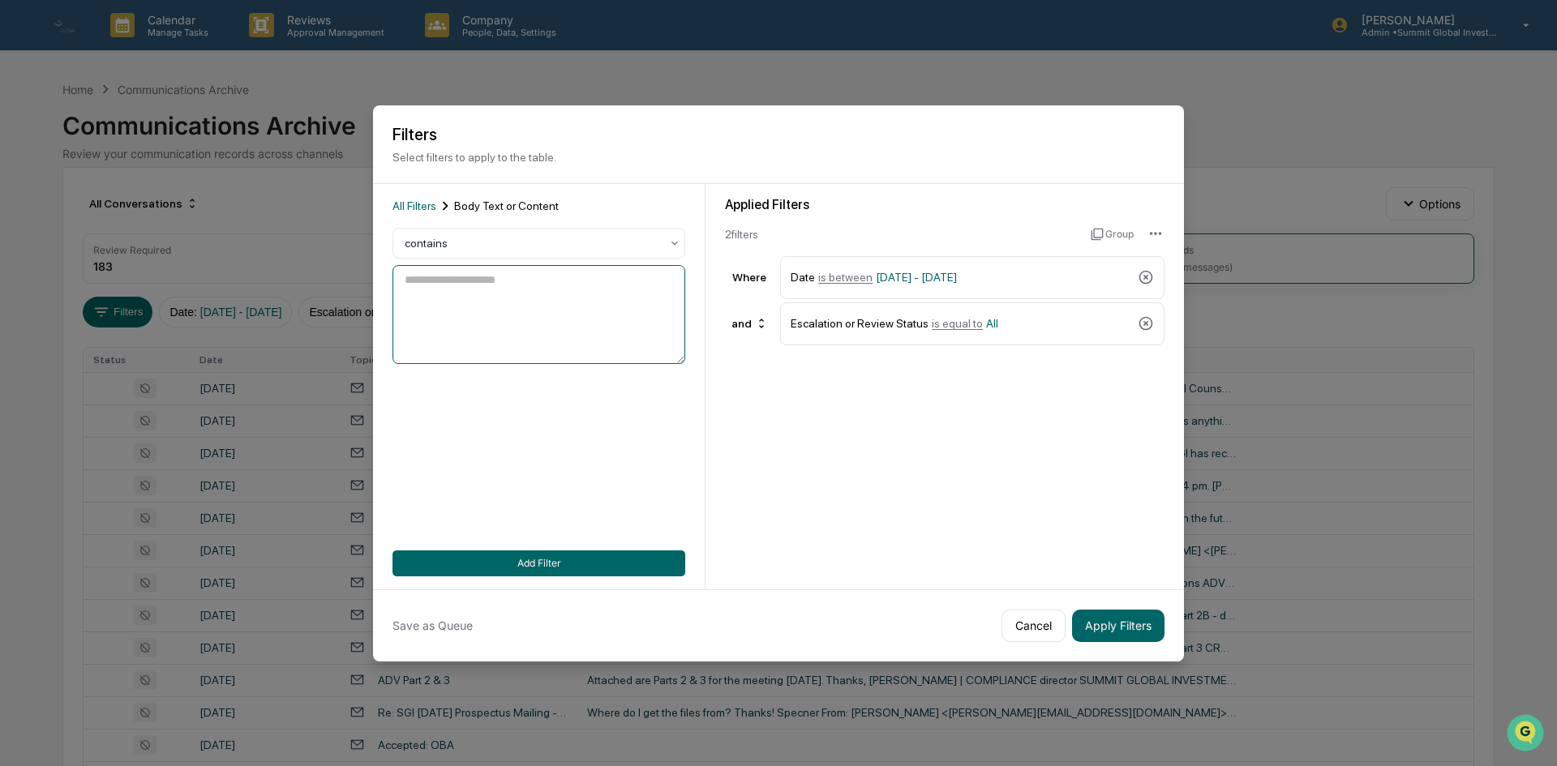
click at [504, 300] on textarea at bounding box center [538, 314] width 293 height 99
type textarea "**********"
click at [614, 564] on button "Add Filter" at bounding box center [538, 564] width 293 height 26
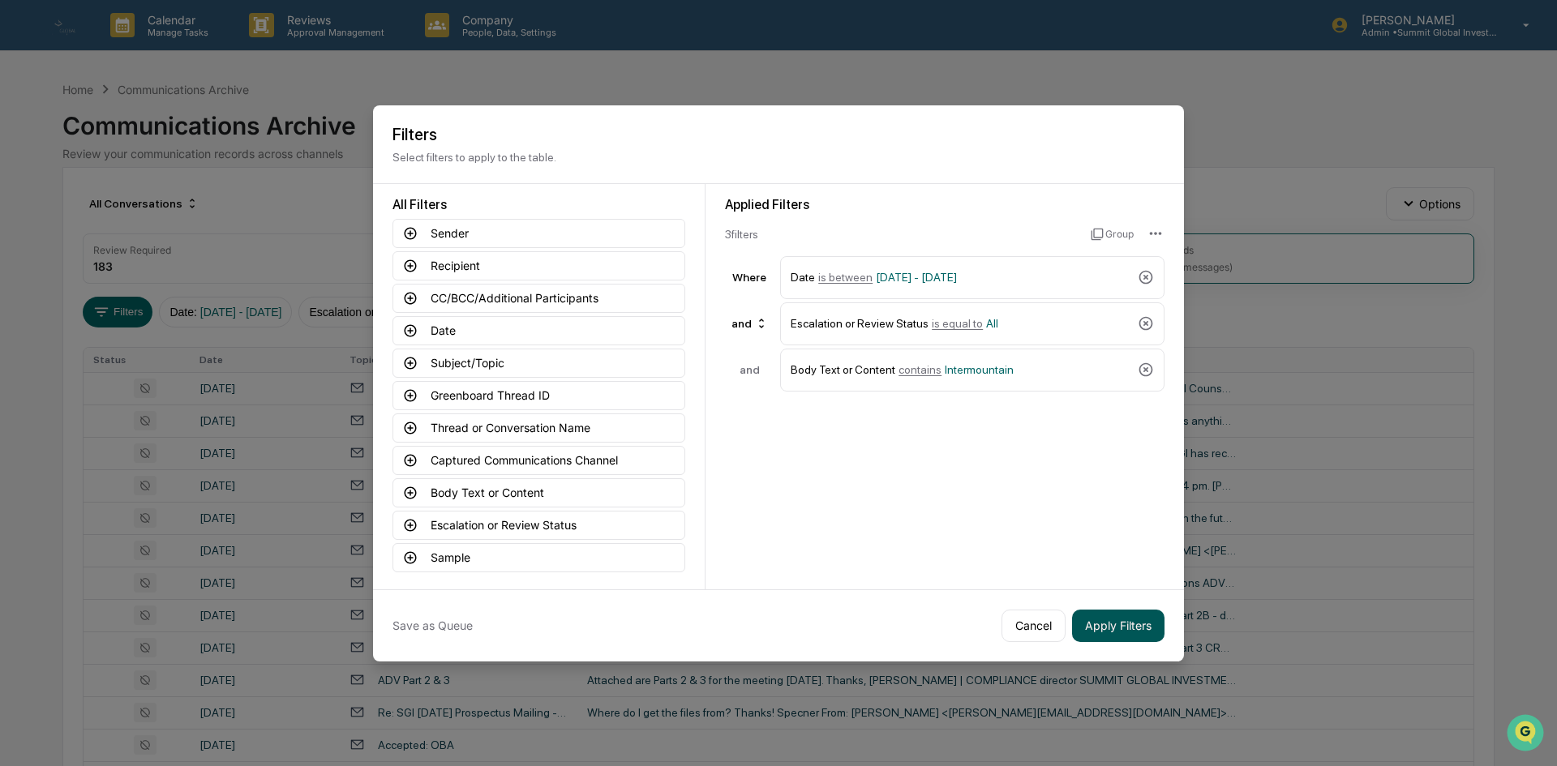
click at [1133, 631] on button "Apply Filters" at bounding box center [1118, 626] width 92 height 32
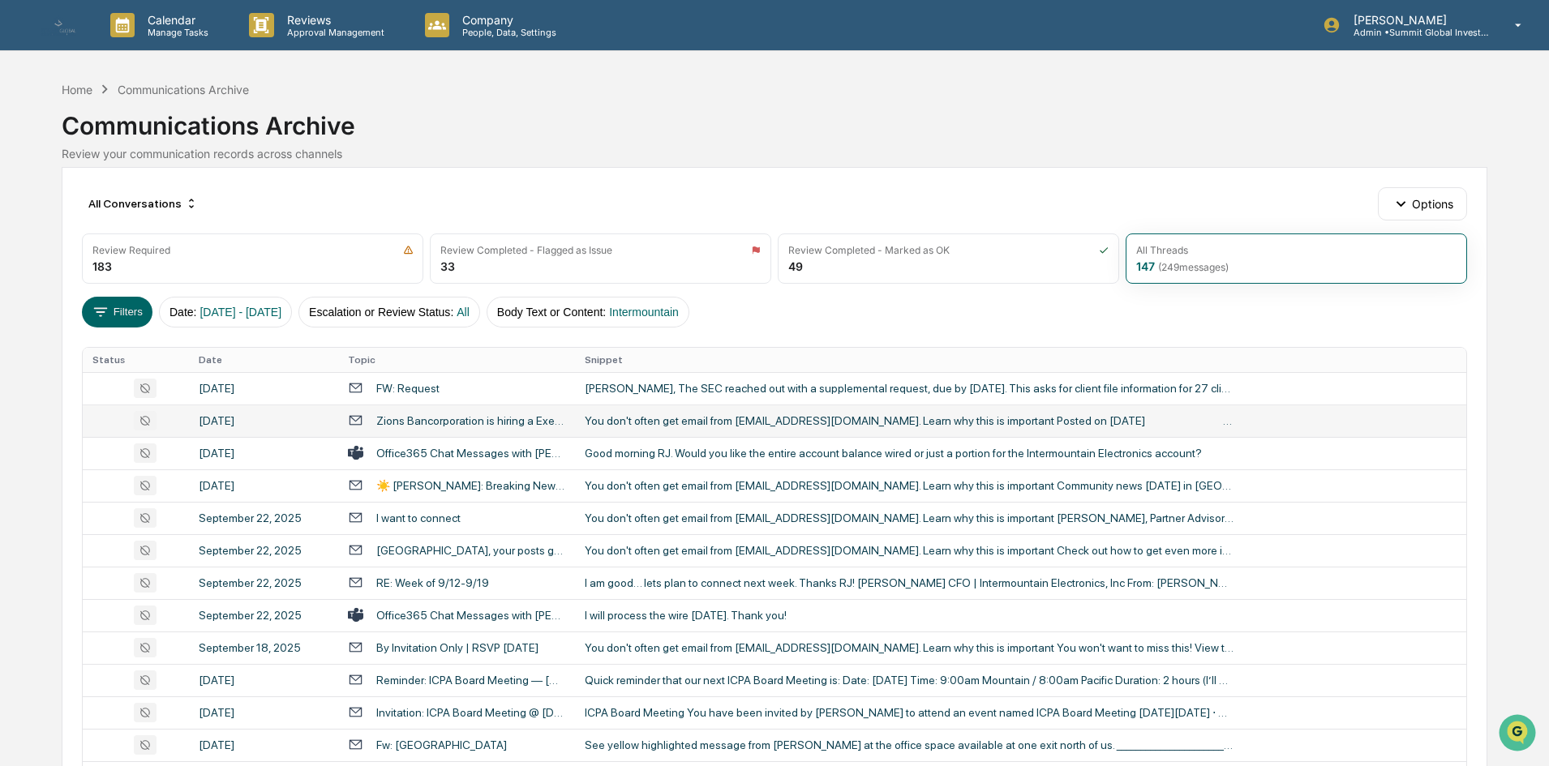
click at [465, 426] on div "Zions Bancorporation is hiring a Executive Account Director - Remote or In-offi…" at bounding box center [470, 420] width 189 height 13
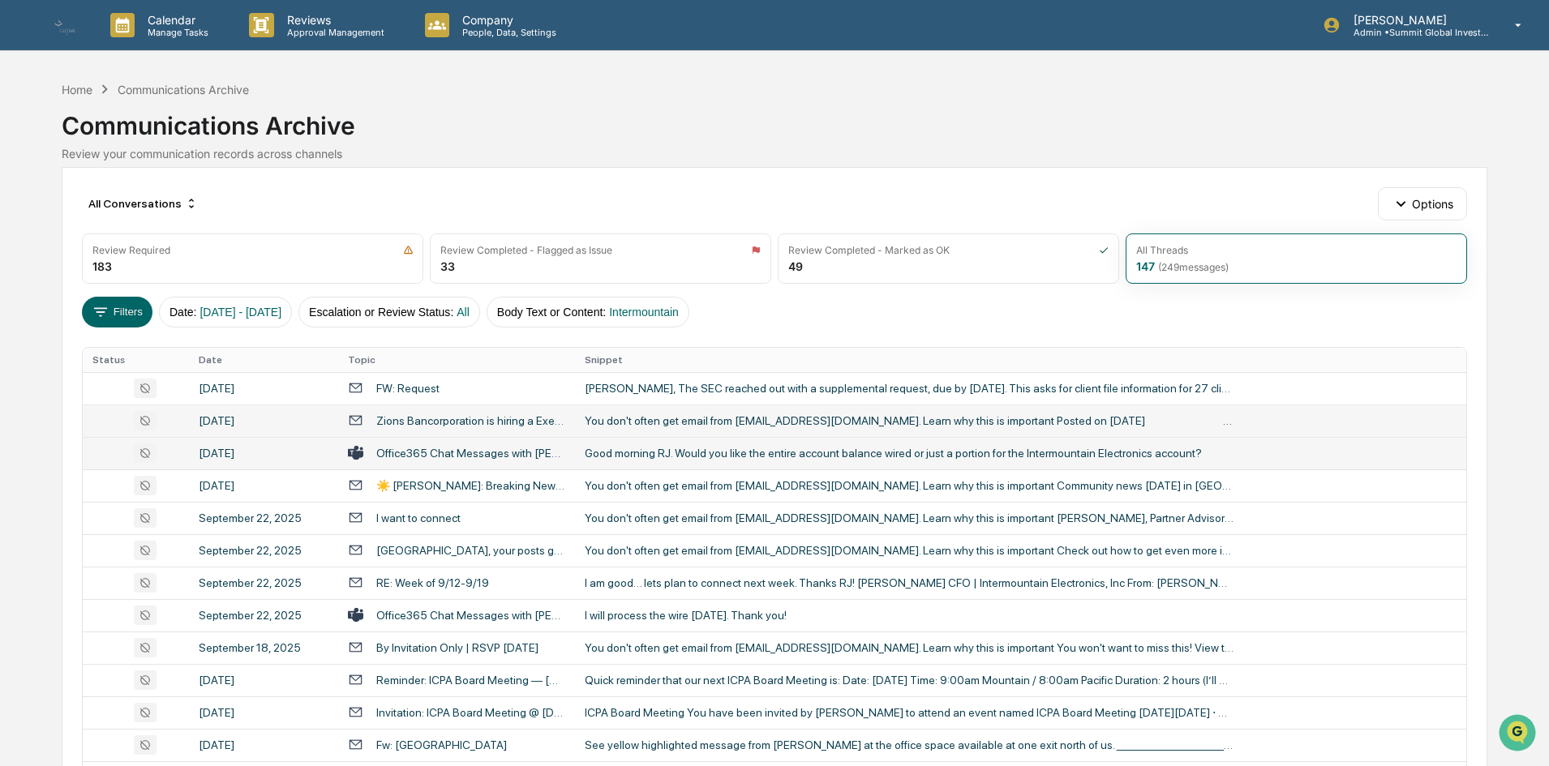
click at [467, 459] on div "Office365 Chat Messages with [PERSON_NAME], [PERSON_NAME] CFP®, ChFC®, CLU®, [P…" at bounding box center [470, 453] width 189 height 13
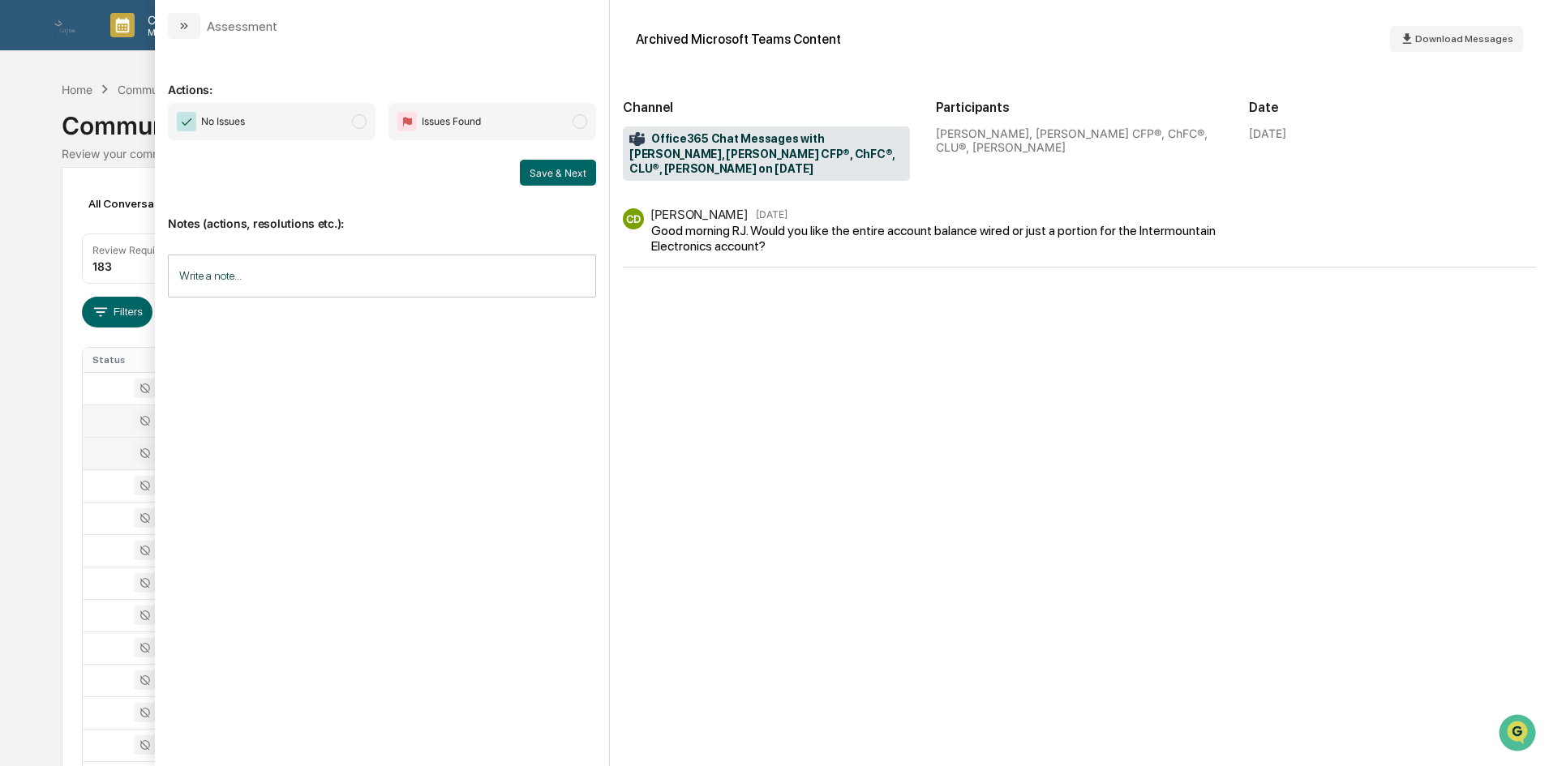
click at [778, 247] on div "Good morning RJ. Would you like the entire account balance wired or just a port…" at bounding box center [935, 238] width 568 height 31
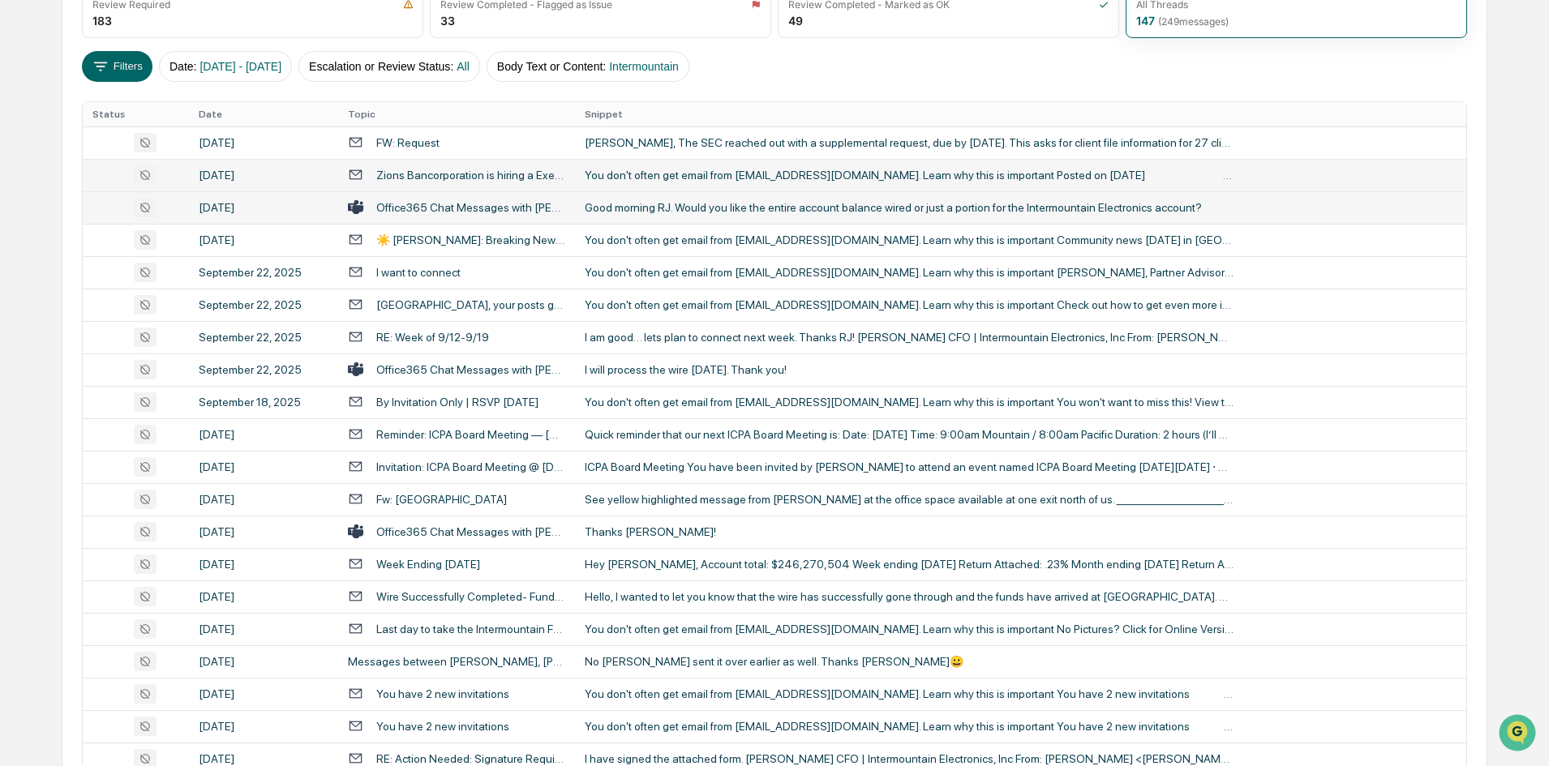
scroll to position [81, 0]
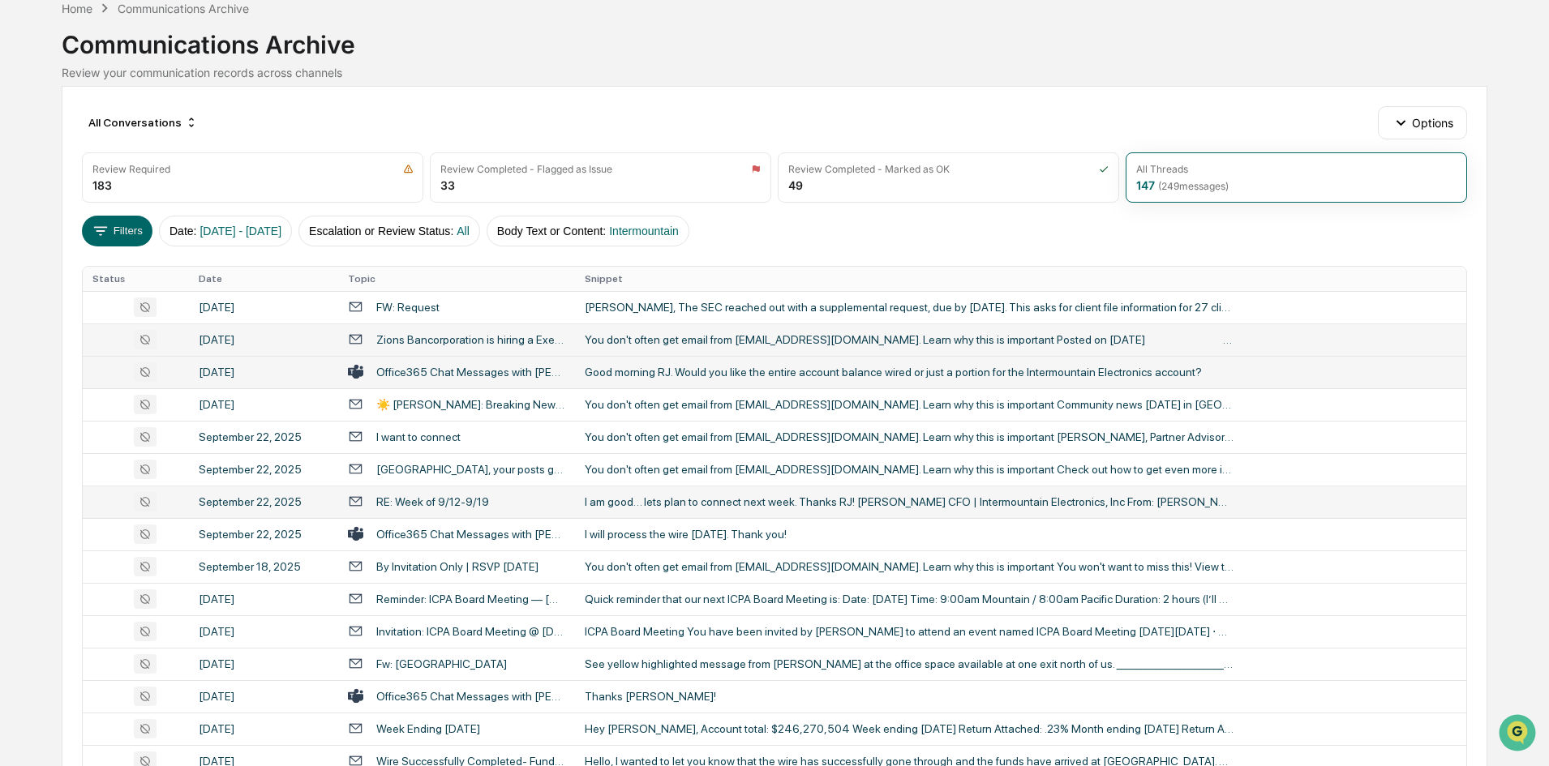
click at [394, 508] on div "RE: Week of 9/12-9/19" at bounding box center [456, 501] width 217 height 15
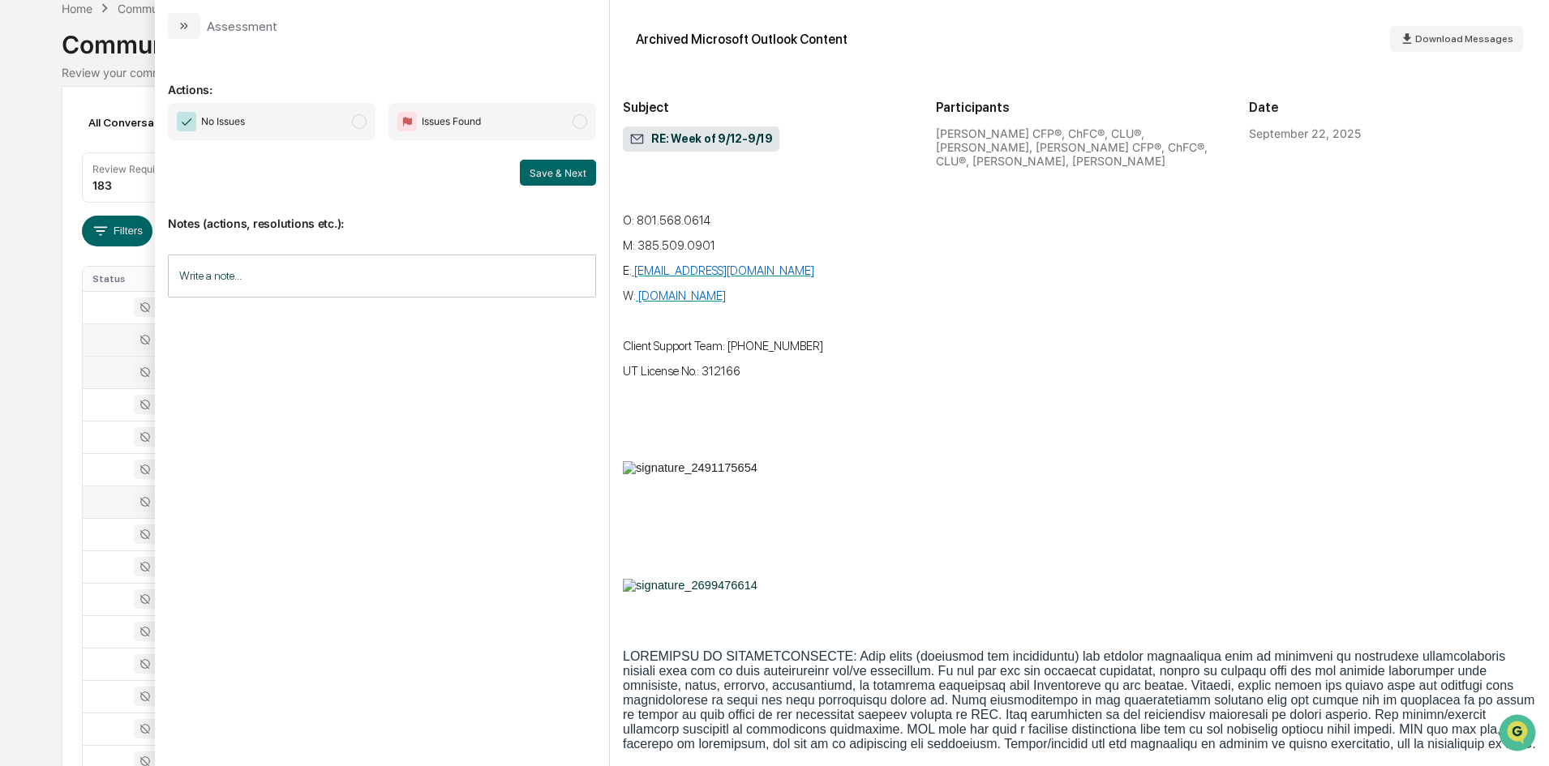
scroll to position [649, 0]
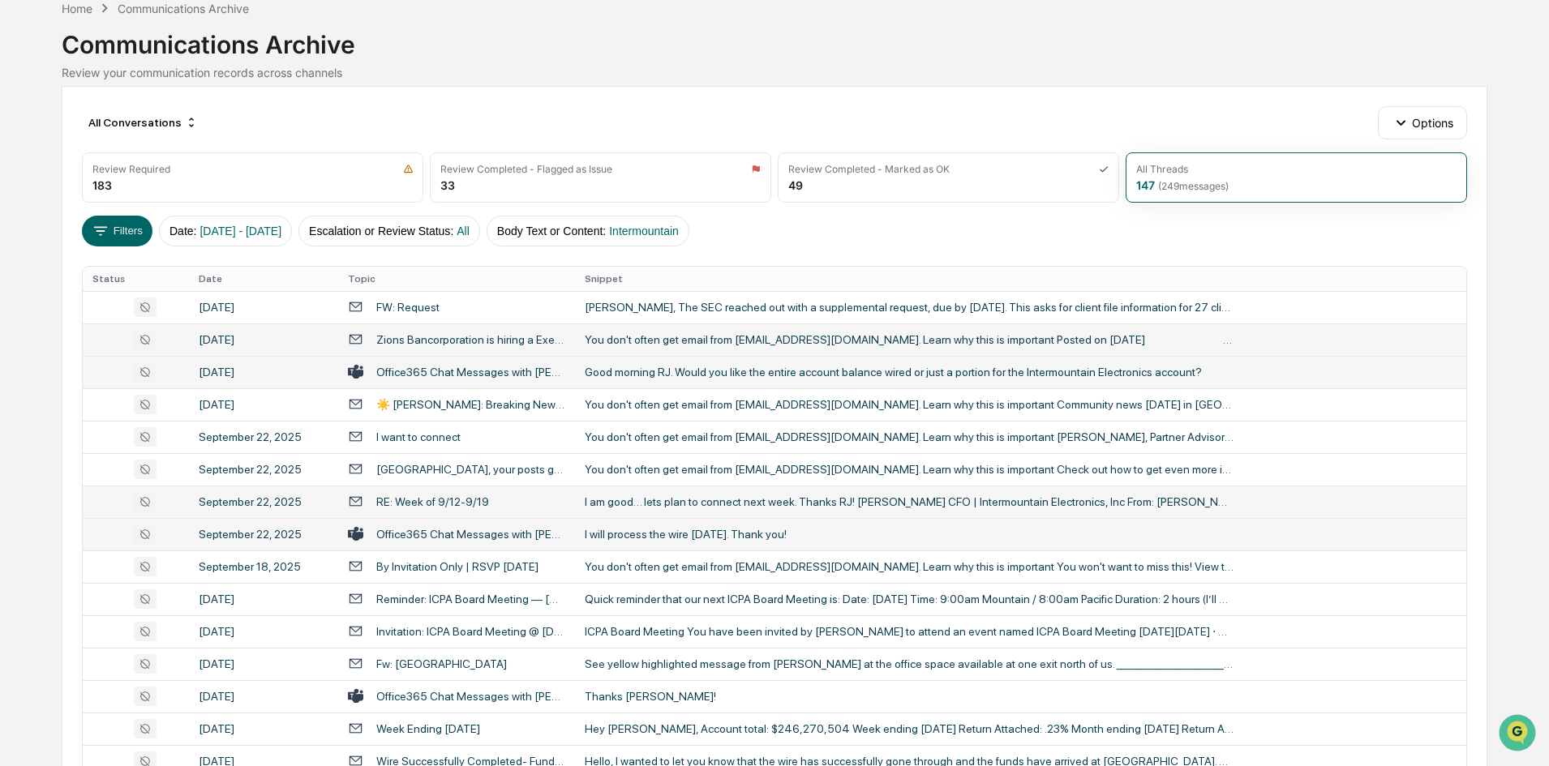
click at [500, 538] on div "Office365 Chat Messages with [PERSON_NAME], [PERSON_NAME], [PERSON_NAME], [PERS…" at bounding box center [470, 534] width 189 height 13
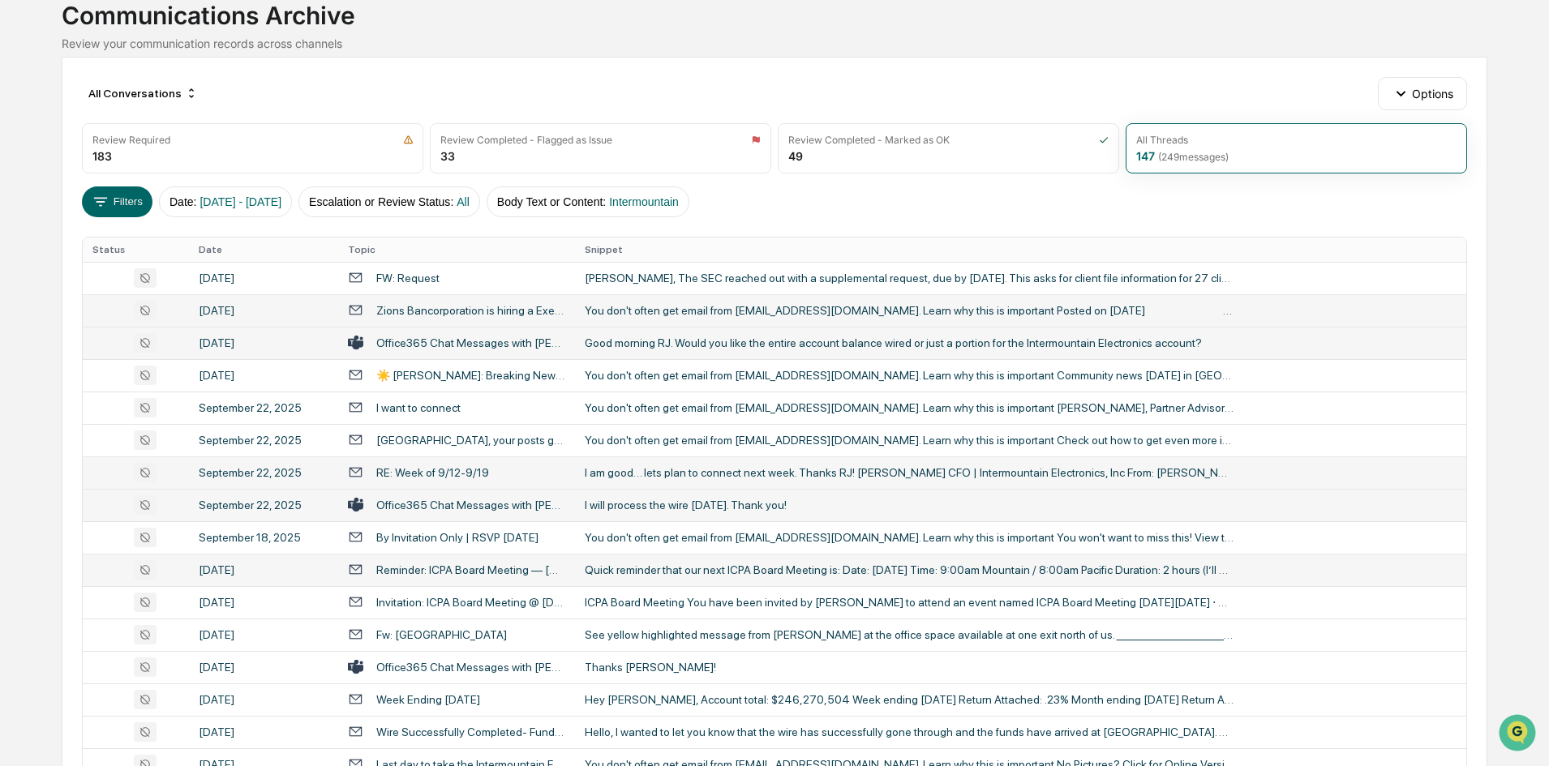
scroll to position [162, 0]
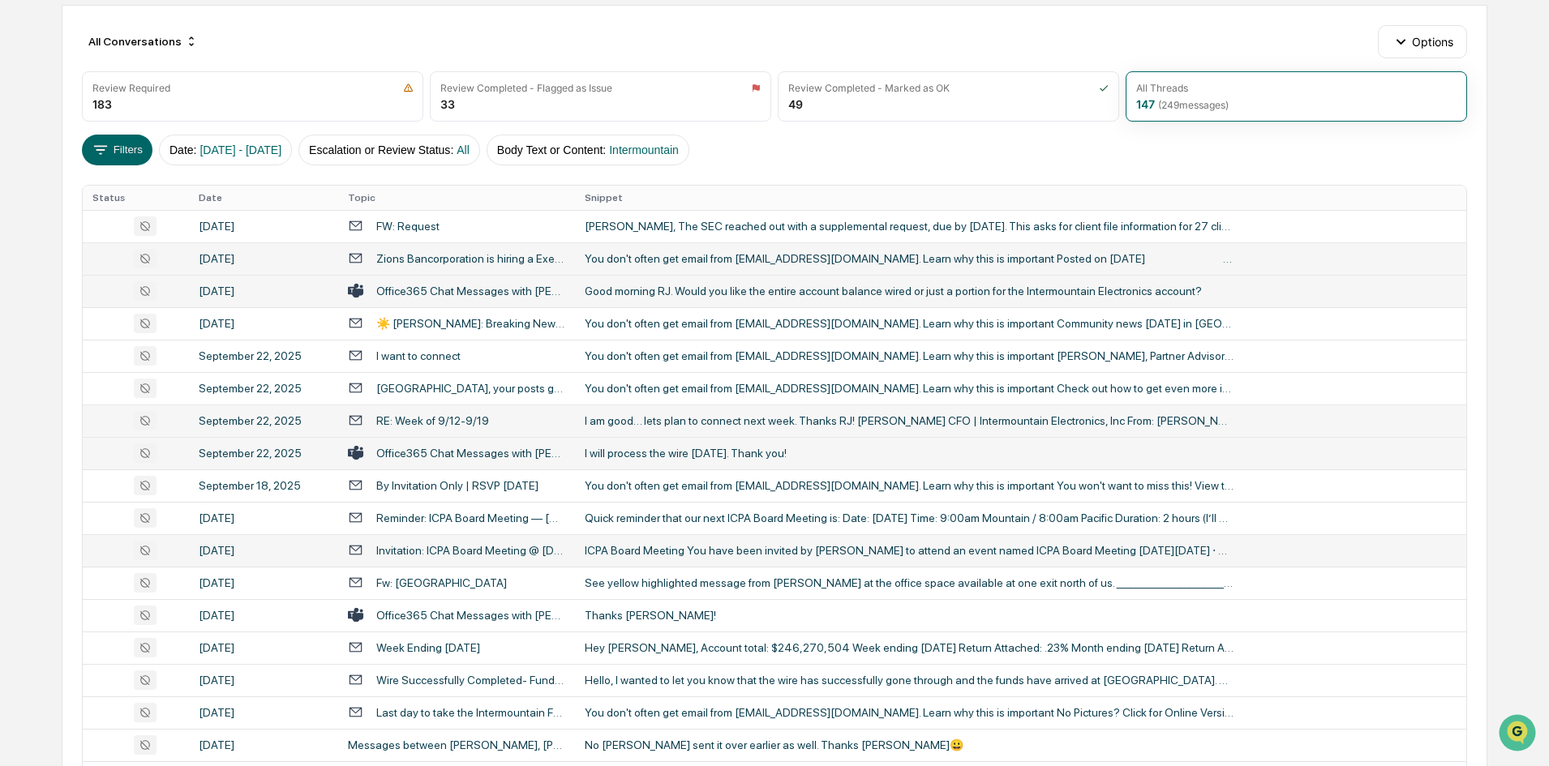
click at [629, 555] on div "ICPA Board Meeting You have been invited by [PERSON_NAME] to attend an event na…" at bounding box center [909, 550] width 649 height 13
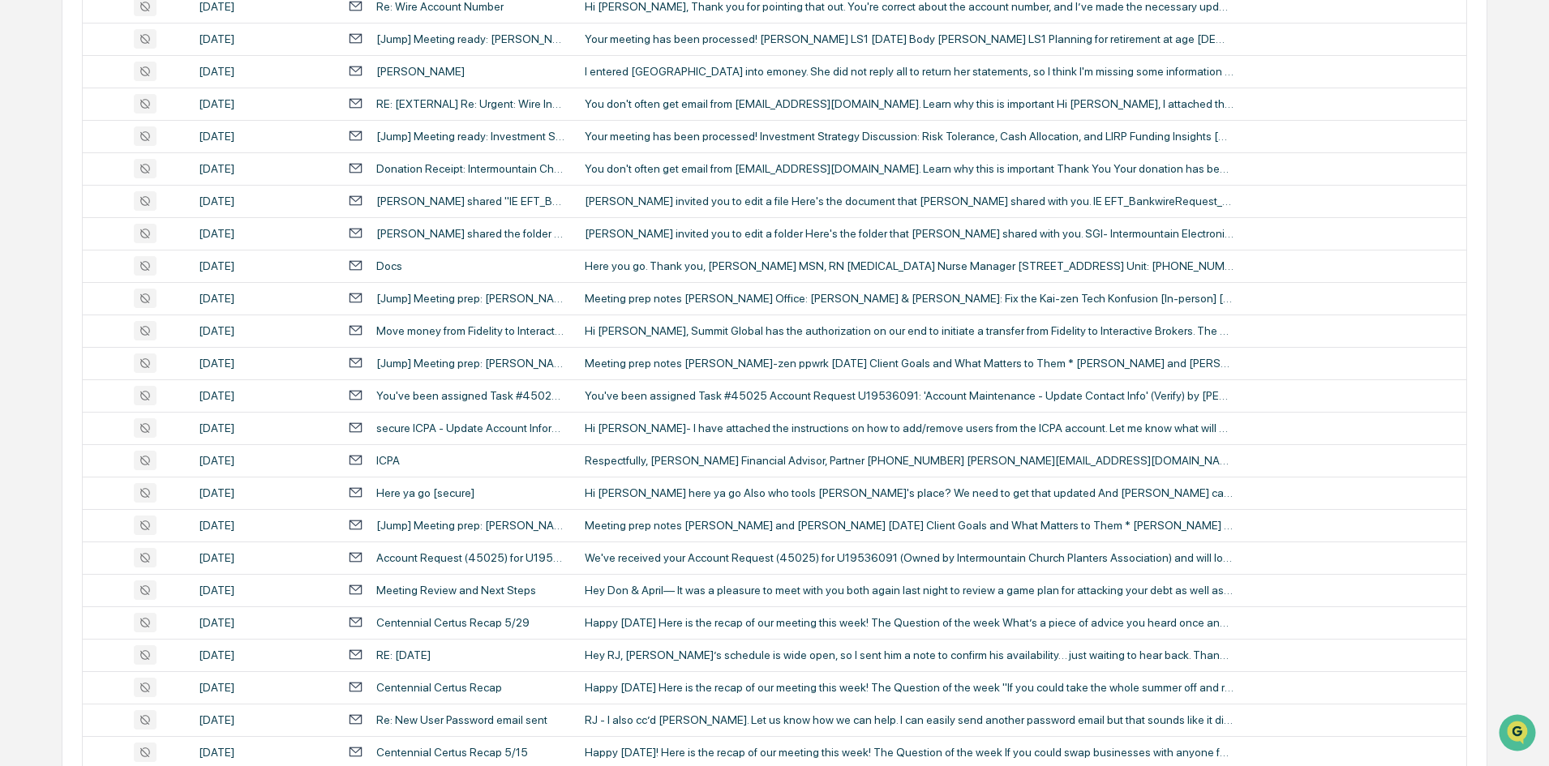
scroll to position [2942, 0]
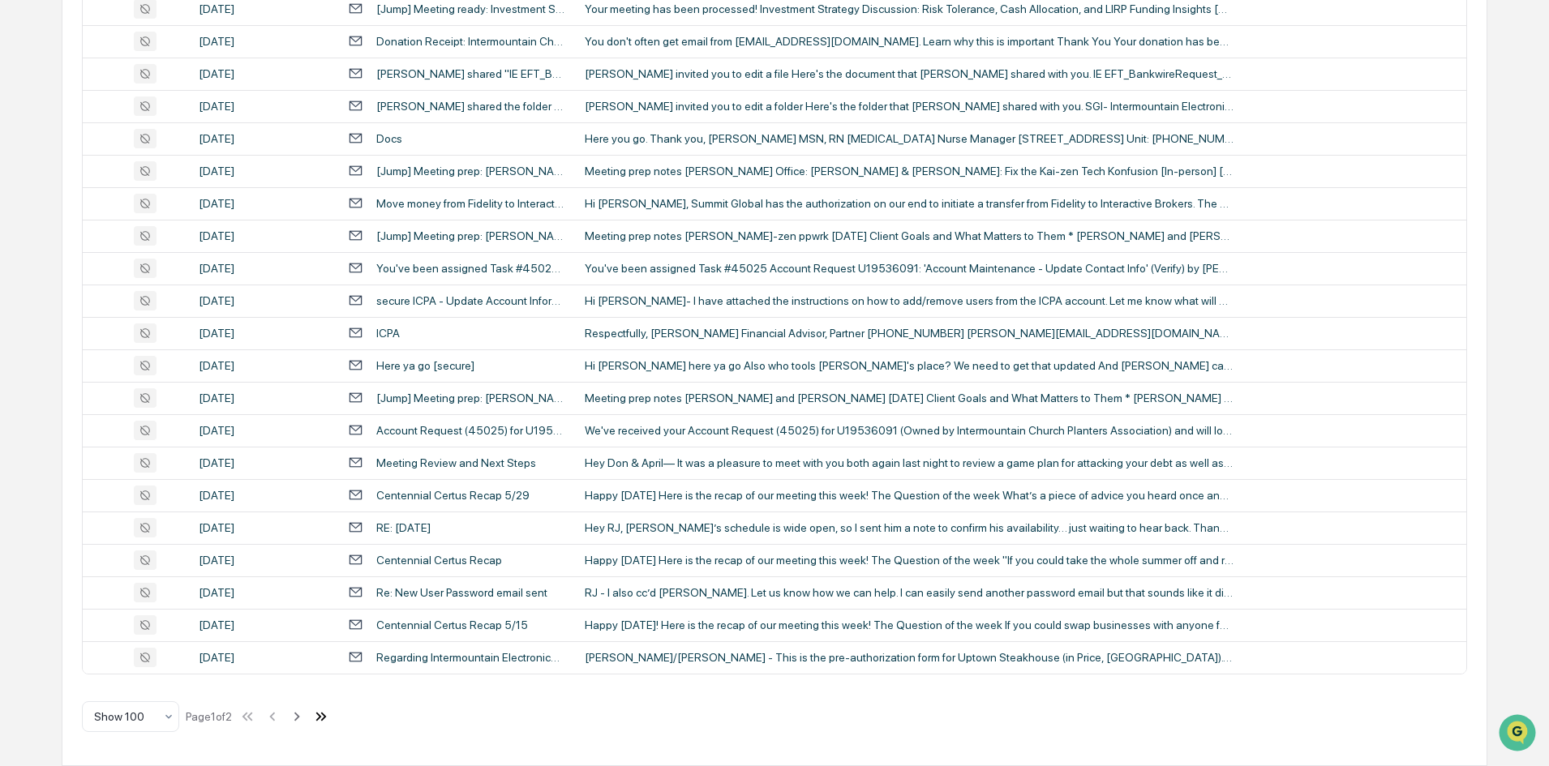
click at [324, 716] on icon at bounding box center [321, 717] width 18 height 18
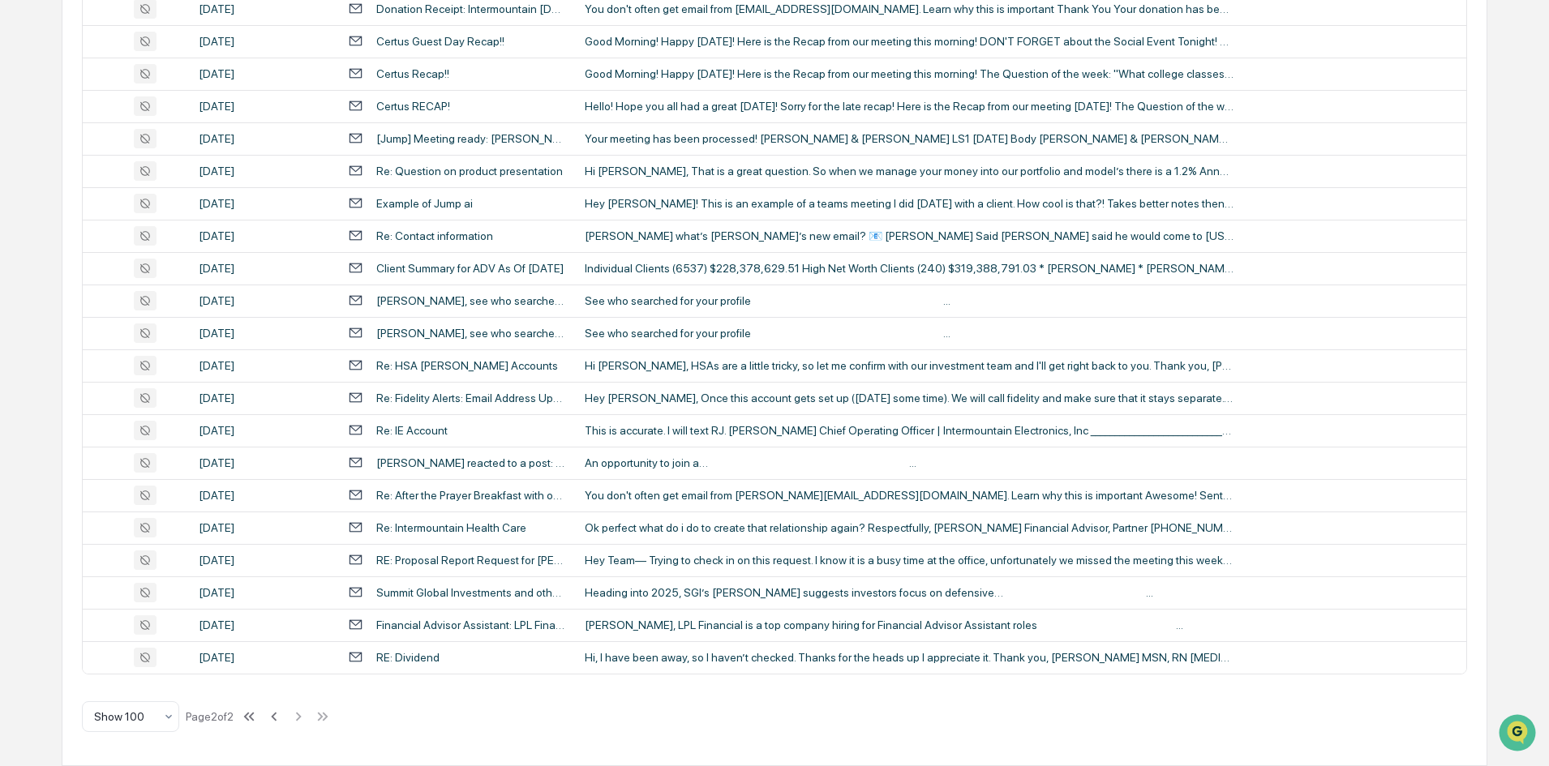
scroll to position [1223, 0]
click at [699, 534] on td "Ok perfect what do i do to create that relationship again? Respectfully, [PERSO…" at bounding box center [1020, 528] width 891 height 32
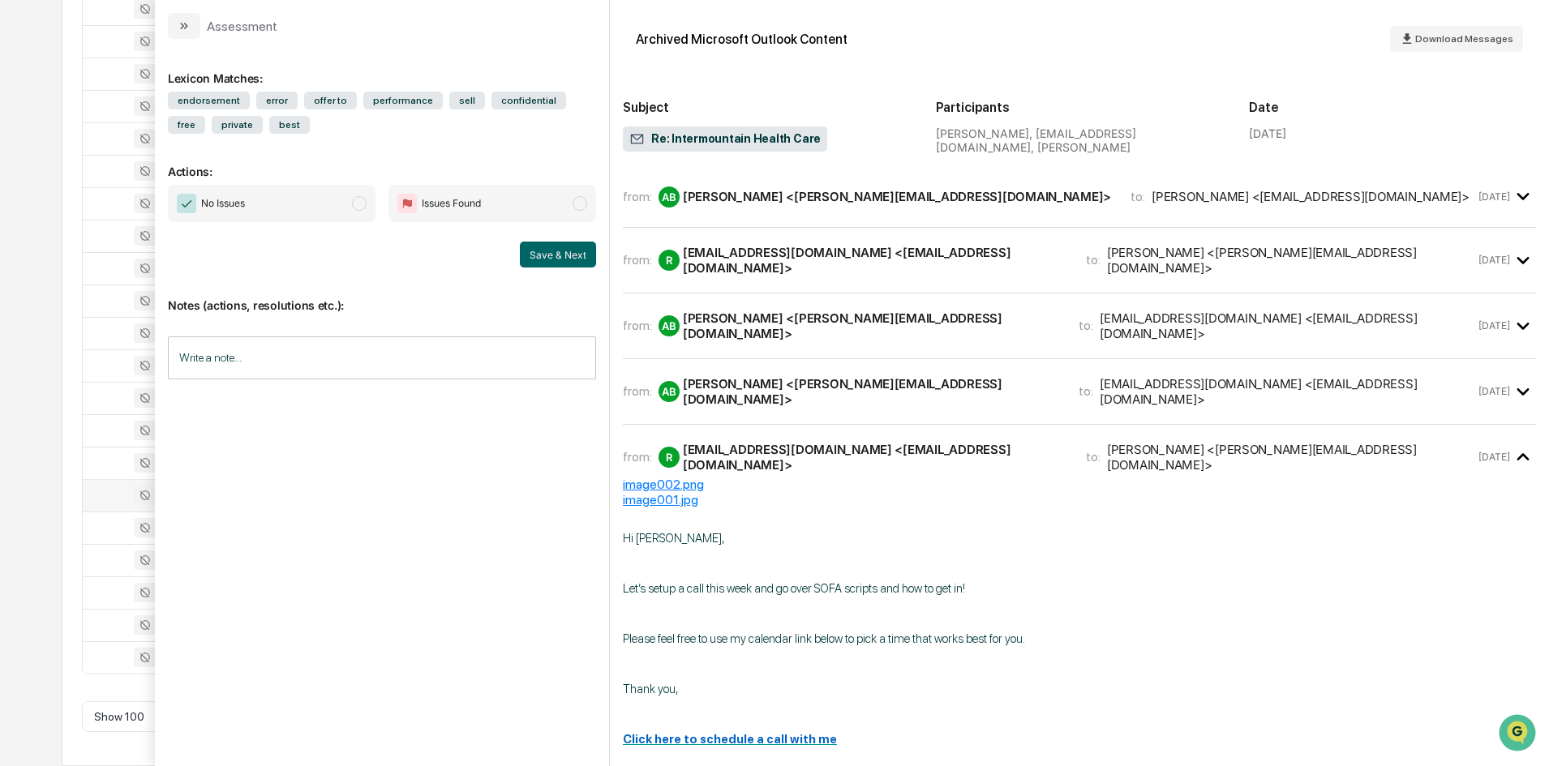
click at [90, 479] on td at bounding box center [135, 495] width 105 height 32
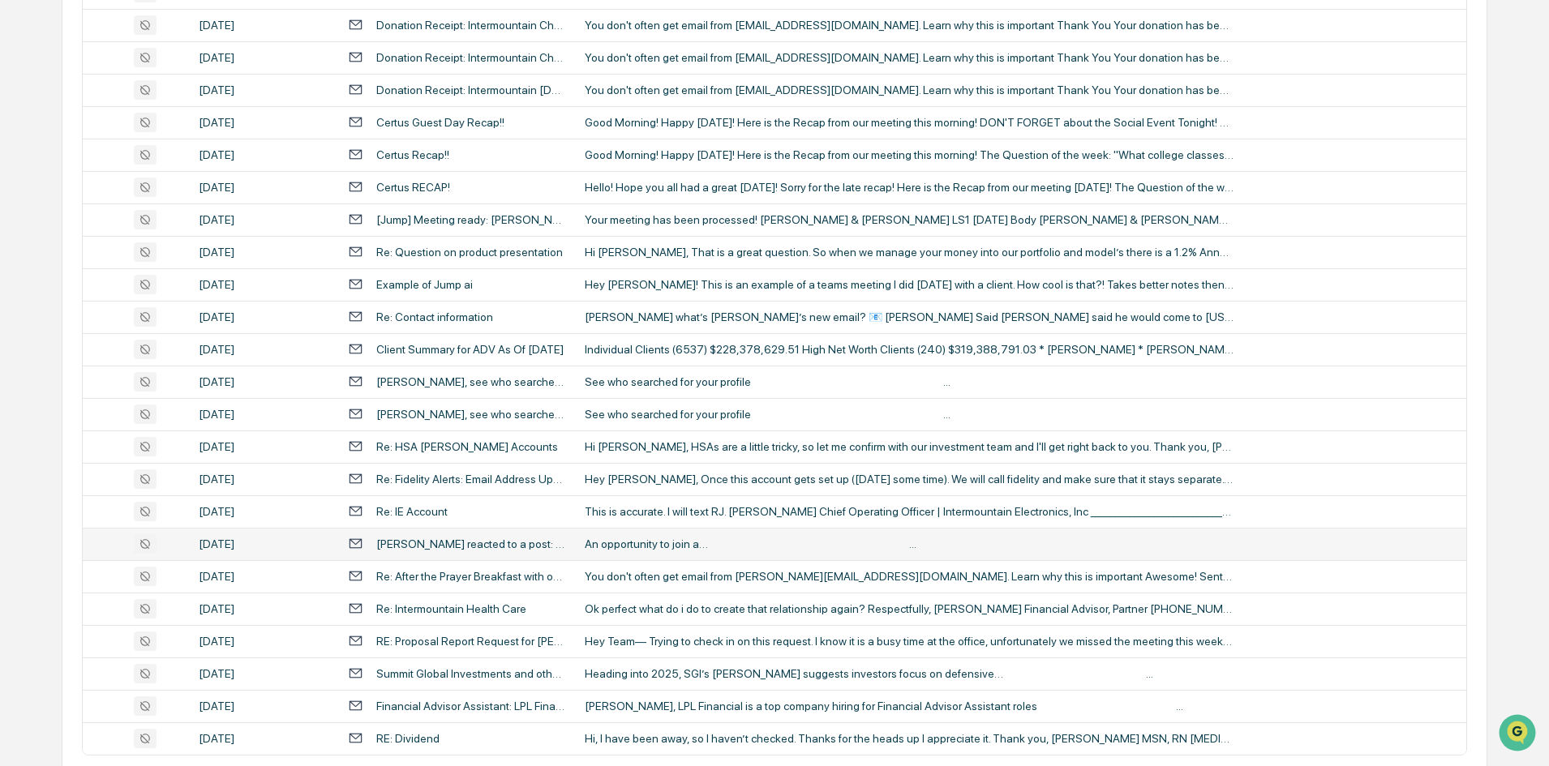
click at [499, 545] on div "[PERSON_NAME] reacted to a post: An opportunity to join a…" at bounding box center [470, 544] width 189 height 13
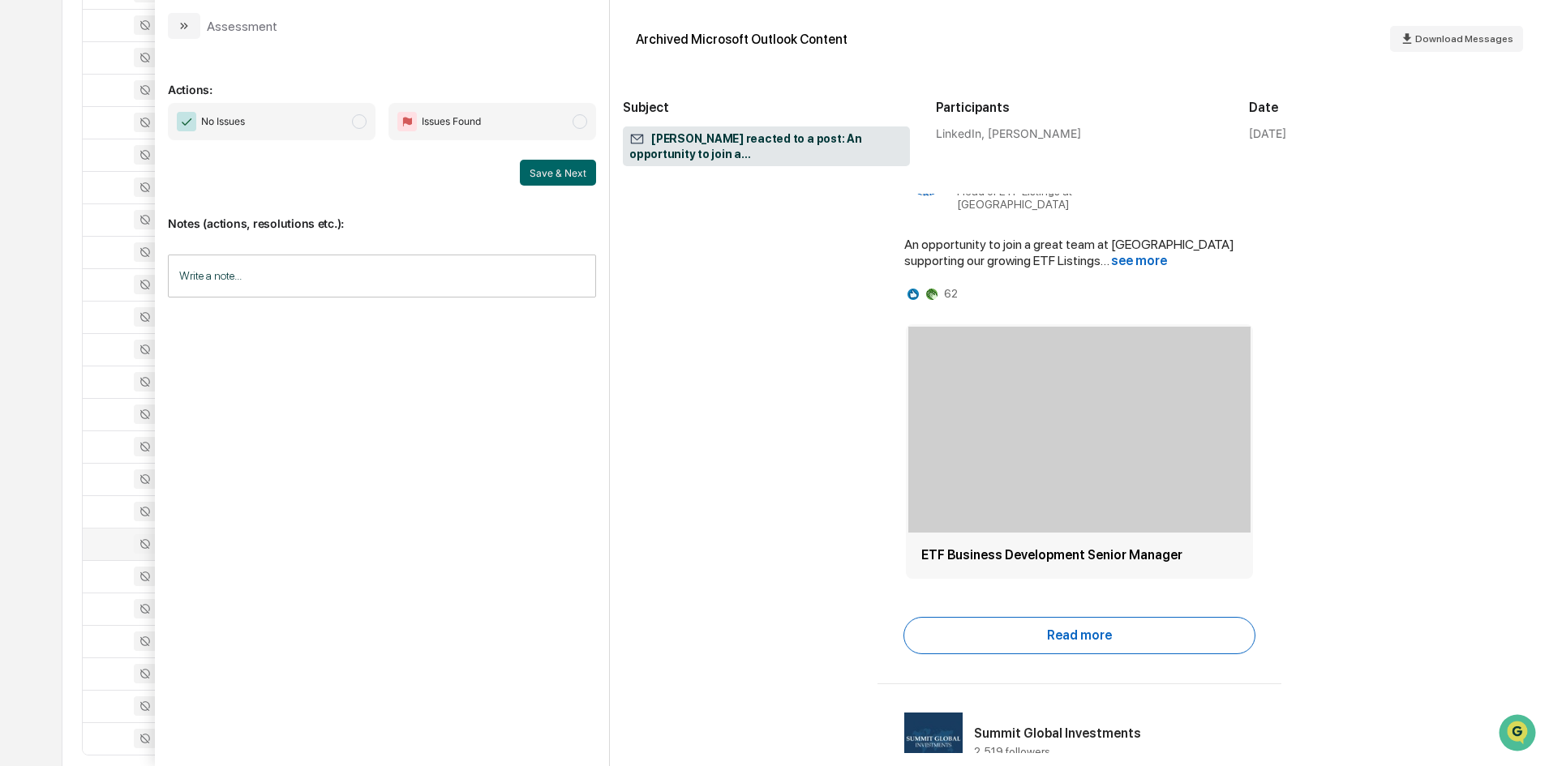
scroll to position [405, 0]
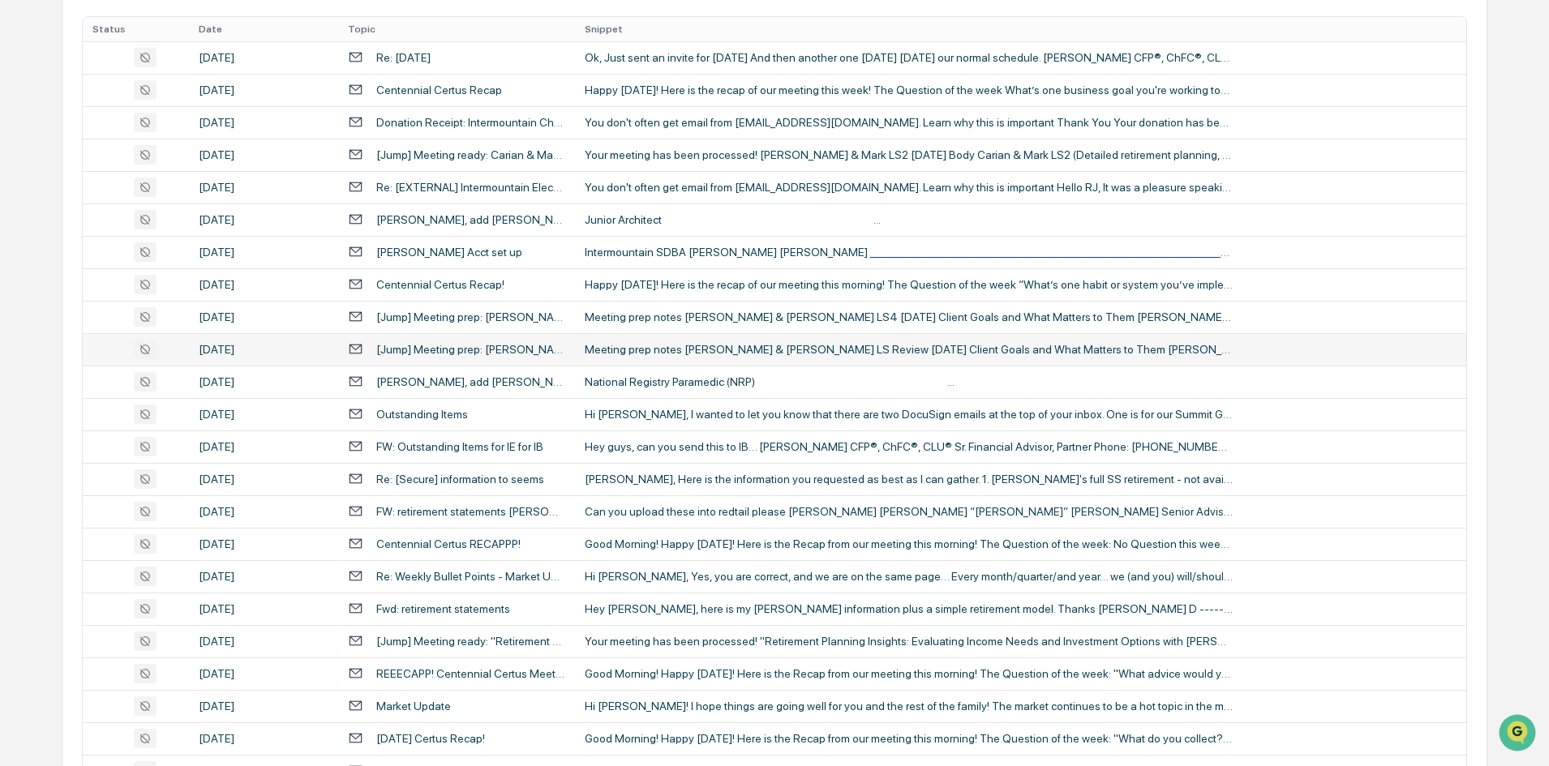
scroll to position [250, 0]
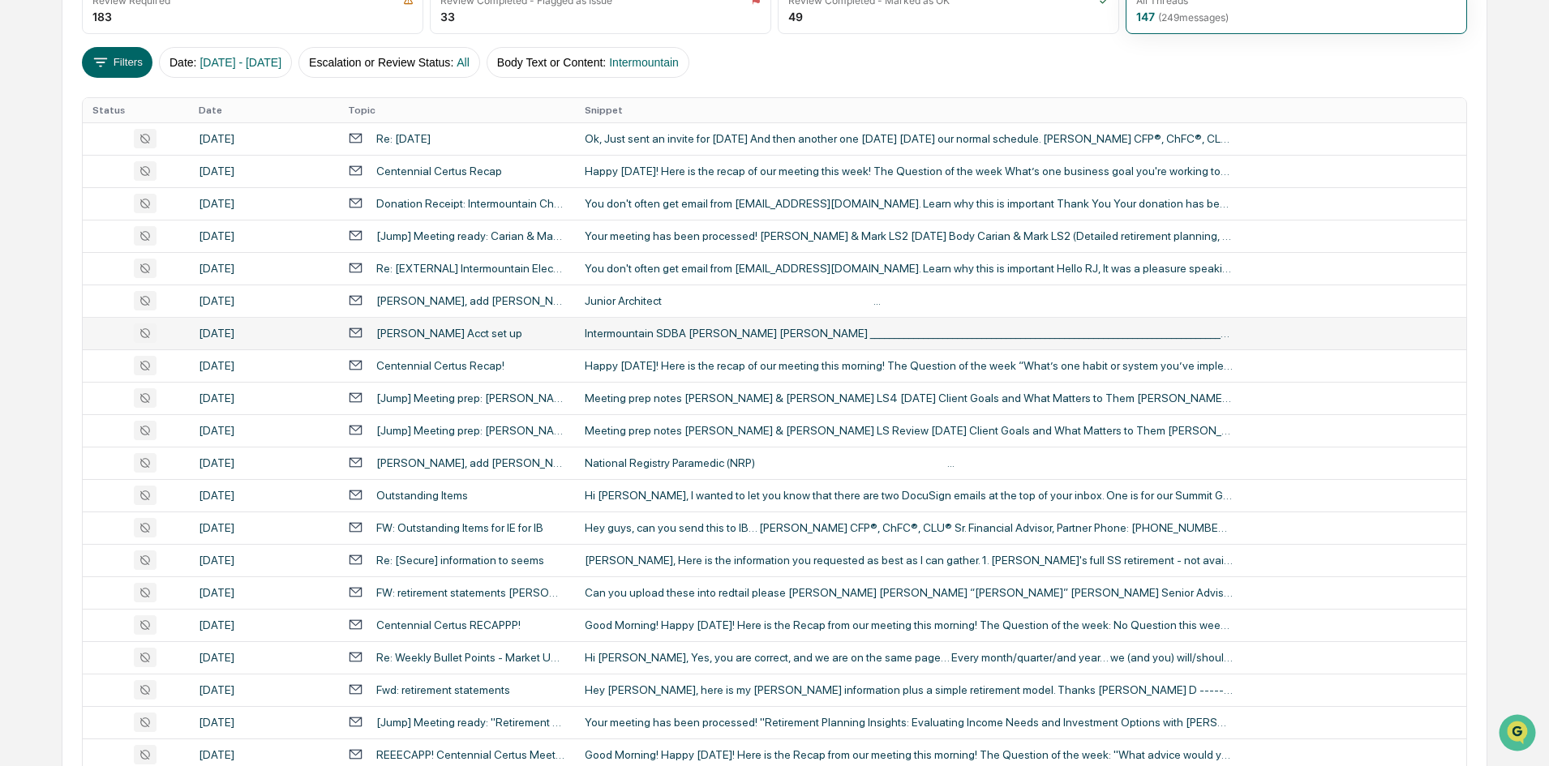
click at [390, 330] on div "[PERSON_NAME] Acct set up" at bounding box center [449, 333] width 146 height 13
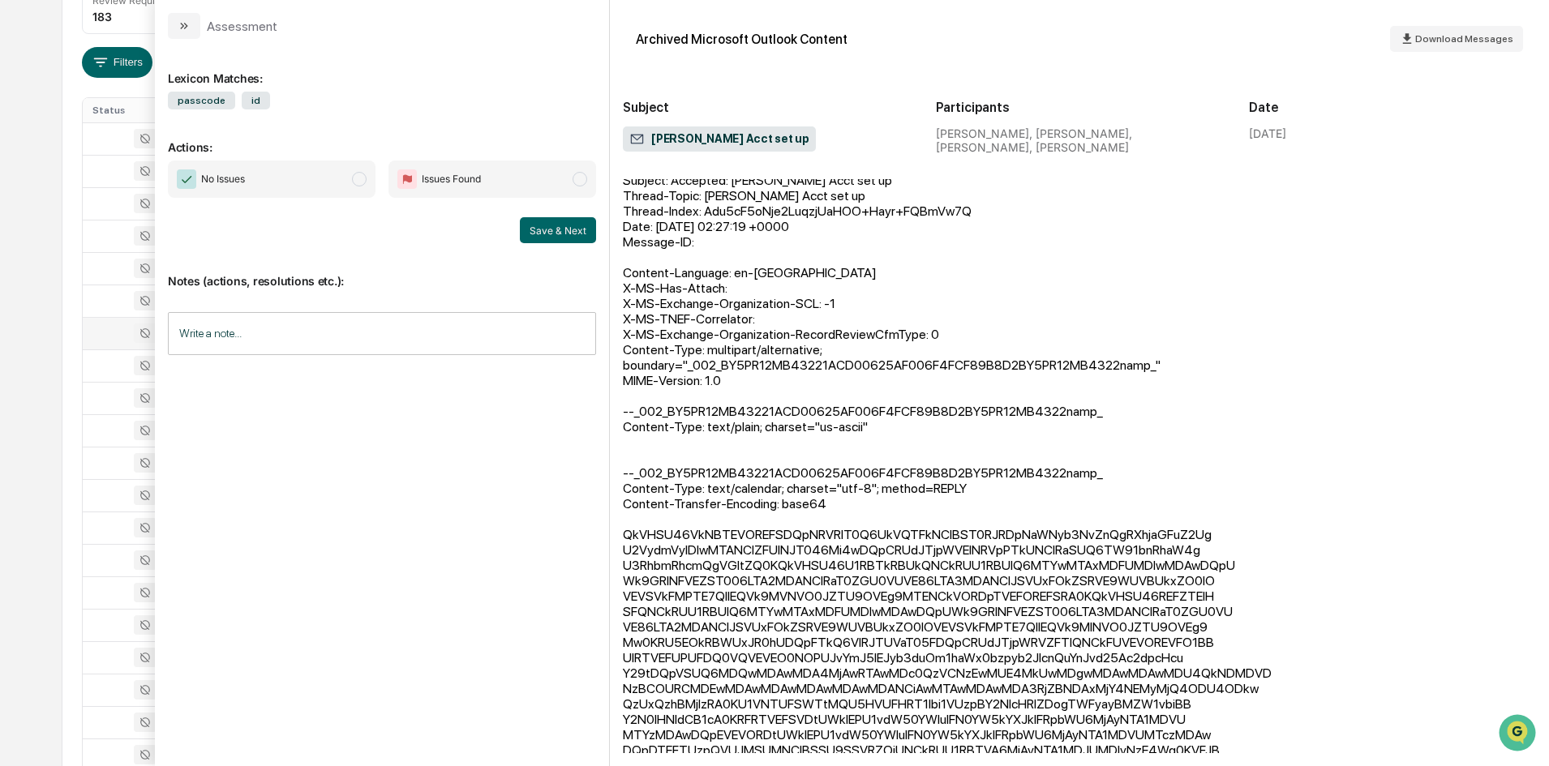
scroll to position [324, 0]
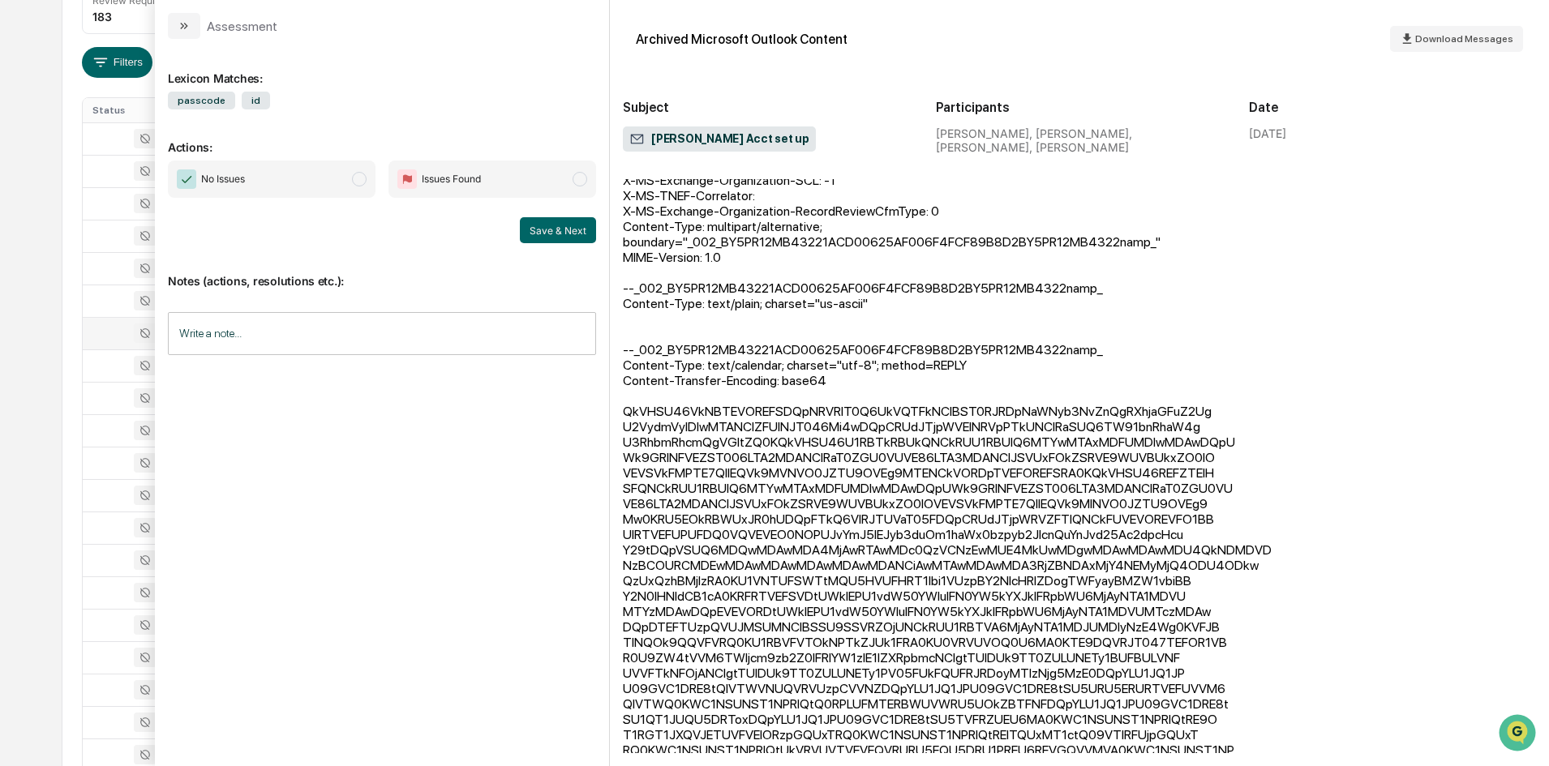
click at [43, 361] on div "Calendar Manage Tasks Reviews Approval Management Company People, Data, Setting…" at bounding box center [774, 744] width 1549 height 1989
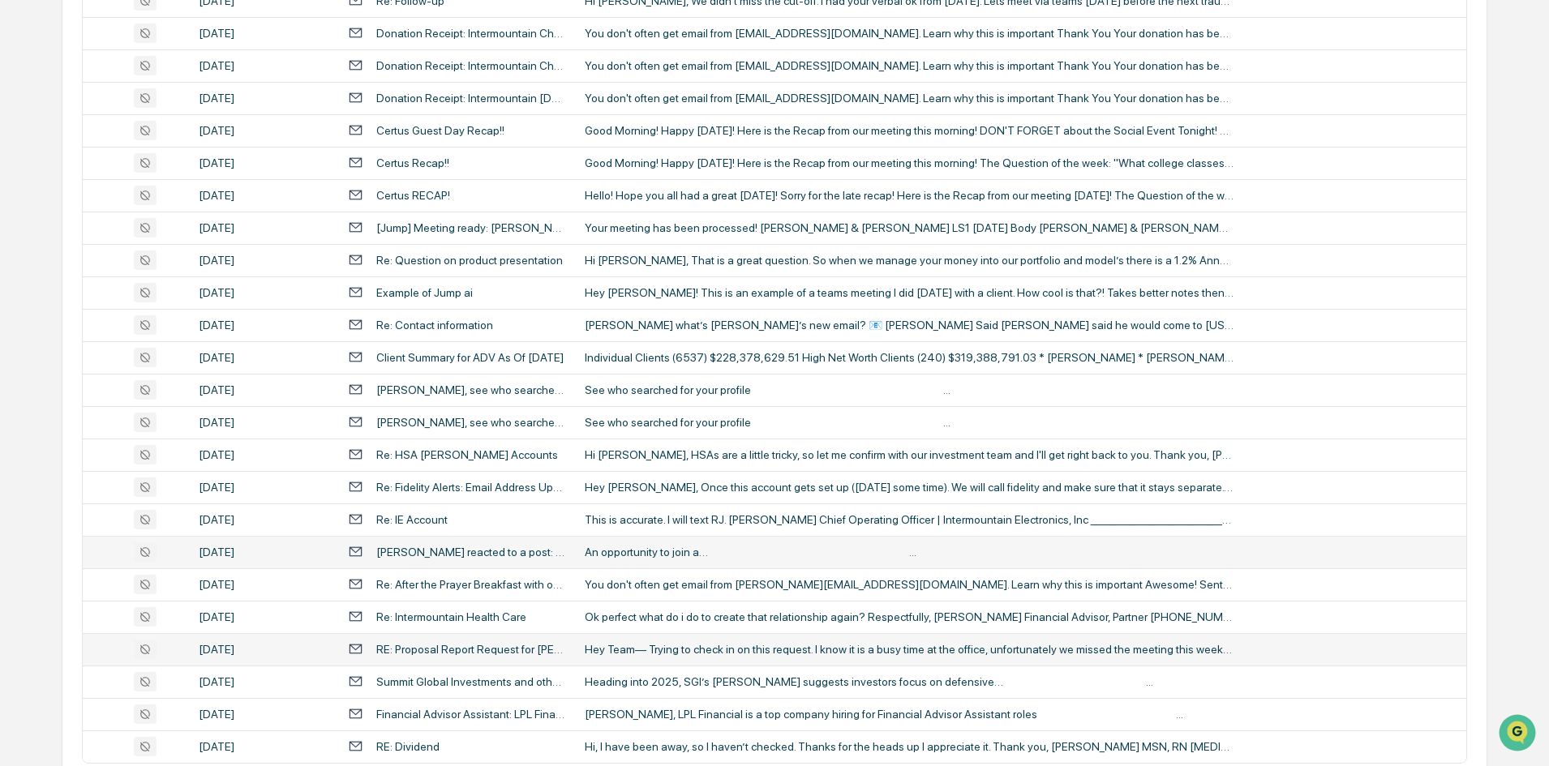
scroll to position [1223, 0]
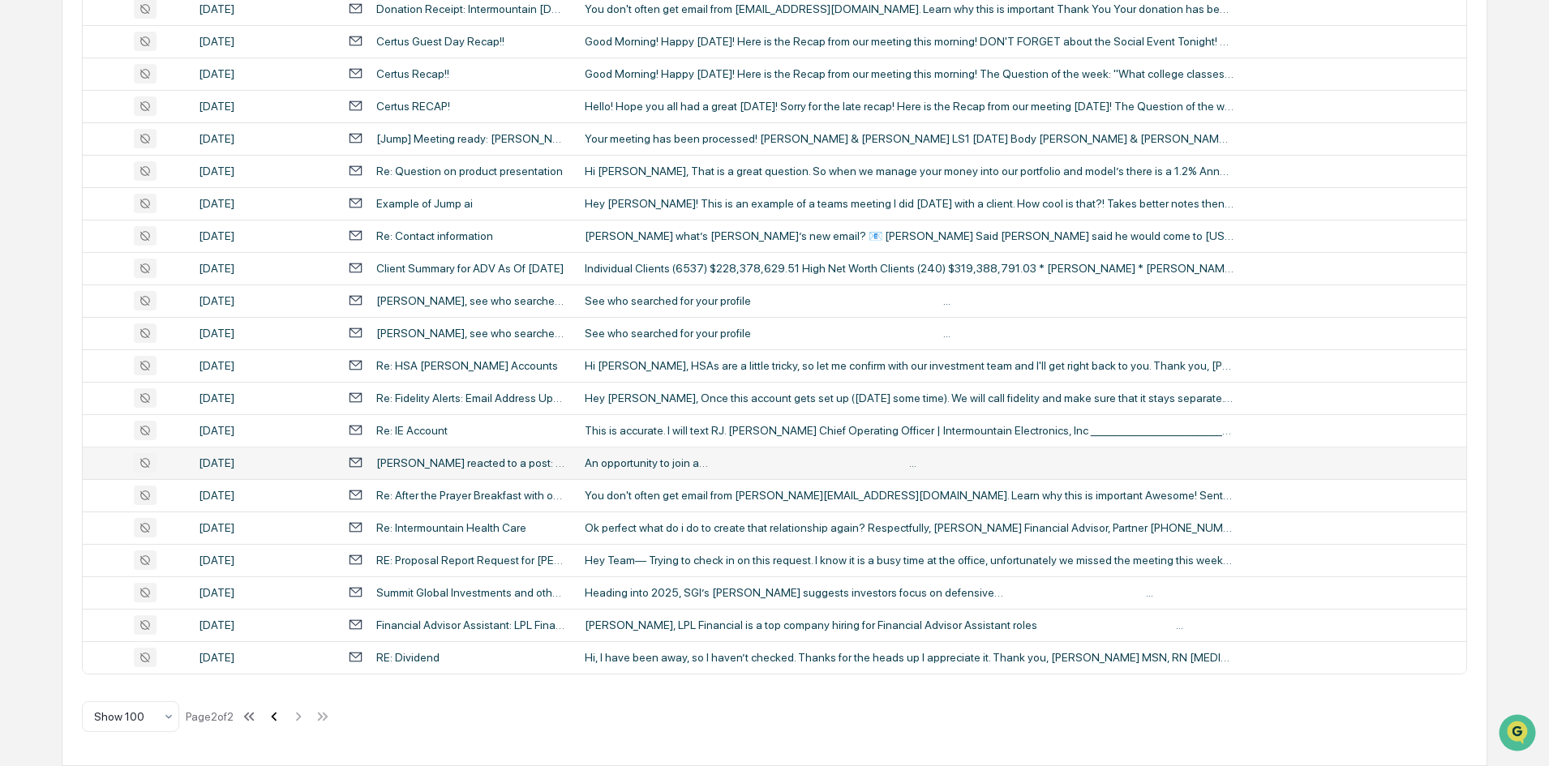
click at [283, 722] on icon at bounding box center [274, 717] width 18 height 18
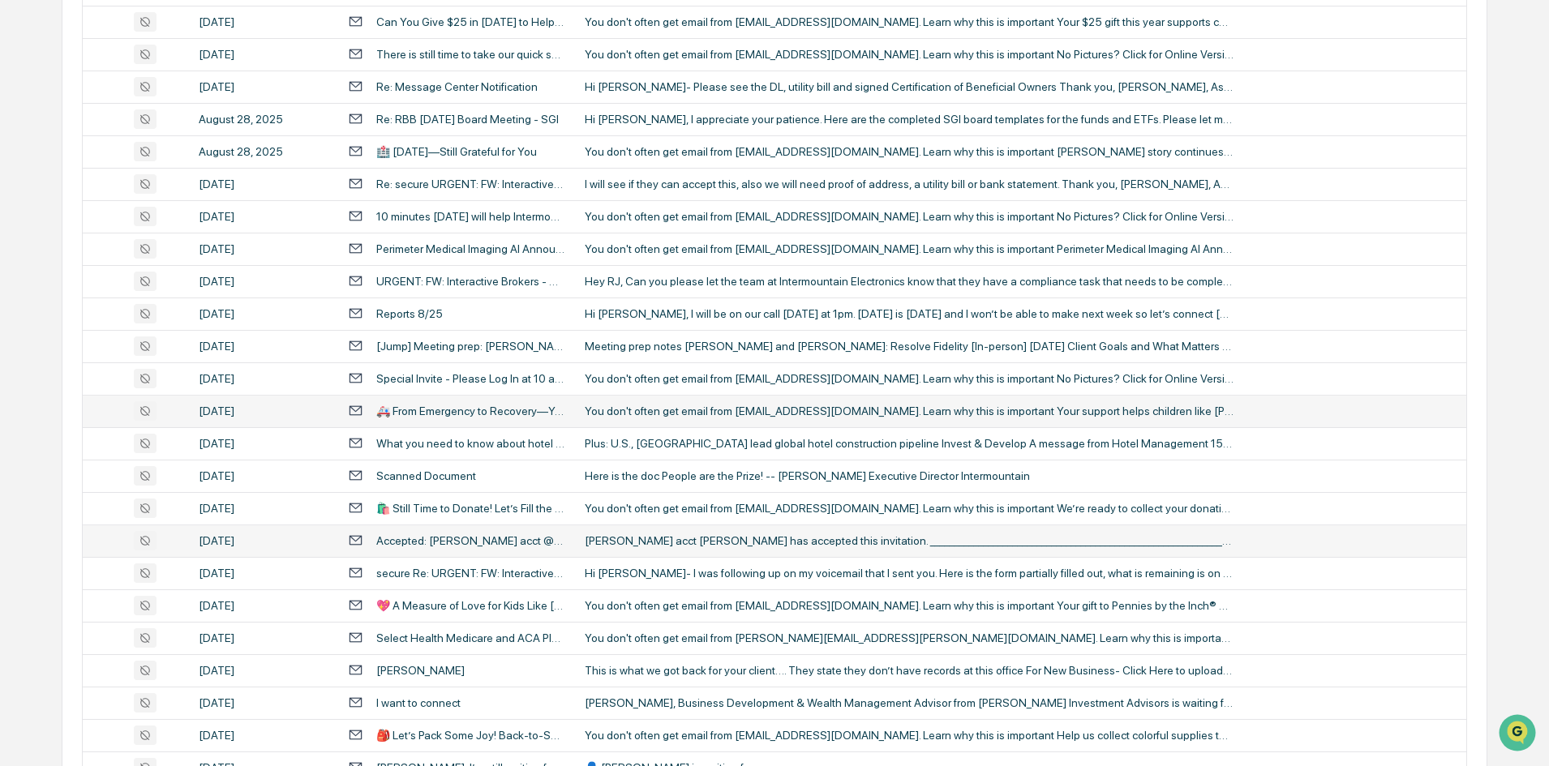
scroll to position [1304, 0]
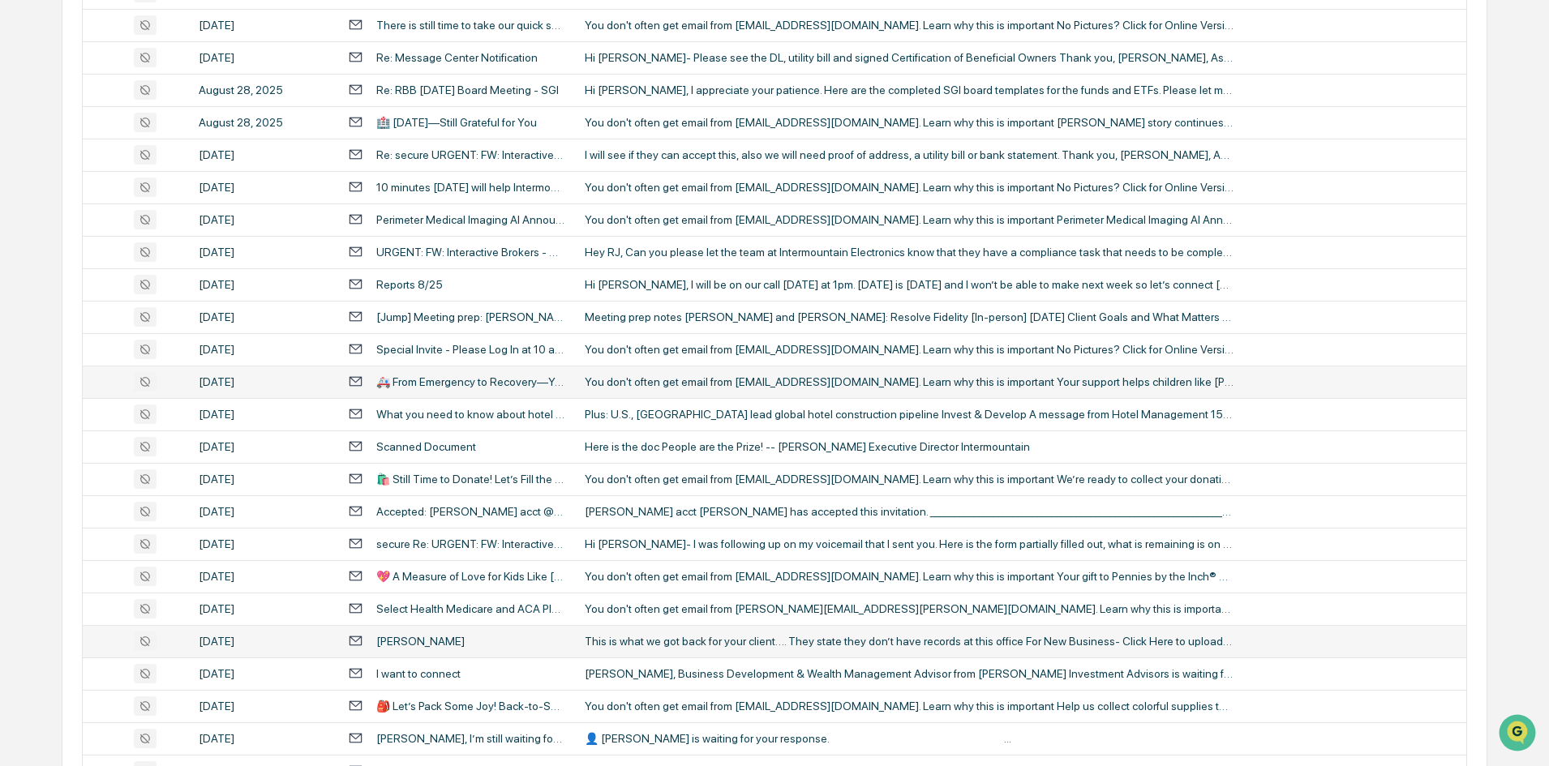
click at [653, 644] on div "This is what we got back for your client…. They state they don’t have records a…" at bounding box center [909, 641] width 649 height 13
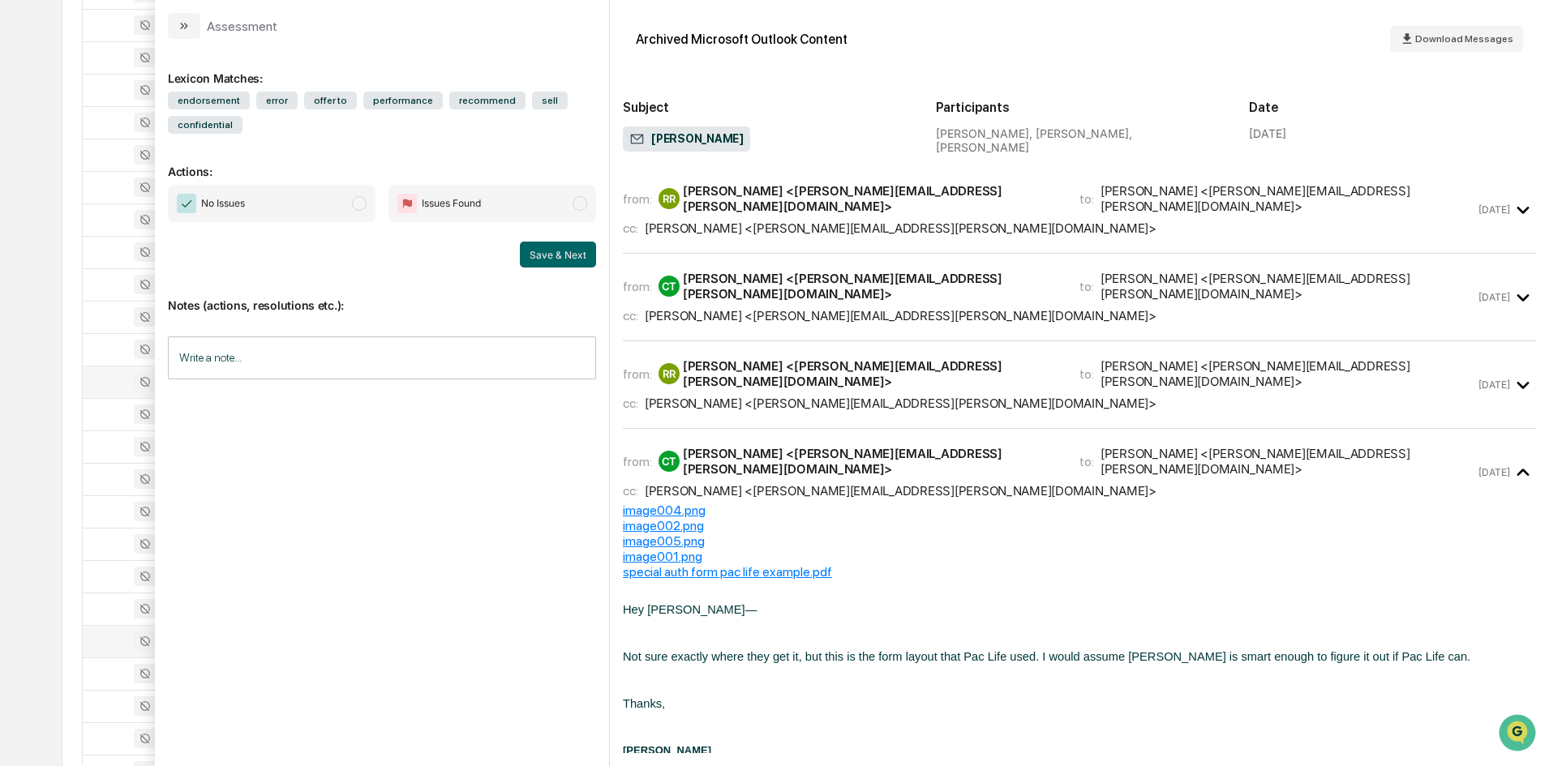
click at [72, 377] on div "All Conversations Options Review Required 183 Review Completed - Flagged as Iss…" at bounding box center [774, 633] width 1425 height 3541
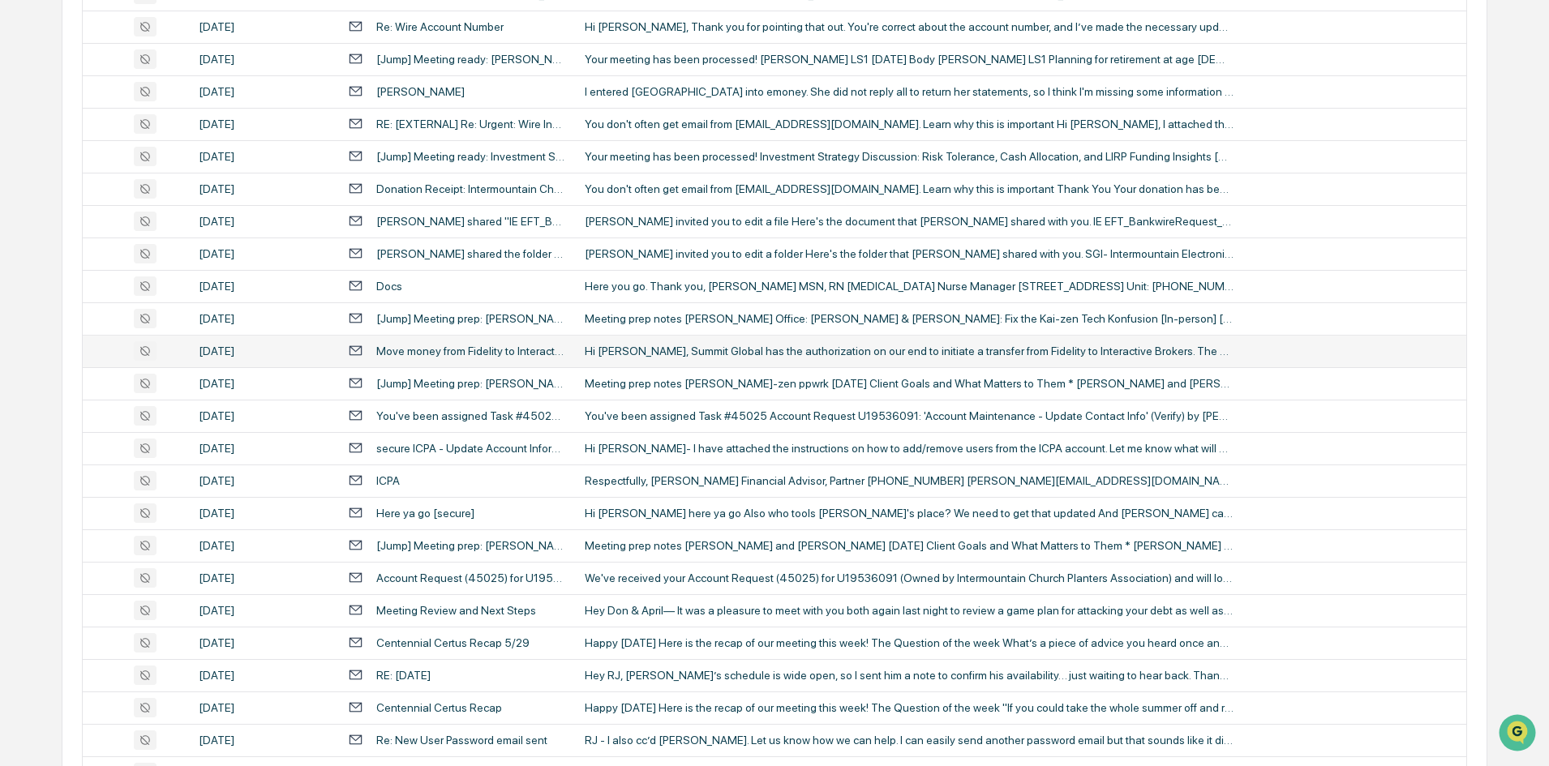
scroll to position [2942, 0]
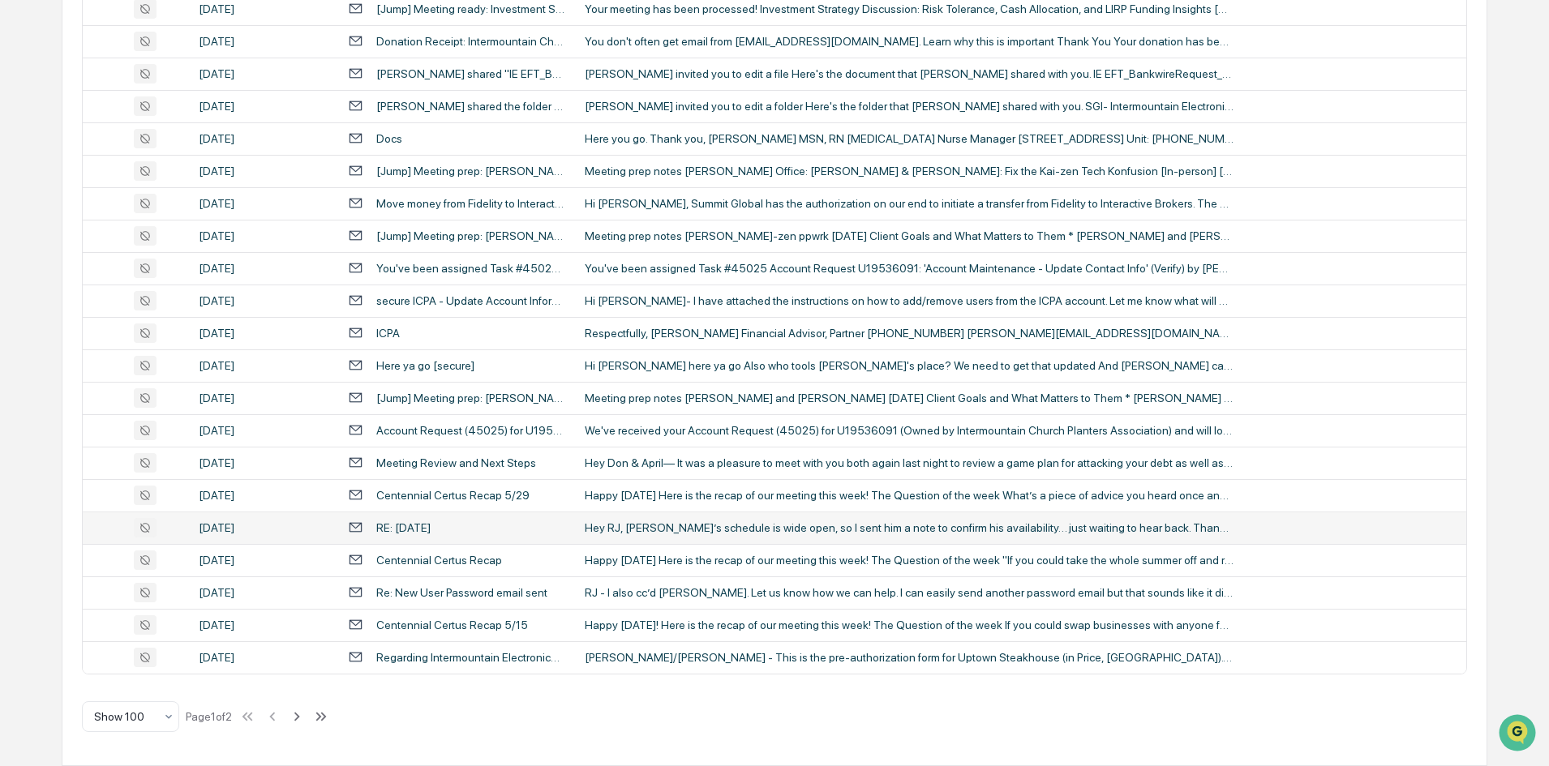
click at [456, 535] on div "RE: [DATE]" at bounding box center [456, 527] width 217 height 15
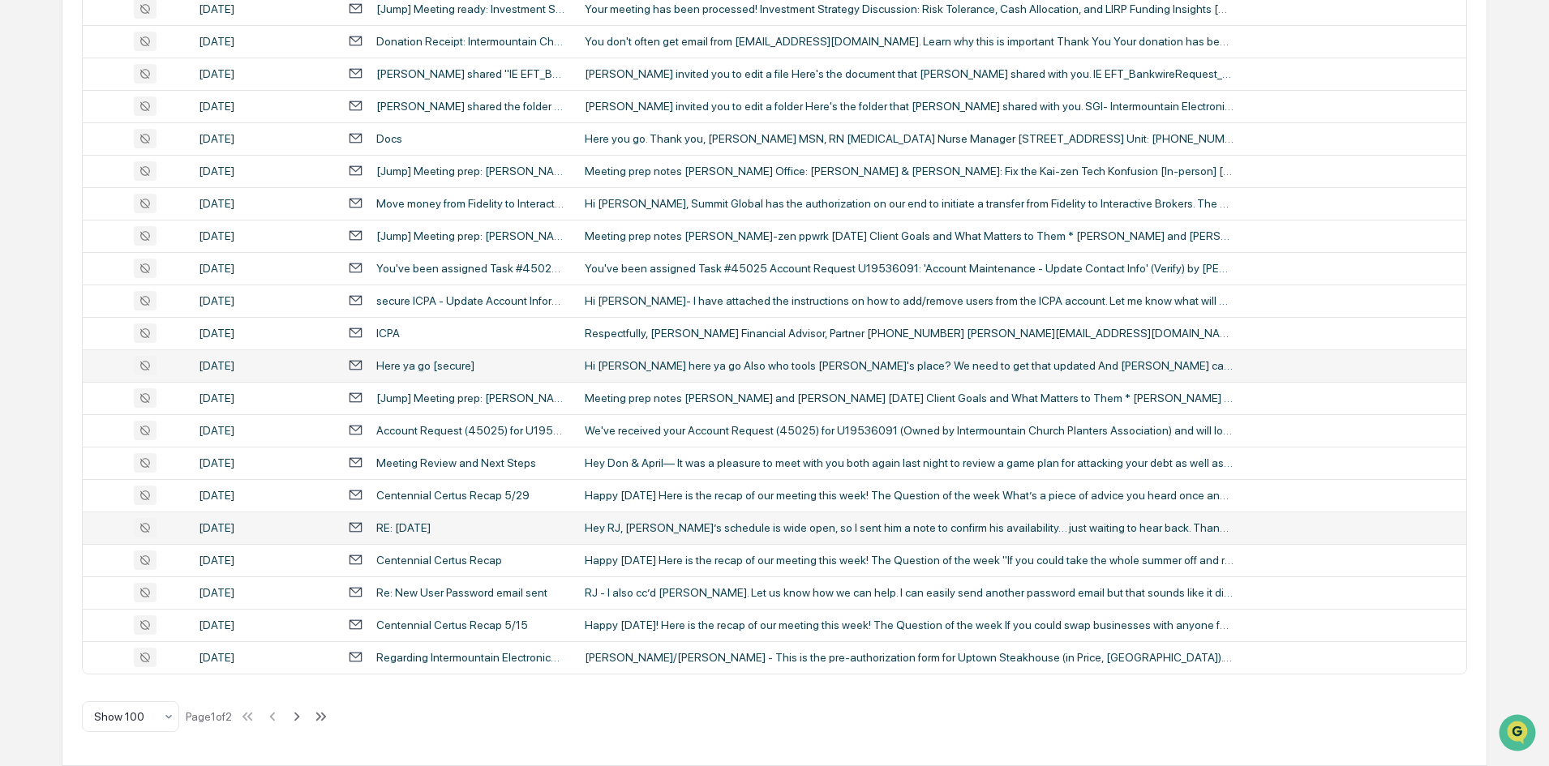
click at [468, 366] on div "Here ya go [secure]" at bounding box center [425, 365] width 98 height 13
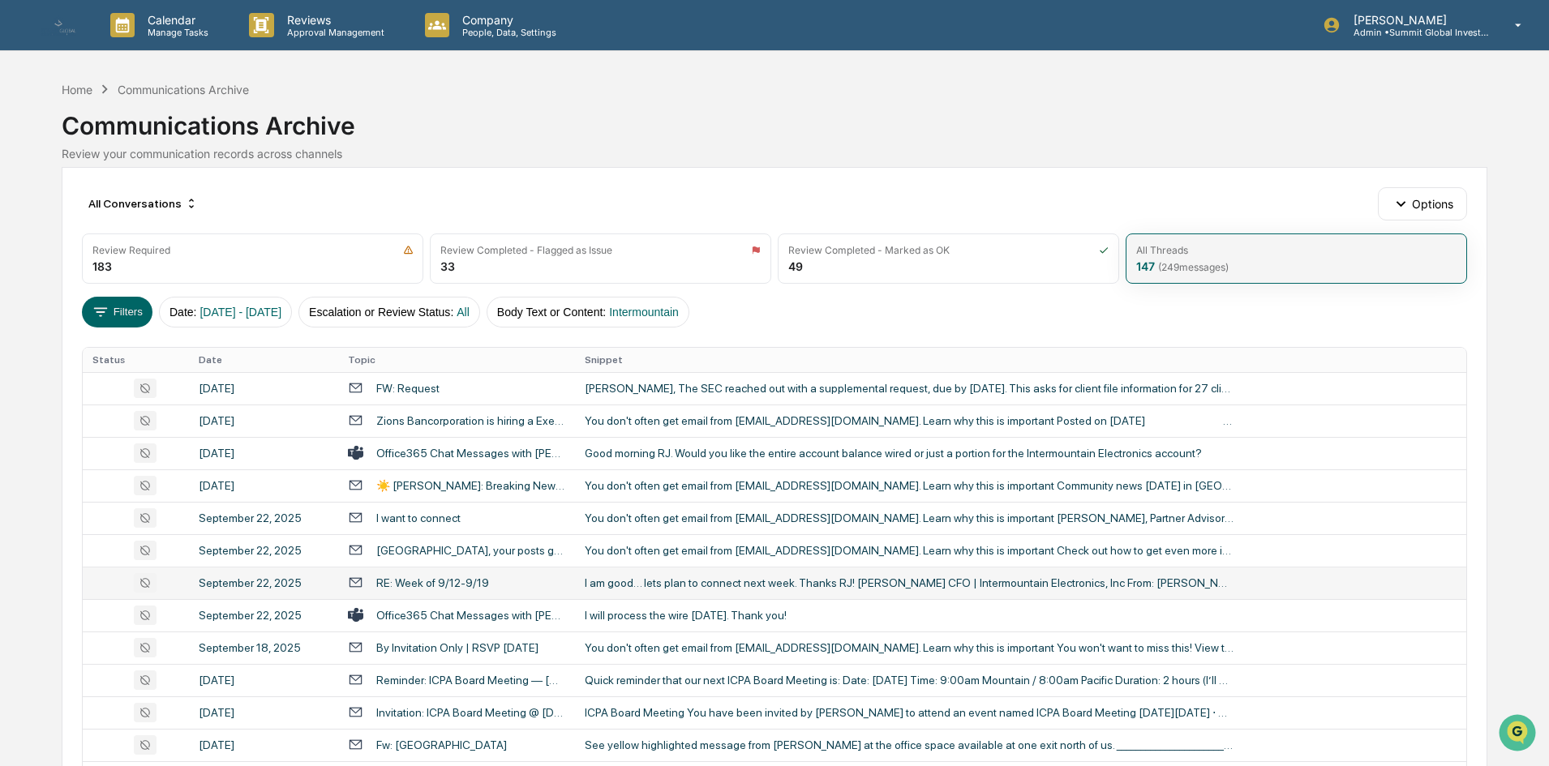
click at [1207, 275] on div "All Threads 147 ( 249 messages)" at bounding box center [1295, 259] width 341 height 50
click at [1151, 264] on div "147 ( 249 messages)" at bounding box center [1182, 266] width 92 height 14
click at [119, 310] on button "Filters" at bounding box center [117, 312] width 71 height 31
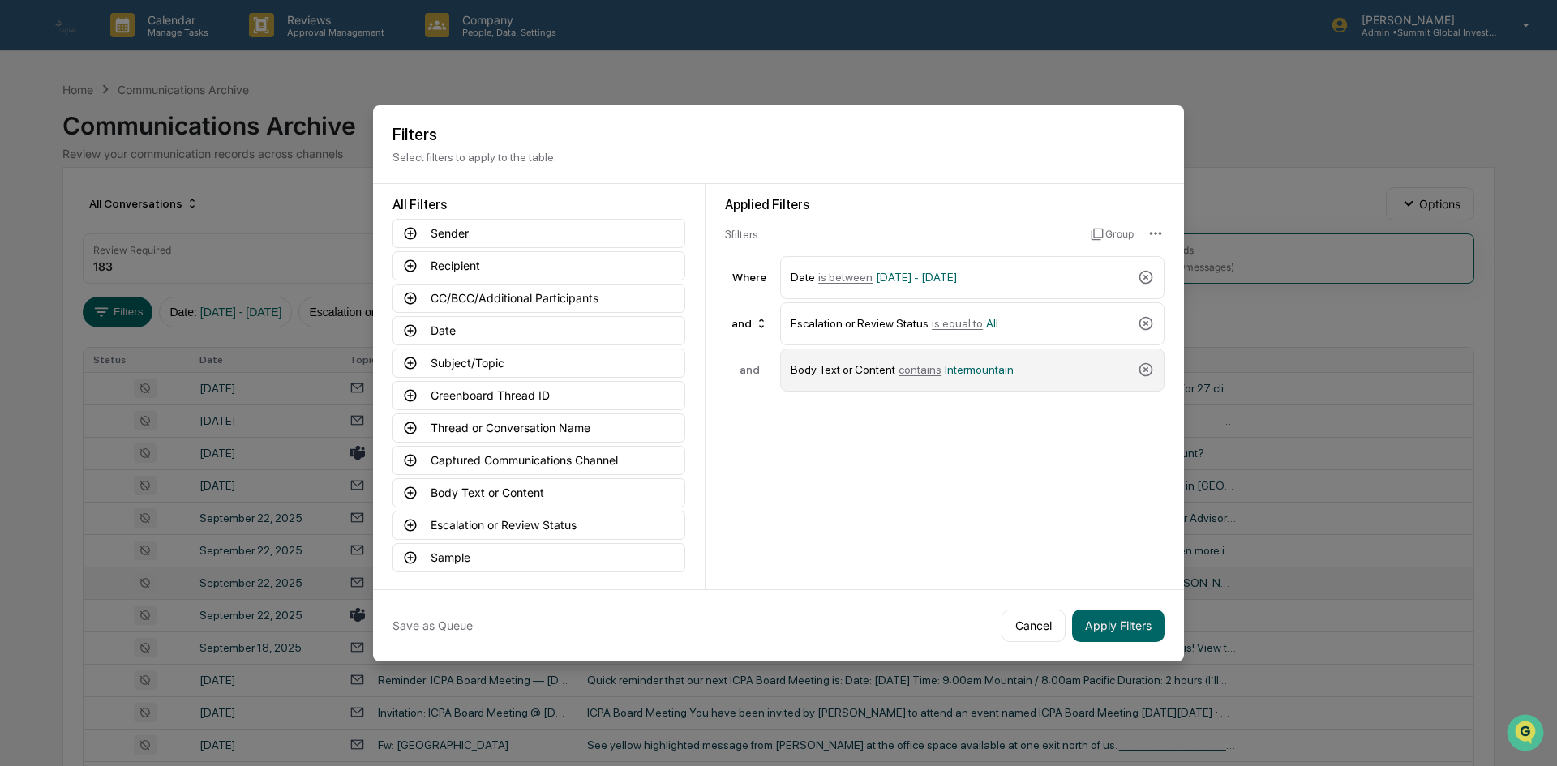
click at [1001, 366] on div "Body Text or Content contains Intermountain" at bounding box center [961, 370] width 341 height 28
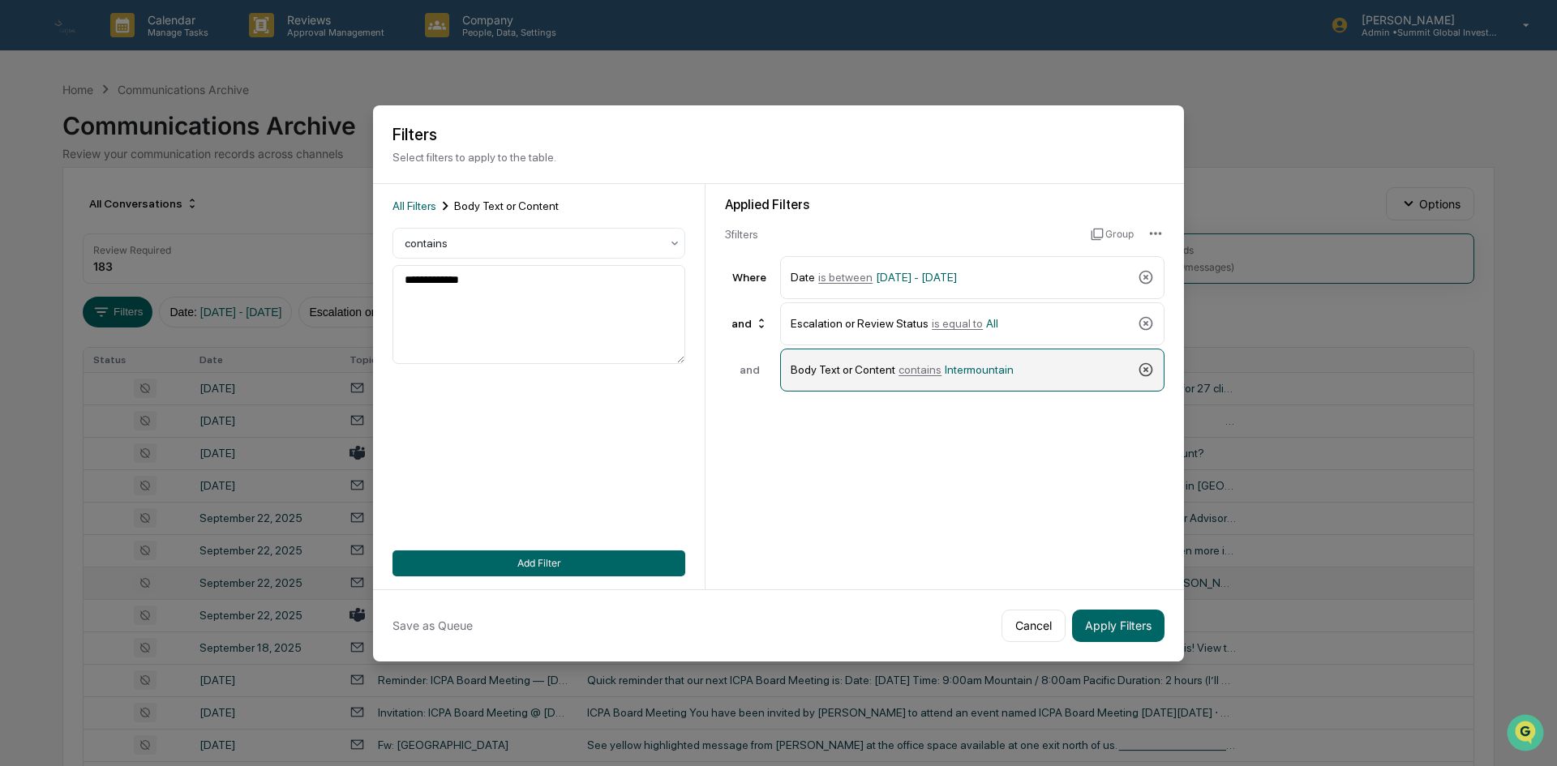
click at [1151, 371] on icon at bounding box center [1146, 370] width 16 height 16
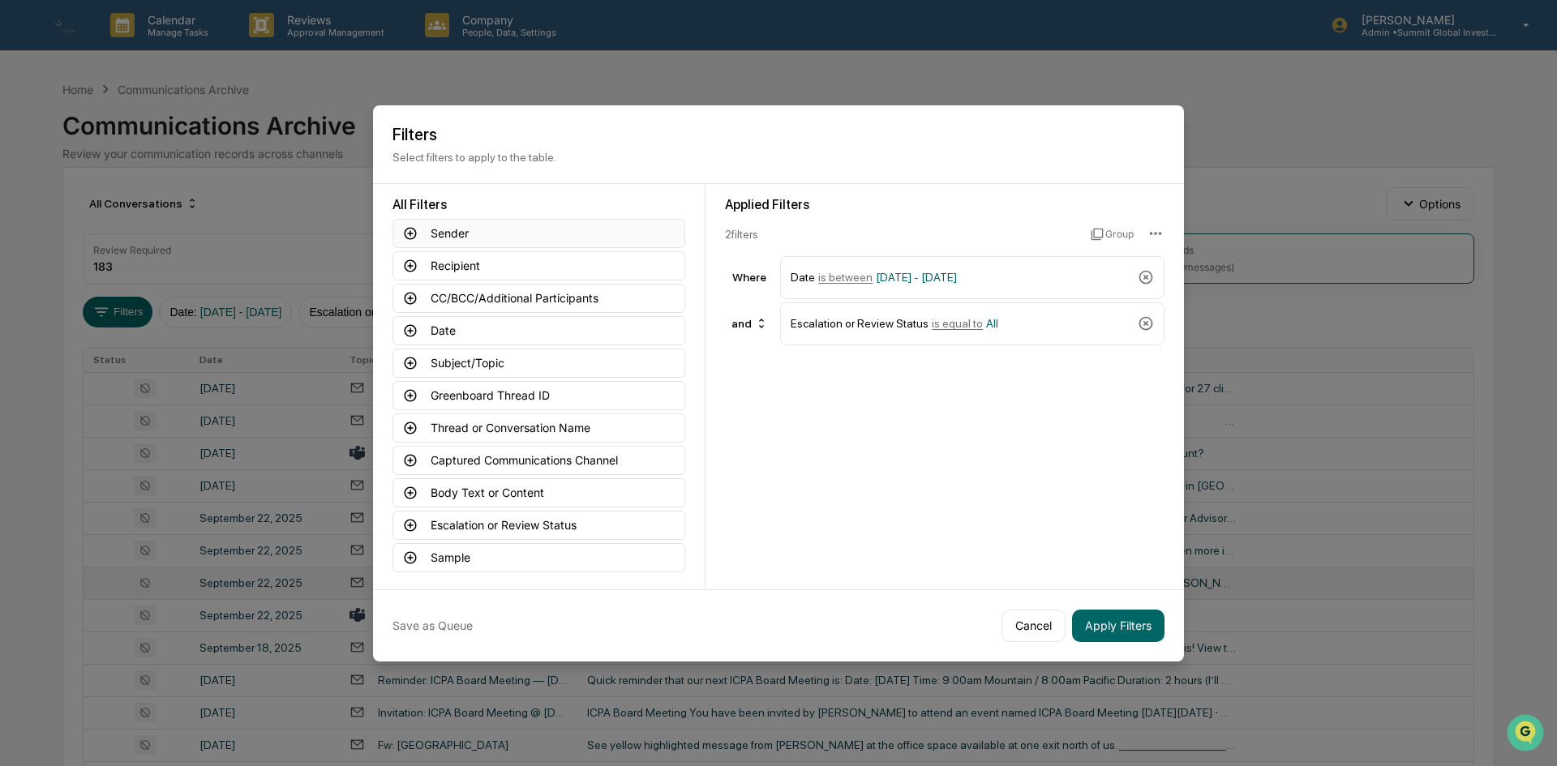
click at [463, 239] on button "Sender" at bounding box center [538, 233] width 293 height 29
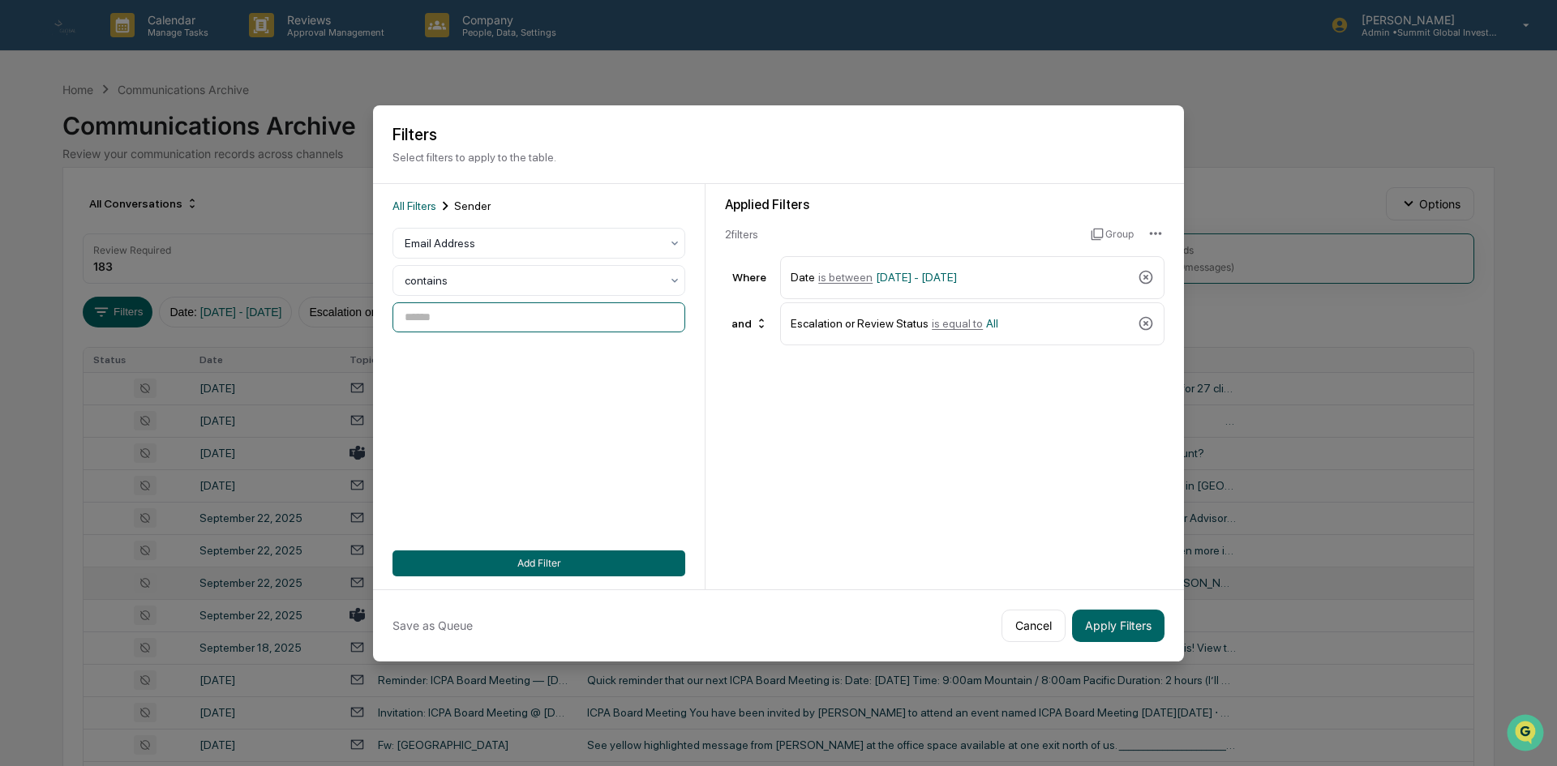
click at [486, 325] on input at bounding box center [538, 317] width 293 height 30
type input "**********"
click at [503, 553] on button "Add Filter" at bounding box center [538, 564] width 293 height 26
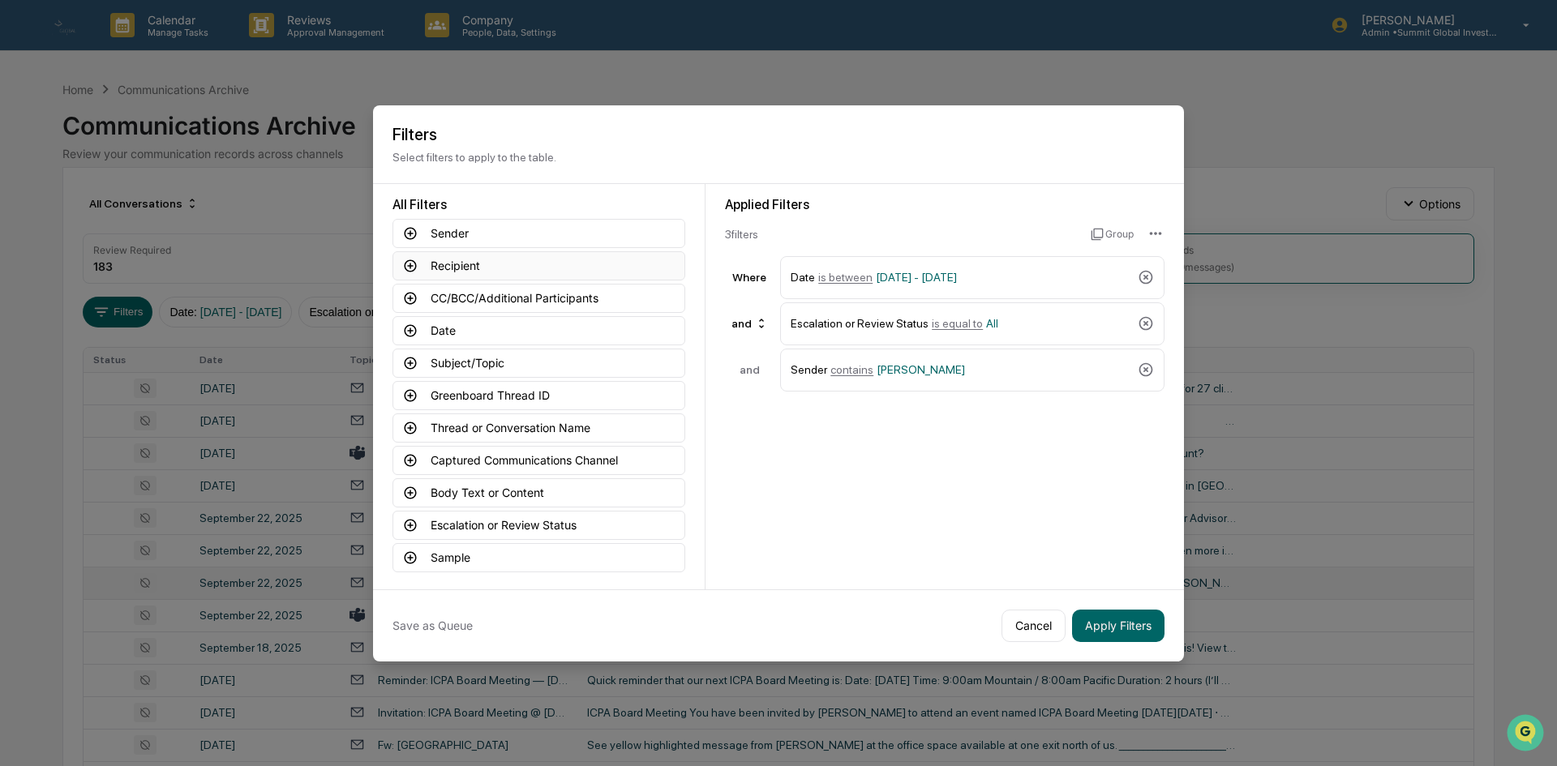
click at [480, 267] on button "Recipient" at bounding box center [538, 265] width 293 height 29
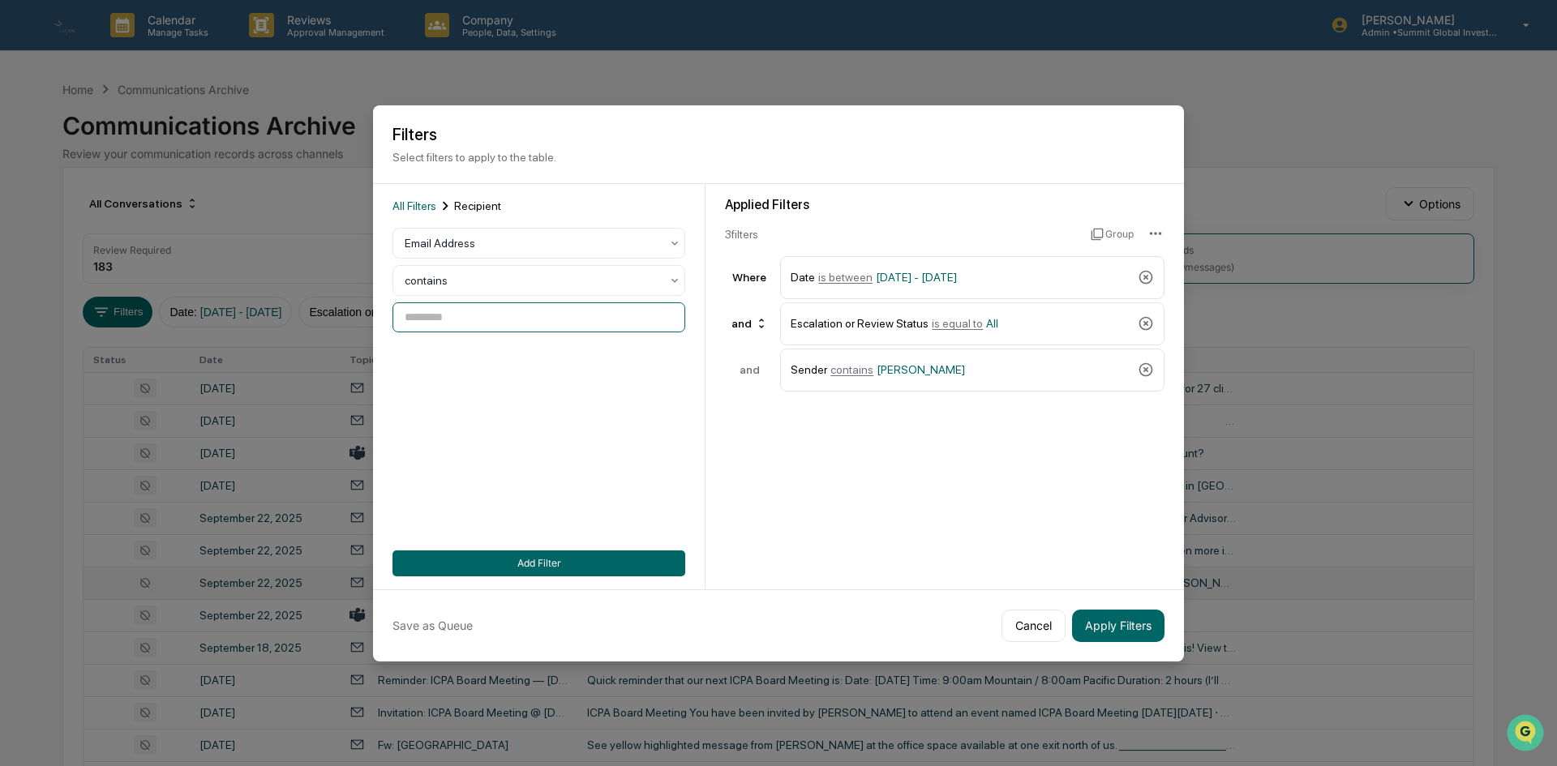
click at [474, 325] on input at bounding box center [538, 317] width 293 height 30
click at [1144, 366] on icon at bounding box center [1146, 370] width 16 height 16
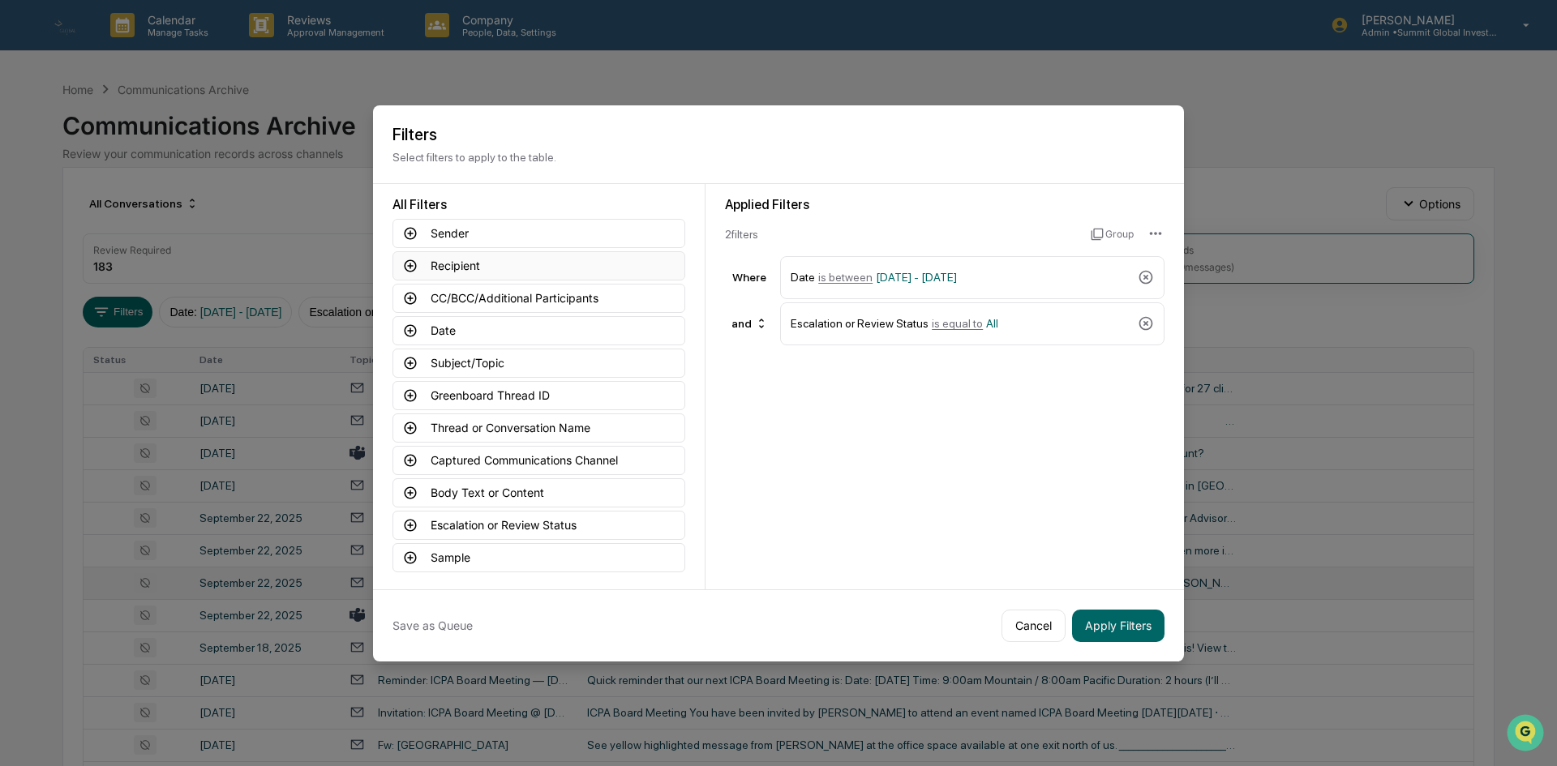
click at [455, 270] on button "Recipient" at bounding box center [538, 265] width 293 height 29
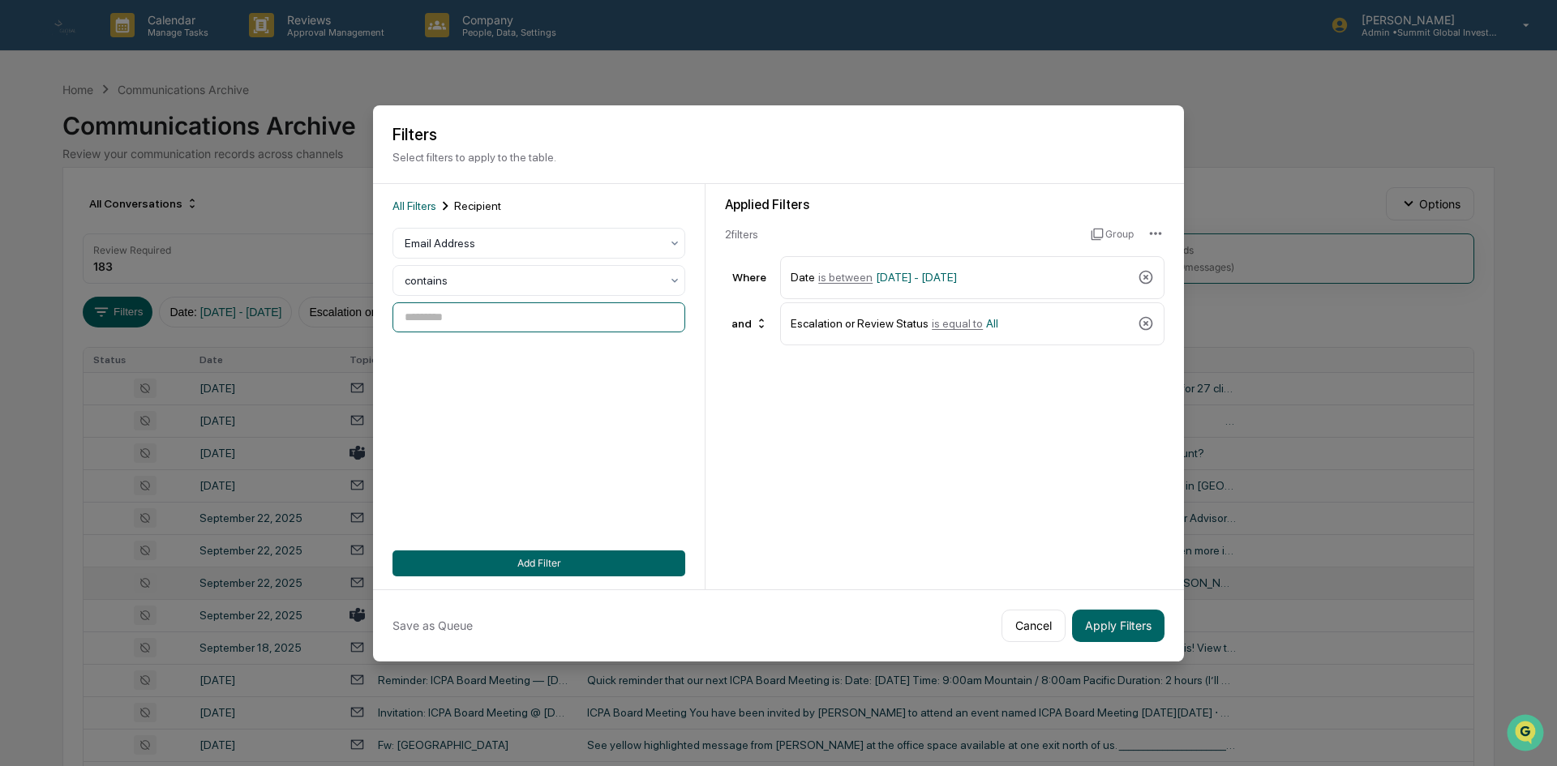
click at [459, 313] on input at bounding box center [538, 317] width 293 height 30
type input "**********"
click at [531, 556] on button "Add Filter" at bounding box center [538, 564] width 293 height 26
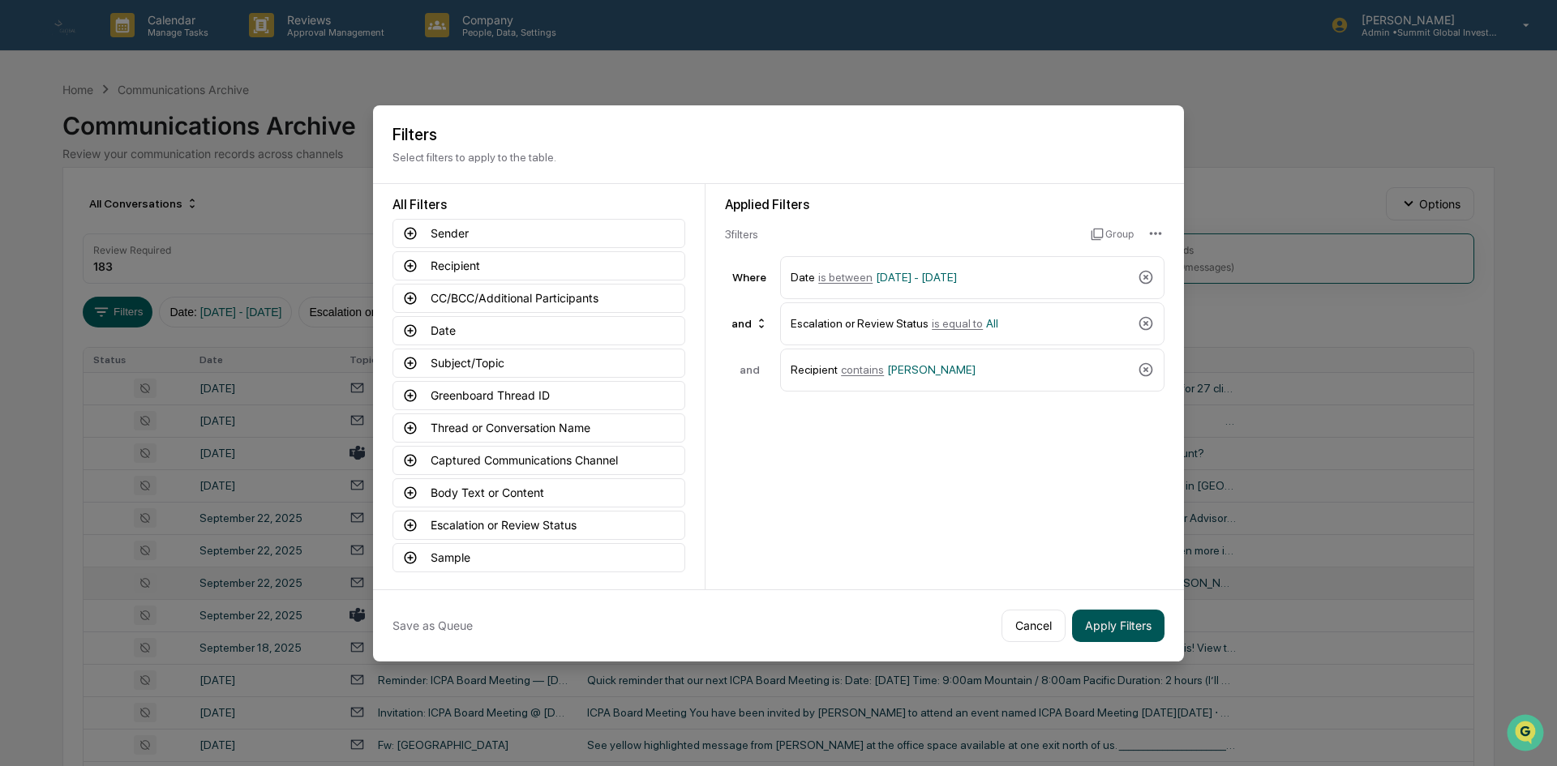
click at [1137, 624] on button "Apply Filters" at bounding box center [1118, 626] width 92 height 32
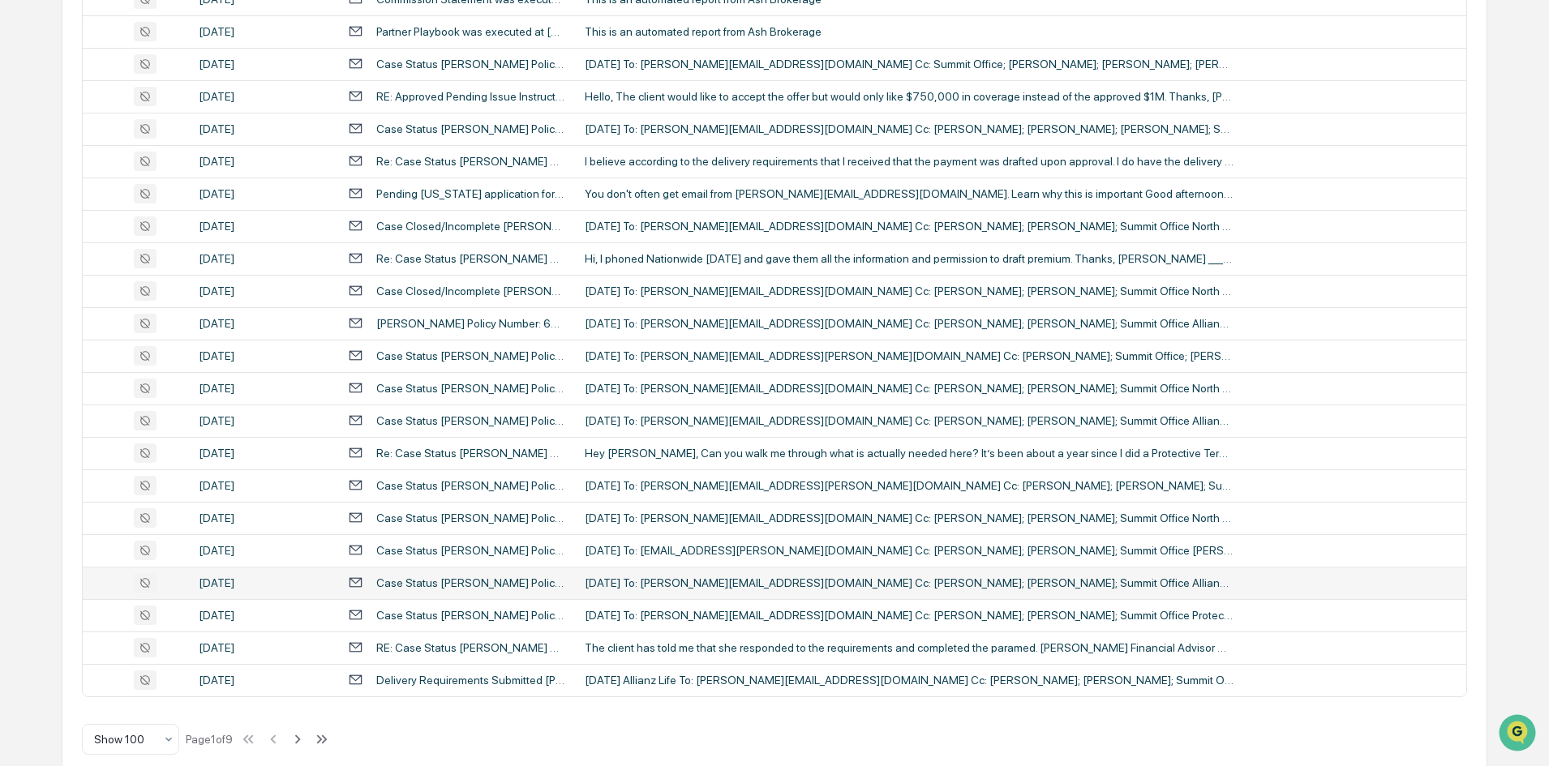
scroll to position [2942, 0]
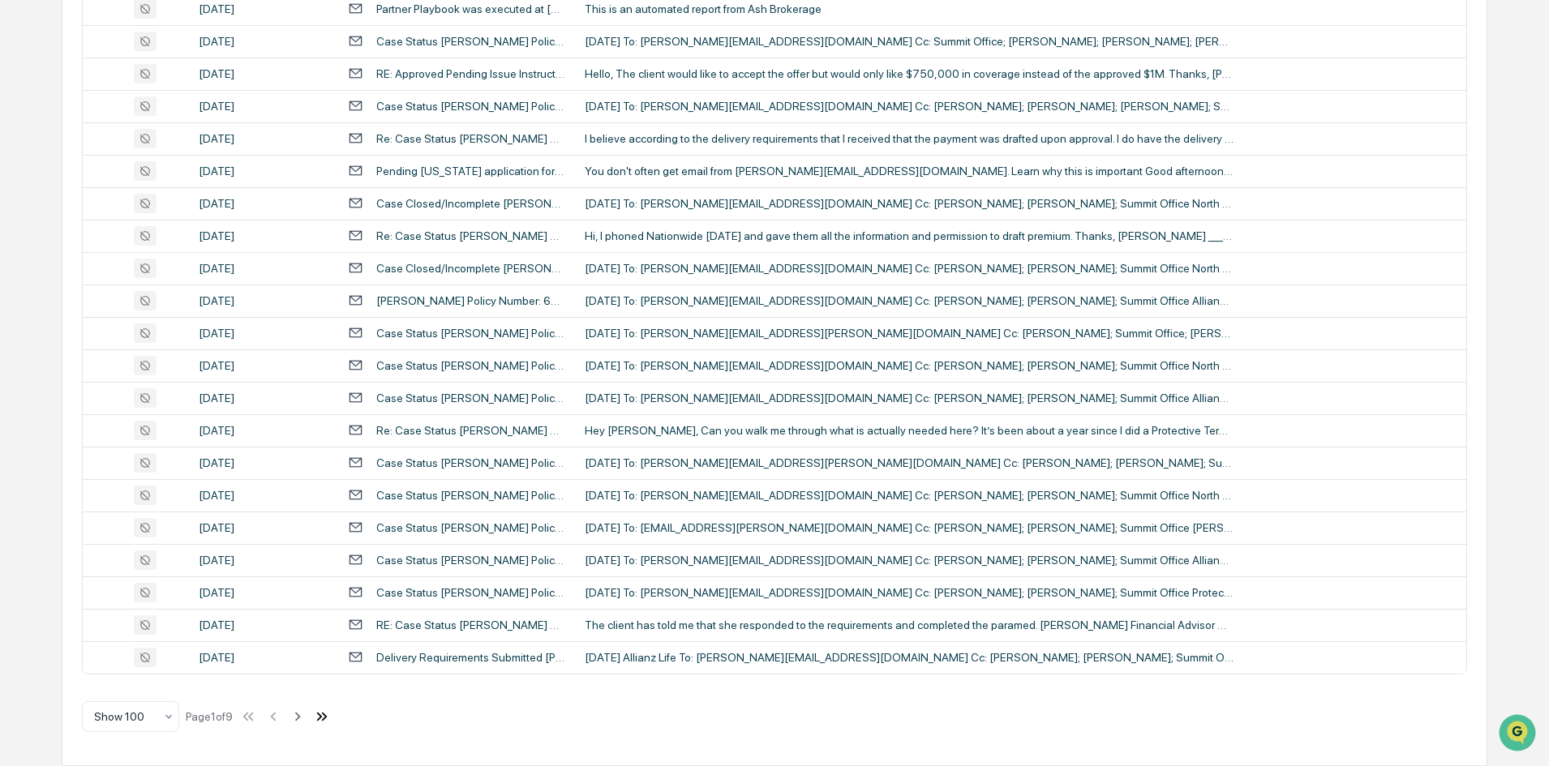
click at [331, 720] on icon at bounding box center [322, 717] width 18 height 18
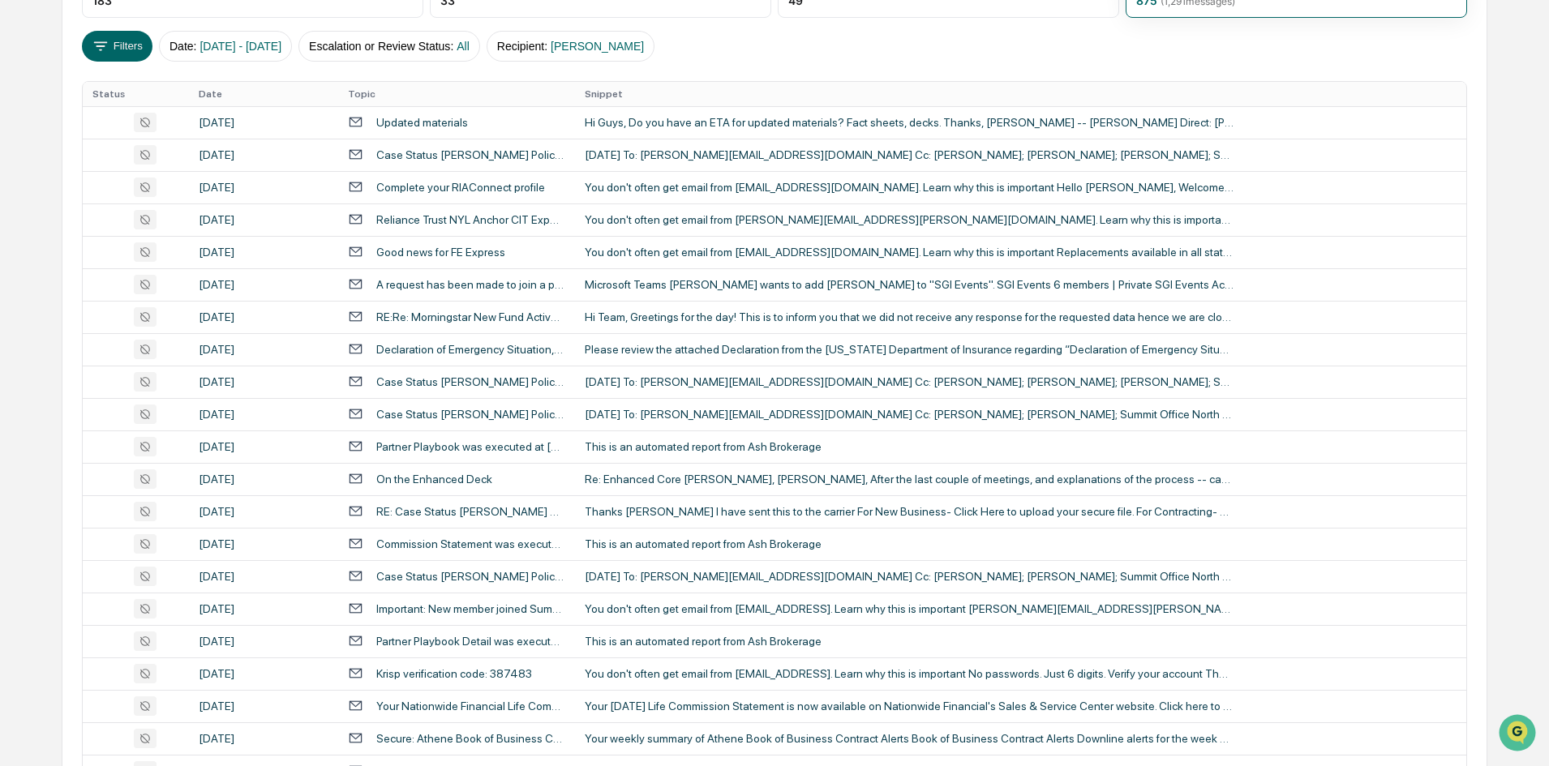
scroll to position [0, 0]
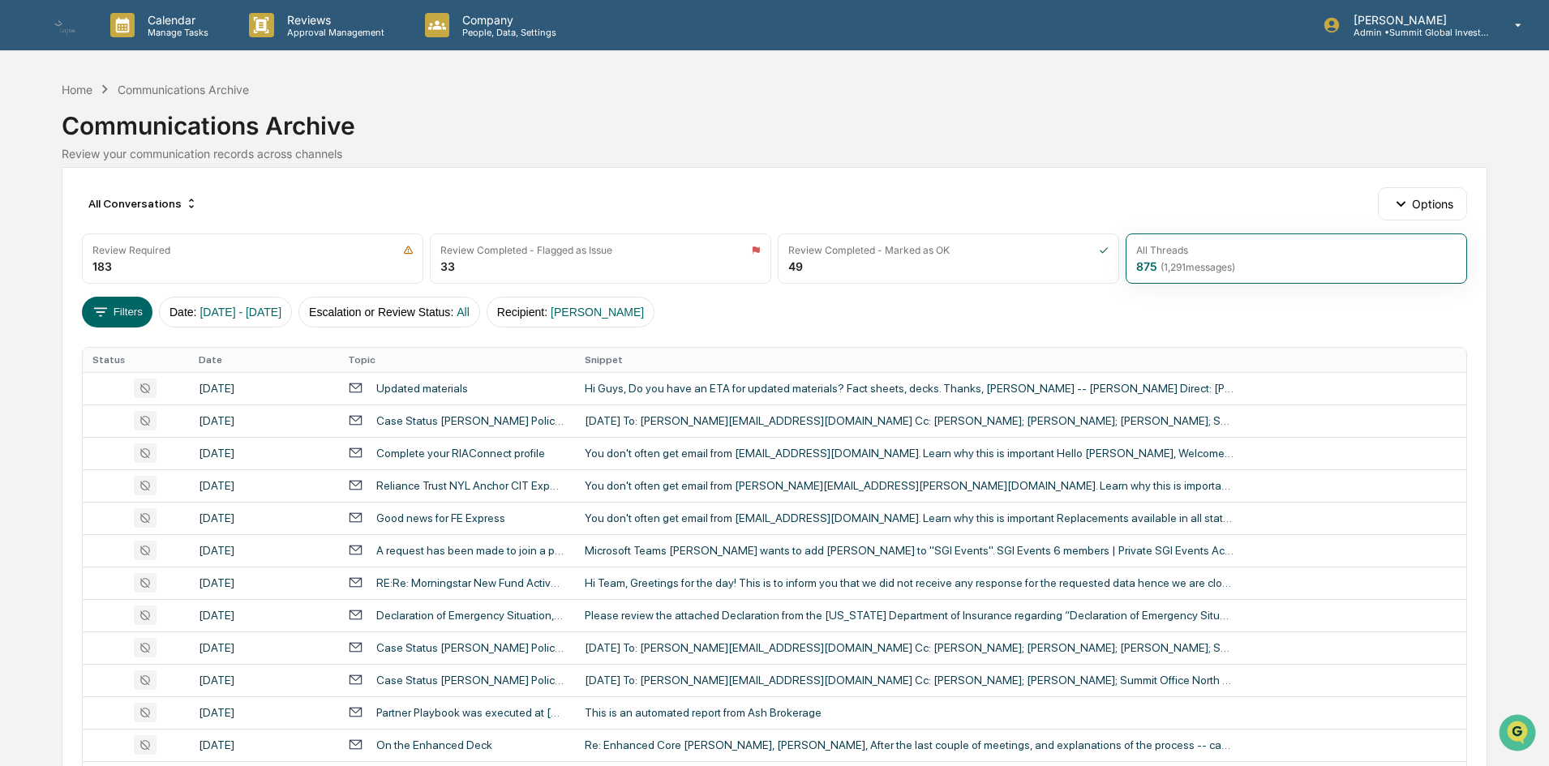
click at [152, 318] on div "Filters Date : [DATE] - [DATE] Escalation or Review Status : All Recipient : [P…" at bounding box center [774, 312] width 1384 height 31
click at [149, 319] on button "Filters" at bounding box center [117, 312] width 71 height 31
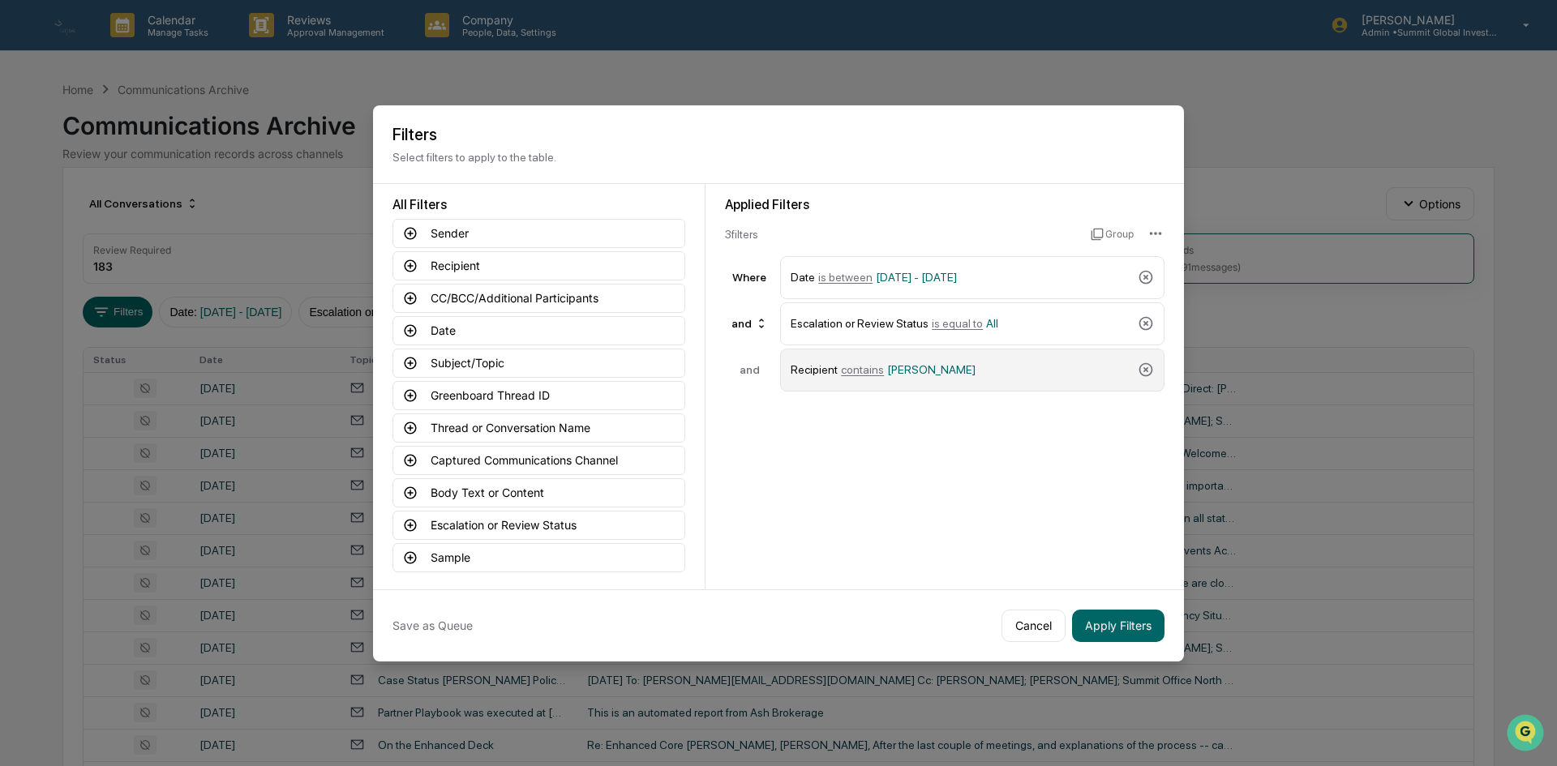
click at [984, 379] on div "Recipient contains [PERSON_NAME]" at bounding box center [961, 370] width 341 height 28
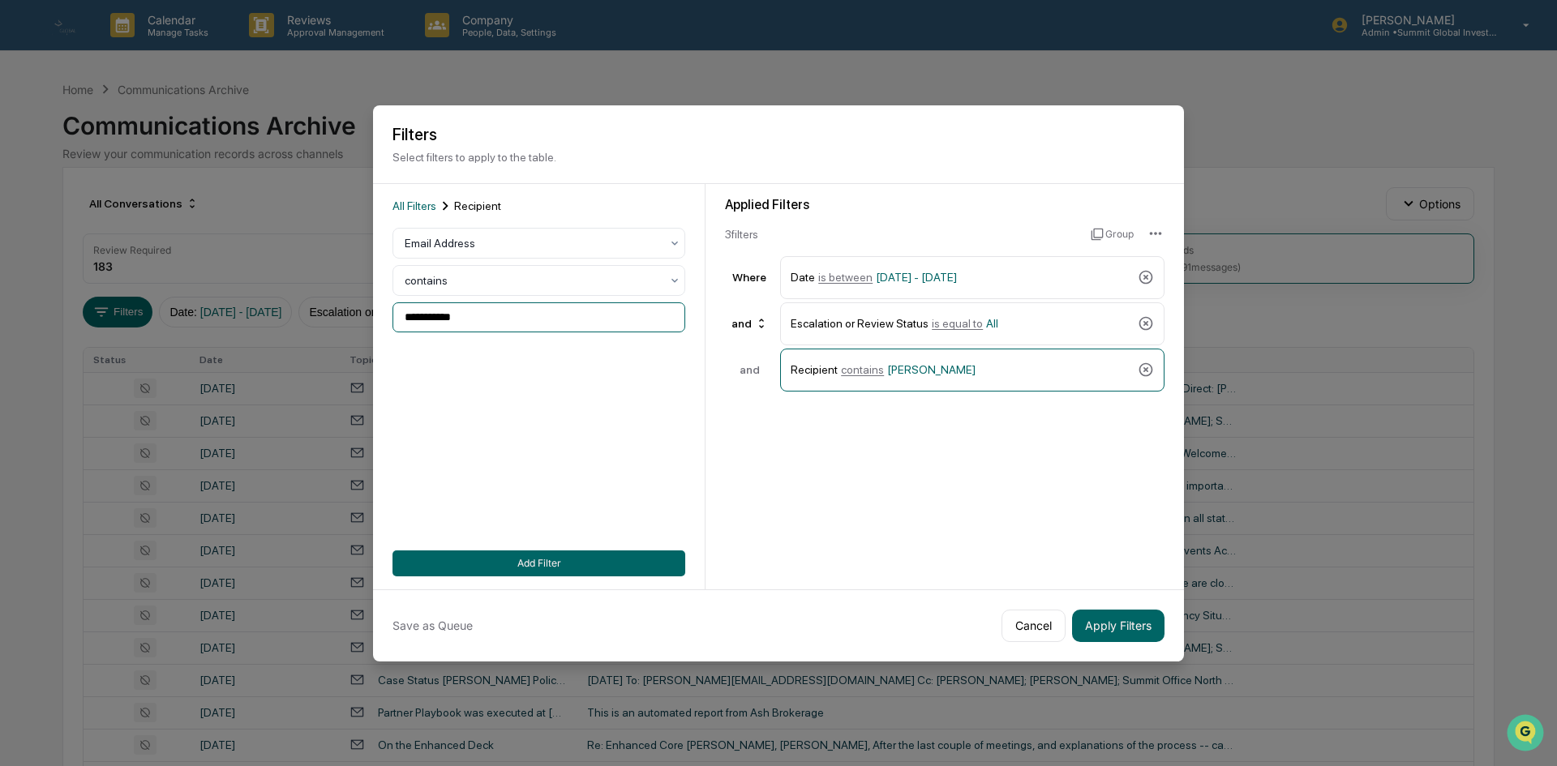
drag, startPoint x: 596, startPoint y: 319, endPoint x: 295, endPoint y: 313, distance: 300.9
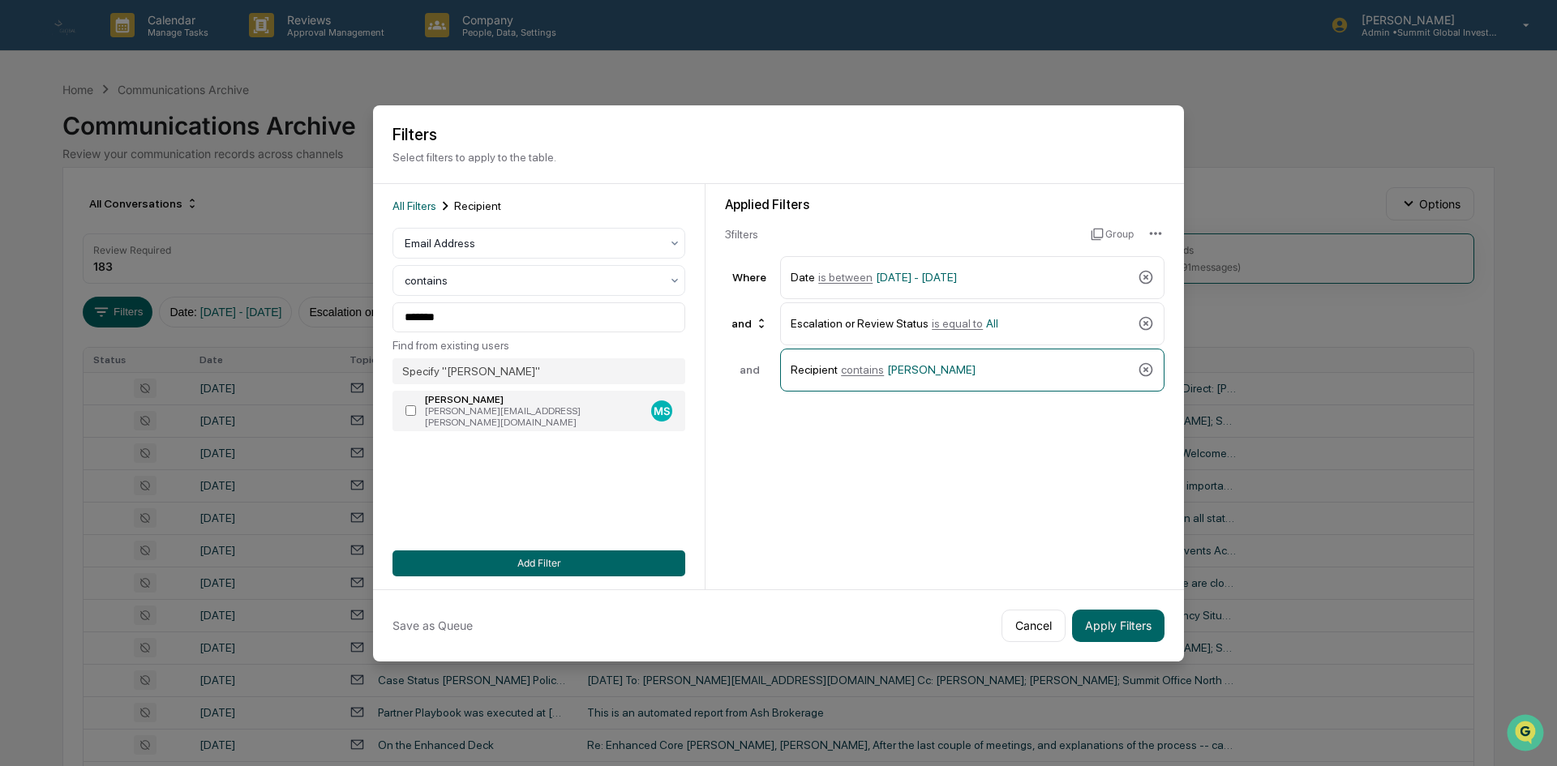
click at [507, 420] on label "Mallory Stryker [EMAIL_ADDRESS][PERSON_NAME][DOMAIN_NAME] MS" at bounding box center [538, 411] width 293 height 41
type input "**********"
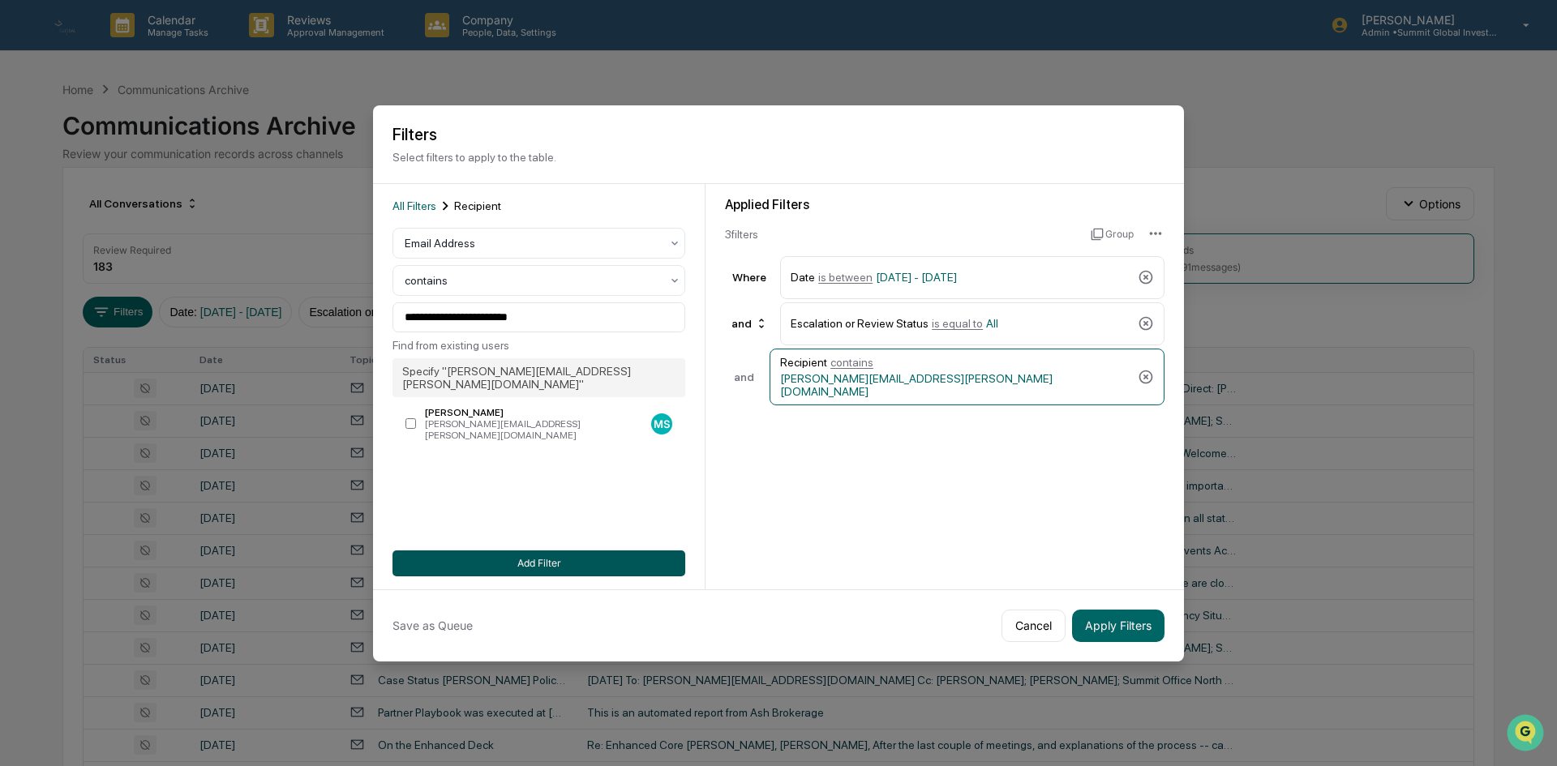
click at [619, 567] on button "Add Filter" at bounding box center [538, 564] width 293 height 26
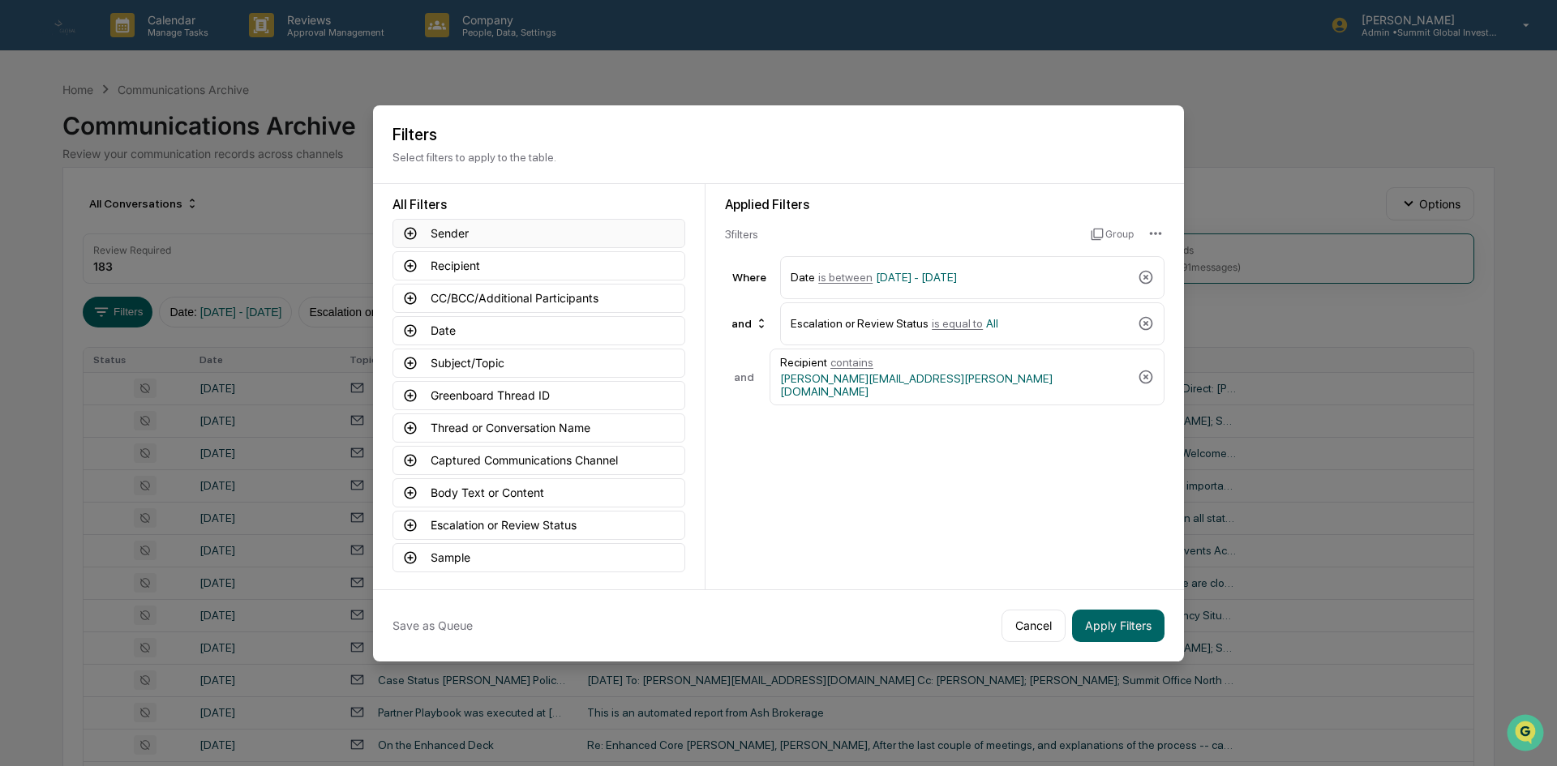
click at [487, 237] on button "Sender" at bounding box center [538, 233] width 293 height 29
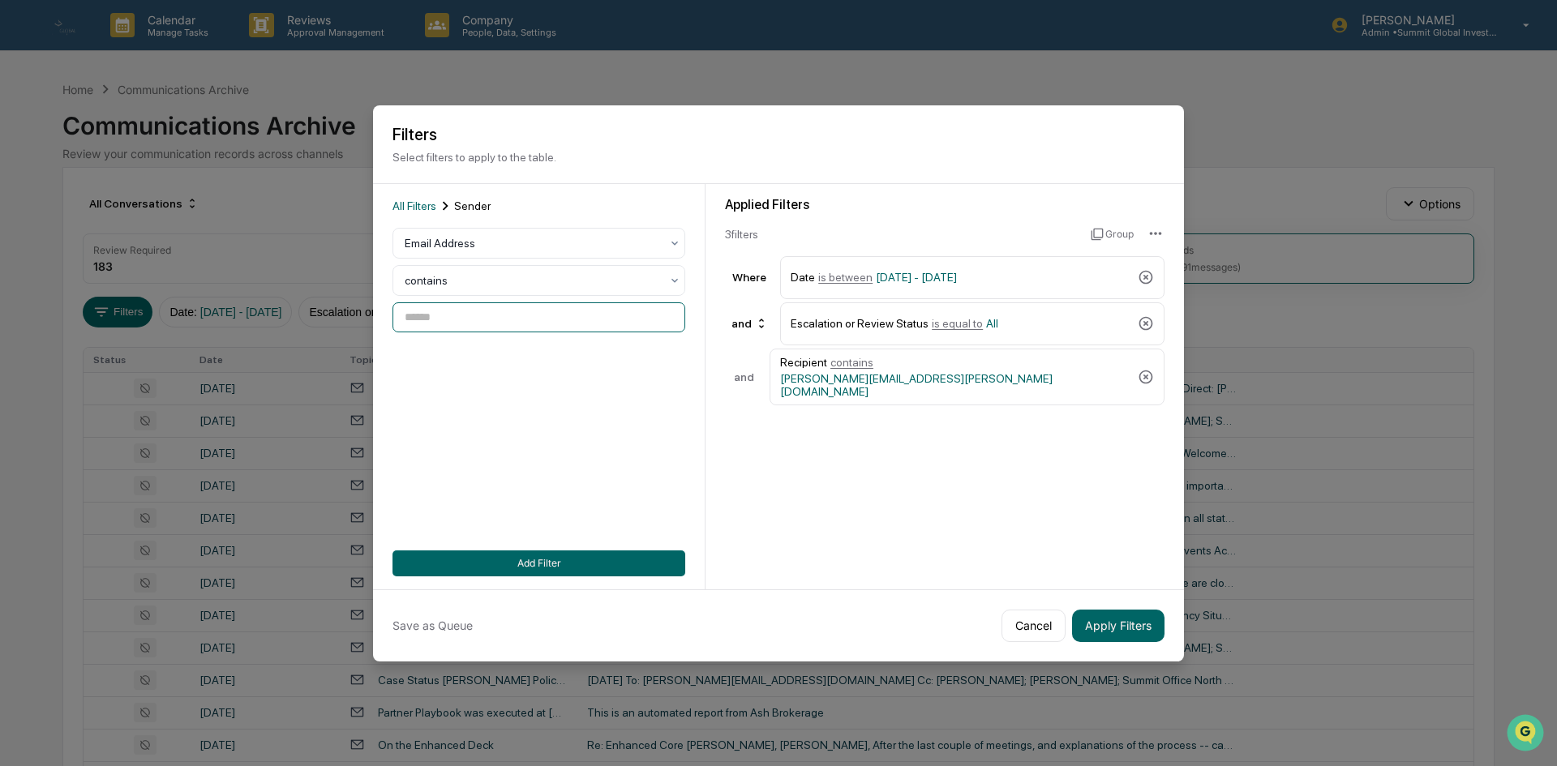
click at [525, 316] on input at bounding box center [538, 317] width 293 height 30
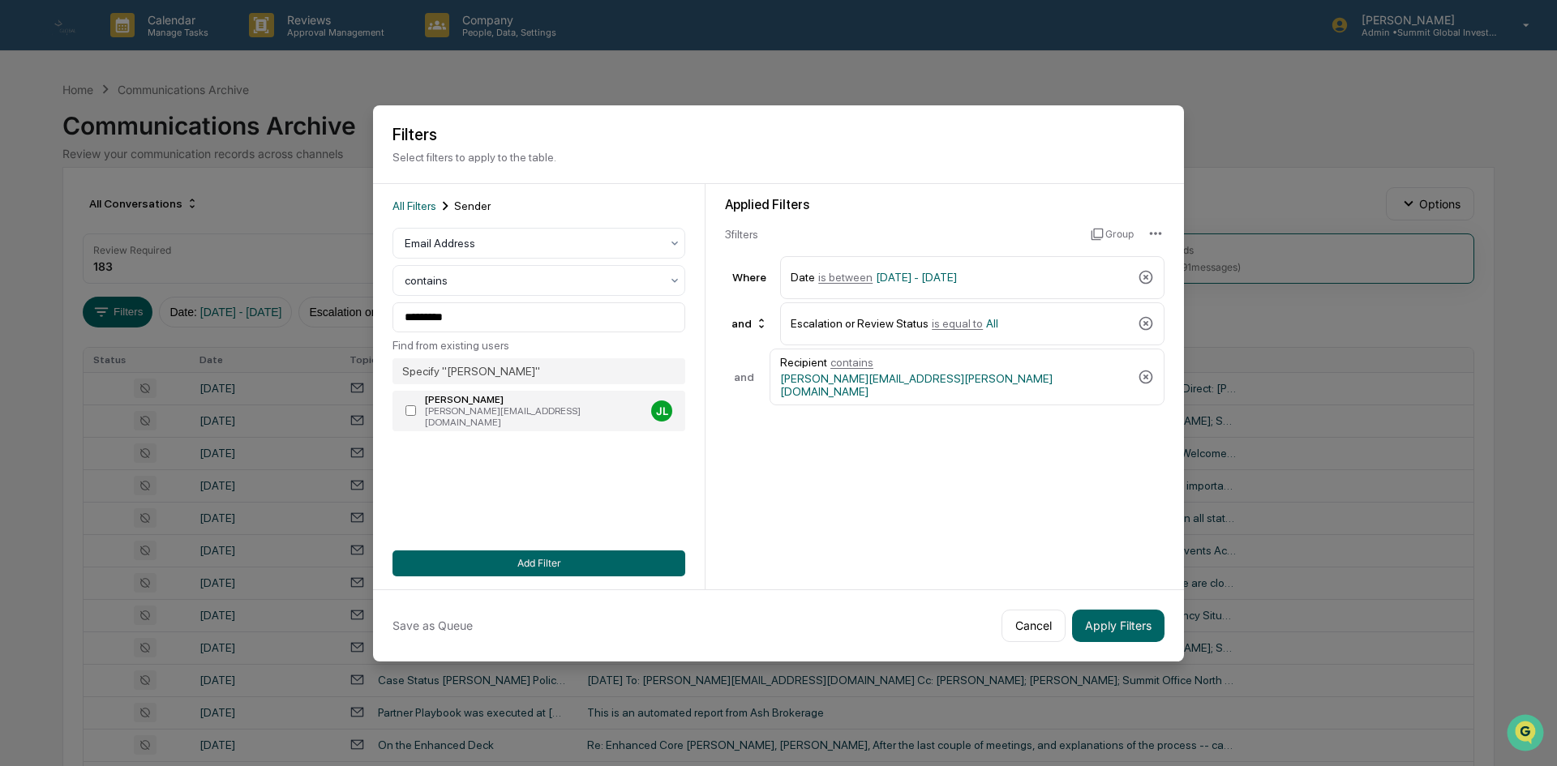
click at [573, 411] on div "[PERSON_NAME][EMAIL_ADDRESS][DOMAIN_NAME]" at bounding box center [535, 416] width 220 height 23
type input "**********"
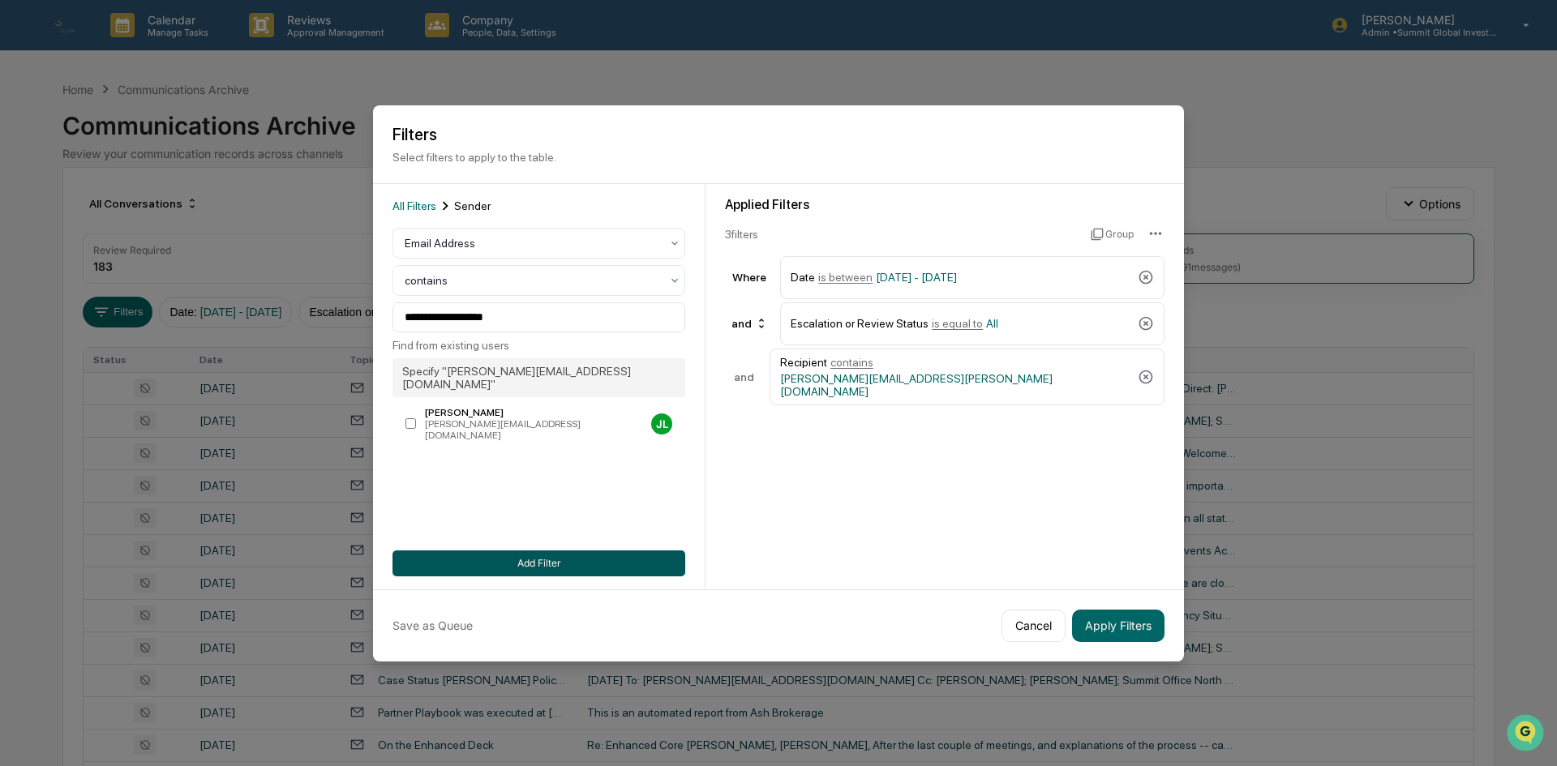
click at [618, 551] on button "Add Filter" at bounding box center [538, 564] width 293 height 26
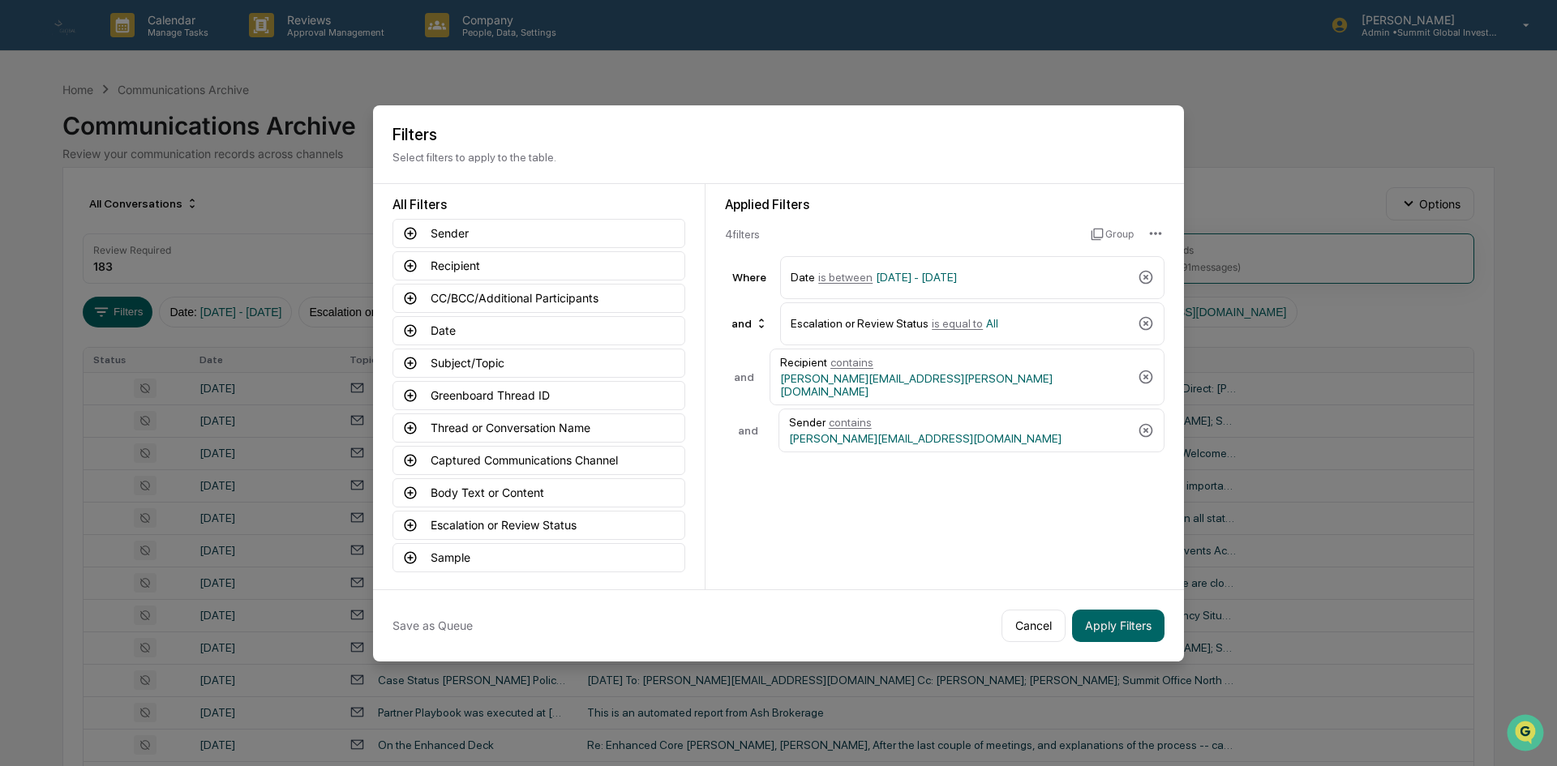
click at [1164, 627] on div "Save as Queue Cancel Apply Filters" at bounding box center [778, 625] width 811 height 72
click at [1155, 631] on button "Apply Filters" at bounding box center [1118, 626] width 92 height 32
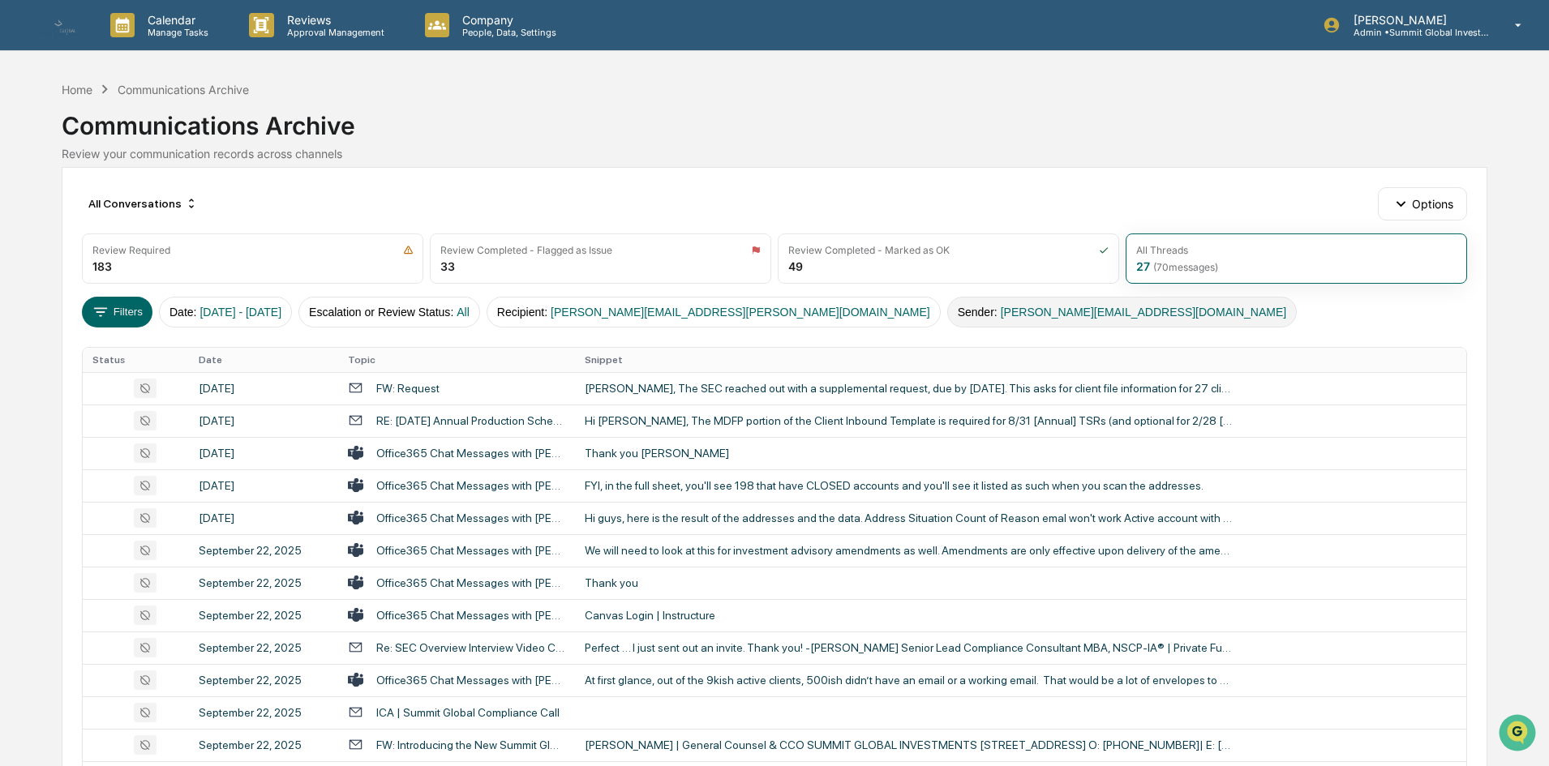
click at [1001, 315] on span "[PERSON_NAME][EMAIL_ADDRESS][DOMAIN_NAME]" at bounding box center [1143, 312] width 285 height 13
click at [1001, 311] on span "[PERSON_NAME][EMAIL_ADDRESS][DOMAIN_NAME]" at bounding box center [1143, 312] width 285 height 13
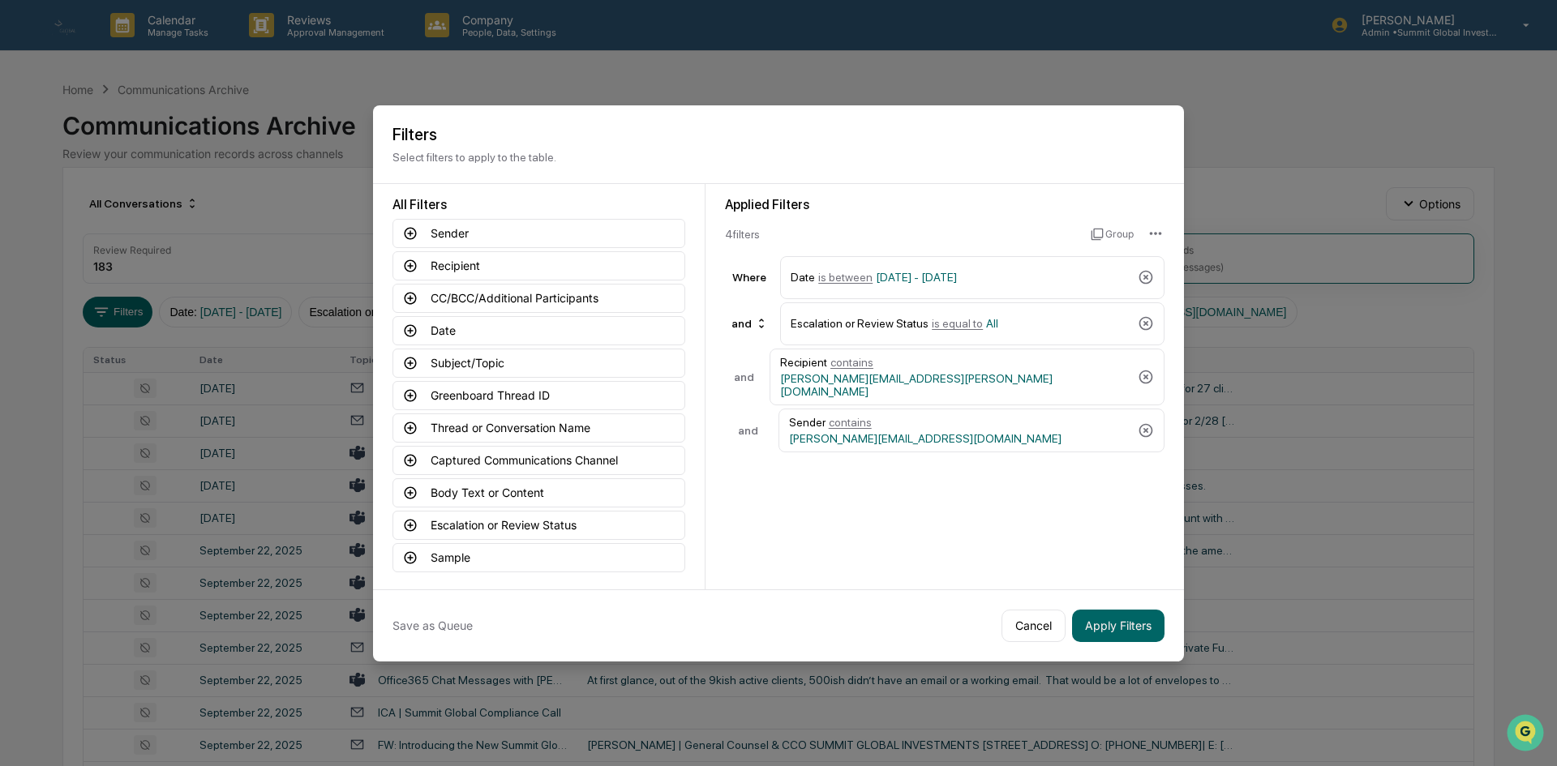
drag, startPoint x: 1153, startPoint y: 421, endPoint x: 1155, endPoint y: 409, distance: 11.5
click at [1153, 422] on icon at bounding box center [1146, 430] width 16 height 16
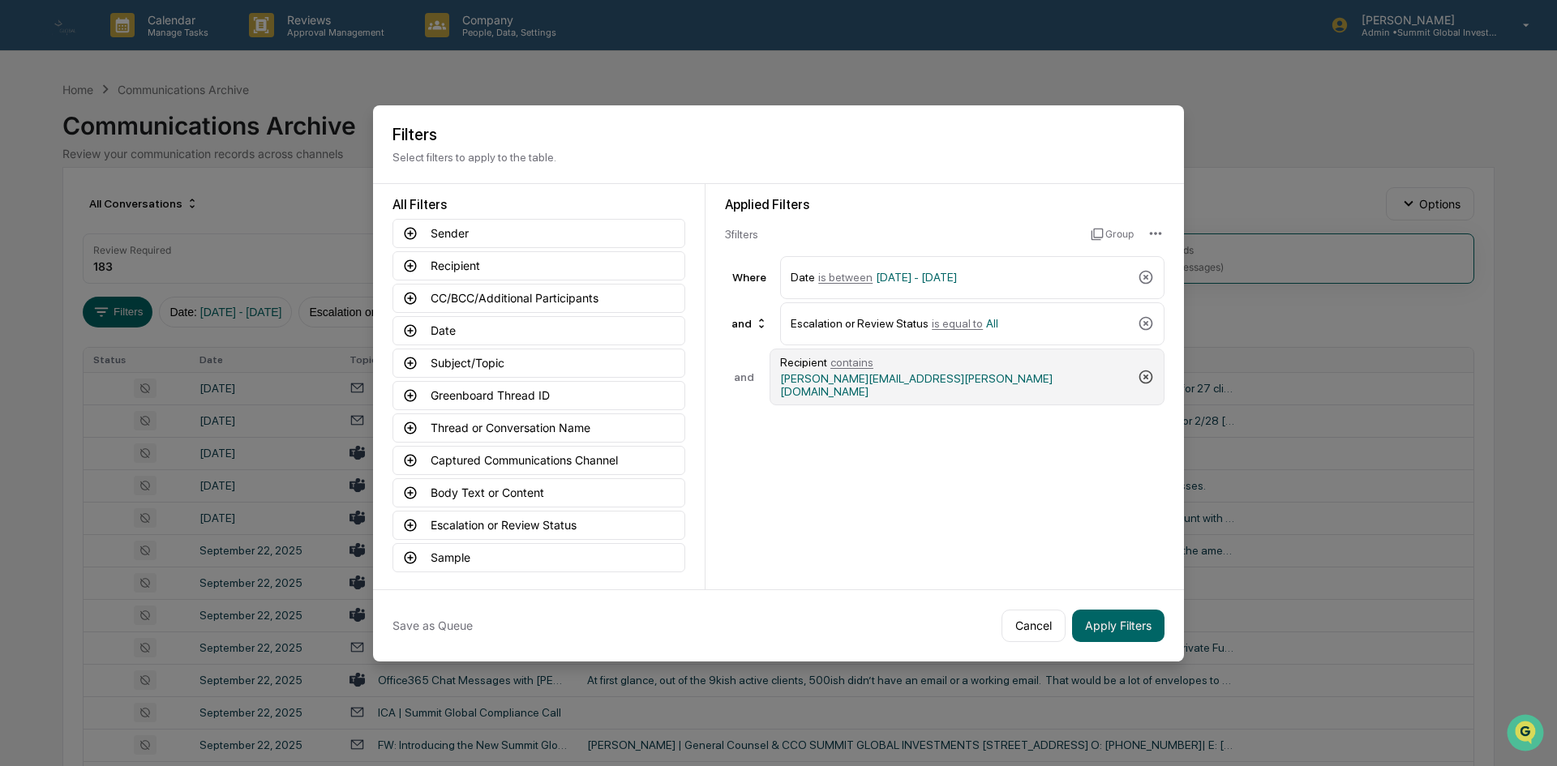
click at [1146, 373] on icon at bounding box center [1146, 377] width 16 height 16
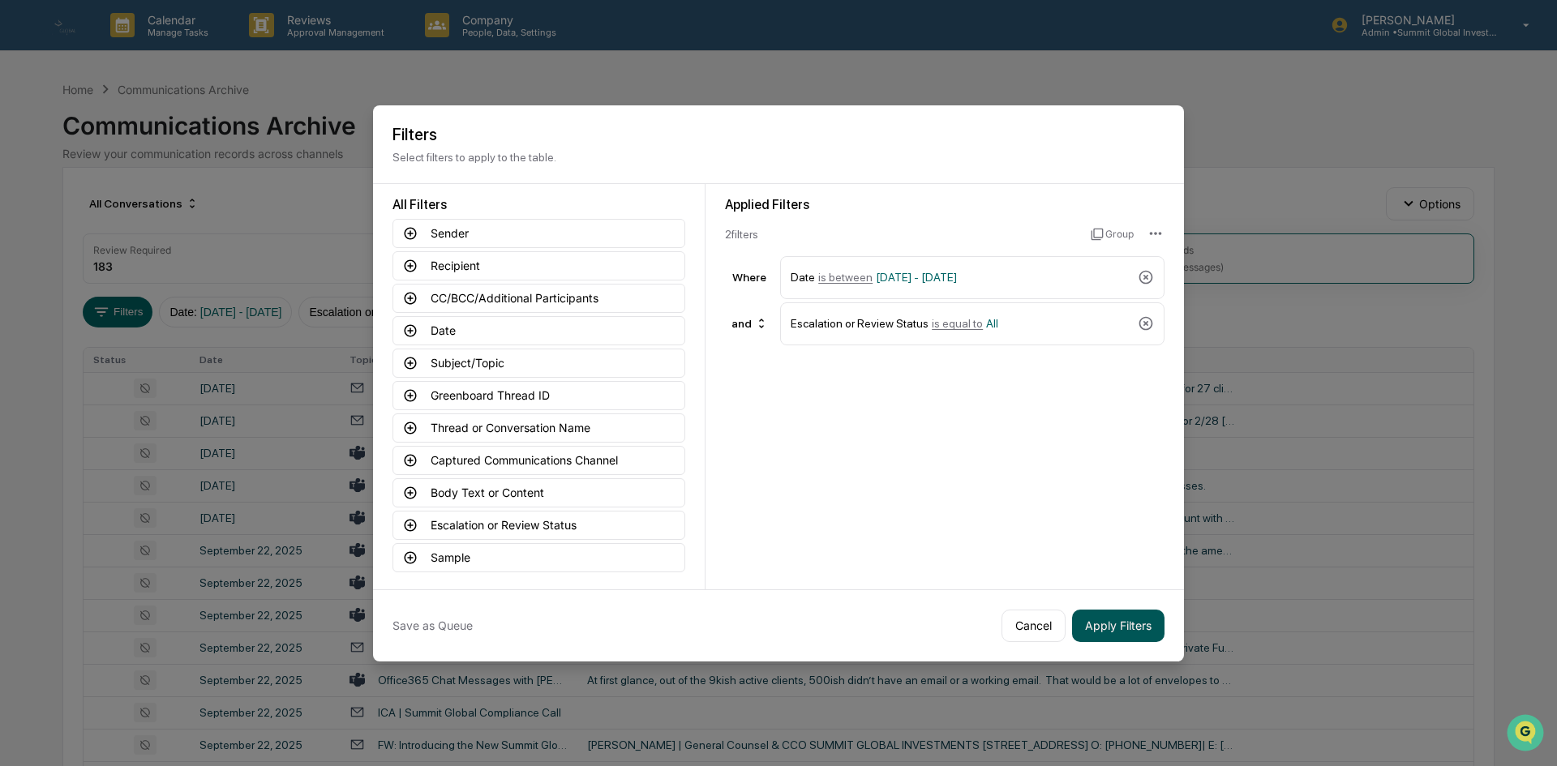
click at [1123, 619] on button "Apply Filters" at bounding box center [1118, 626] width 92 height 32
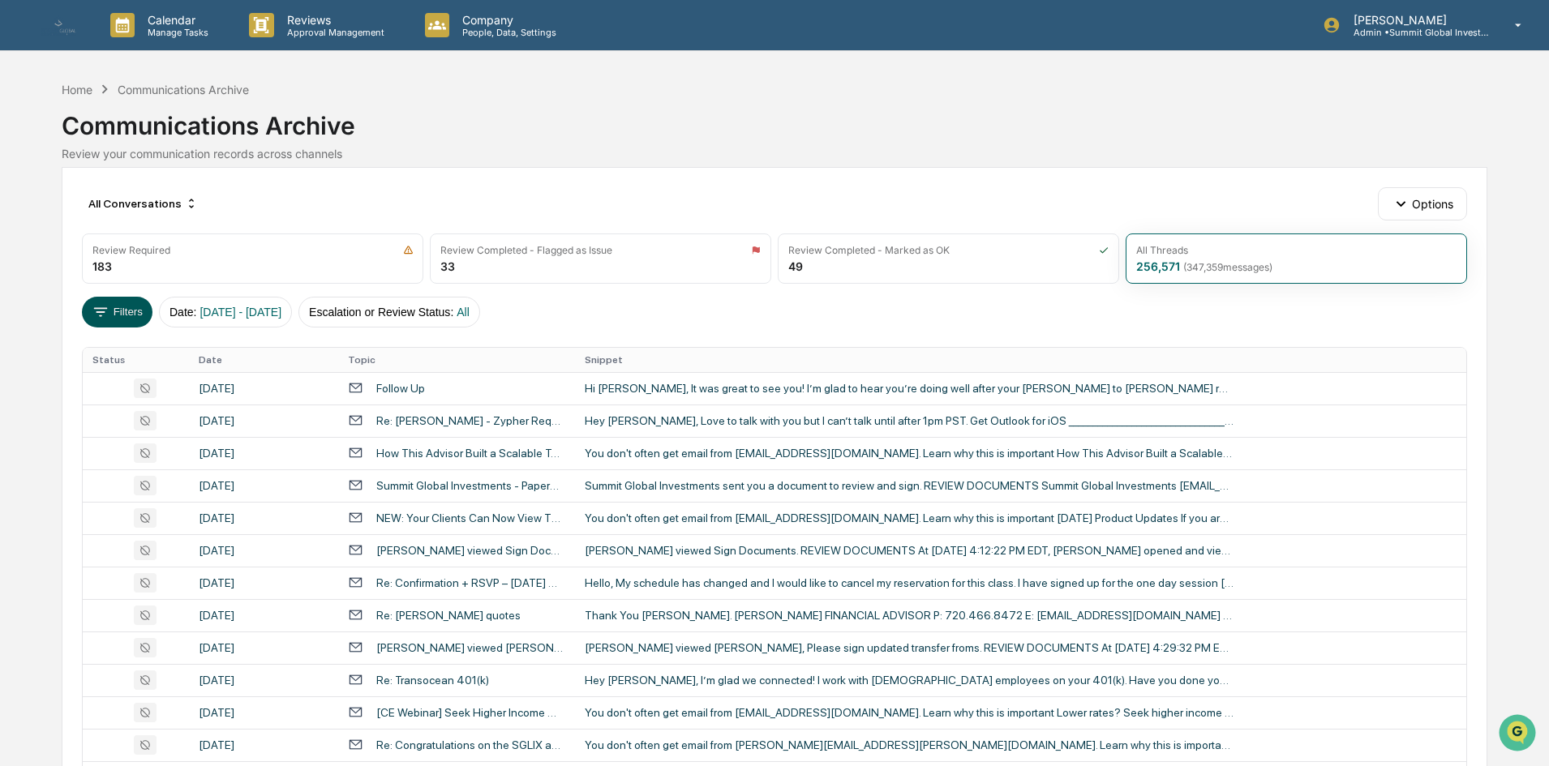
click at [126, 318] on button "Filters" at bounding box center [117, 312] width 71 height 31
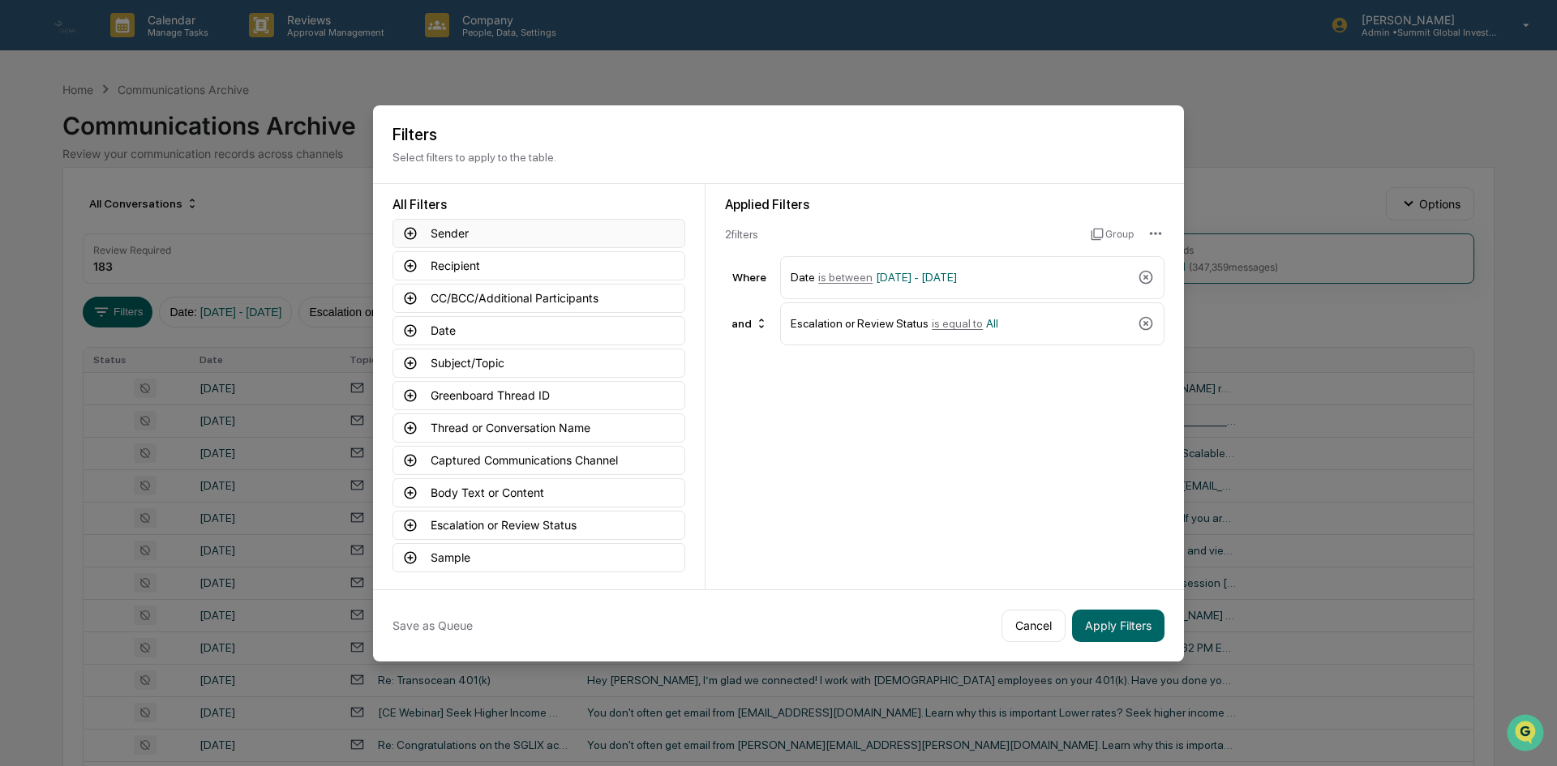
click at [464, 238] on button "Sender" at bounding box center [538, 233] width 293 height 29
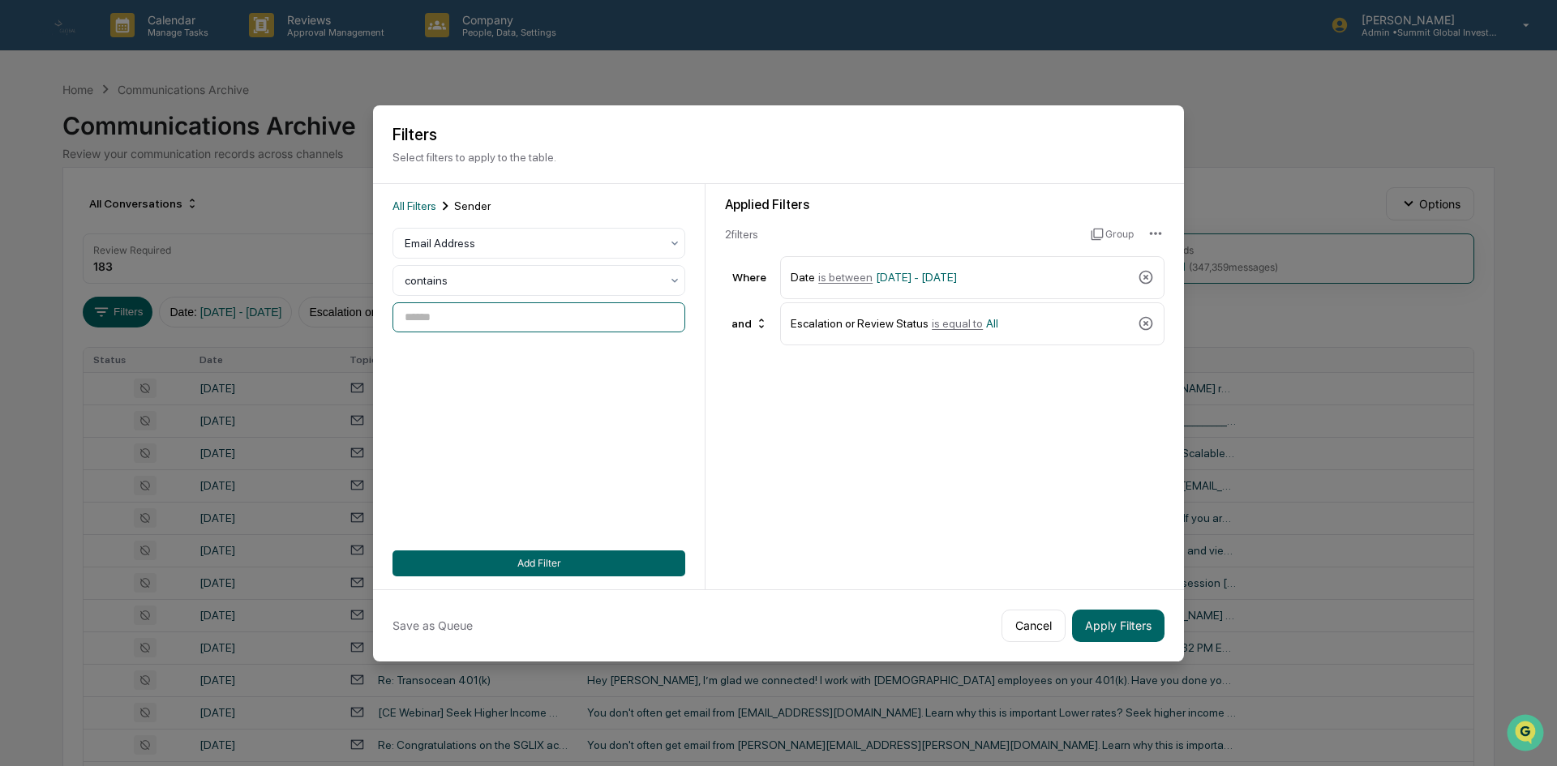
click at [473, 311] on input at bounding box center [538, 317] width 293 height 30
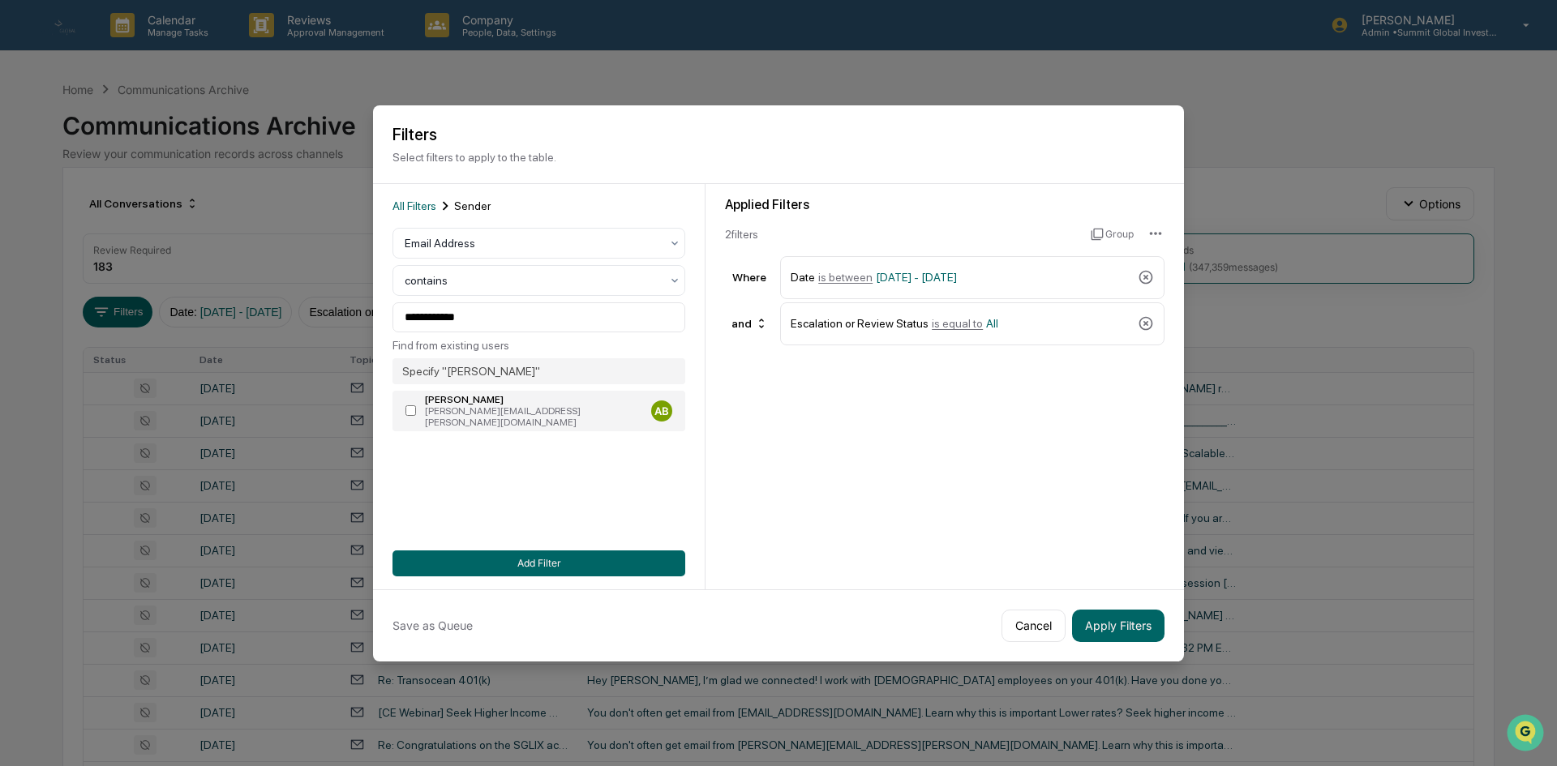
click at [434, 406] on div "[PERSON_NAME][EMAIL_ADDRESS][PERSON_NAME][DOMAIN_NAME]" at bounding box center [535, 416] width 220 height 23
type input "**********"
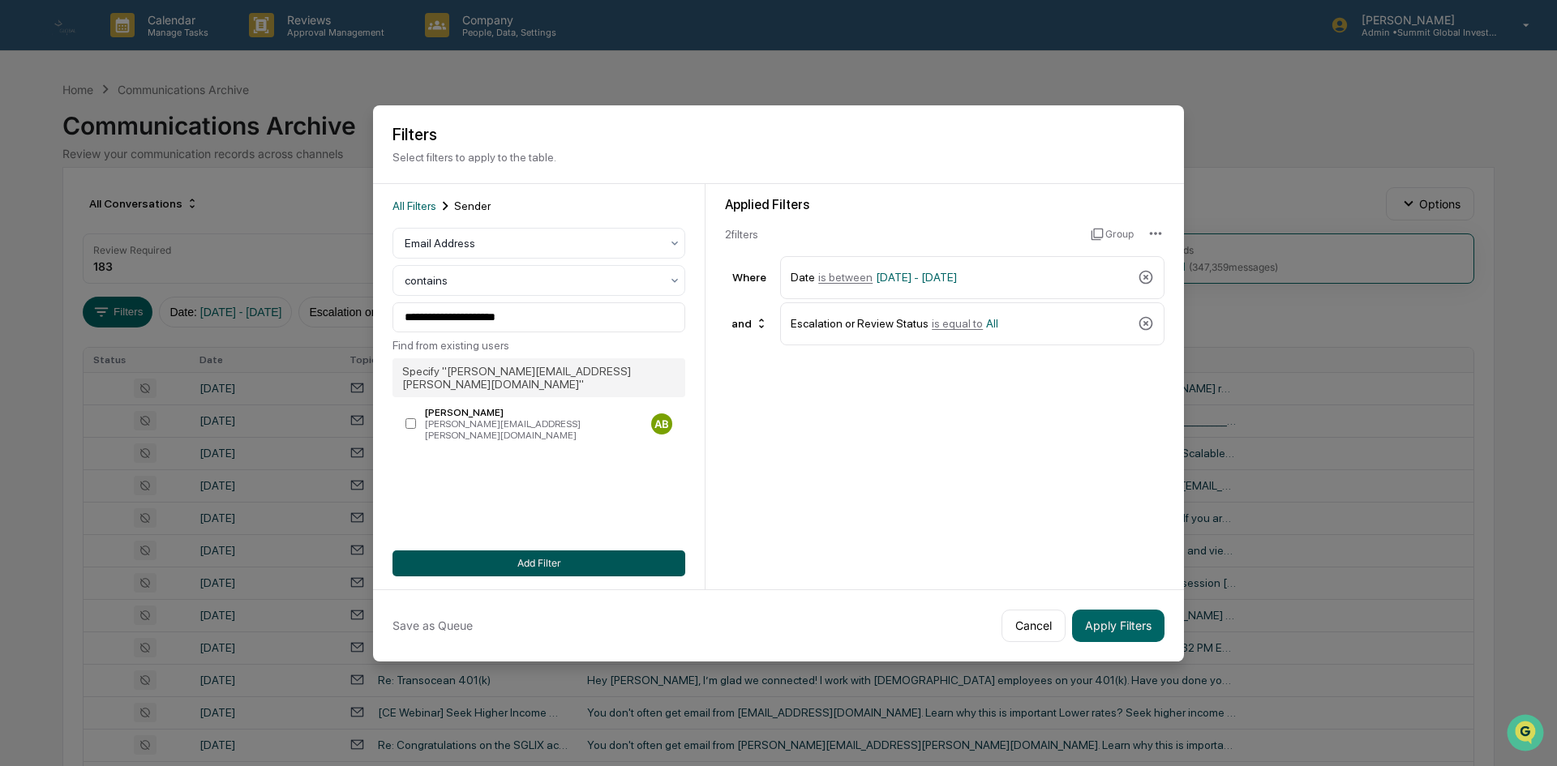
click at [581, 575] on button "Add Filter" at bounding box center [538, 564] width 293 height 26
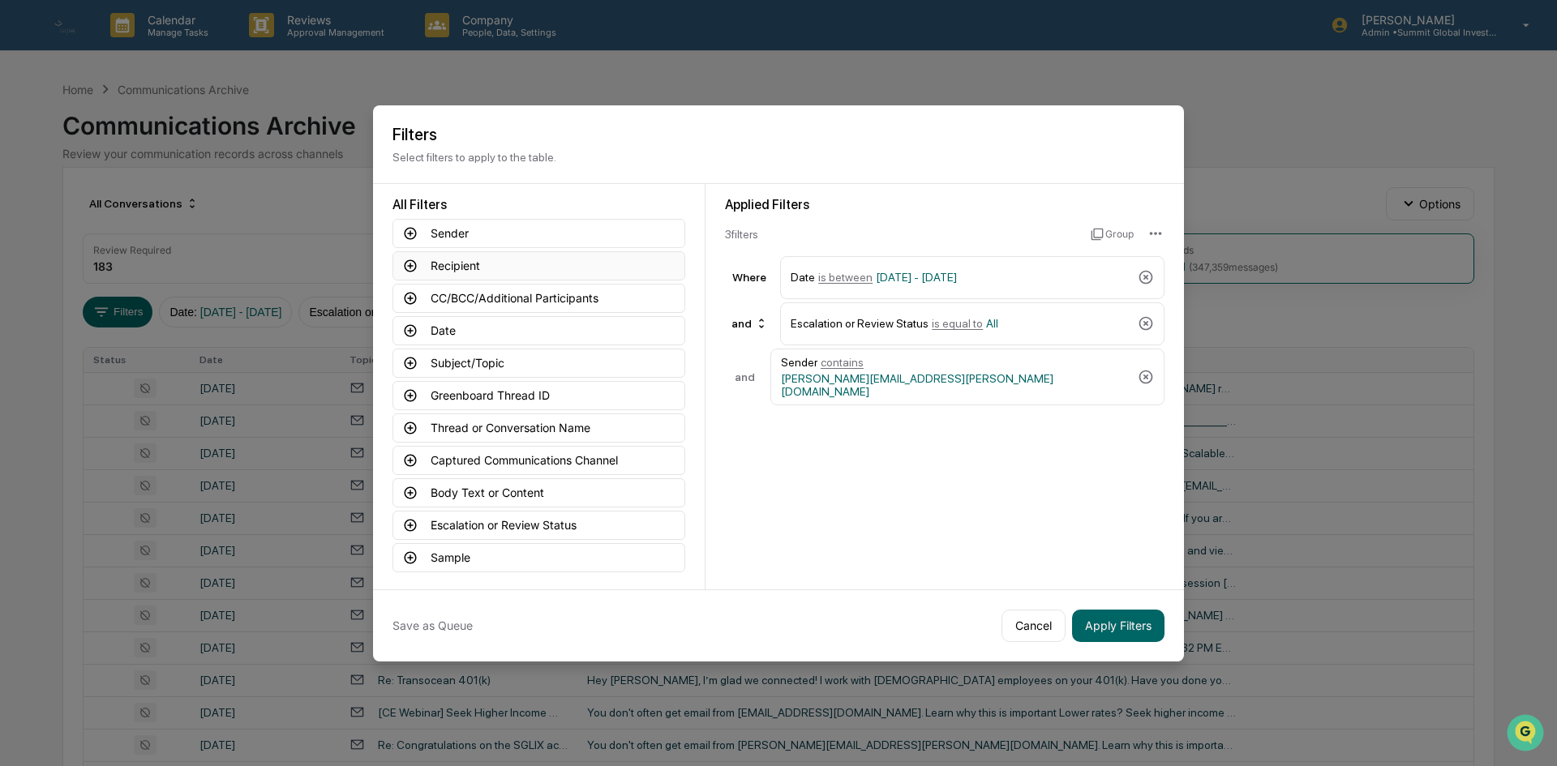
click at [484, 269] on button "Recipient" at bounding box center [538, 265] width 293 height 29
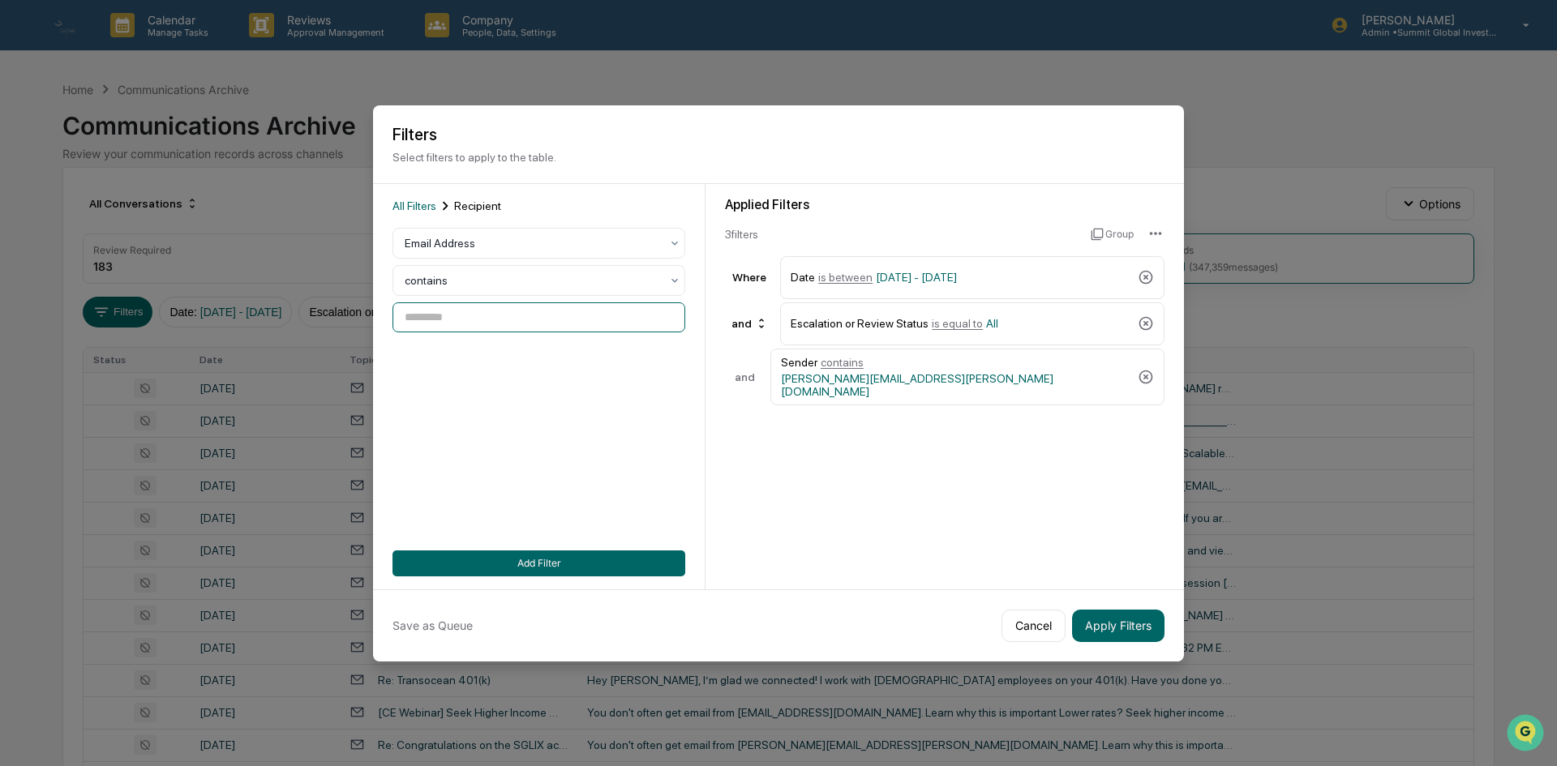
click at [478, 319] on input at bounding box center [538, 317] width 293 height 30
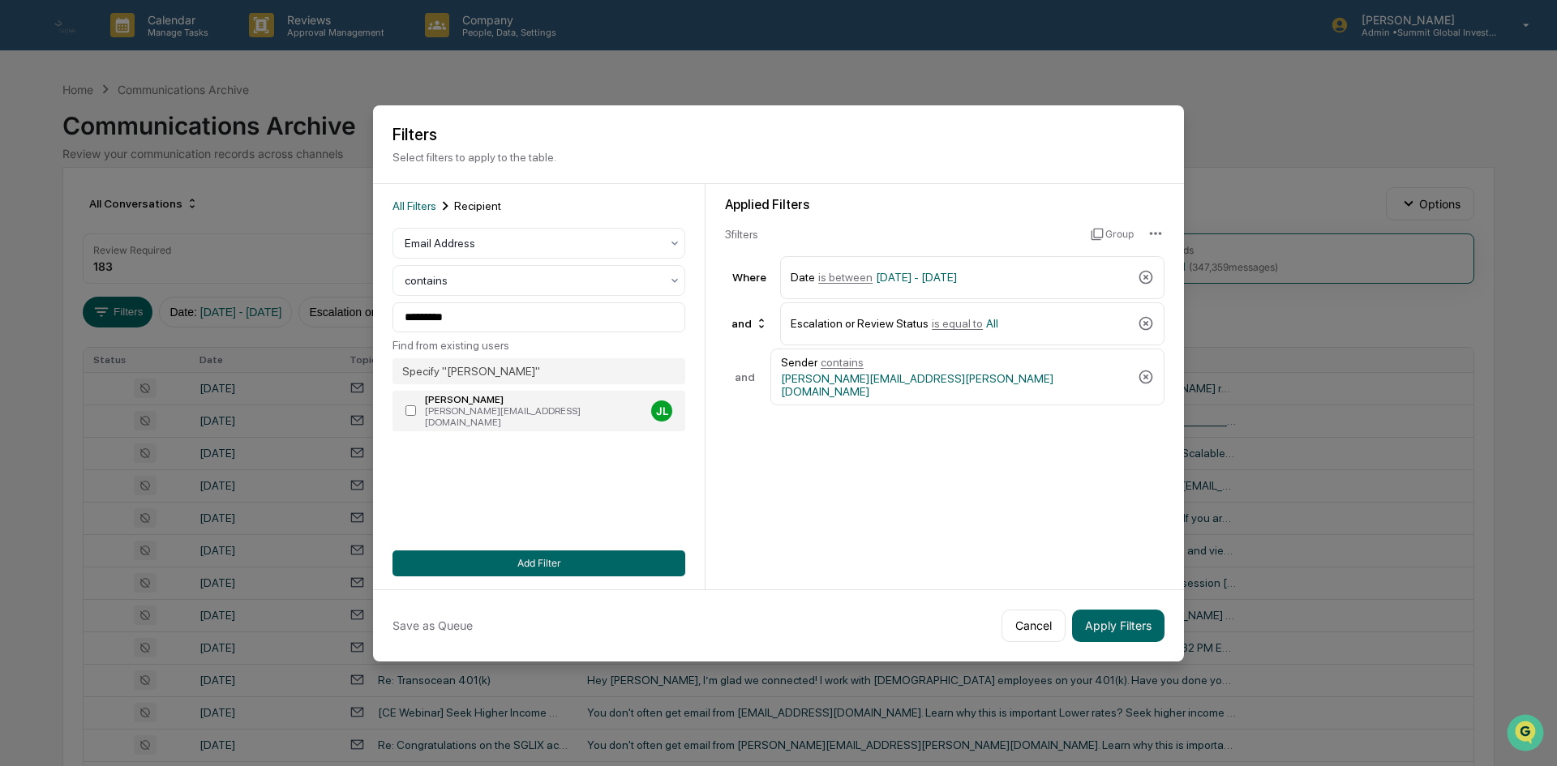
click at [507, 420] on label "[PERSON_NAME] [PERSON_NAME][EMAIL_ADDRESS][DOMAIN_NAME] JL" at bounding box center [538, 411] width 293 height 41
type input "**********"
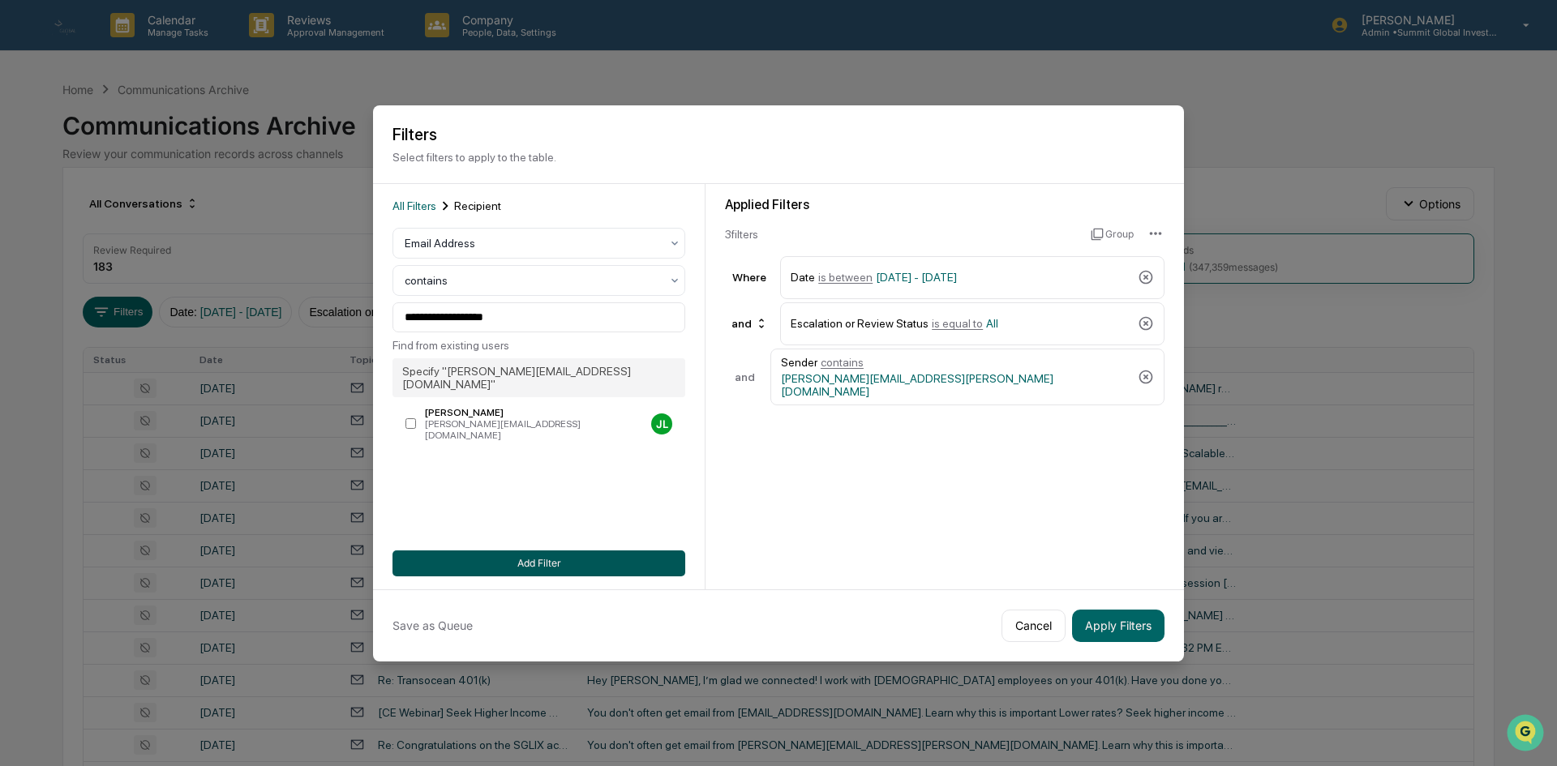
click at [527, 563] on button "Add Filter" at bounding box center [538, 564] width 293 height 26
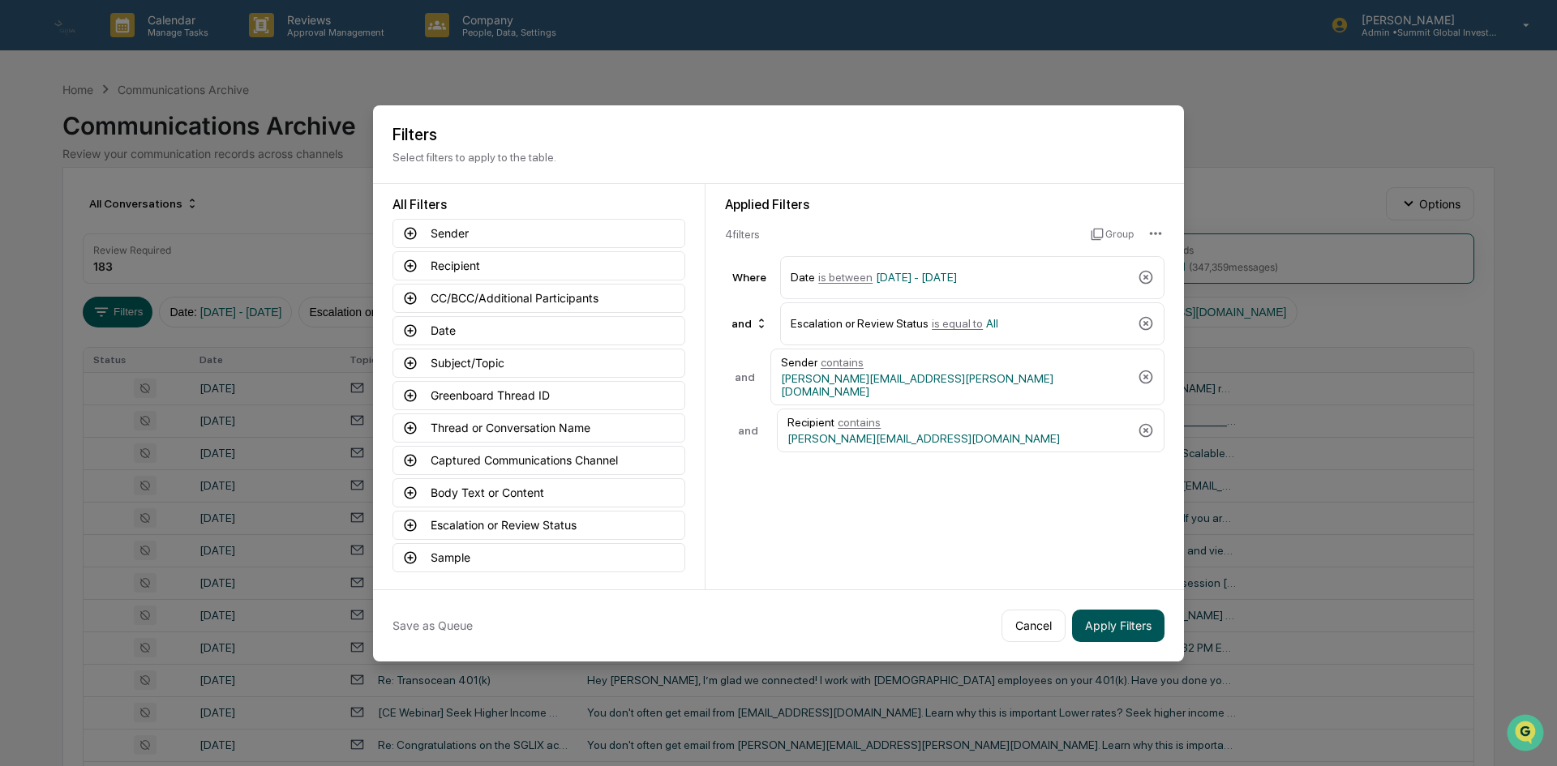
click at [1157, 626] on button "Apply Filters" at bounding box center [1118, 626] width 92 height 32
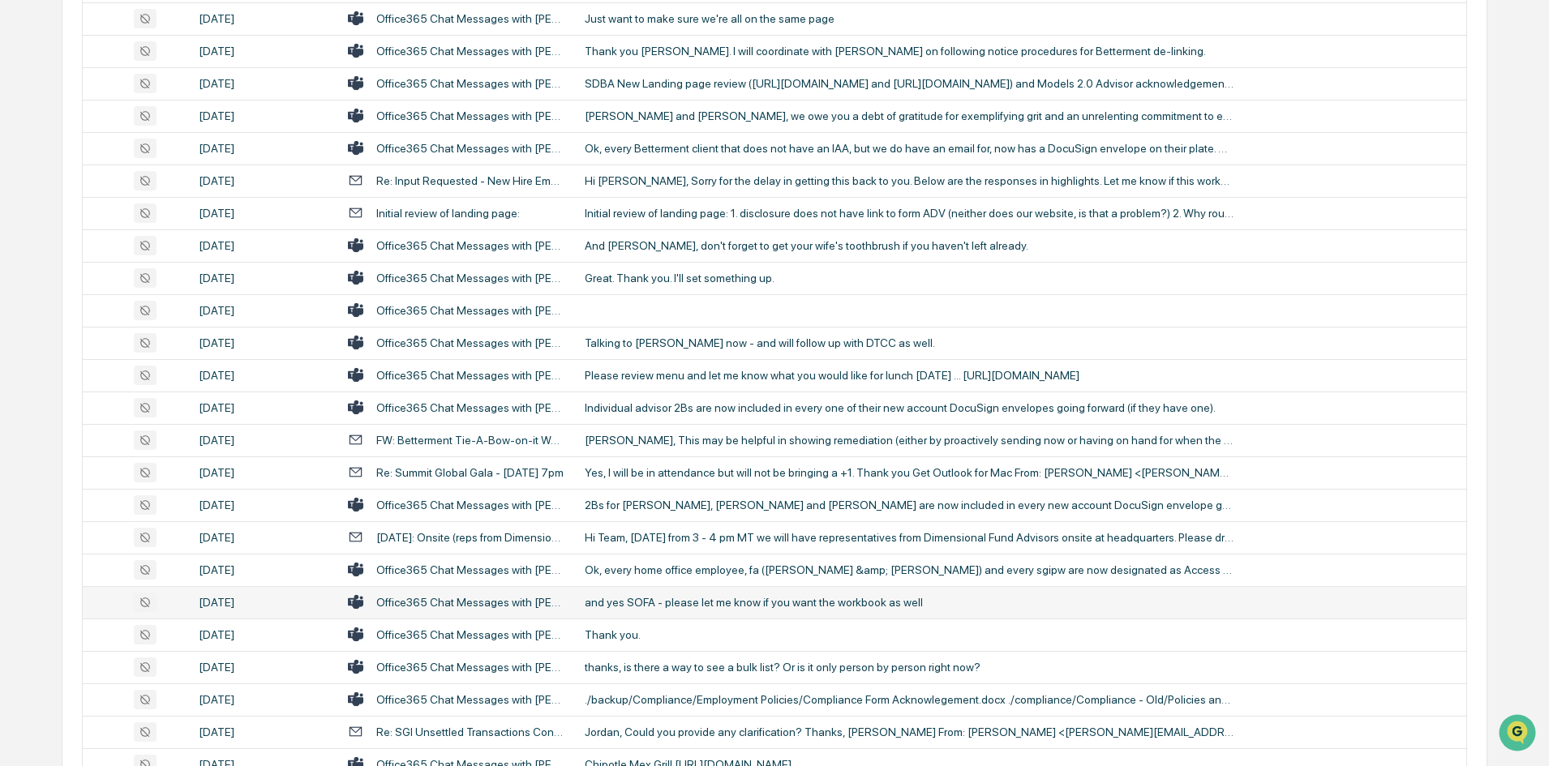
scroll to position [2513, 0]
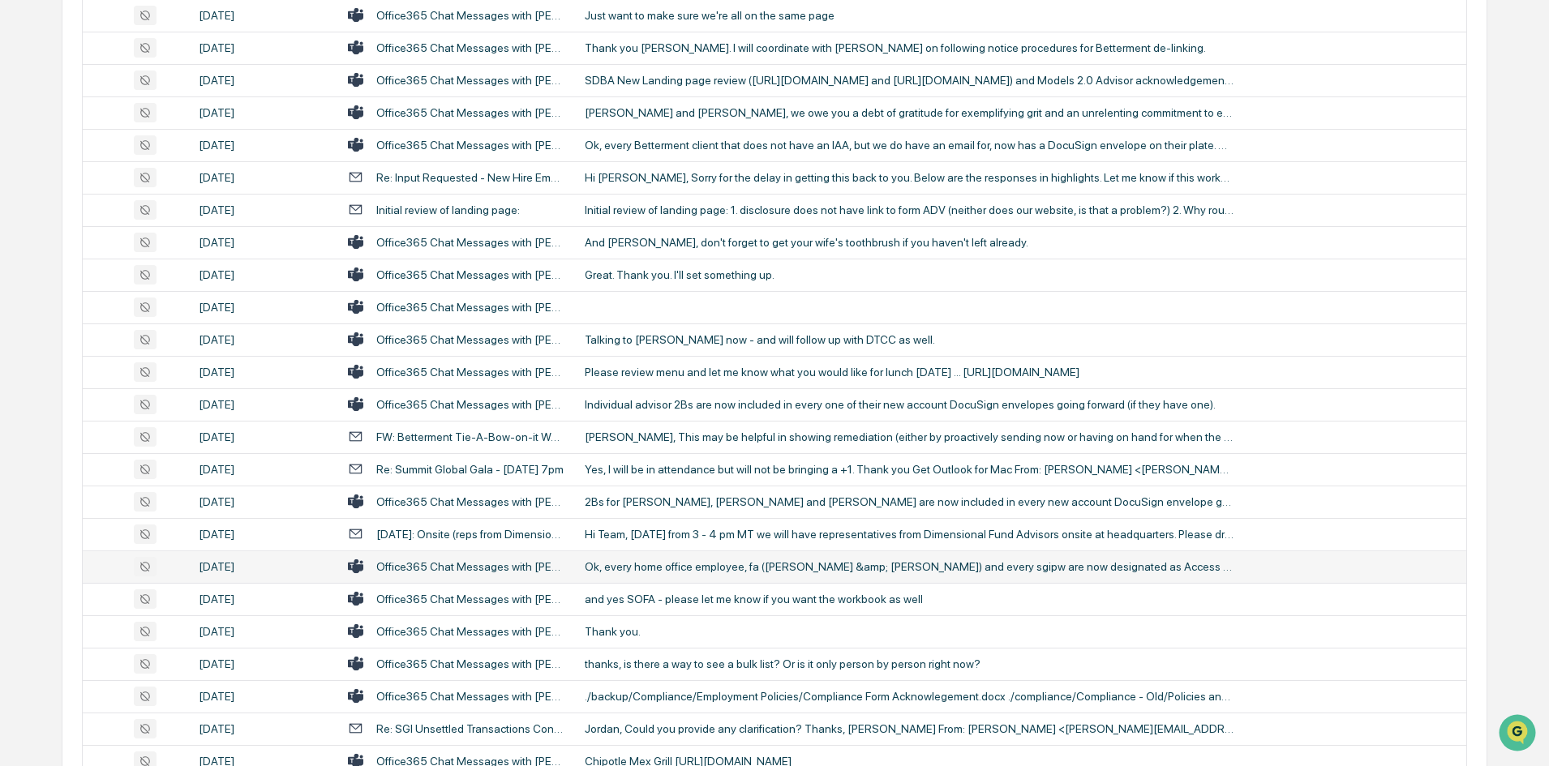
click at [690, 575] on td "Ok, every home office employee, fa ([PERSON_NAME] &amp; [PERSON_NAME]) and ever…" at bounding box center [1020, 567] width 891 height 32
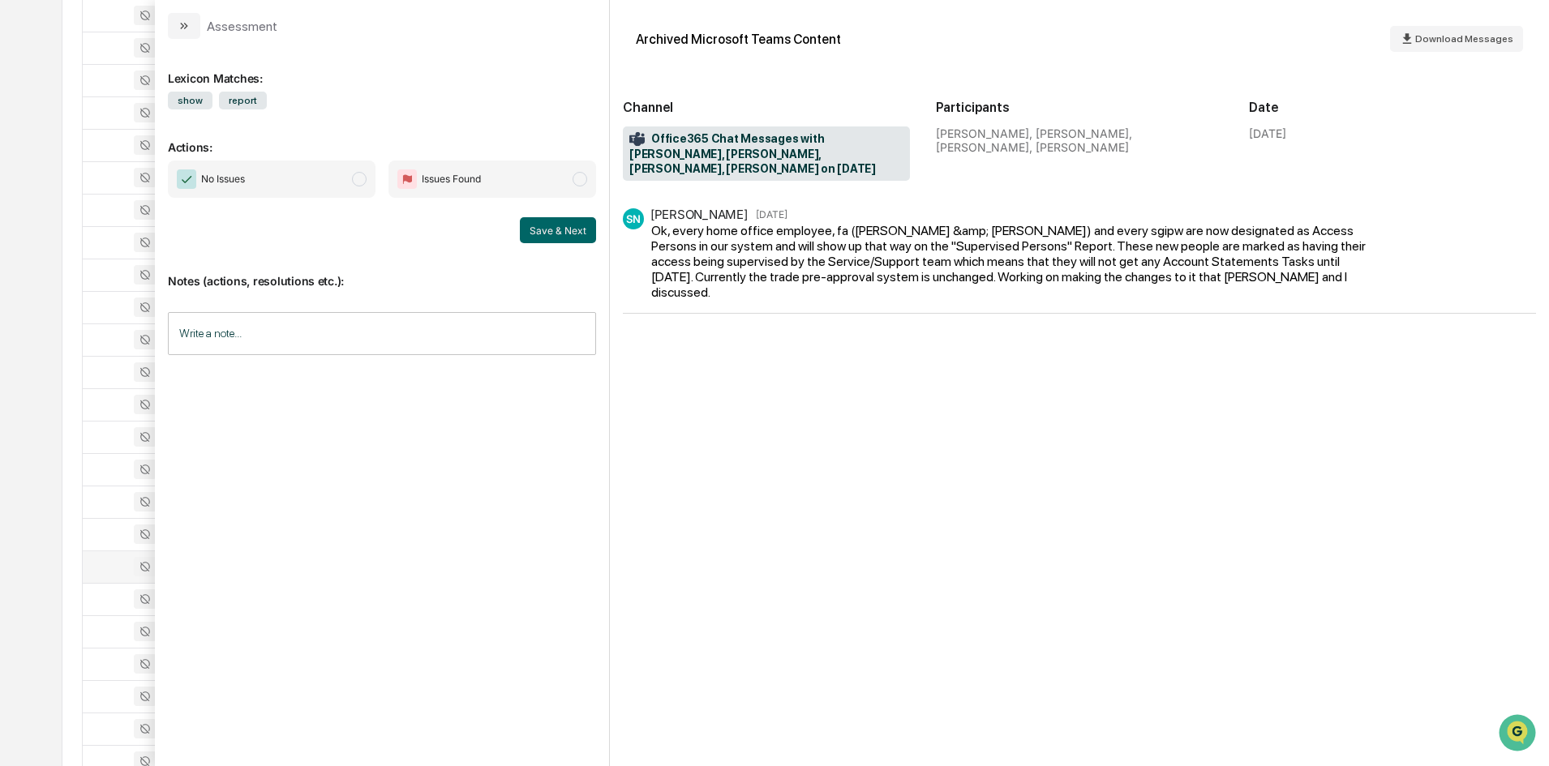
click at [114, 573] on div at bounding box center [135, 566] width 86 height 19
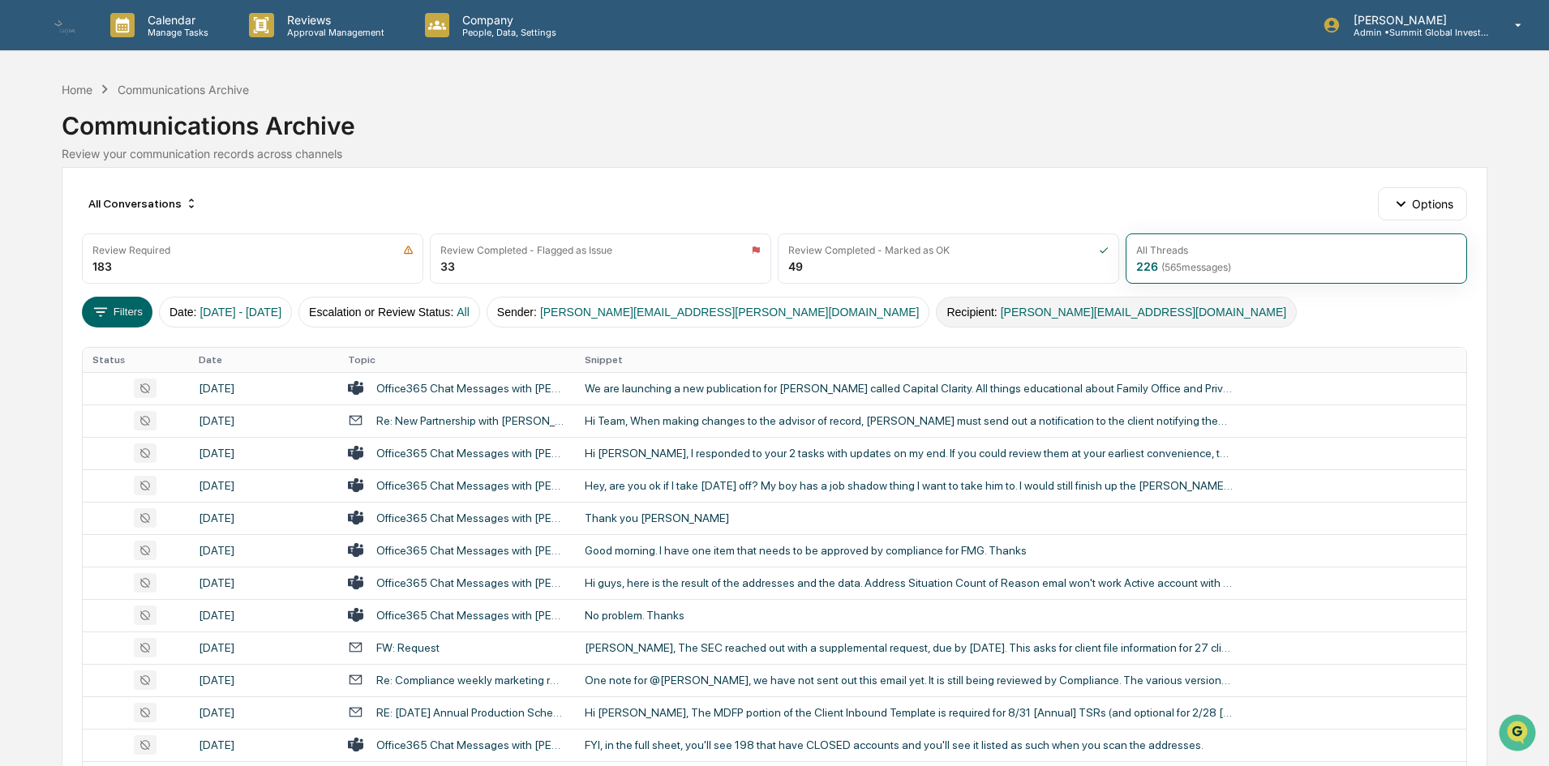
click at [936, 307] on button "Recipient : [PERSON_NAME][EMAIL_ADDRESS][DOMAIN_NAME]" at bounding box center [1116, 312] width 361 height 31
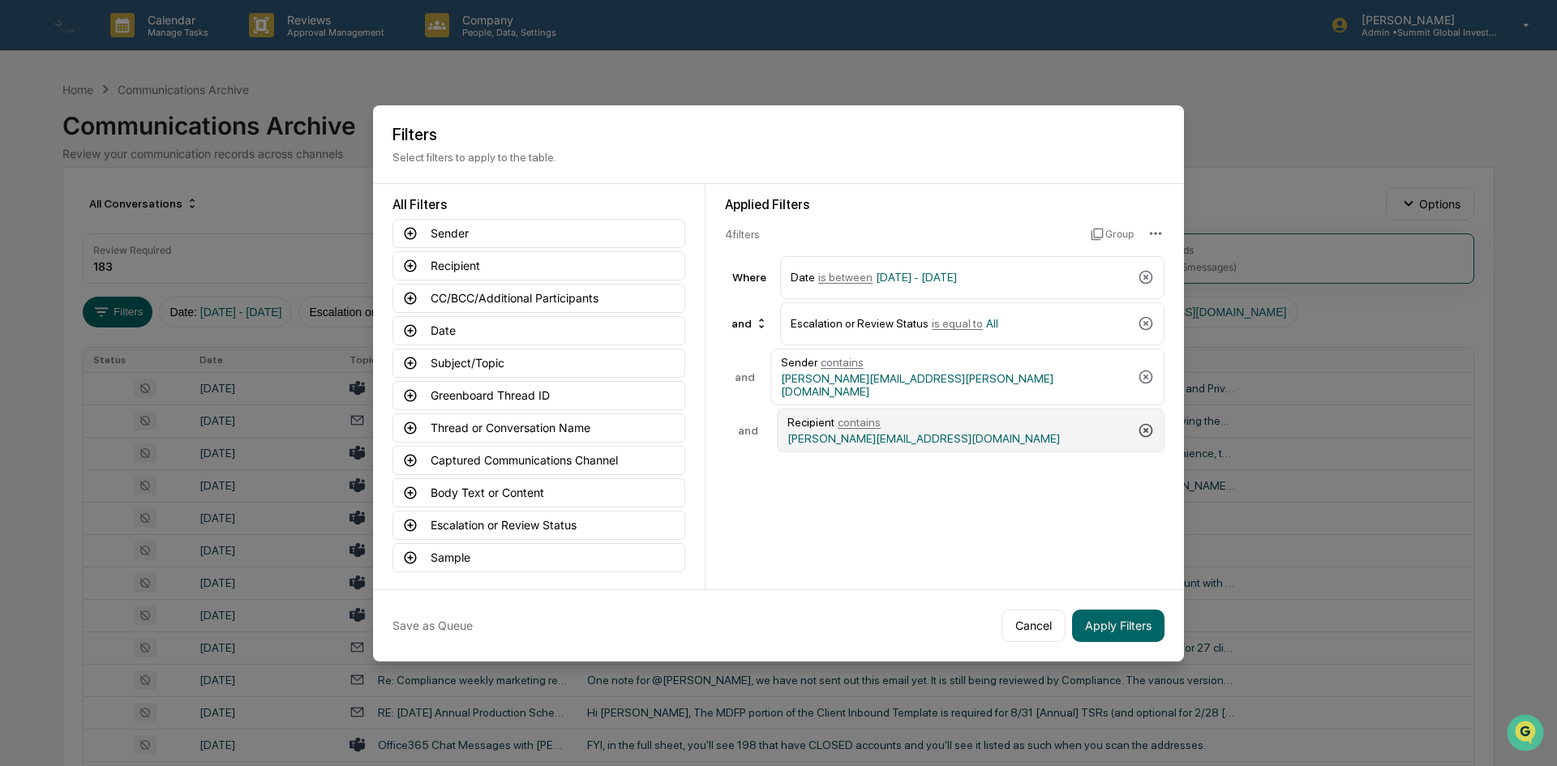
click at [1145, 422] on icon at bounding box center [1146, 430] width 16 height 16
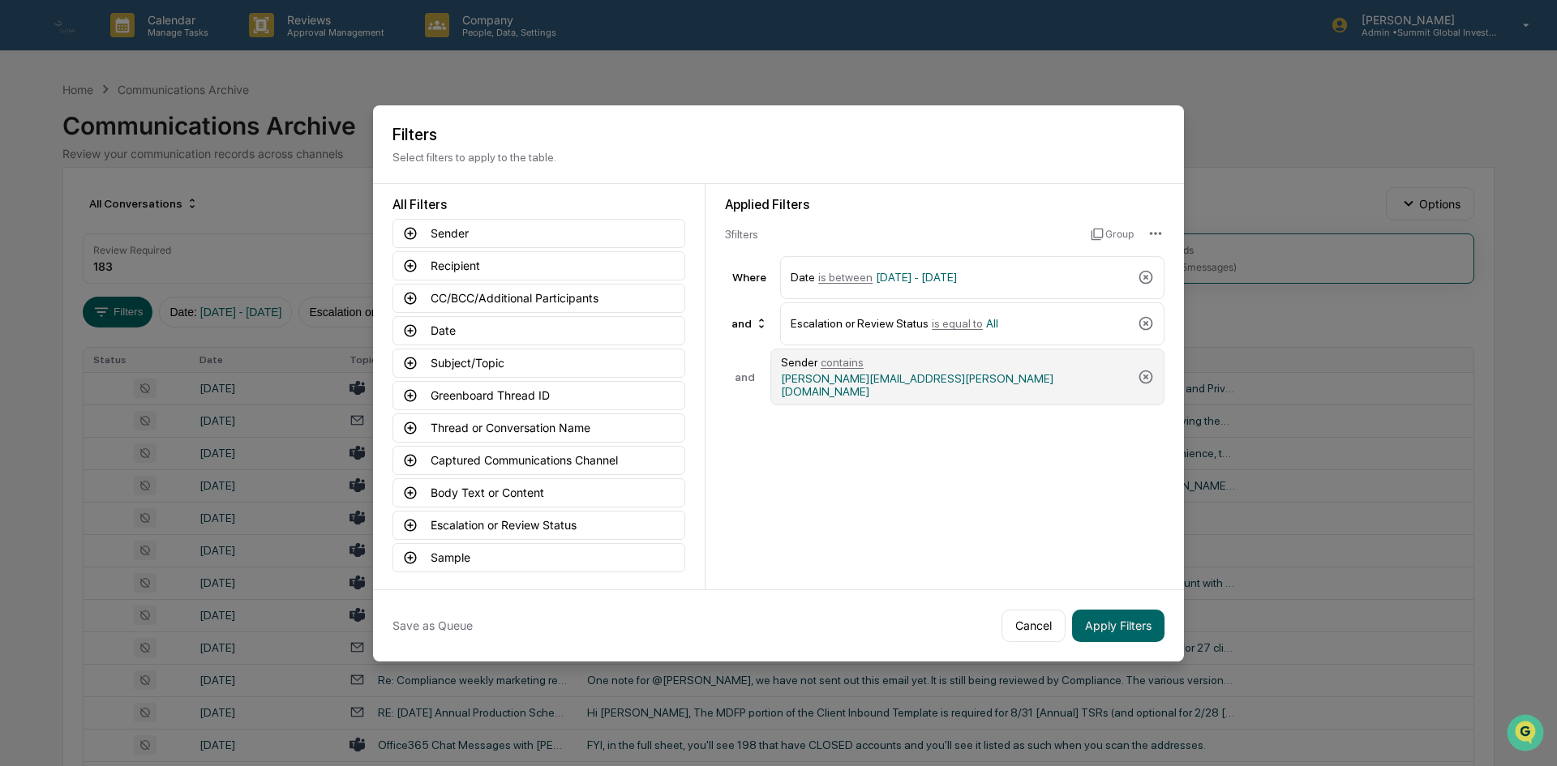
click at [1147, 383] on div "Sender contains [PERSON_NAME][EMAIL_ADDRESS][PERSON_NAME][DOMAIN_NAME]" at bounding box center [967, 377] width 394 height 57
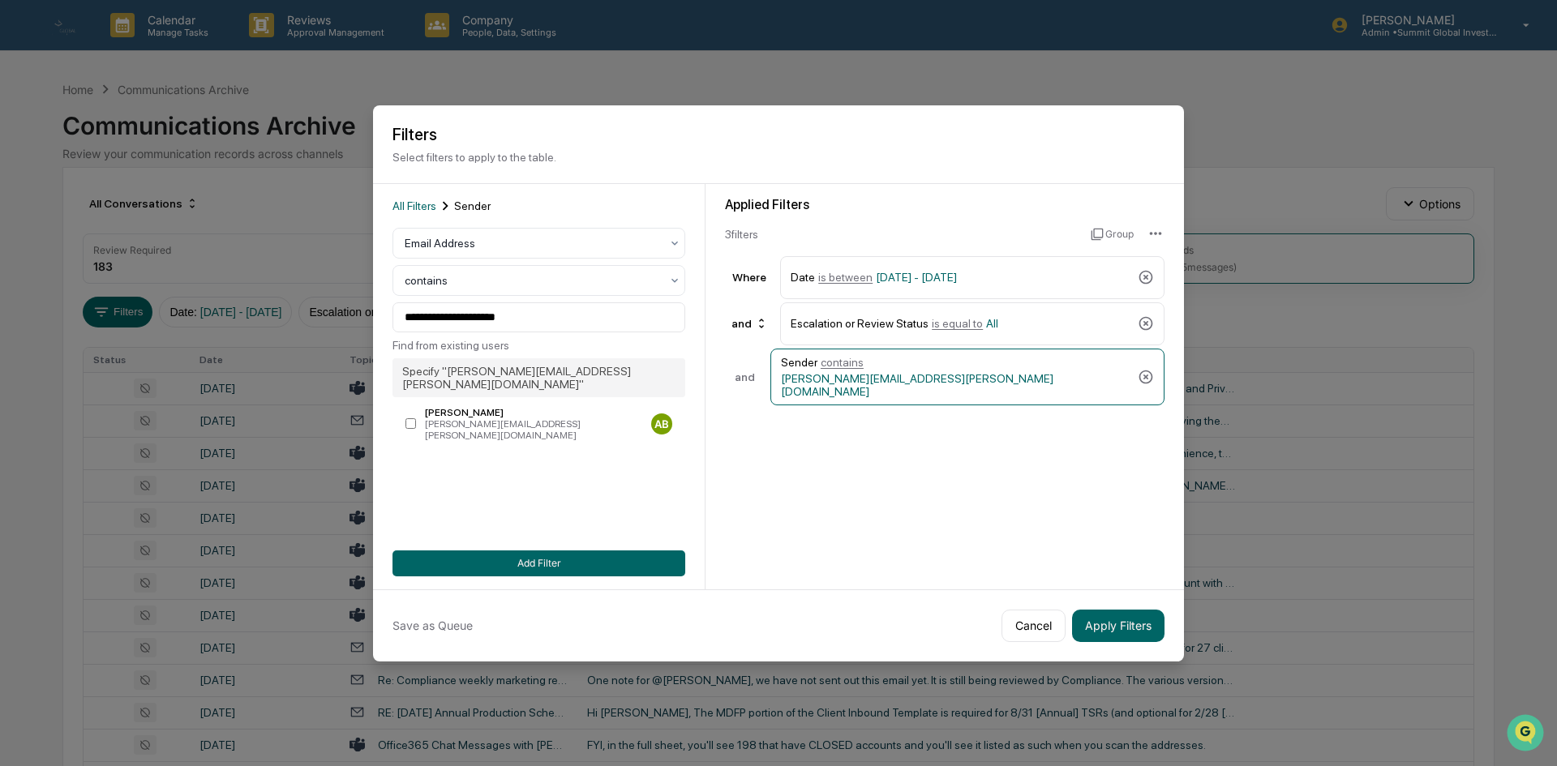
drag, startPoint x: 1146, startPoint y: 382, endPoint x: 1142, endPoint y: 407, distance: 25.6
click at [1145, 379] on div "Sender contains [PERSON_NAME][EMAIL_ADDRESS][PERSON_NAME][DOMAIN_NAME]" at bounding box center [967, 377] width 394 height 57
click at [1146, 370] on icon at bounding box center [1146, 377] width 14 height 14
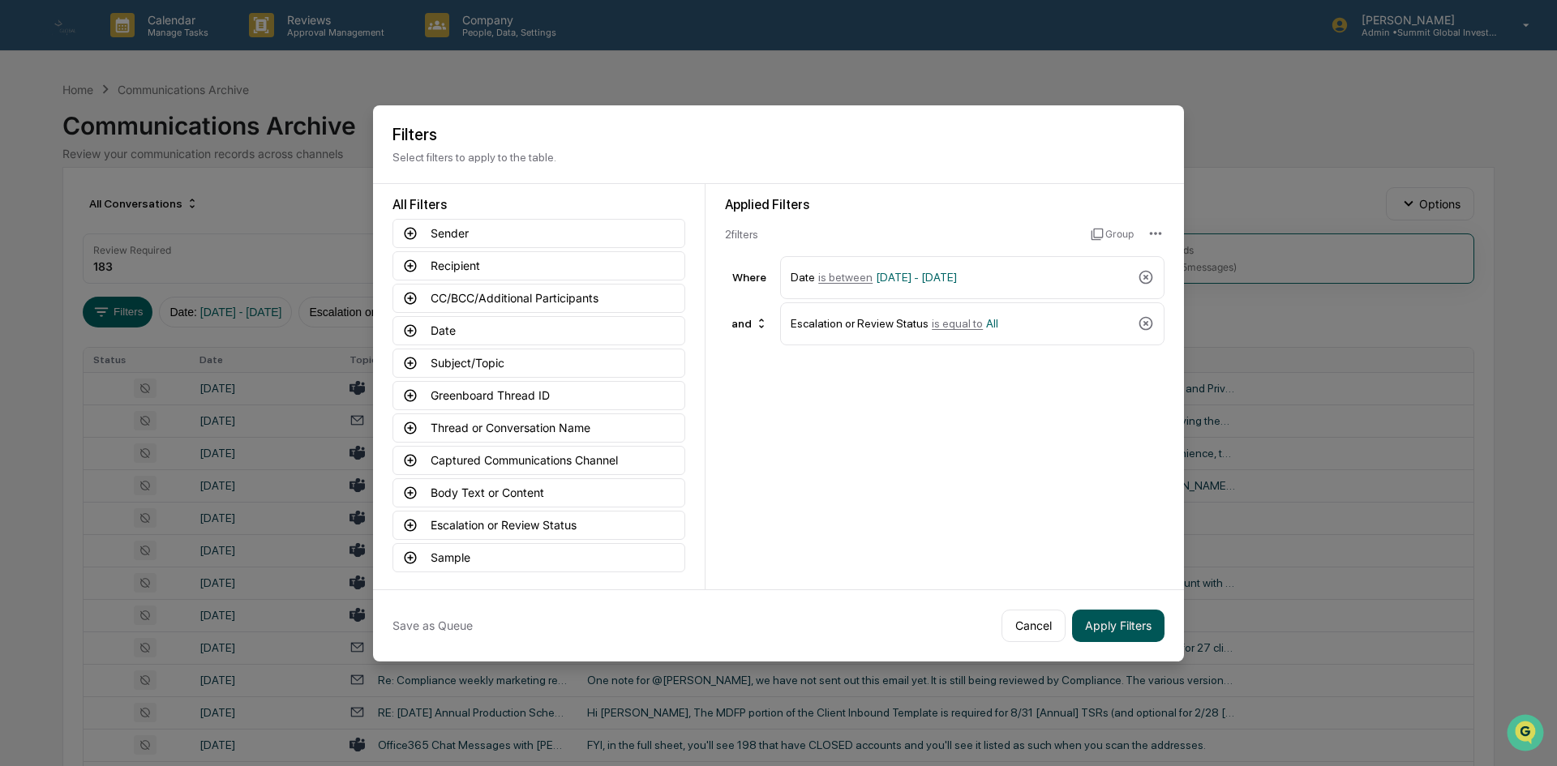
click at [1141, 628] on button "Apply Filters" at bounding box center [1118, 626] width 92 height 32
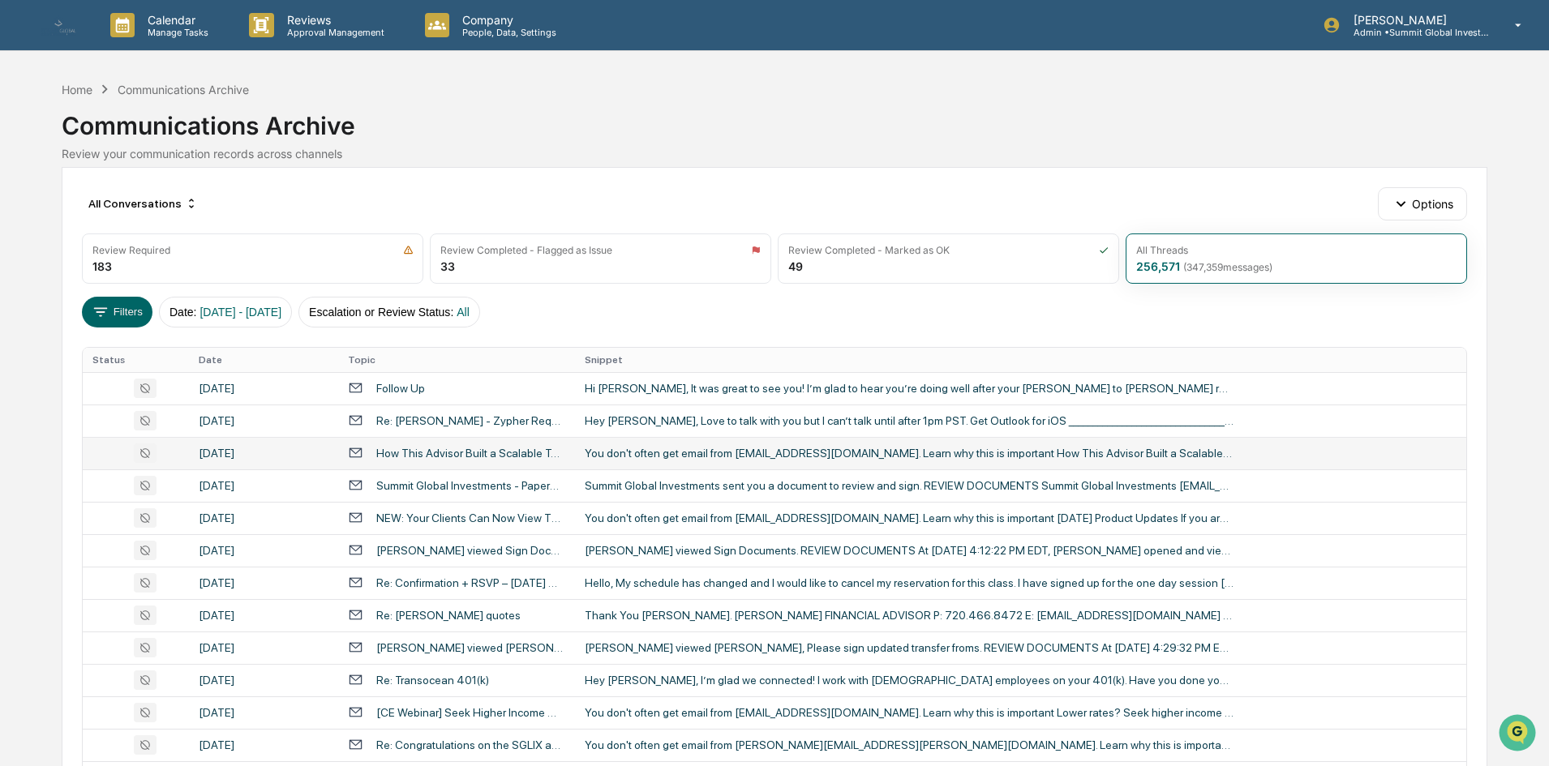
click at [1331, 458] on td "You don't often get email from [EMAIL_ADDRESS][DOMAIN_NAME]. Learn why this is …" at bounding box center [1020, 453] width 891 height 32
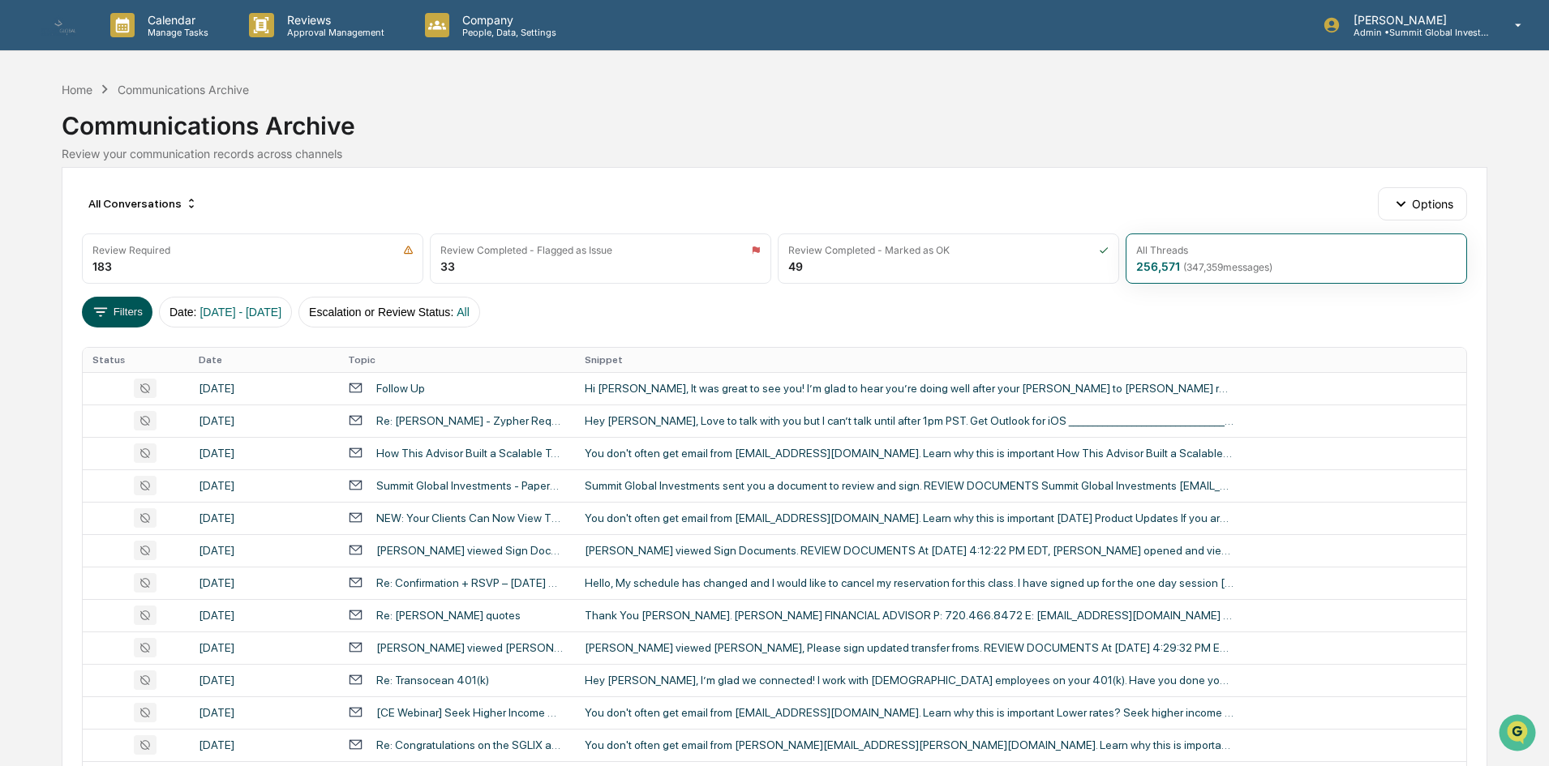
click at [123, 317] on button "Filters" at bounding box center [117, 312] width 71 height 31
